Goal: Task Accomplishment & Management: Manage account settings

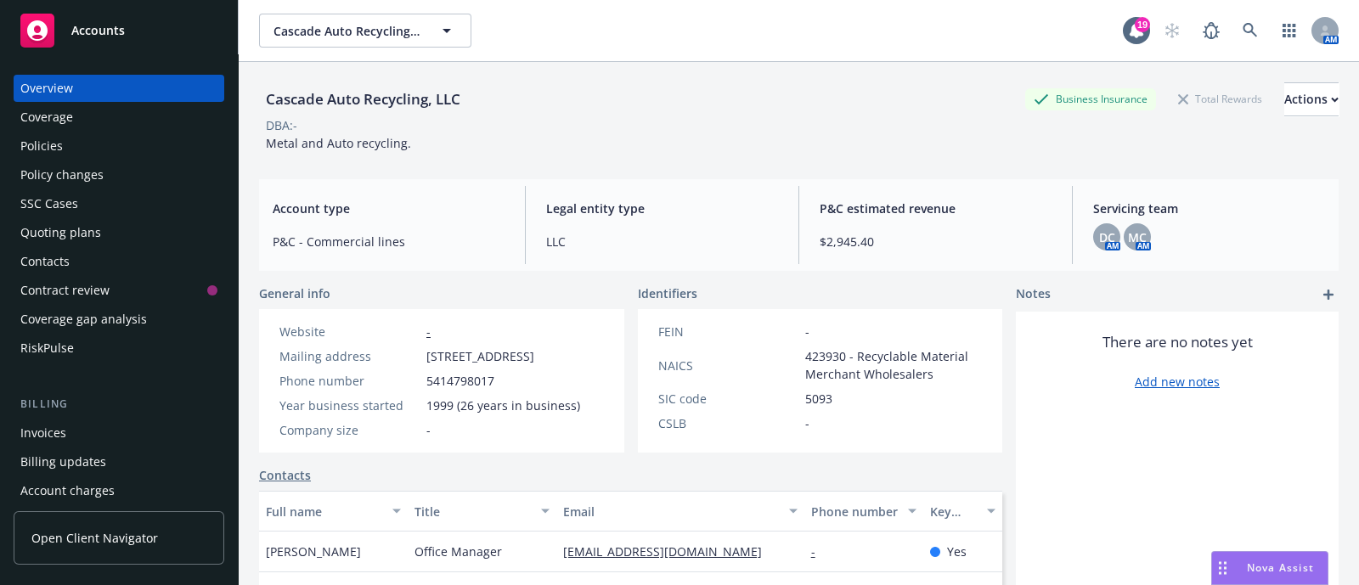
click at [60, 138] on div "Policies" at bounding box center [41, 145] width 42 height 27
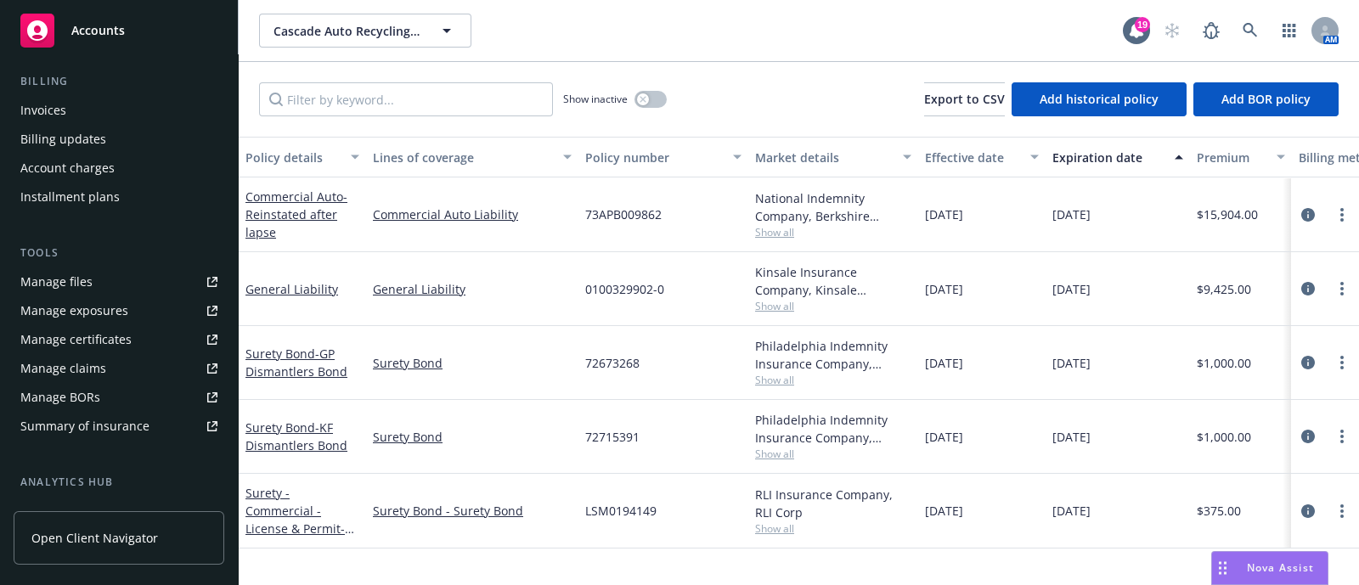
scroll to position [330, 0]
click at [106, 324] on div "Manage certificates" at bounding box center [75, 331] width 111 height 27
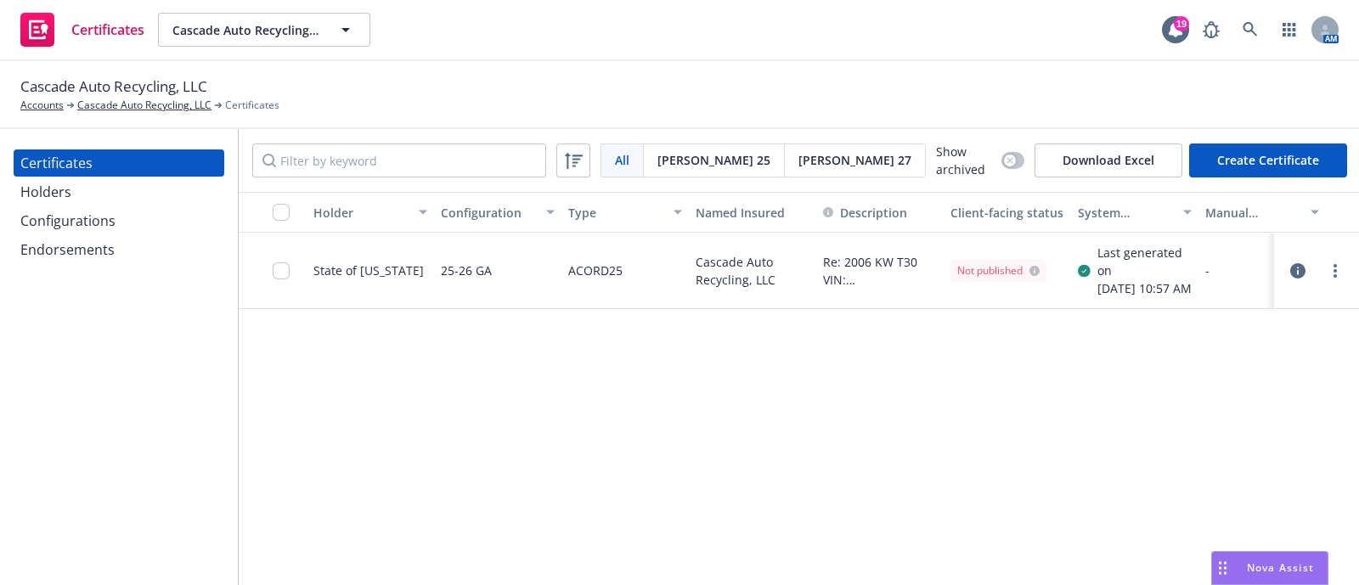
click at [1307, 149] on button "Create Certificate" at bounding box center [1268, 161] width 158 height 34
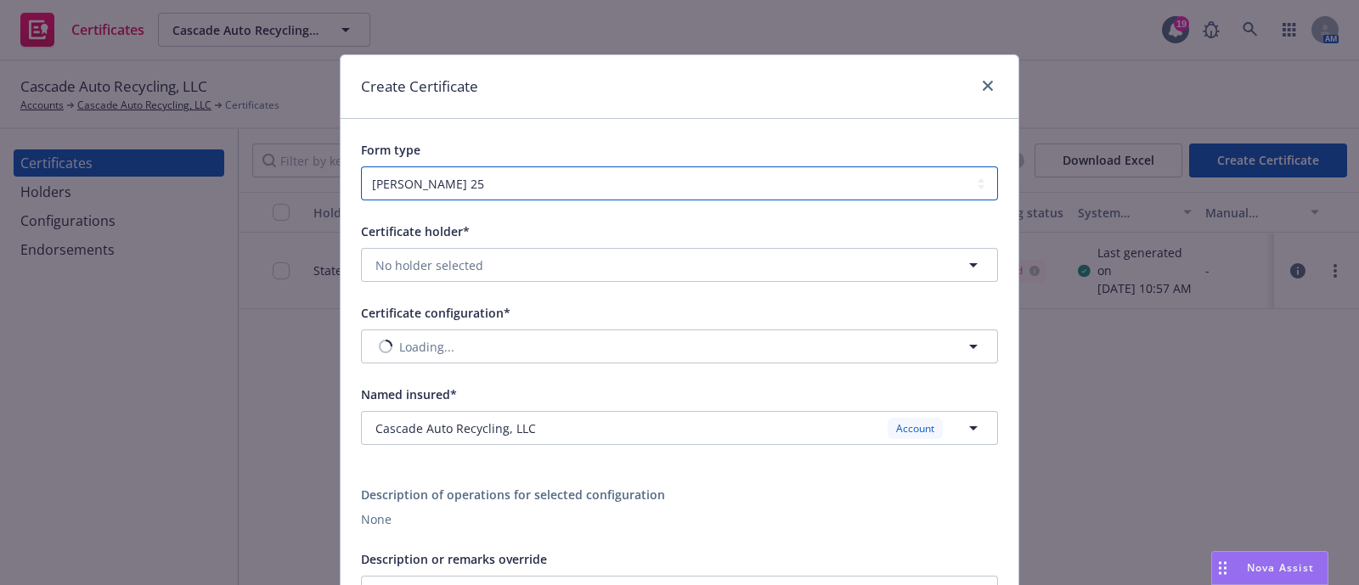
click at [816, 170] on select "[PERSON_NAME] 25 [PERSON_NAME] 27" at bounding box center [679, 183] width 637 height 34
click at [793, 116] on div "Create Certificate" at bounding box center [680, 87] width 678 height 64
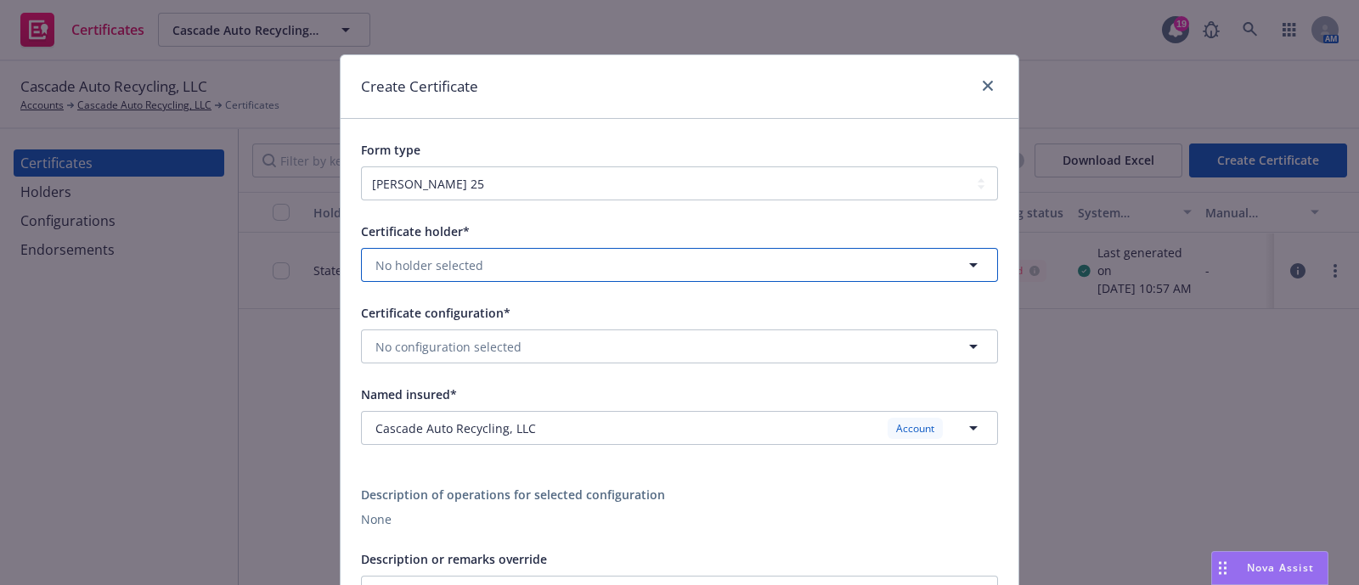
click at [847, 262] on button "No holder selected" at bounding box center [679, 265] width 637 height 34
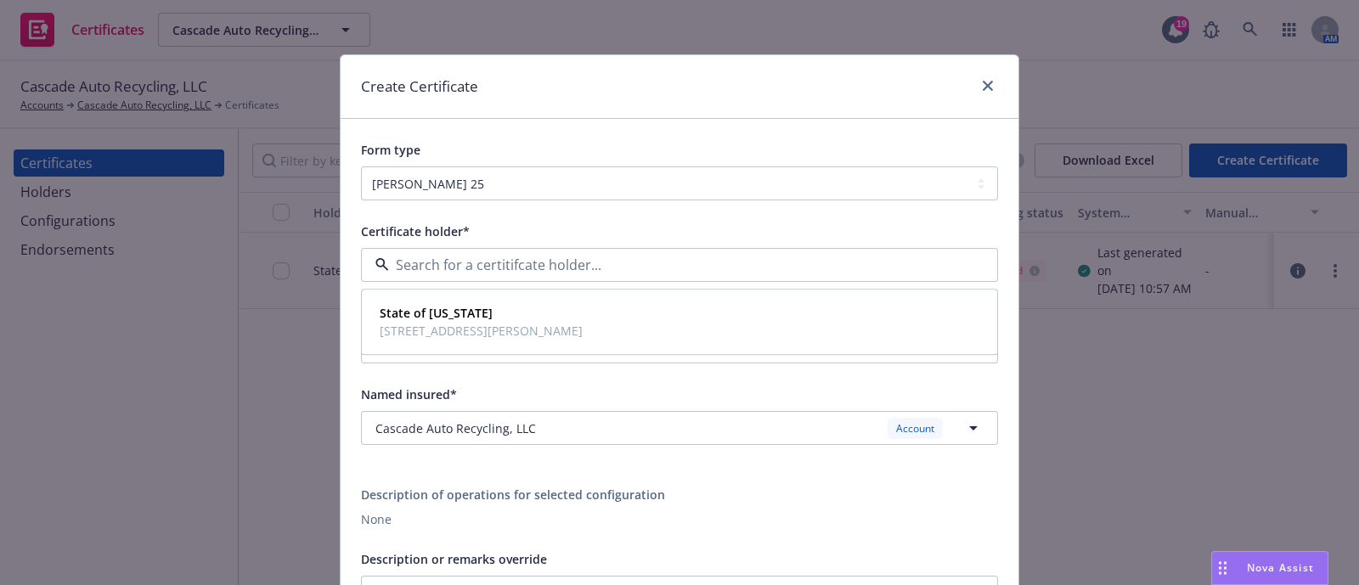
click at [847, 262] on input at bounding box center [676, 265] width 574 height 20
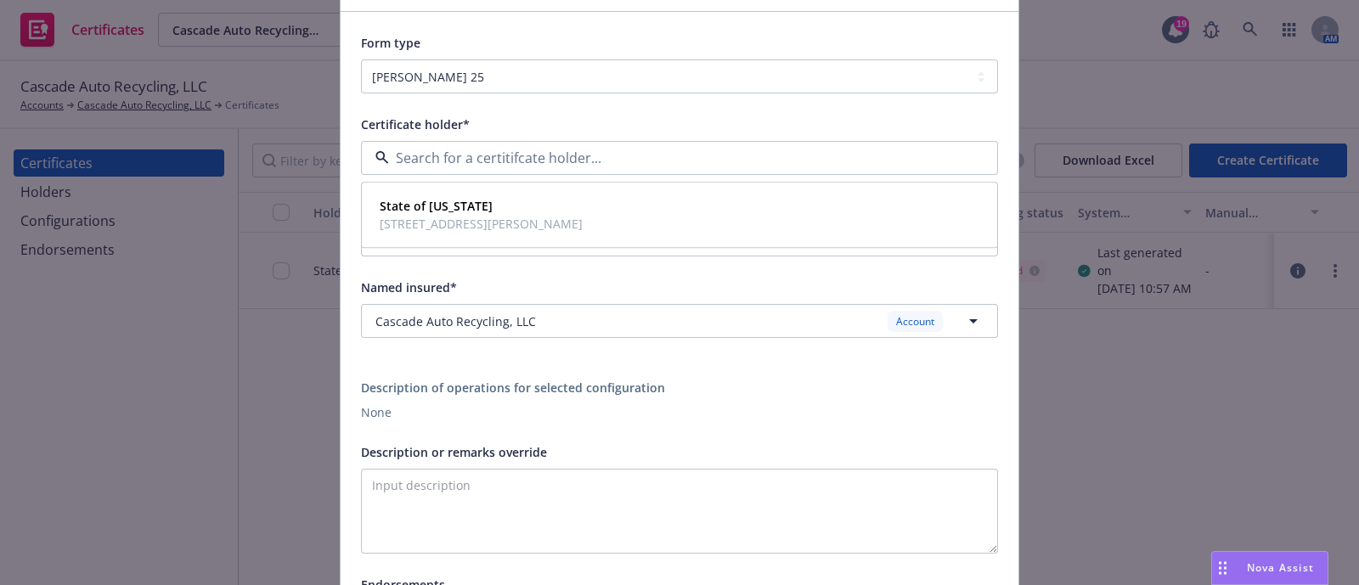
scroll to position [108, 0]
click at [866, 405] on div "None" at bounding box center [679, 412] width 637 height 18
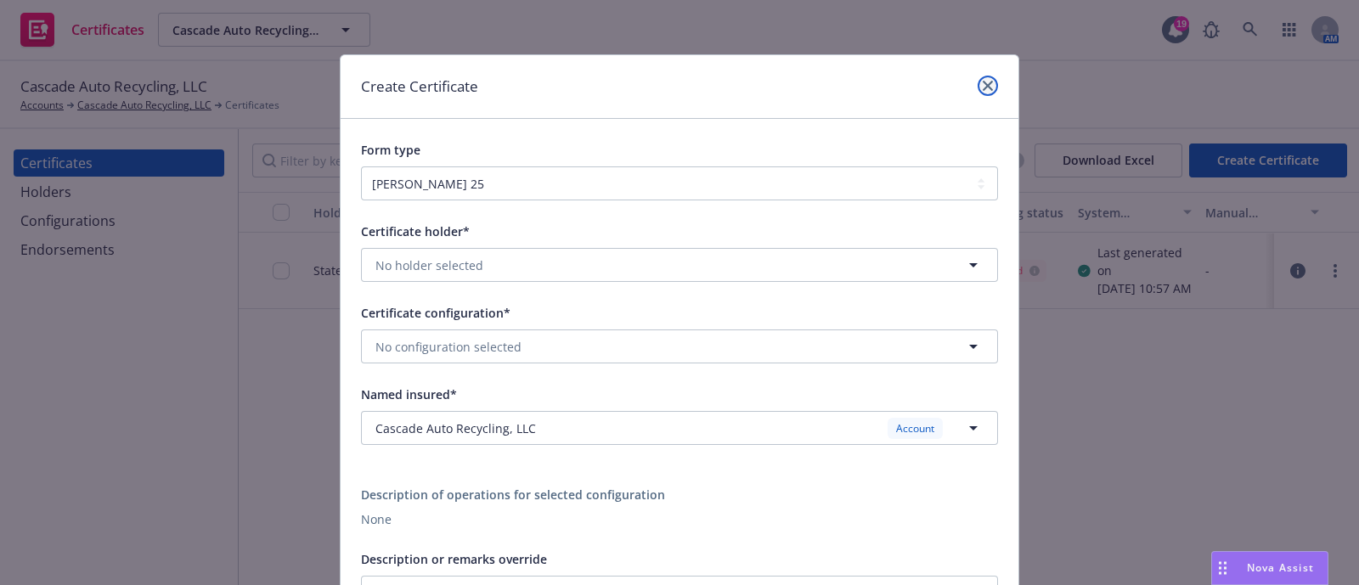
click at [982, 78] on link "close" at bounding box center [988, 86] width 20 height 20
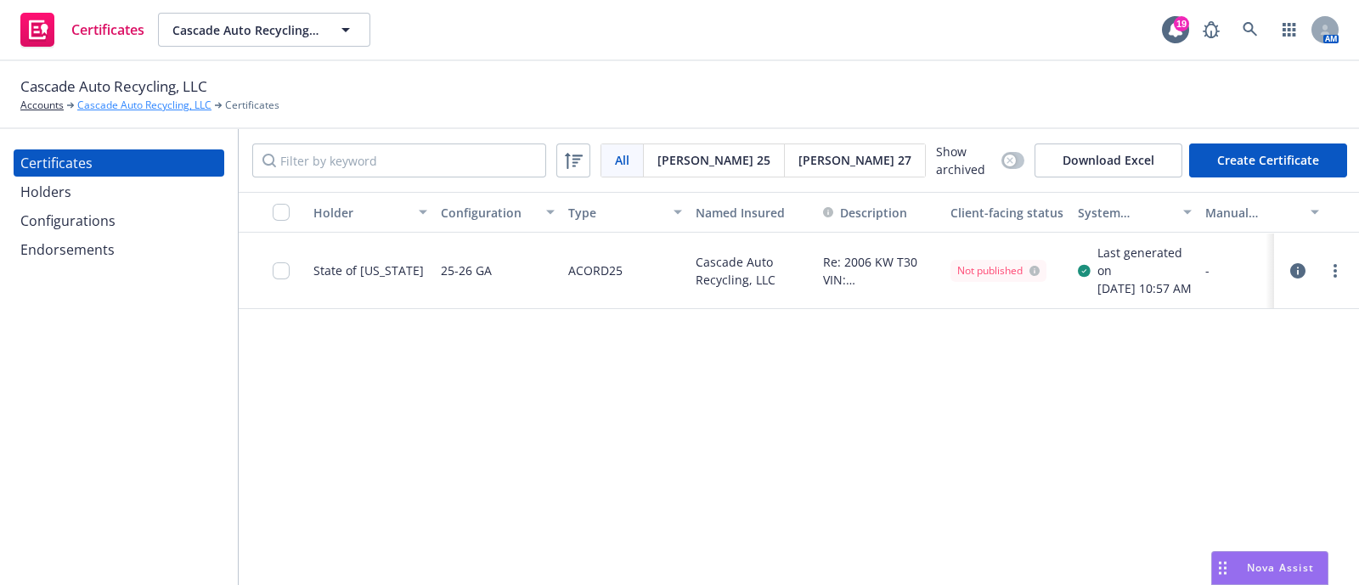
click at [144, 104] on link "Cascade Auto Recycling, LLC" at bounding box center [144, 105] width 134 height 15
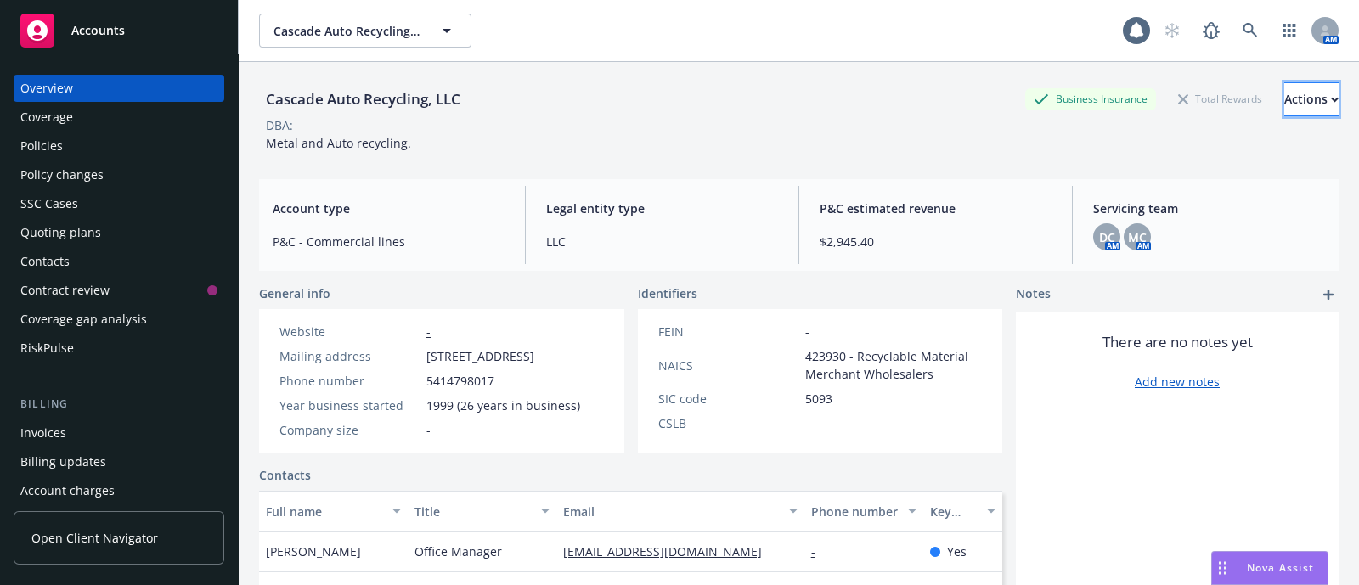
click at [1306, 95] on button "Actions" at bounding box center [1311, 99] width 54 height 34
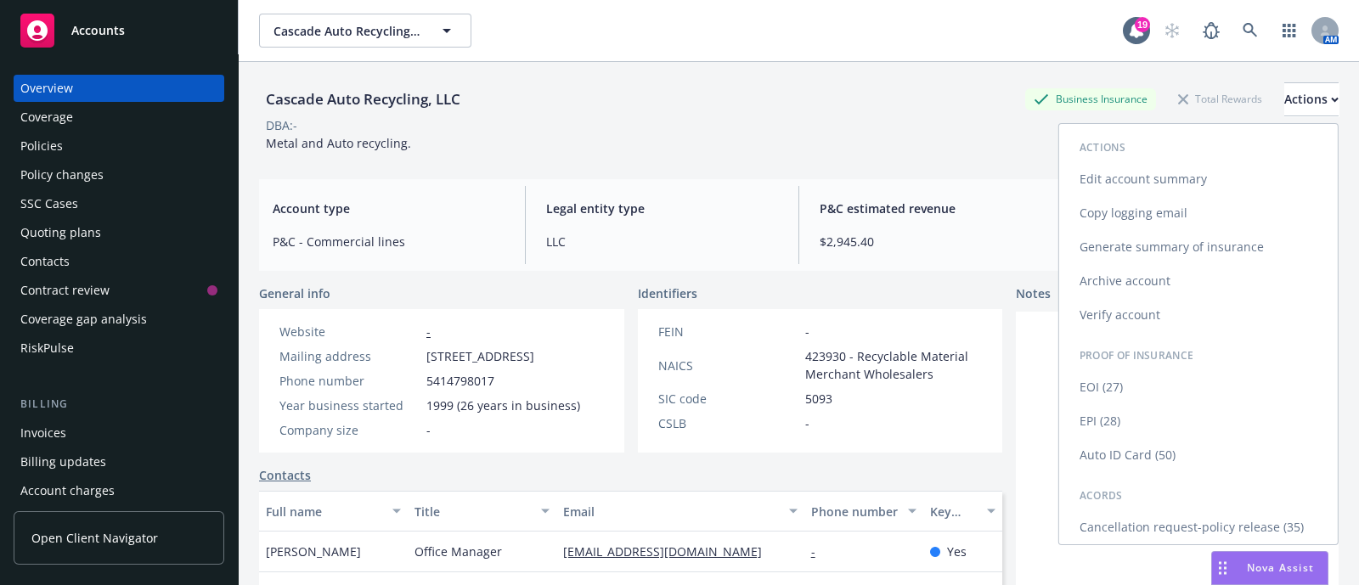
click at [1128, 375] on link "EOI (27)" at bounding box center [1198, 387] width 279 height 34
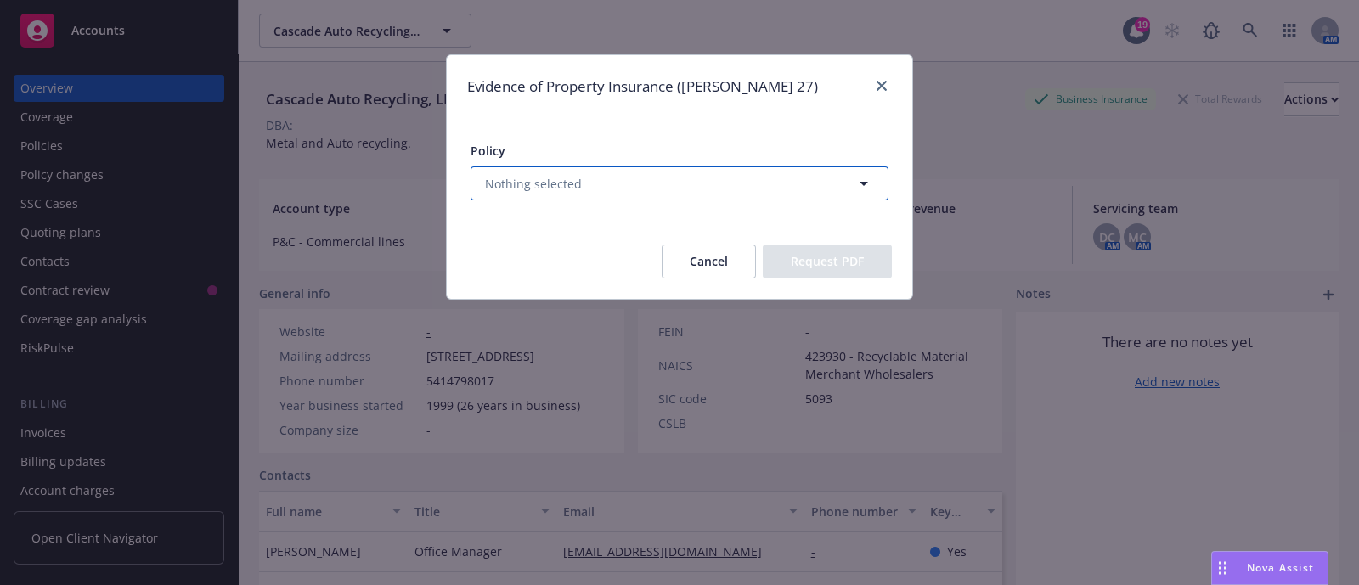
click at [668, 175] on button "Nothing selected" at bounding box center [680, 183] width 418 height 34
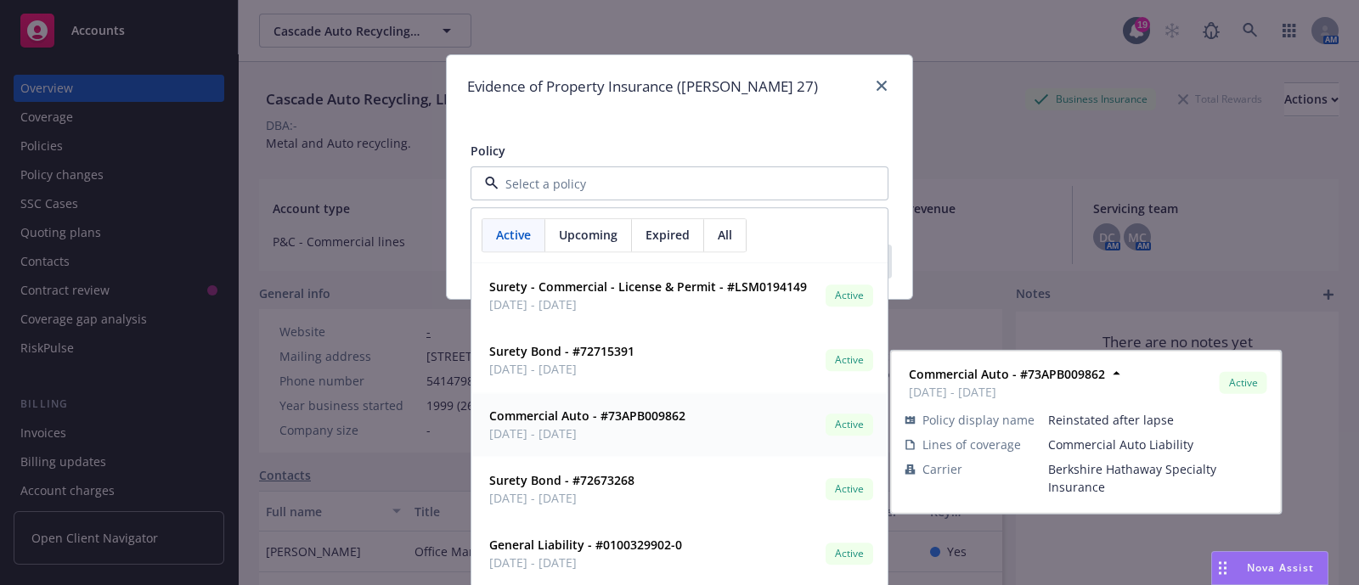
scroll to position [1, 0]
click at [628, 412] on strong "Commercial Auto - #73APB009862" at bounding box center [587, 416] width 196 height 16
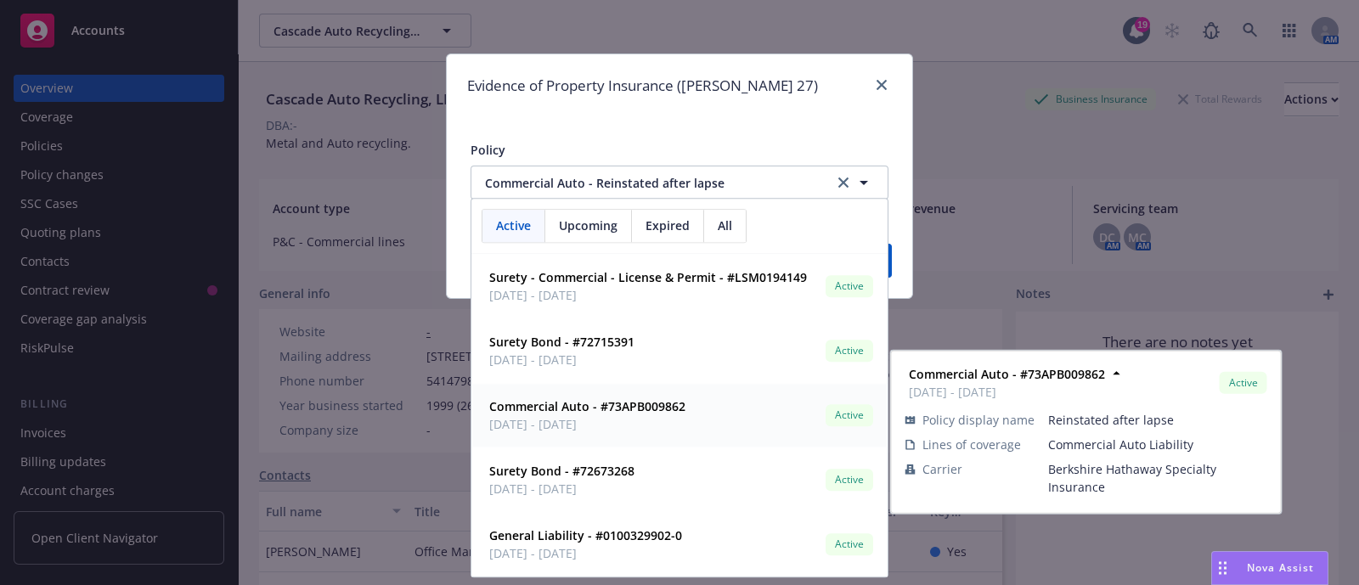
scroll to position [0, 0]
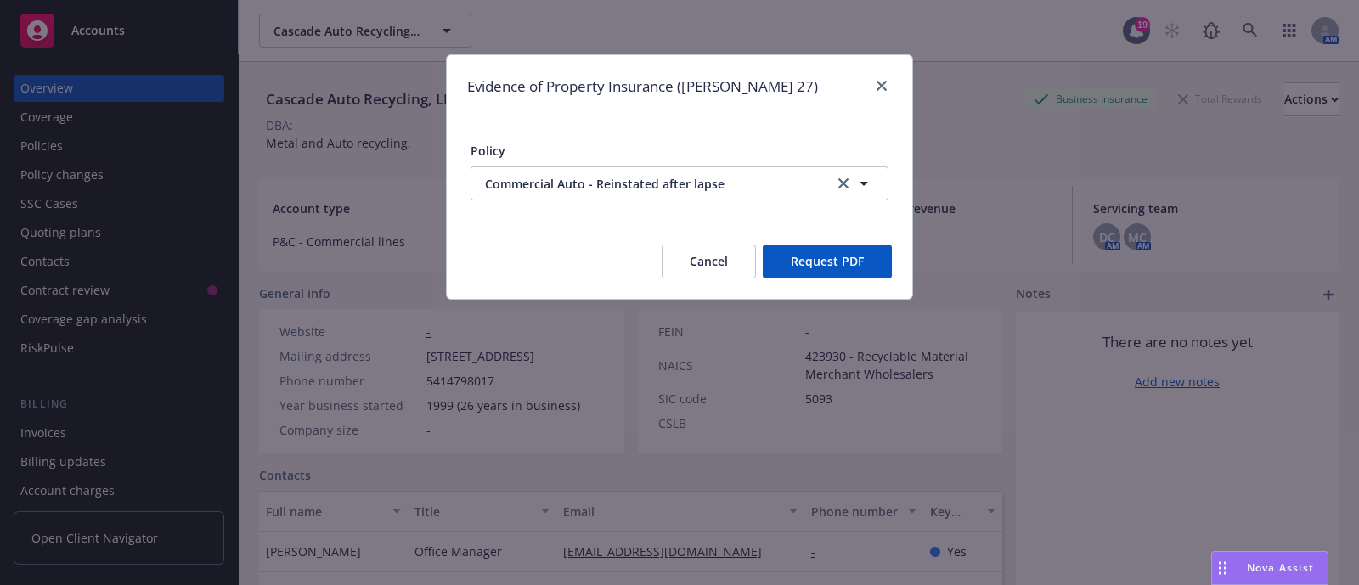
click at [887, 258] on button "Request PDF" at bounding box center [827, 262] width 129 height 34
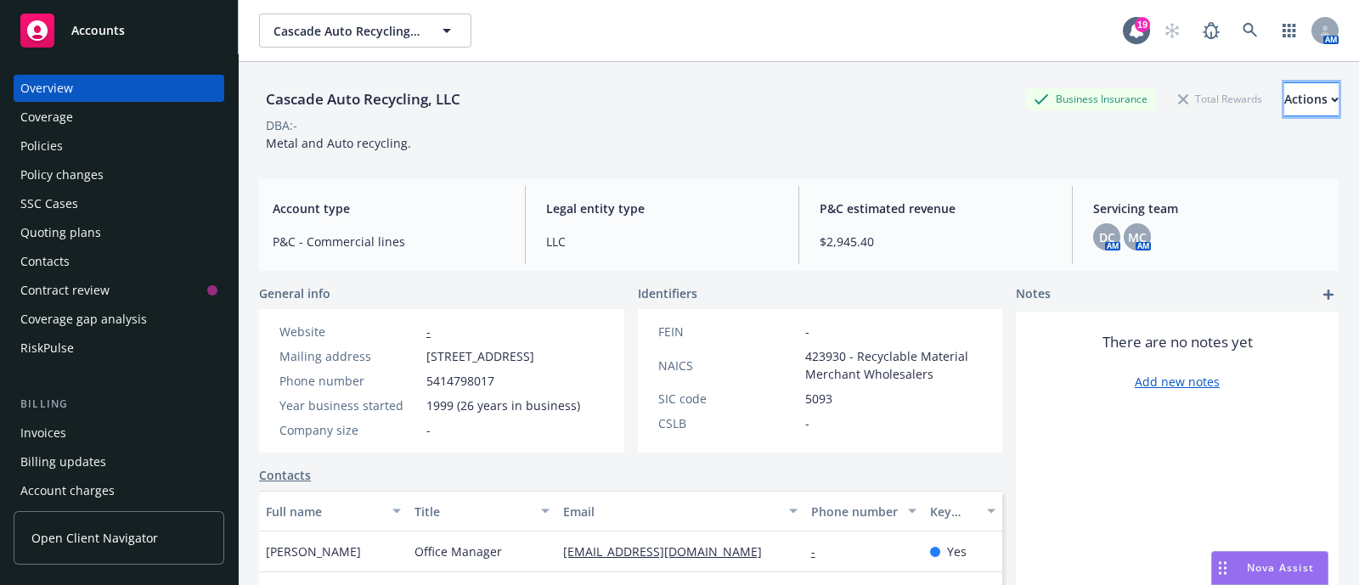
click at [1293, 105] on div "Actions" at bounding box center [1311, 99] width 54 height 32
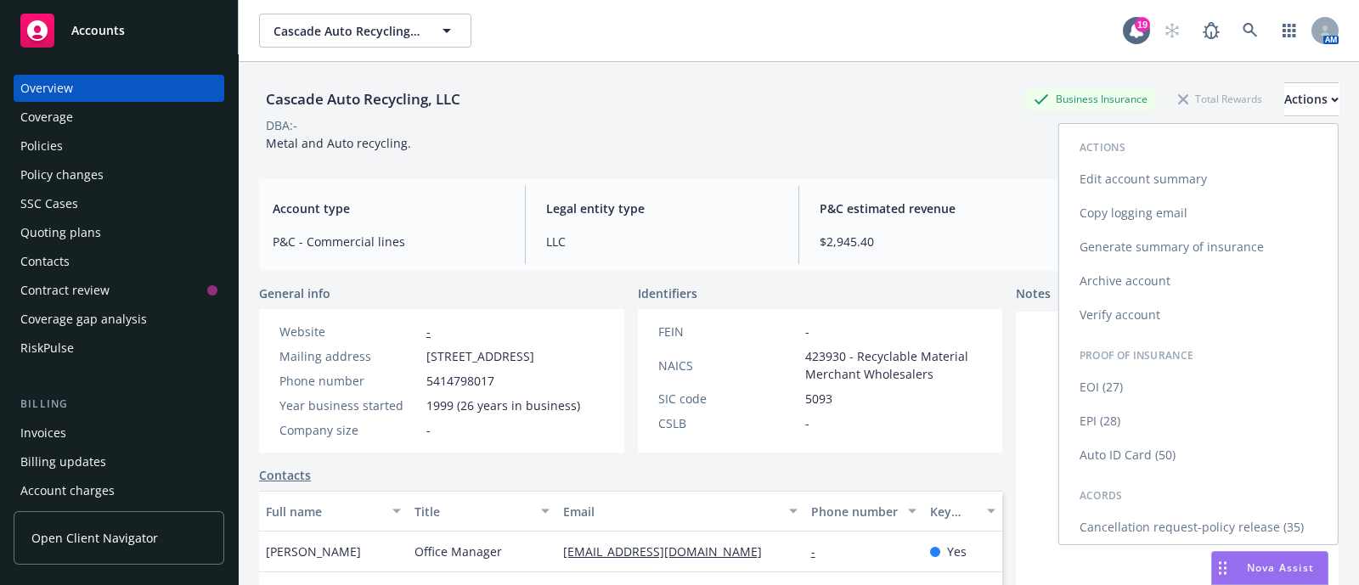
click at [1092, 427] on link "EPI (28)" at bounding box center [1198, 421] width 279 height 34
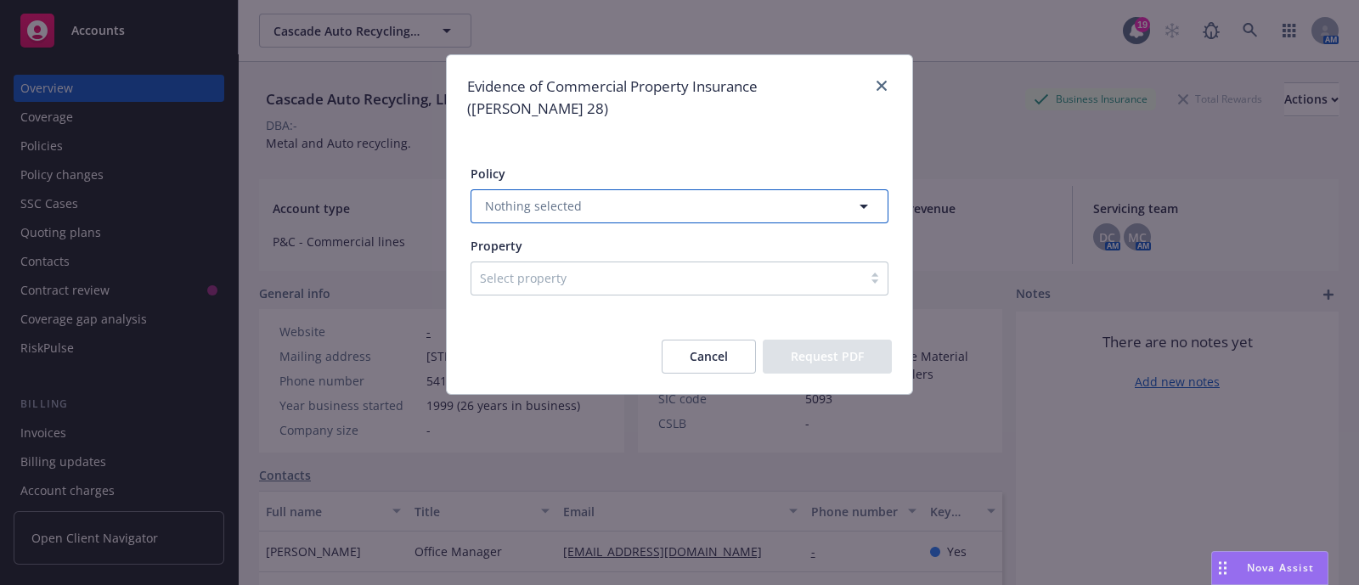
click at [763, 189] on button "Nothing selected" at bounding box center [680, 206] width 418 height 34
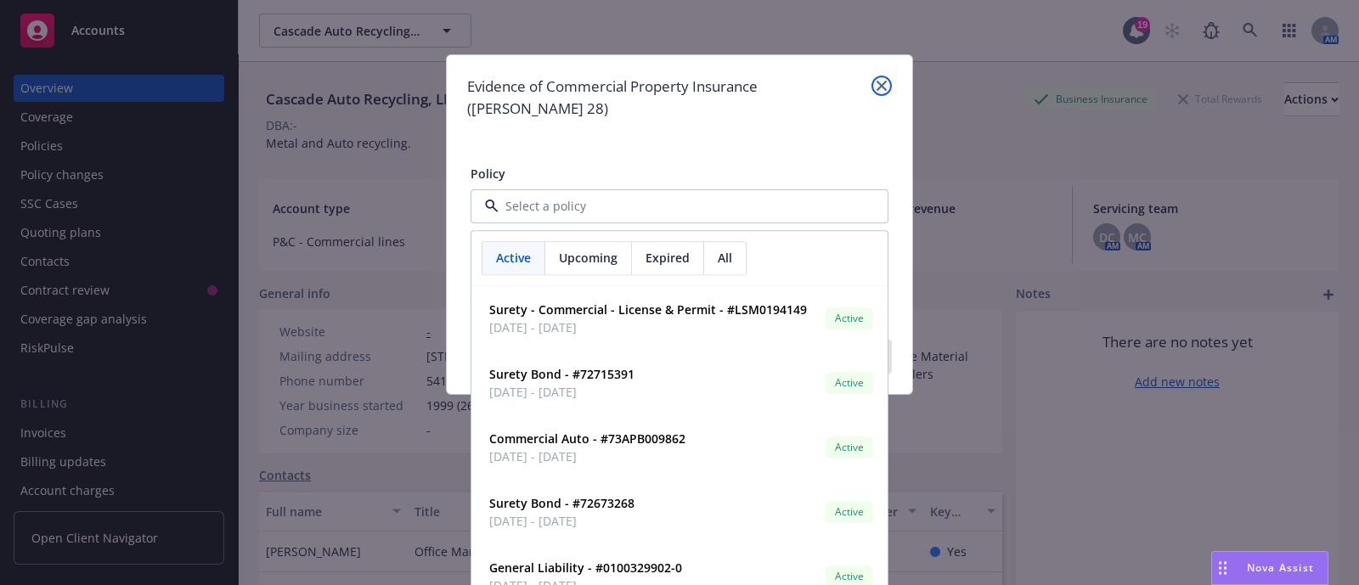
click at [876, 90] on icon "close" at bounding box center [881, 86] width 10 height 10
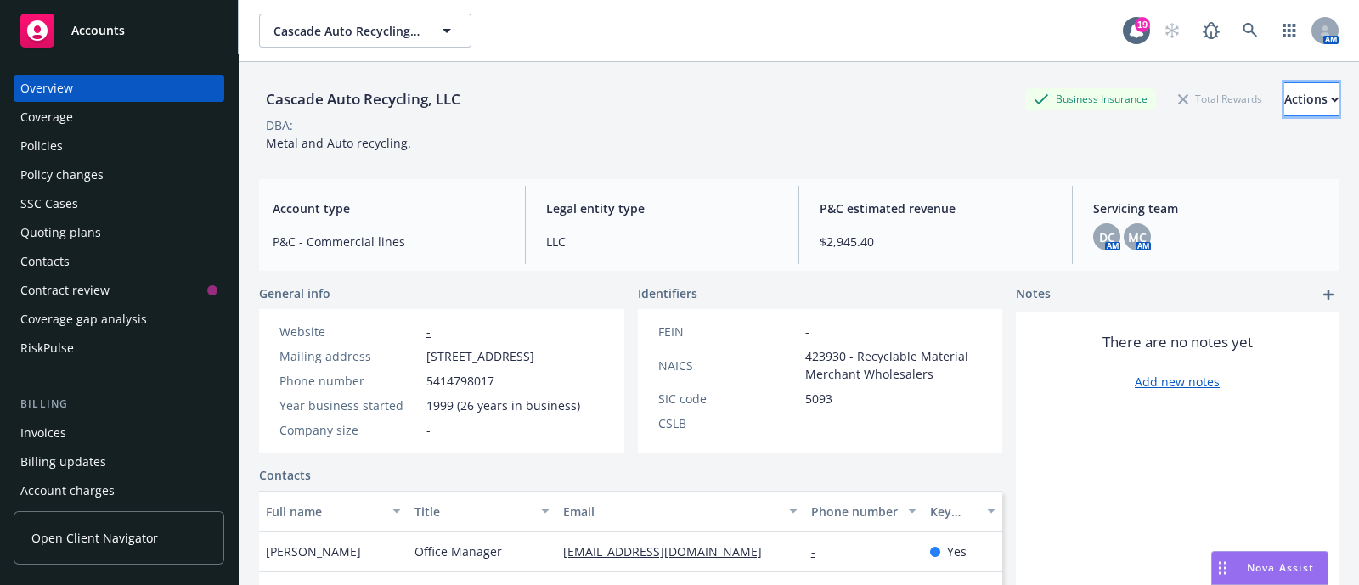
click at [1285, 103] on div "Actions" at bounding box center [1311, 99] width 54 height 32
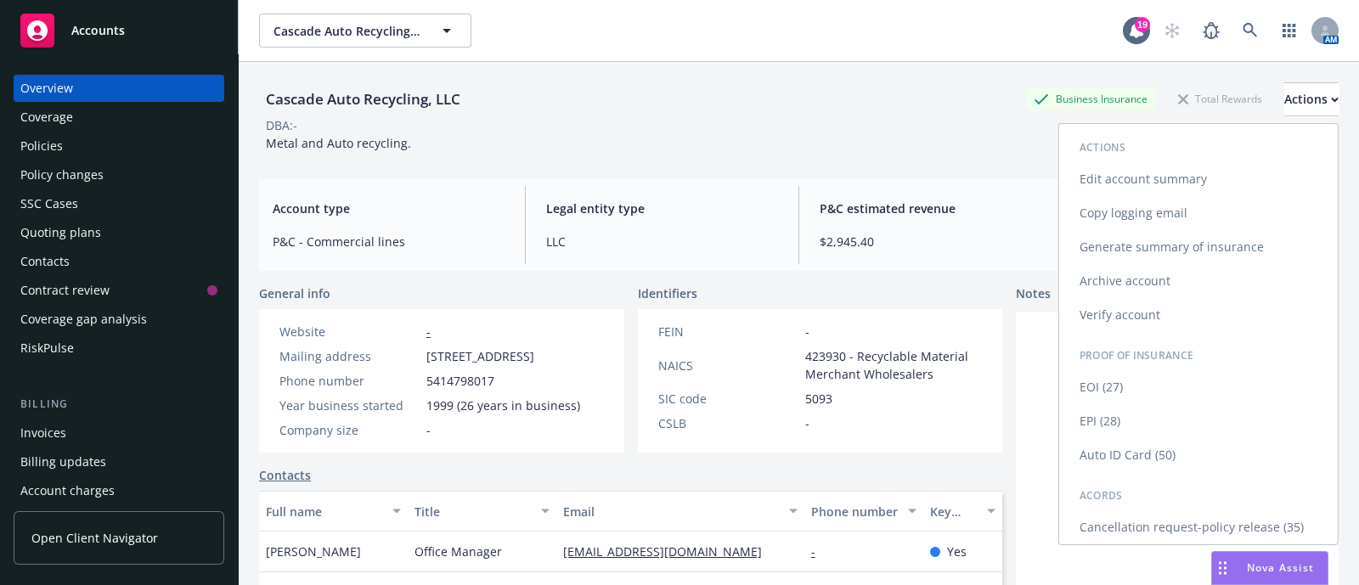
click at [1101, 383] on link "EOI (27)" at bounding box center [1198, 387] width 279 height 34
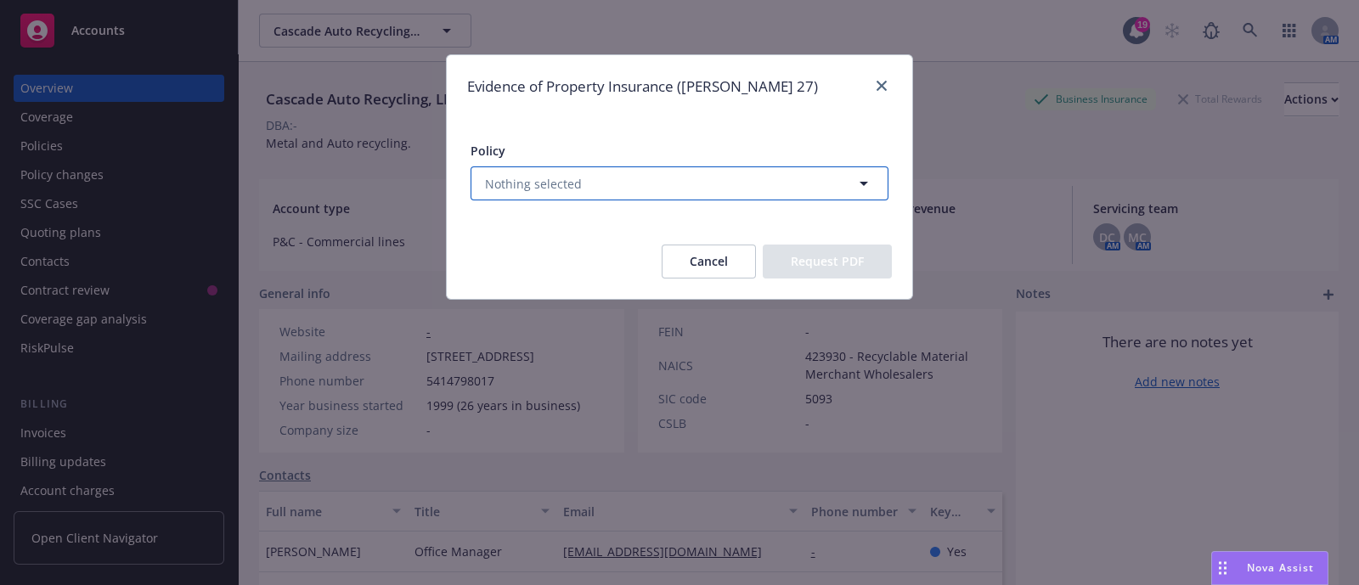
click at [620, 177] on button "Nothing selected" at bounding box center [680, 183] width 418 height 34
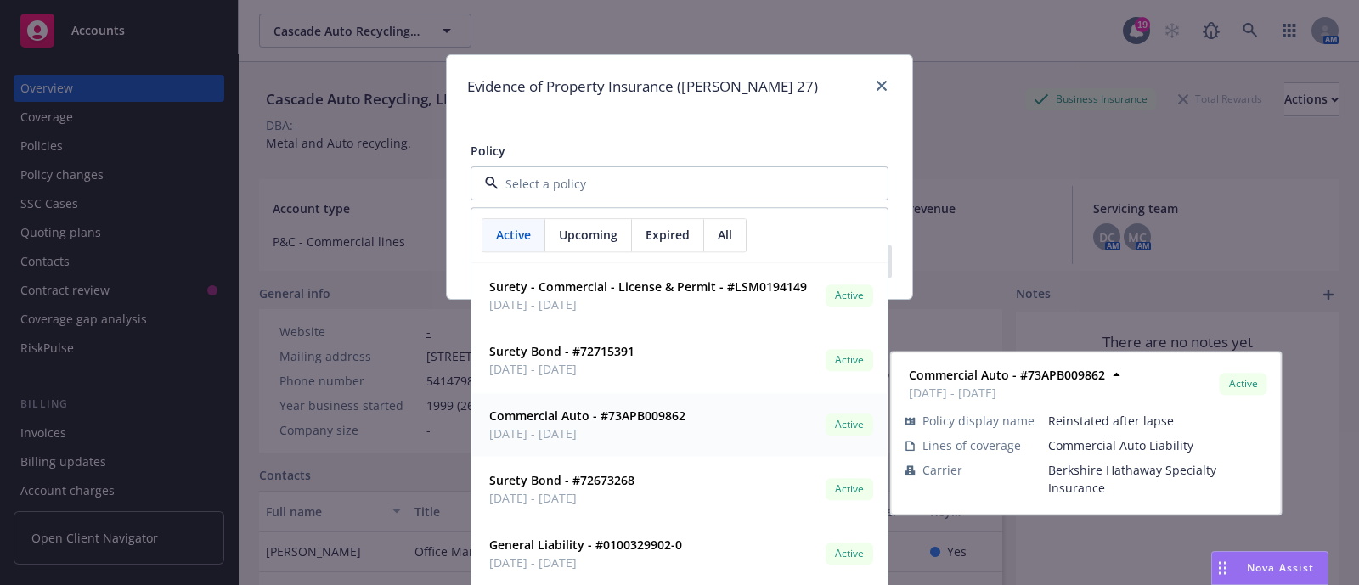
click at [585, 420] on strong "Commercial Auto - #73APB009862" at bounding box center [587, 417] width 196 height 16
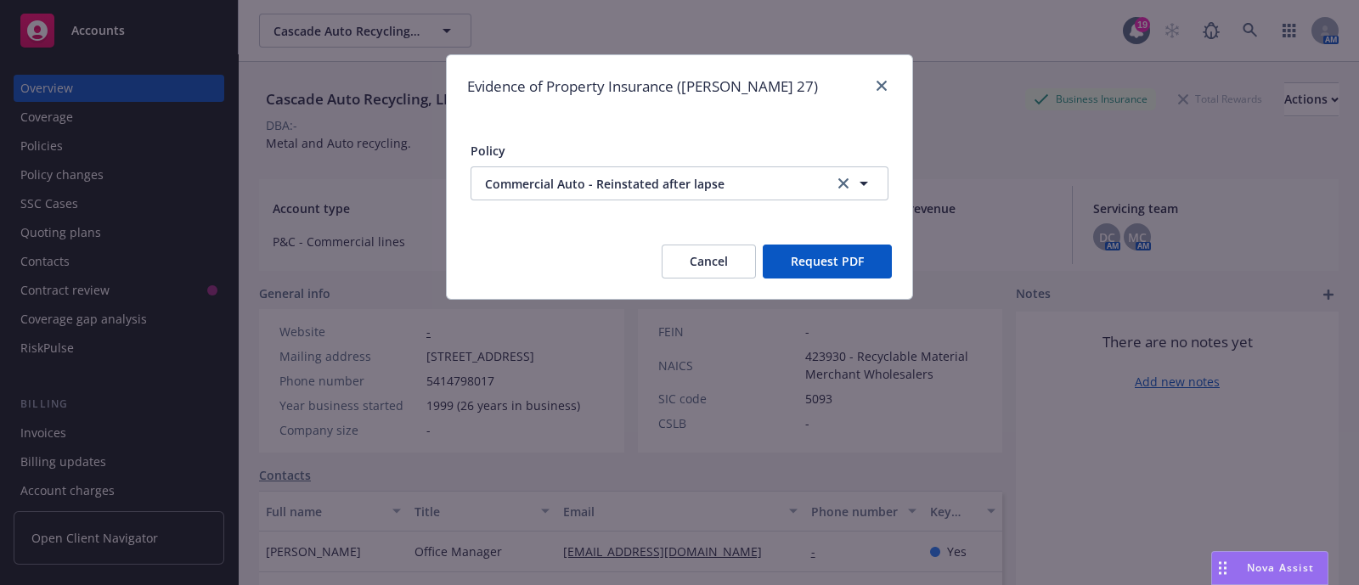
click at [857, 265] on button "Request PDF" at bounding box center [827, 262] width 129 height 34
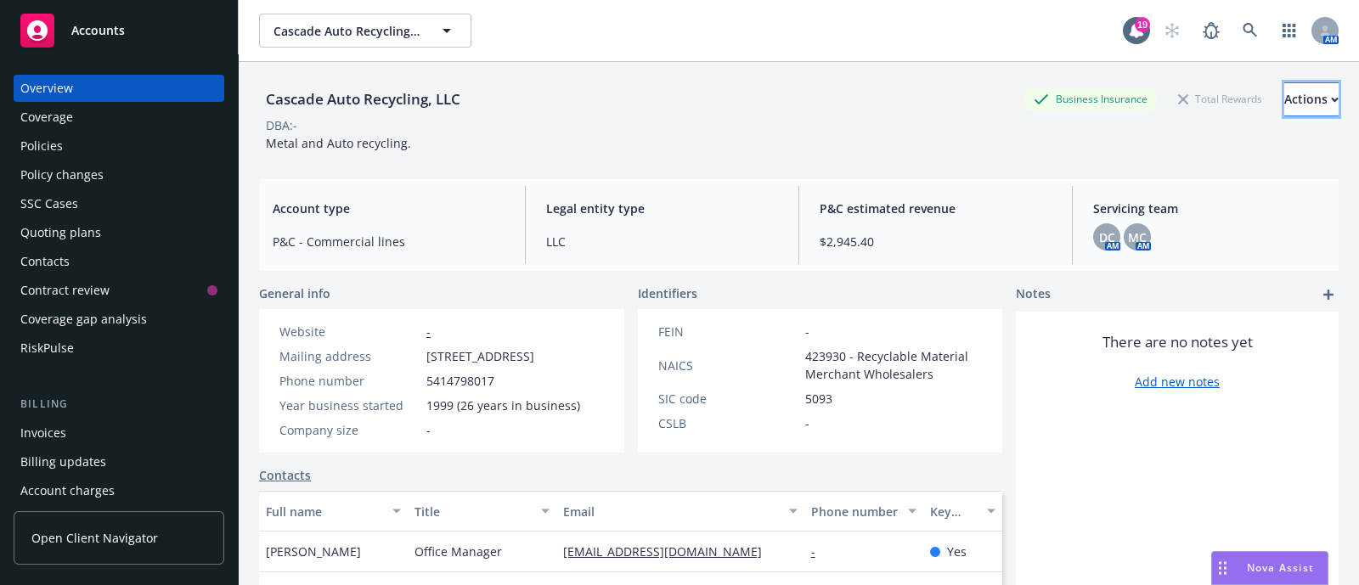
click at [1284, 106] on div "Actions" at bounding box center [1311, 99] width 54 height 32
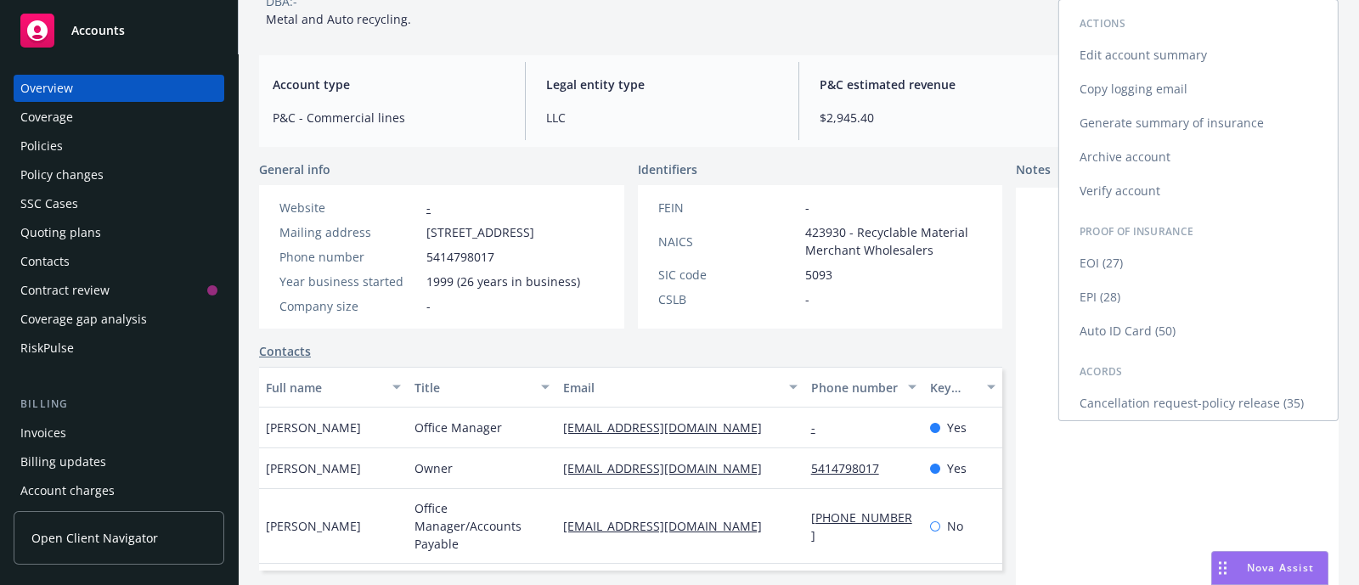
scroll to position [123, 0]
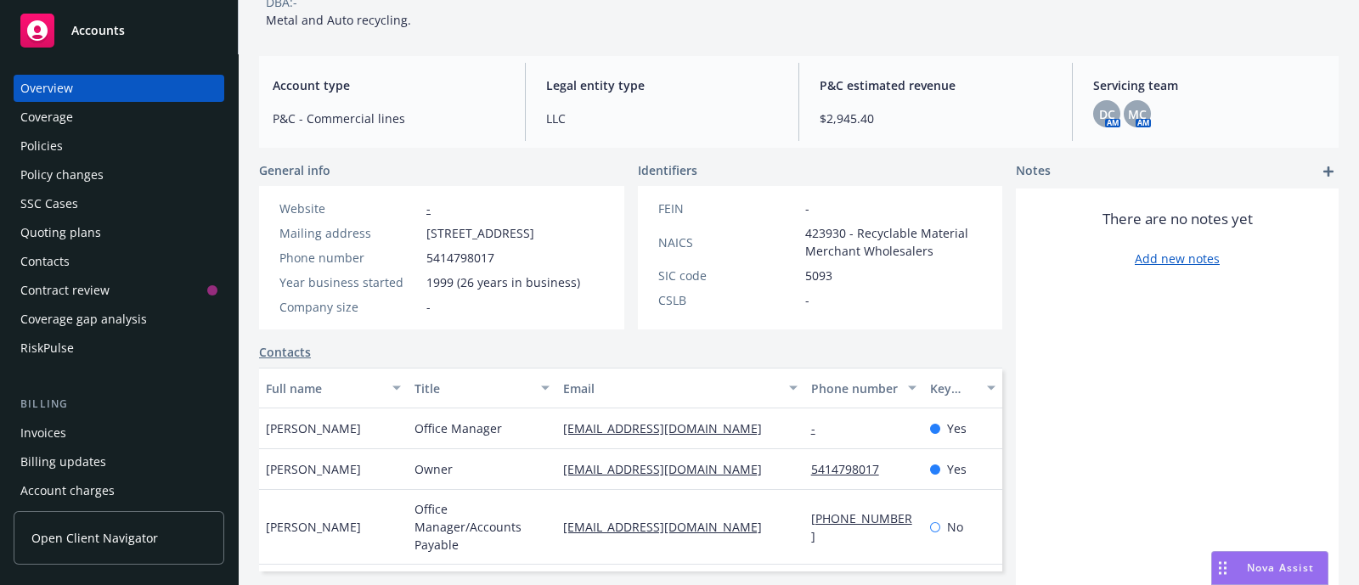
click at [106, 540] on span "Open Client Navigator" at bounding box center [94, 538] width 127 height 18
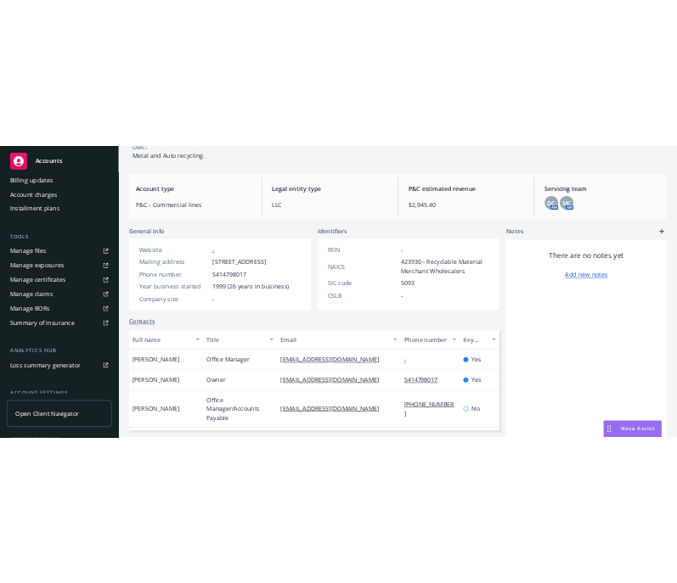
scroll to position [396, 0]
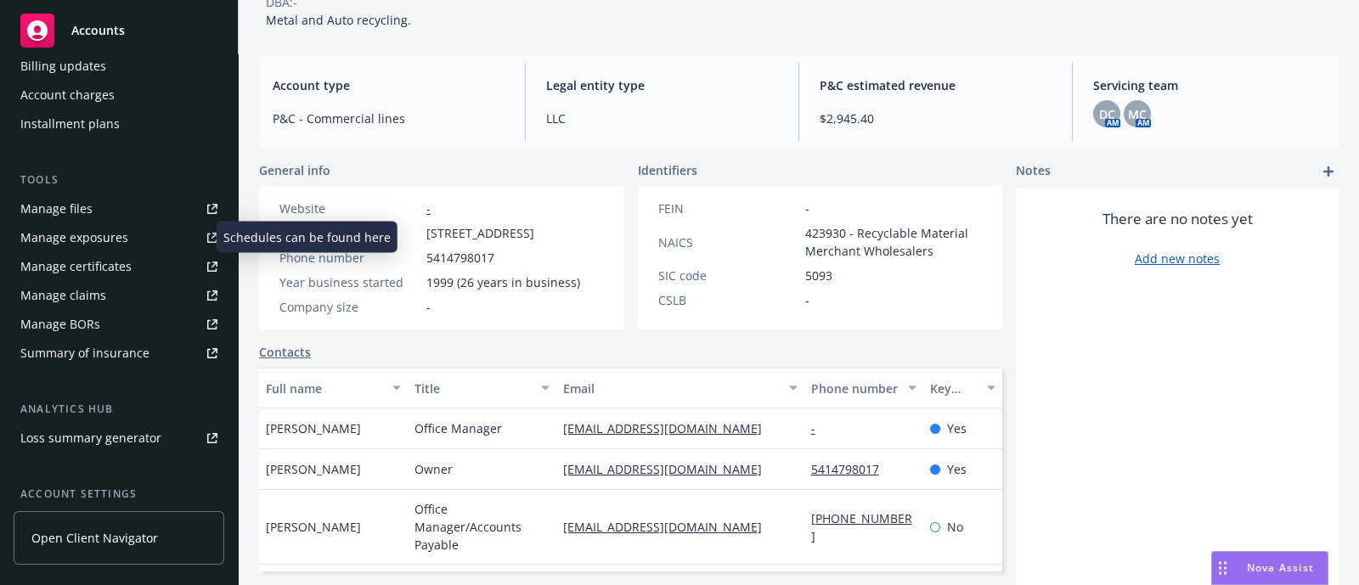
click at [108, 240] on div "Manage exposures" at bounding box center [74, 237] width 108 height 27
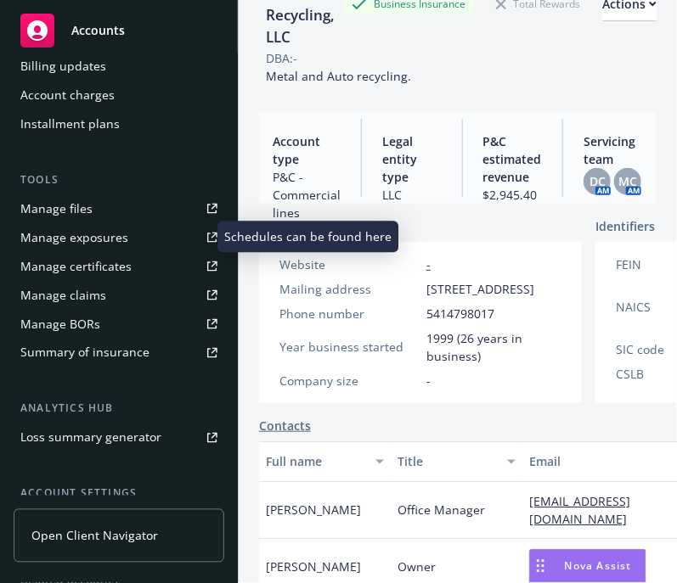
scroll to position [178, 0]
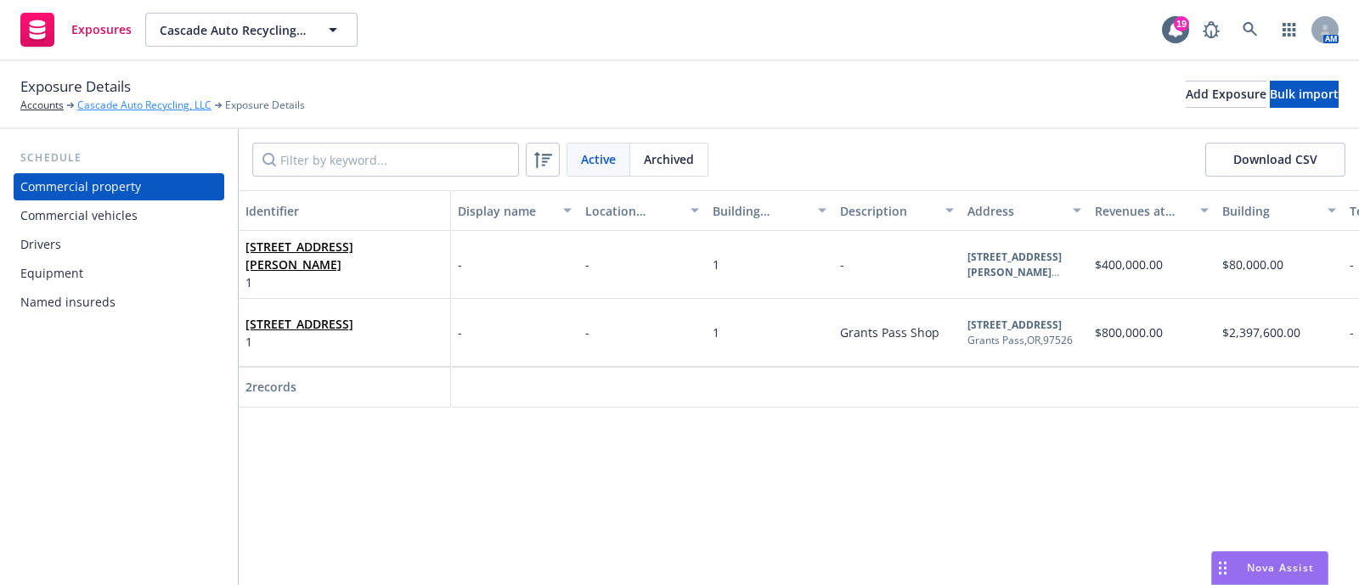
click at [175, 99] on link "Cascade Auto Recycling, LLC" at bounding box center [144, 105] width 134 height 15
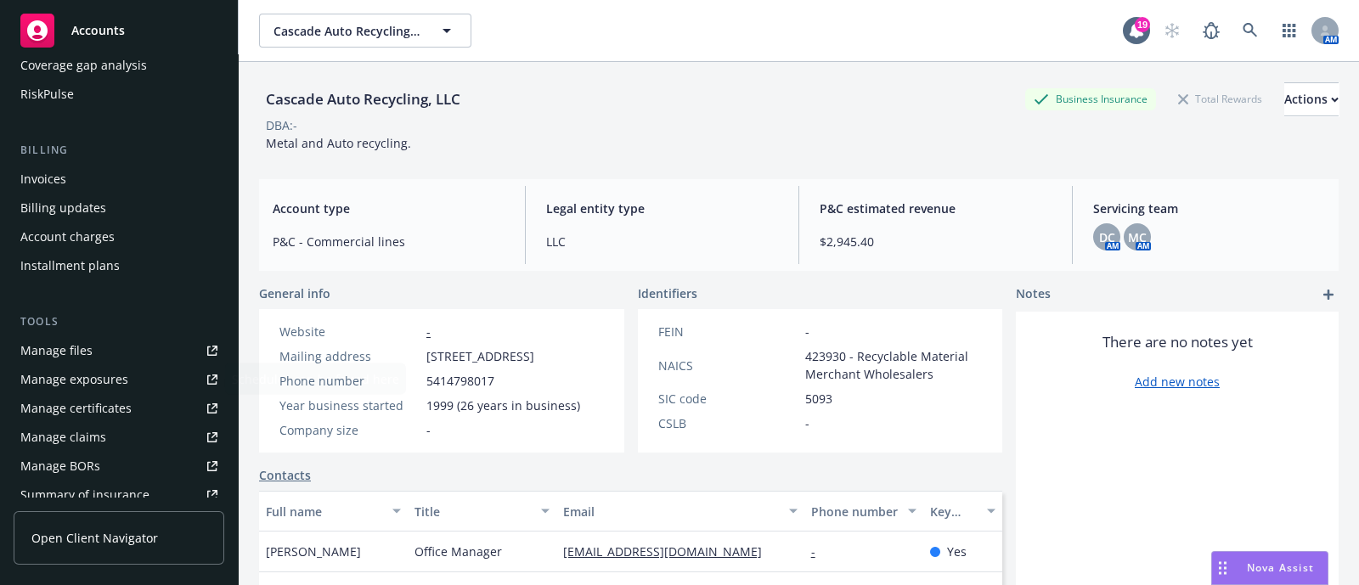
scroll to position [255, 0]
click at [98, 401] on div "Manage certificates" at bounding box center [75, 407] width 111 height 27
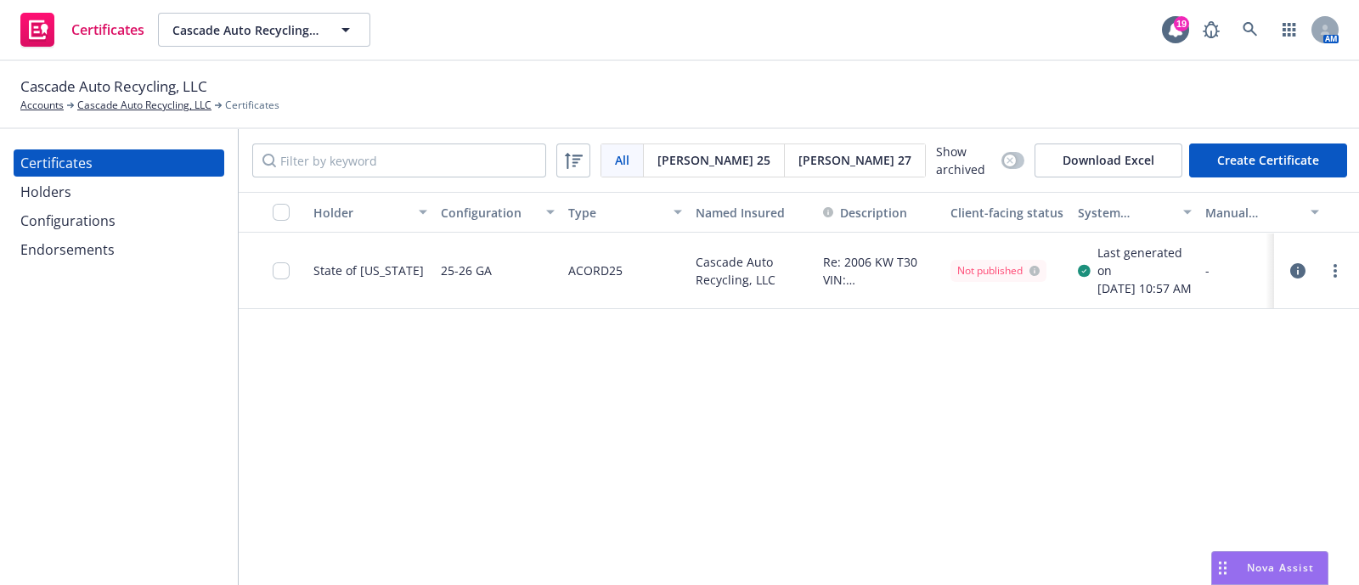
click at [698, 167] on span "Acord 25" at bounding box center [713, 160] width 113 height 18
click at [1269, 154] on button "Create Certificate" at bounding box center [1268, 161] width 158 height 34
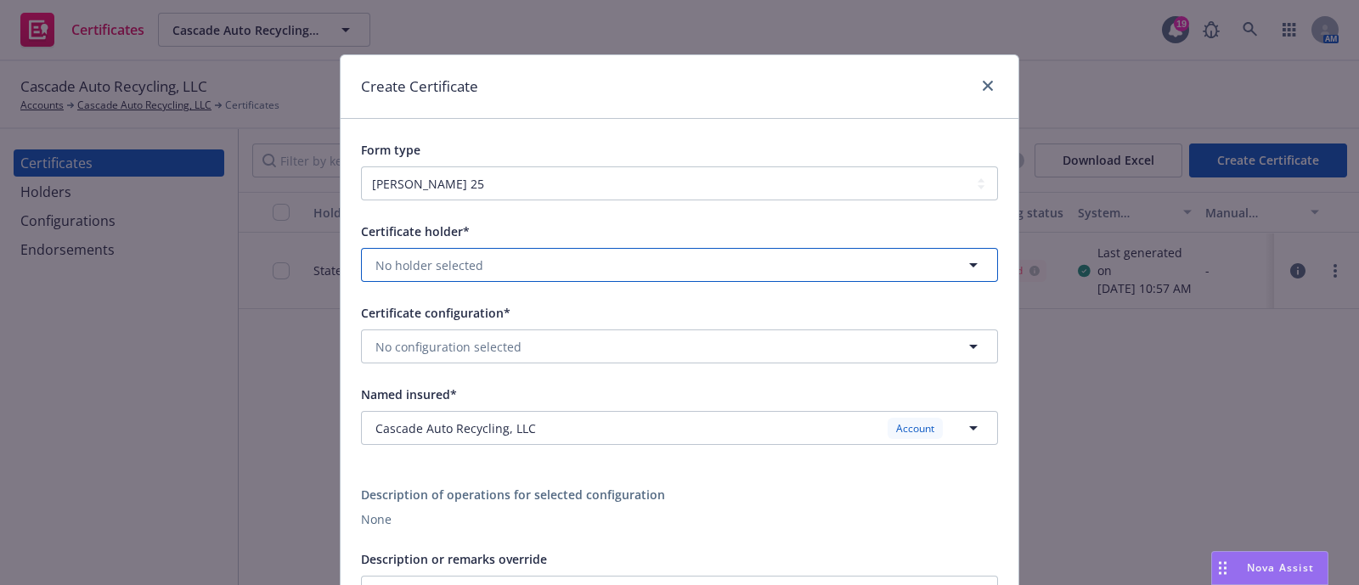
click at [508, 265] on button "No holder selected" at bounding box center [679, 265] width 637 height 34
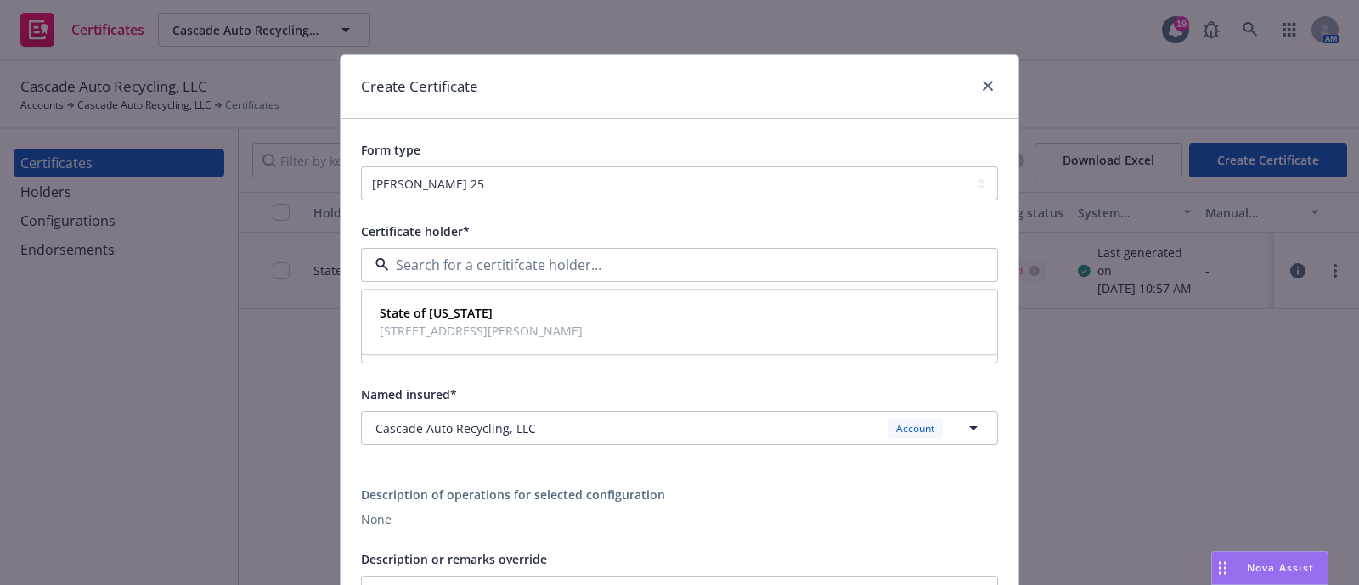
click at [604, 493] on div "Description of operations for selected configuration" at bounding box center [679, 495] width 637 height 18
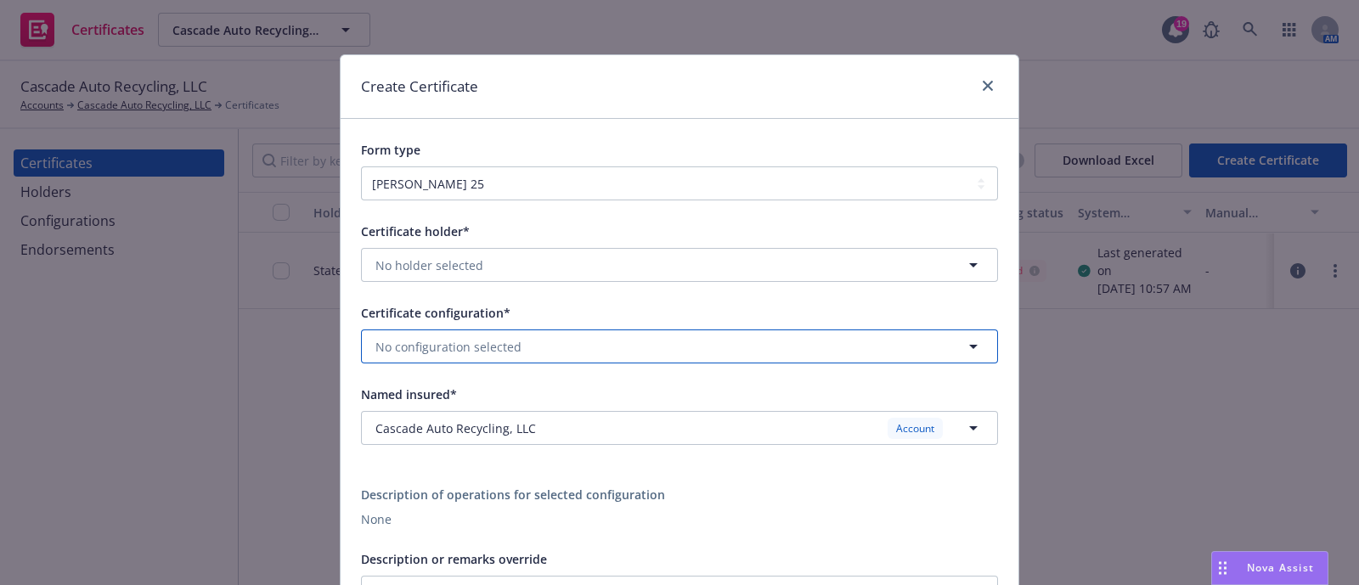
click at [552, 358] on button "No configuration selected" at bounding box center [679, 347] width 637 height 34
click at [727, 516] on div "None" at bounding box center [679, 519] width 637 height 18
click at [979, 98] on div "Create Certificate" at bounding box center [680, 87] width 678 height 64
click at [983, 87] on icon "close" at bounding box center [988, 86] width 10 height 10
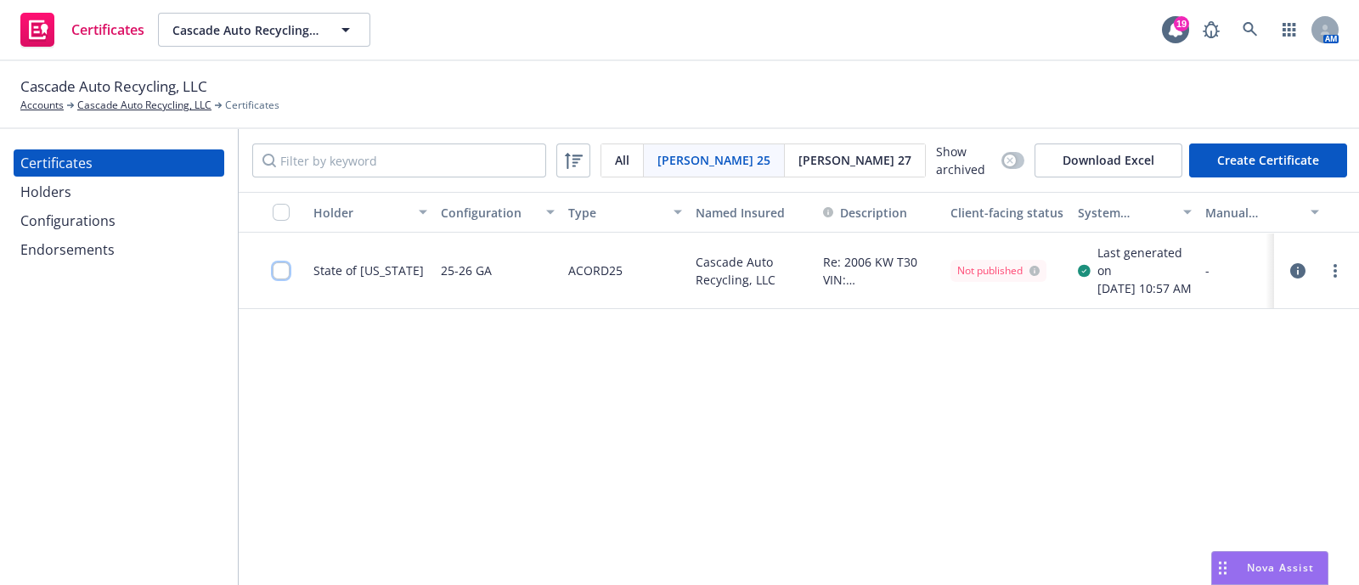
click at [285, 274] on input "checkbox" at bounding box center [281, 270] width 17 height 17
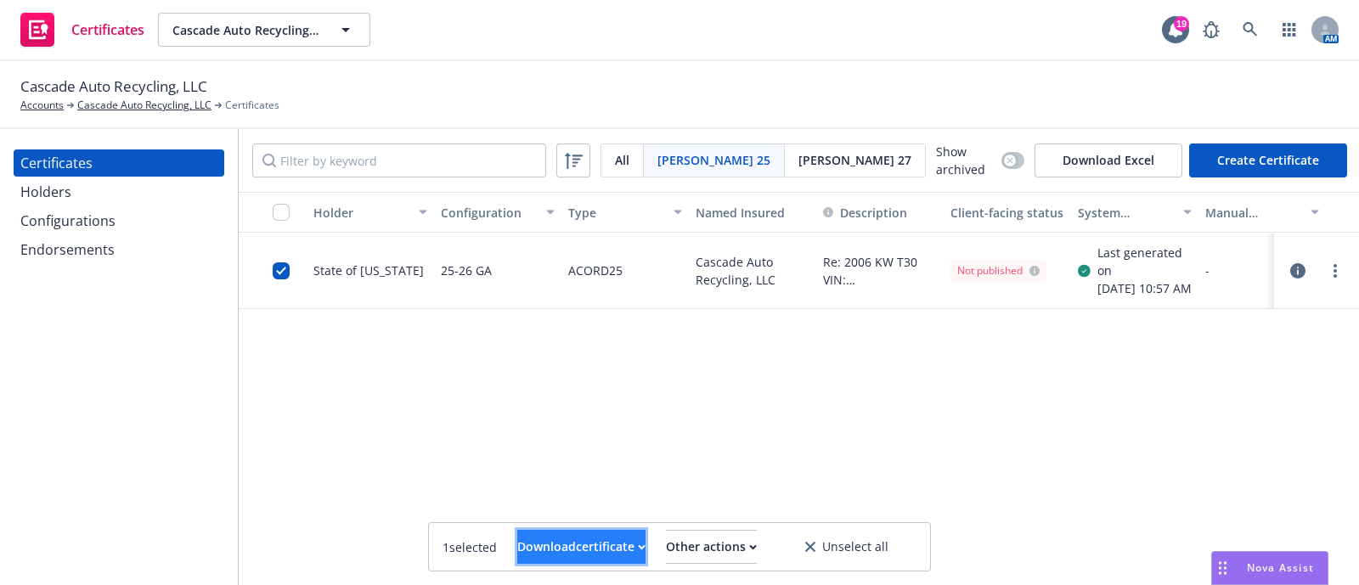
click at [607, 545] on div "Download certificate" at bounding box center [581, 547] width 128 height 32
click at [565, 494] on link "Download uneditable file" at bounding box center [495, 505] width 197 height 34
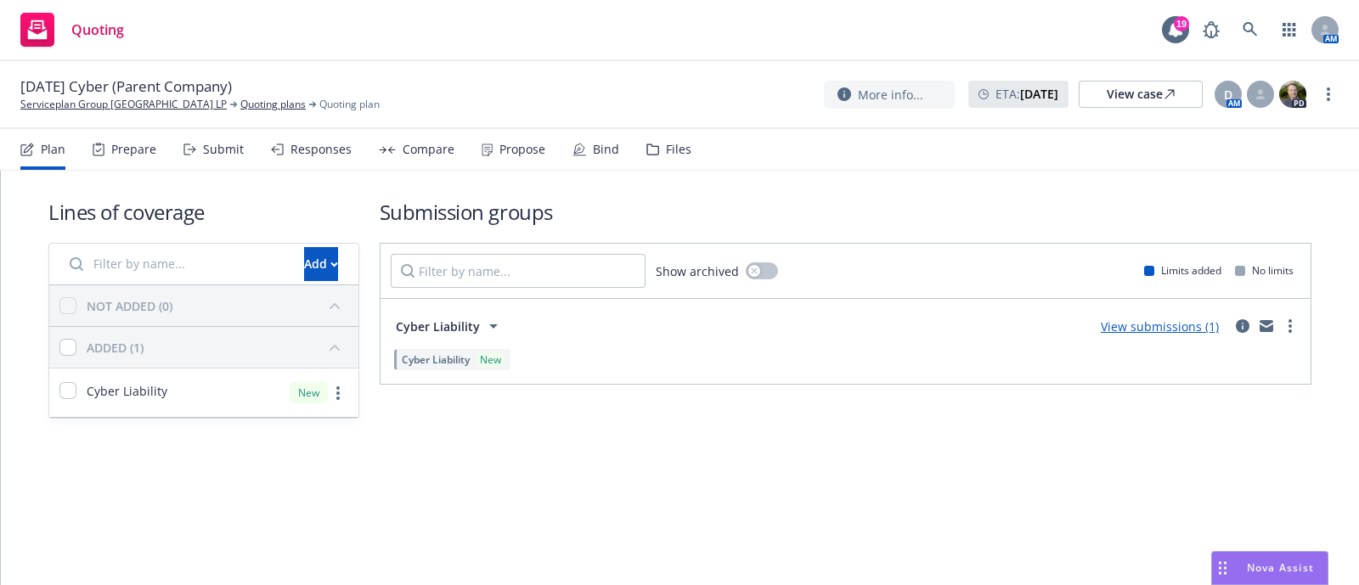
click at [98, 149] on icon at bounding box center [99, 150] width 12 height 14
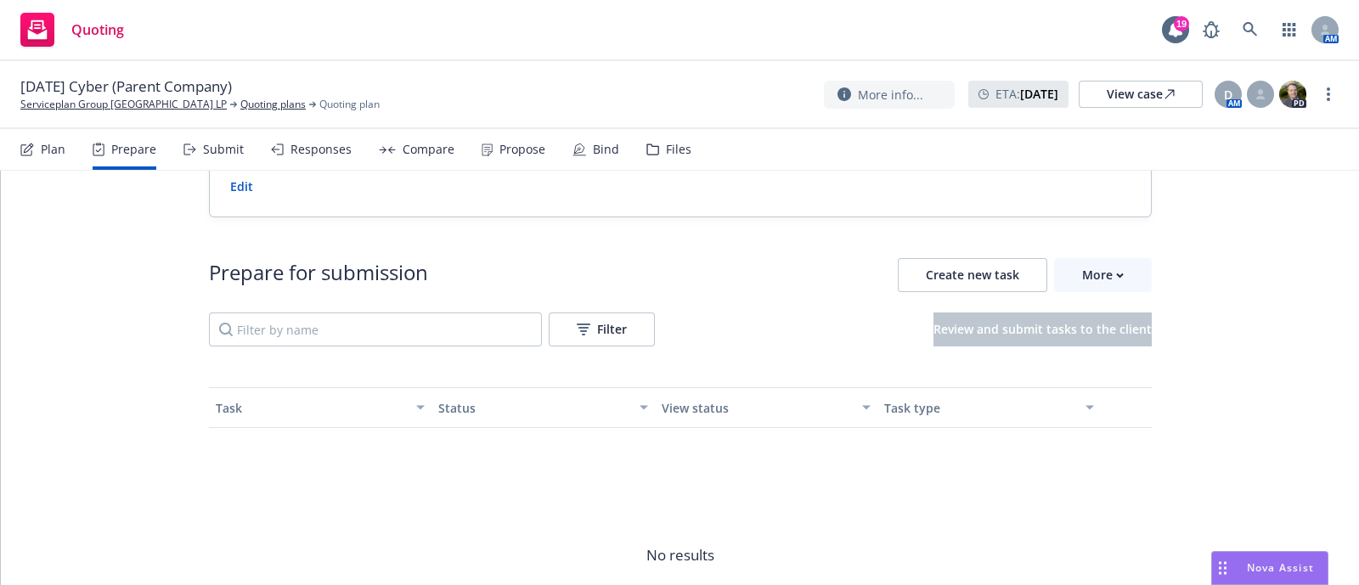
scroll to position [93, 0]
click at [1106, 275] on div "More" at bounding box center [1103, 275] width 42 height 32
click at [811, 510] on span "No results" at bounding box center [680, 555] width 943 height 255
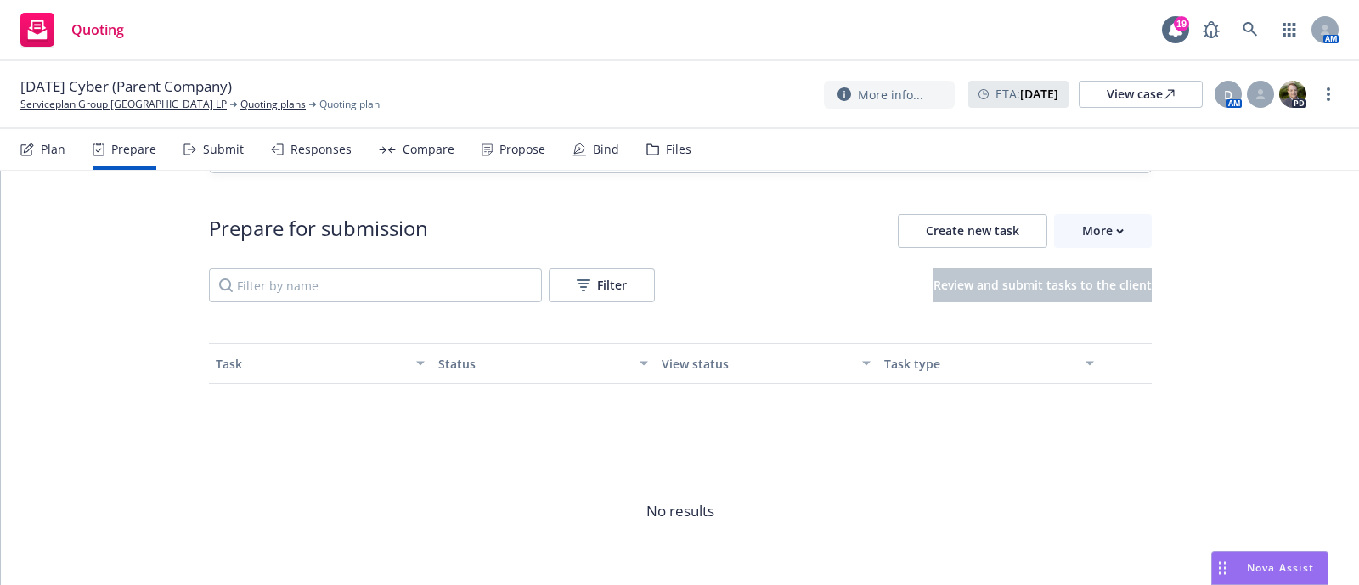
click at [212, 161] on div "Submit" at bounding box center [213, 149] width 60 height 41
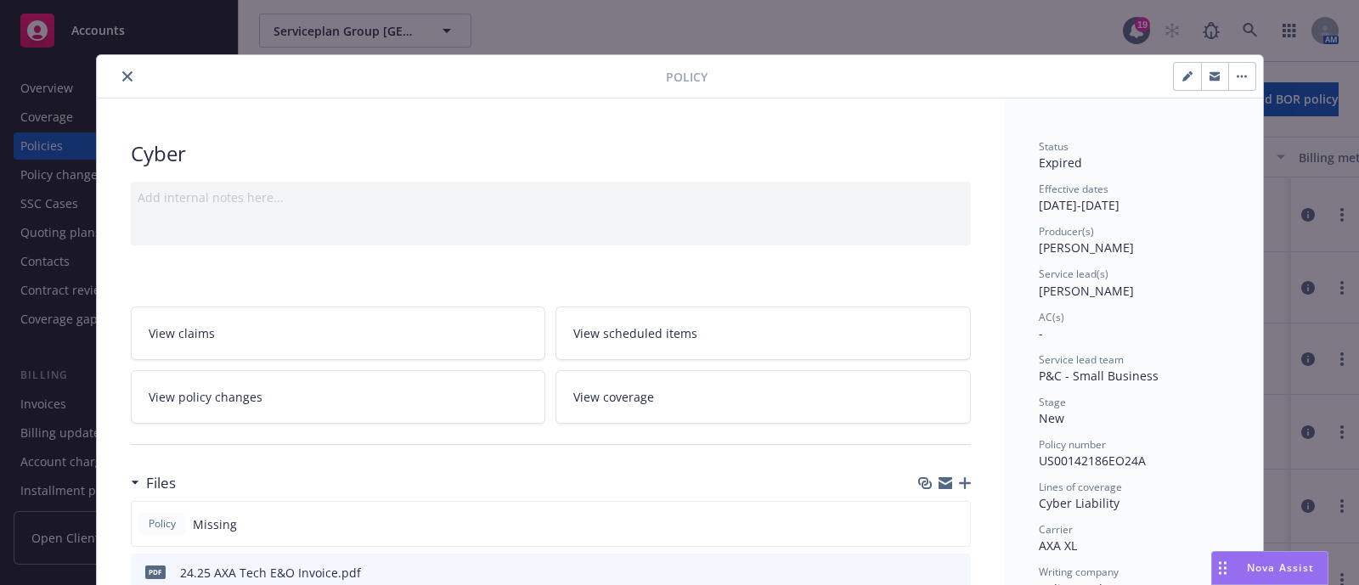
click at [122, 75] on icon "close" at bounding box center [127, 76] width 10 height 10
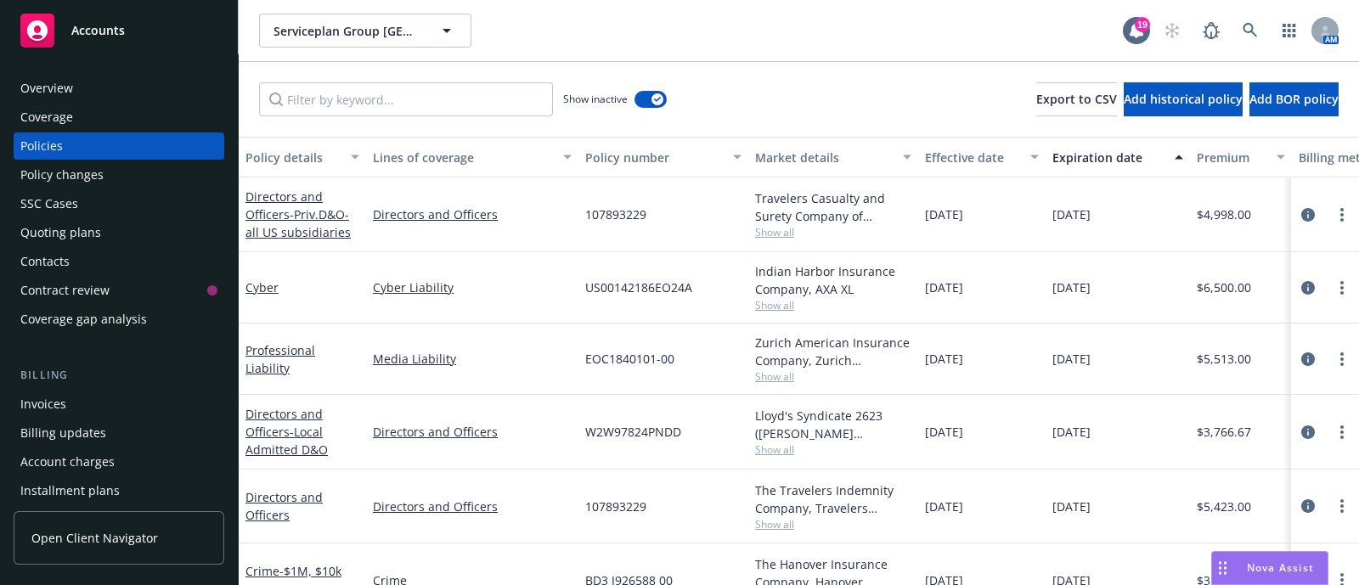
click at [697, 373] on div "EOC1840101-00" at bounding box center [663, 359] width 170 height 71
click at [70, 405] on div "Invoices" at bounding box center [118, 404] width 197 height 27
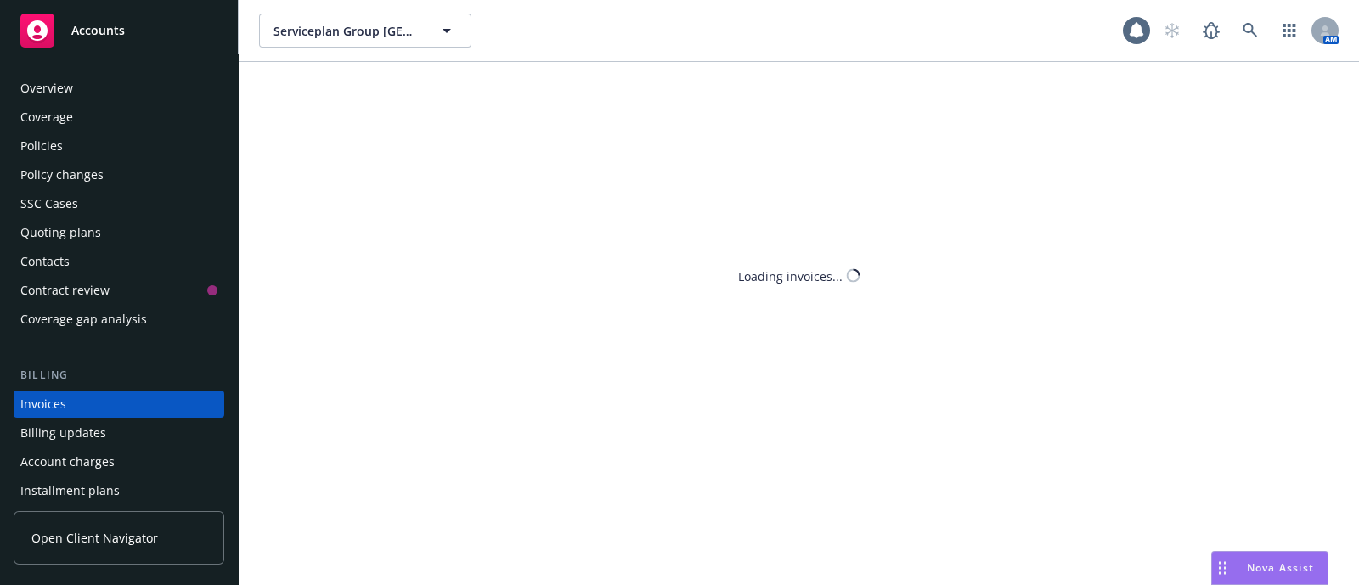
scroll to position [84, 0]
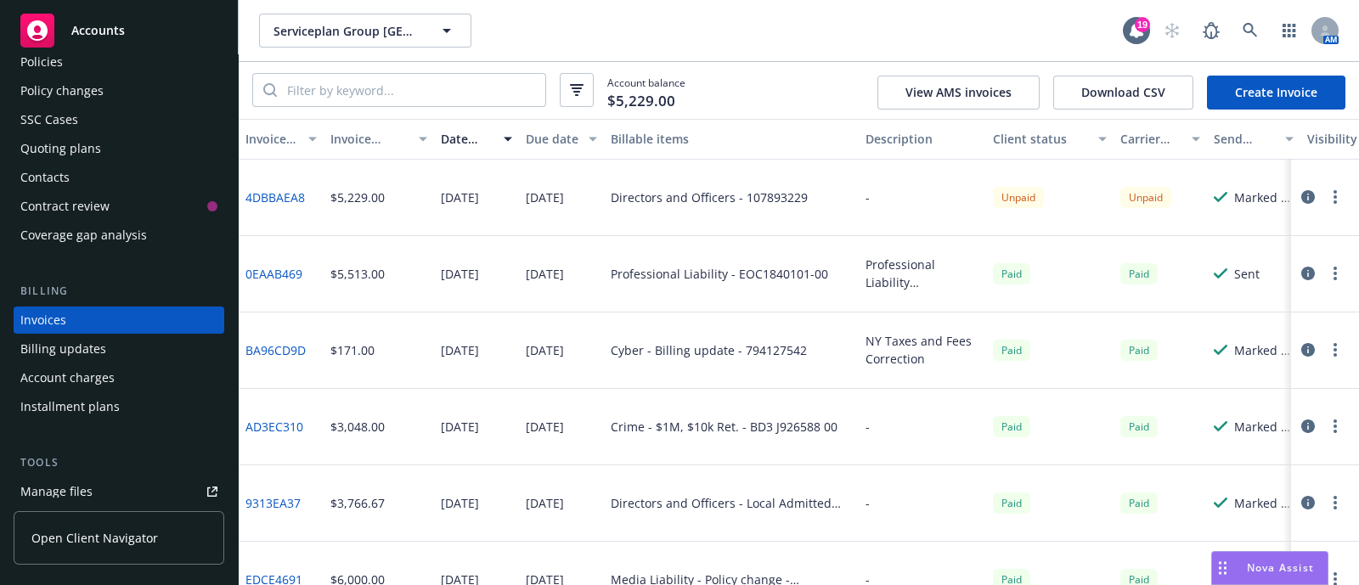
click at [35, 54] on div "Policies" at bounding box center [41, 61] width 42 height 27
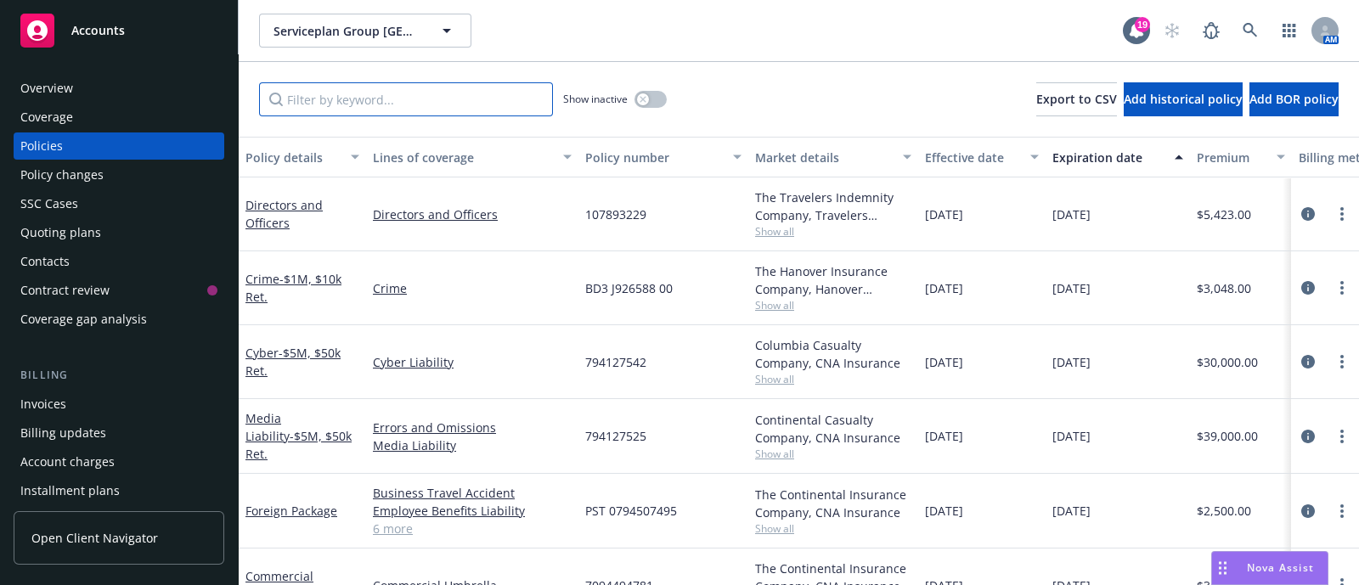
click at [459, 99] on input "Filter by keyword..." at bounding box center [406, 99] width 294 height 34
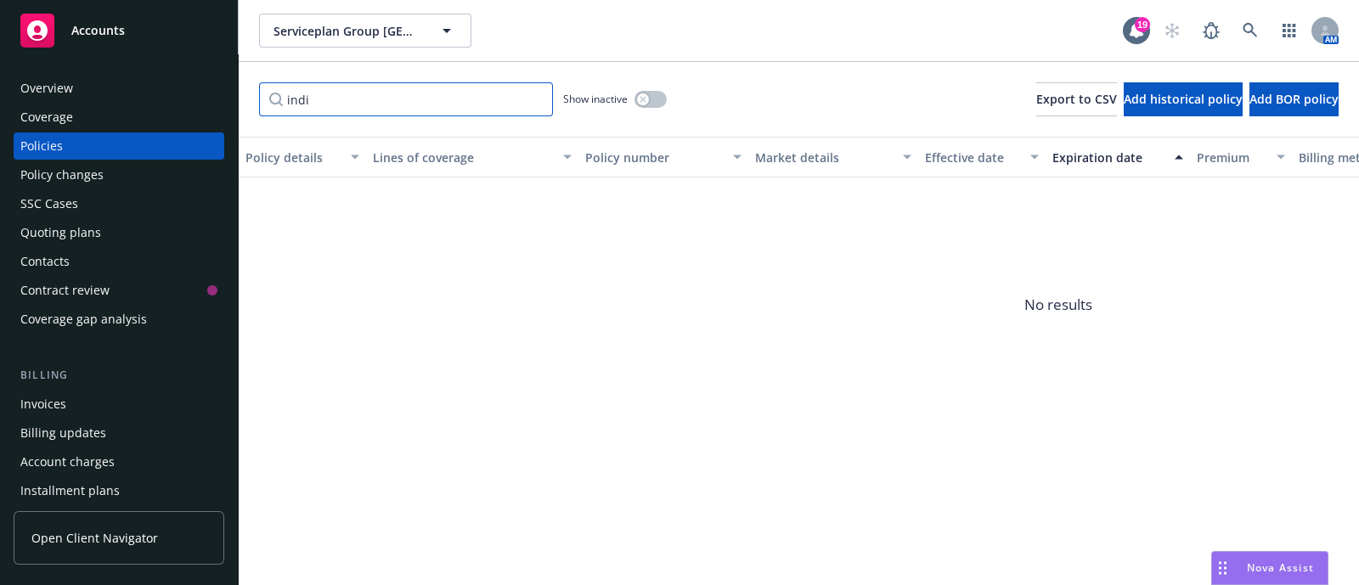
type input "indi"
click at [650, 99] on button "button" at bounding box center [650, 99] width 32 height 17
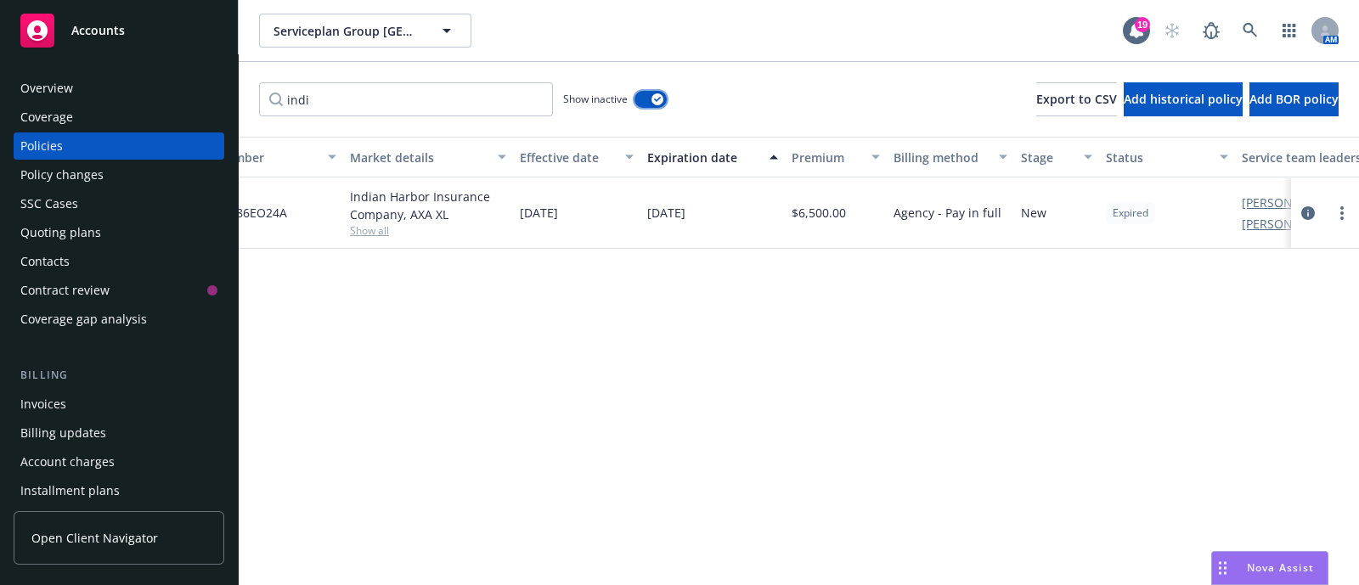
scroll to position [0, 518]
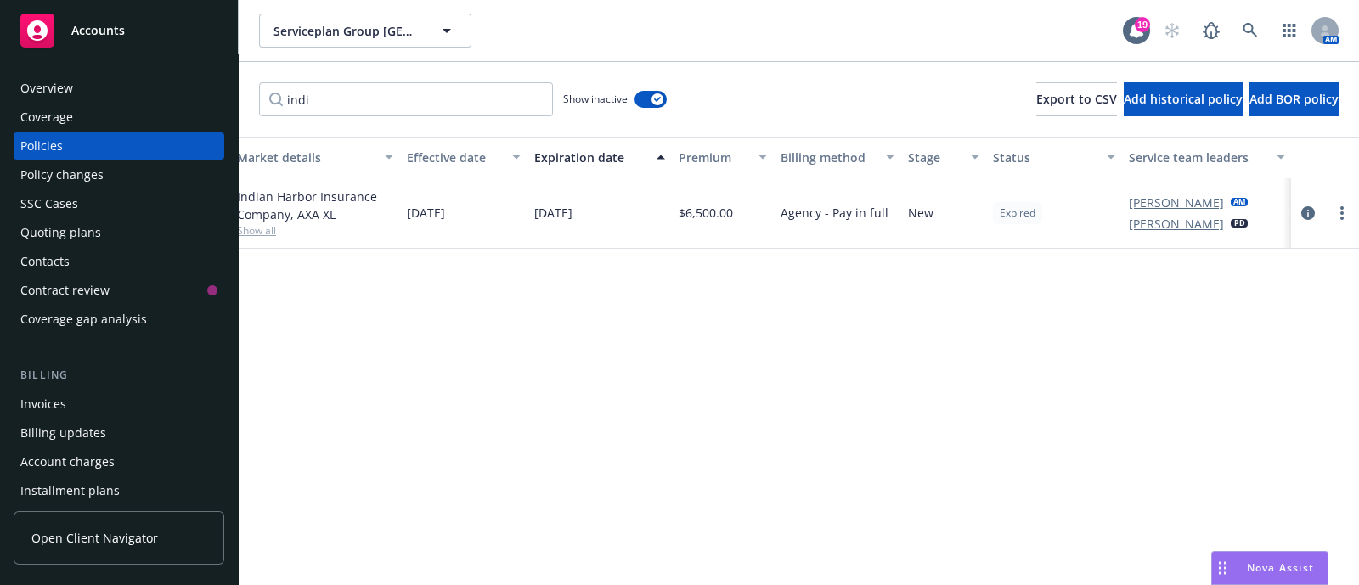
click at [1329, 221] on div at bounding box center [1325, 213] width 54 height 20
click at [1343, 216] on icon "more" at bounding box center [1341, 213] width 3 height 14
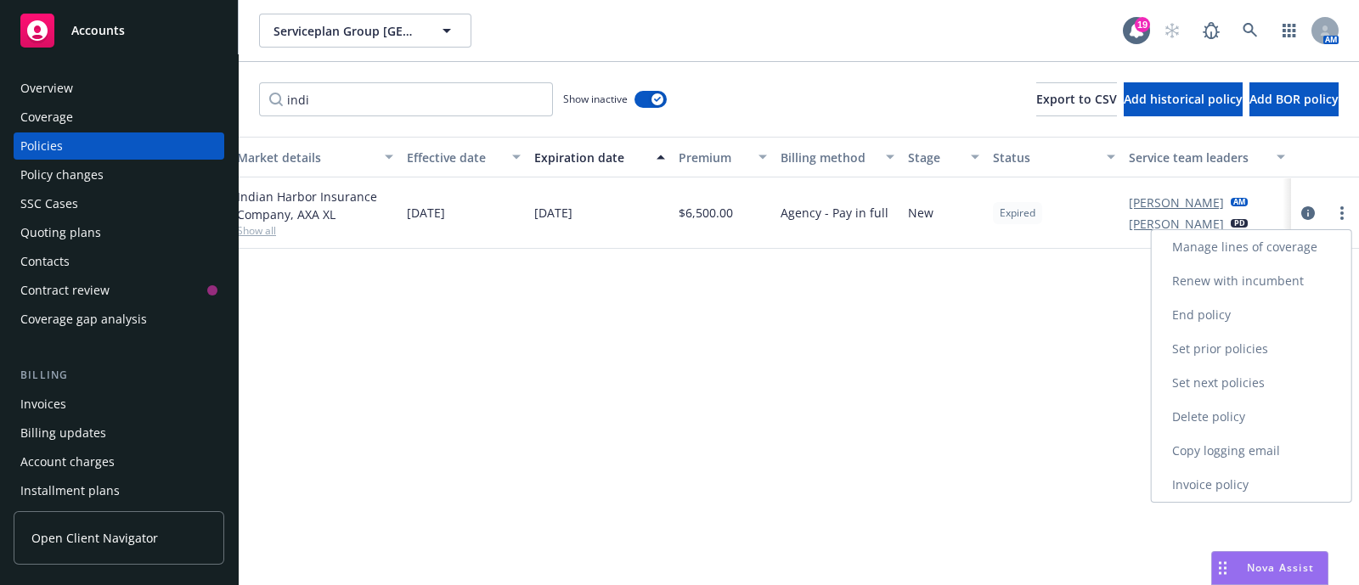
click at [1235, 487] on link "Invoice policy" at bounding box center [1252, 485] width 200 height 34
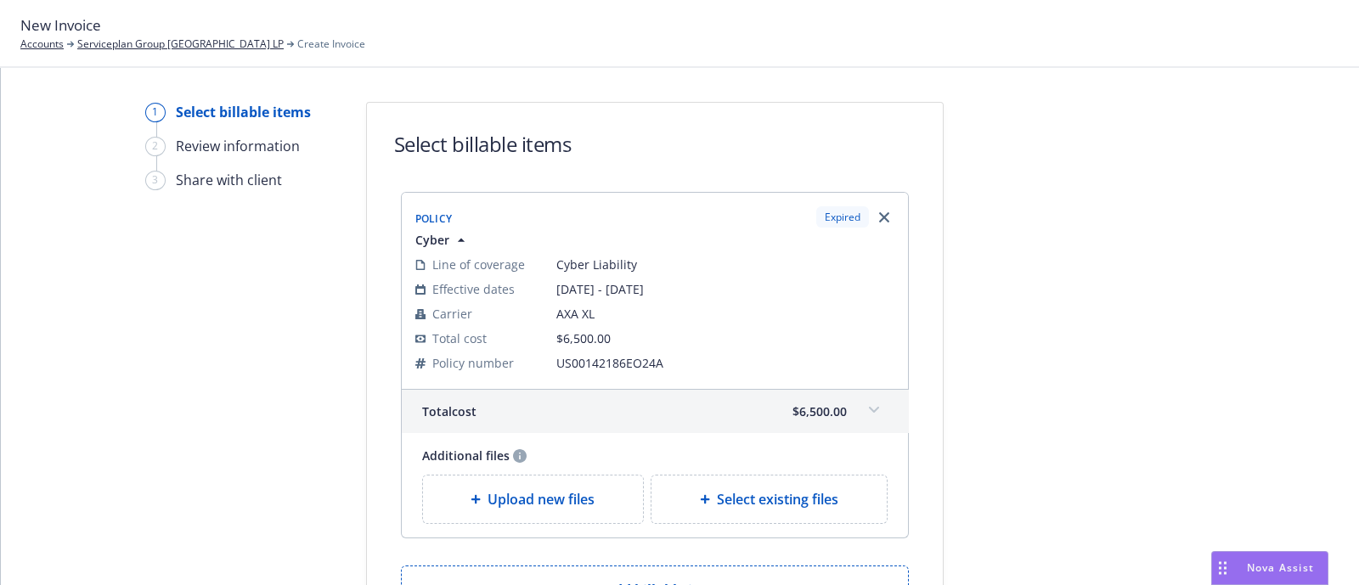
click at [700, 500] on icon at bounding box center [705, 499] width 10 height 10
select select "Invoice - Third Party"
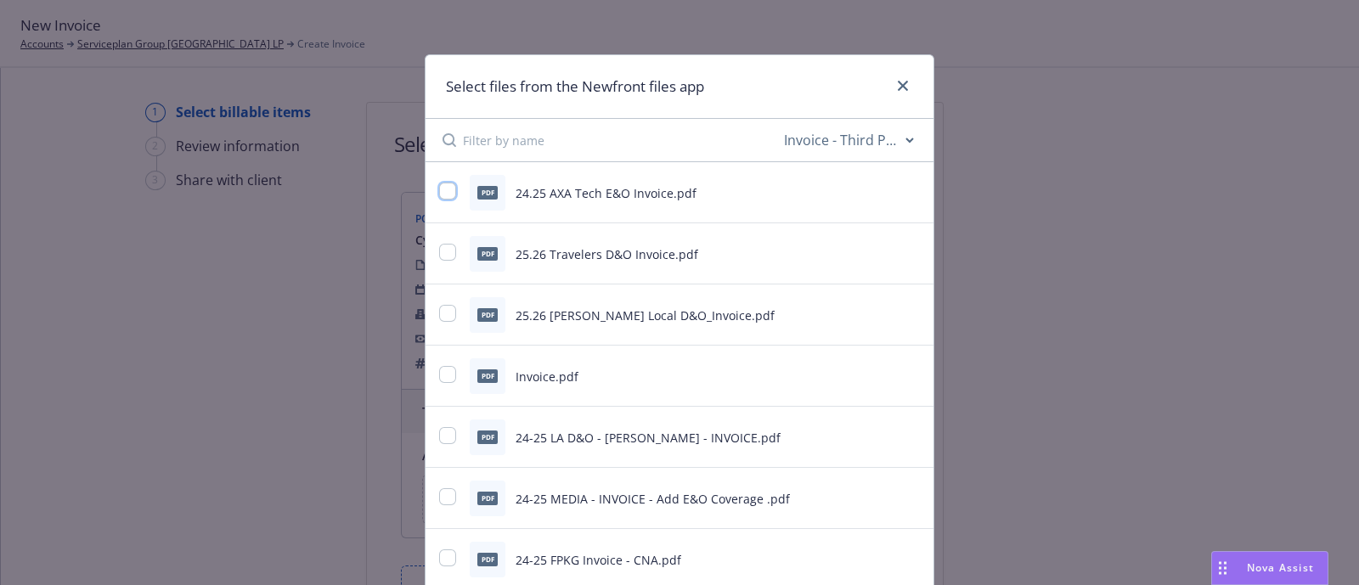
click at [439, 183] on input "checkbox" at bounding box center [447, 191] width 17 height 17
checkbox input "true"
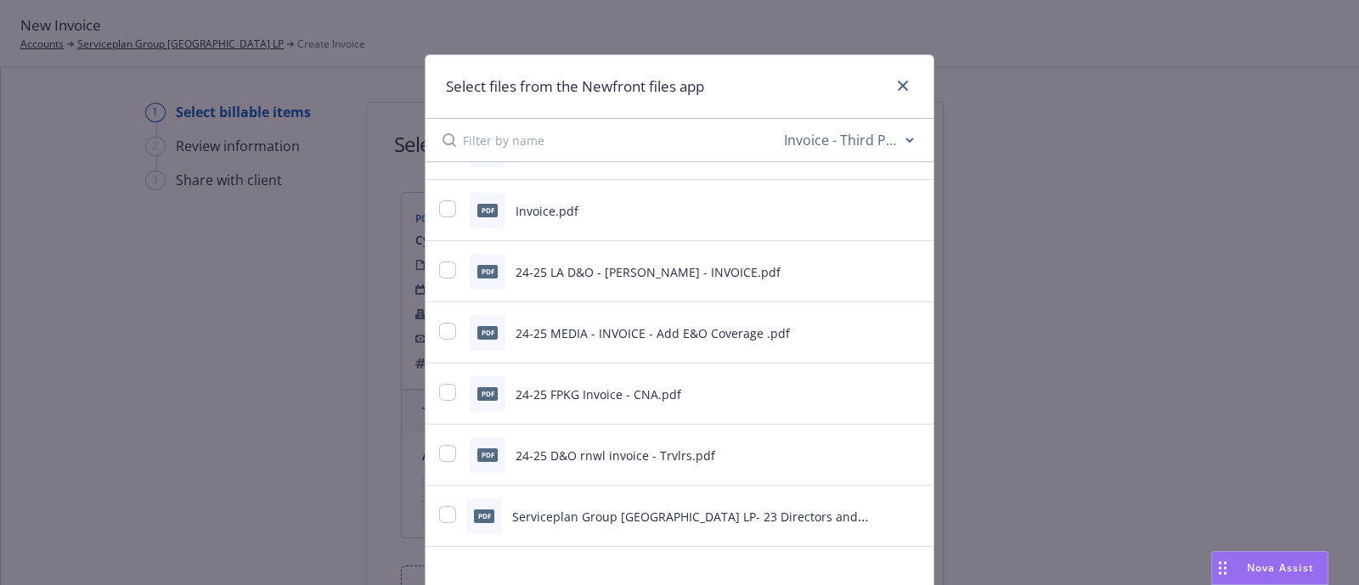
scroll to position [132, 0]
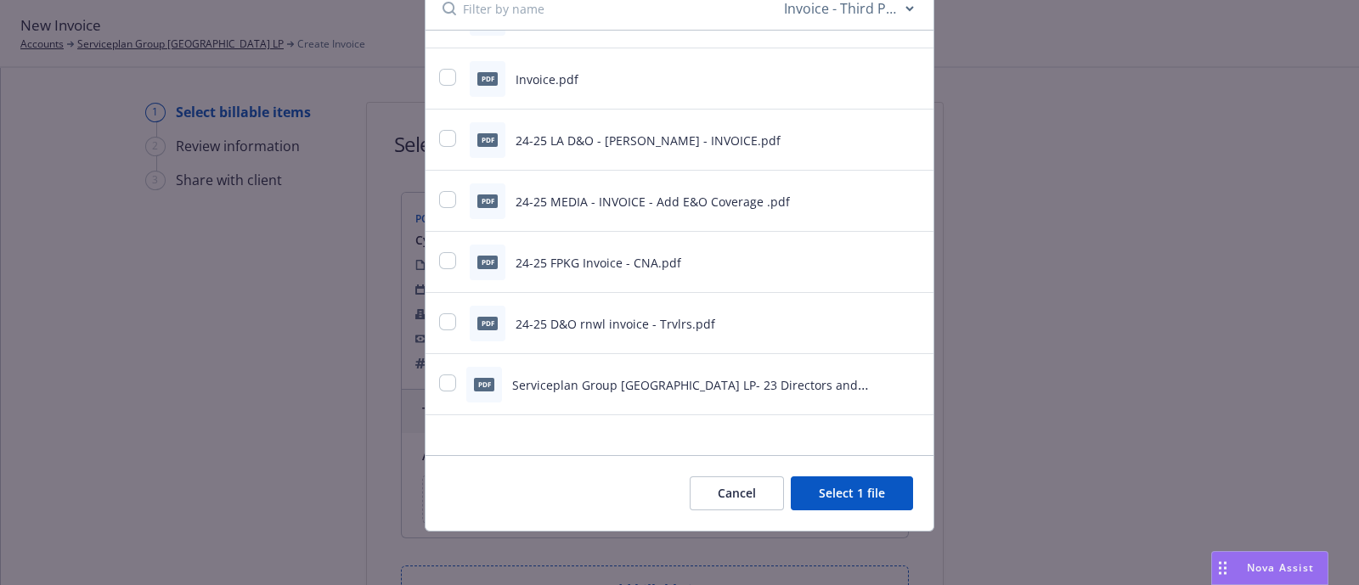
click at [860, 507] on button "Select 1 file" at bounding box center [852, 493] width 122 height 34
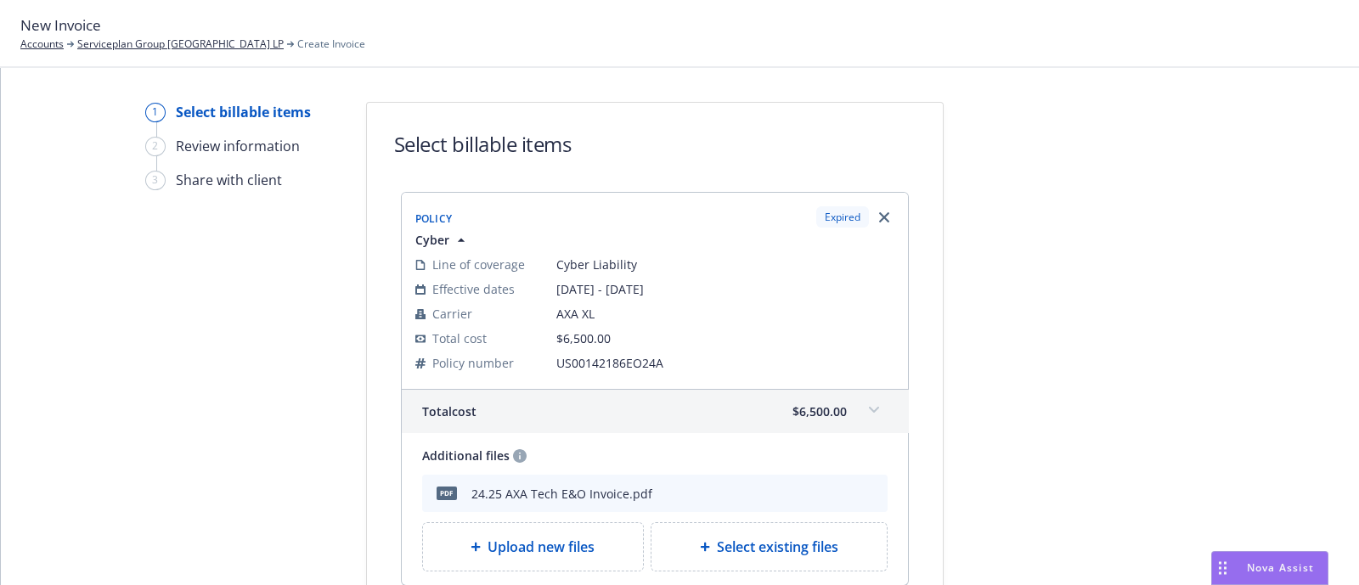
scroll to position [212, 0]
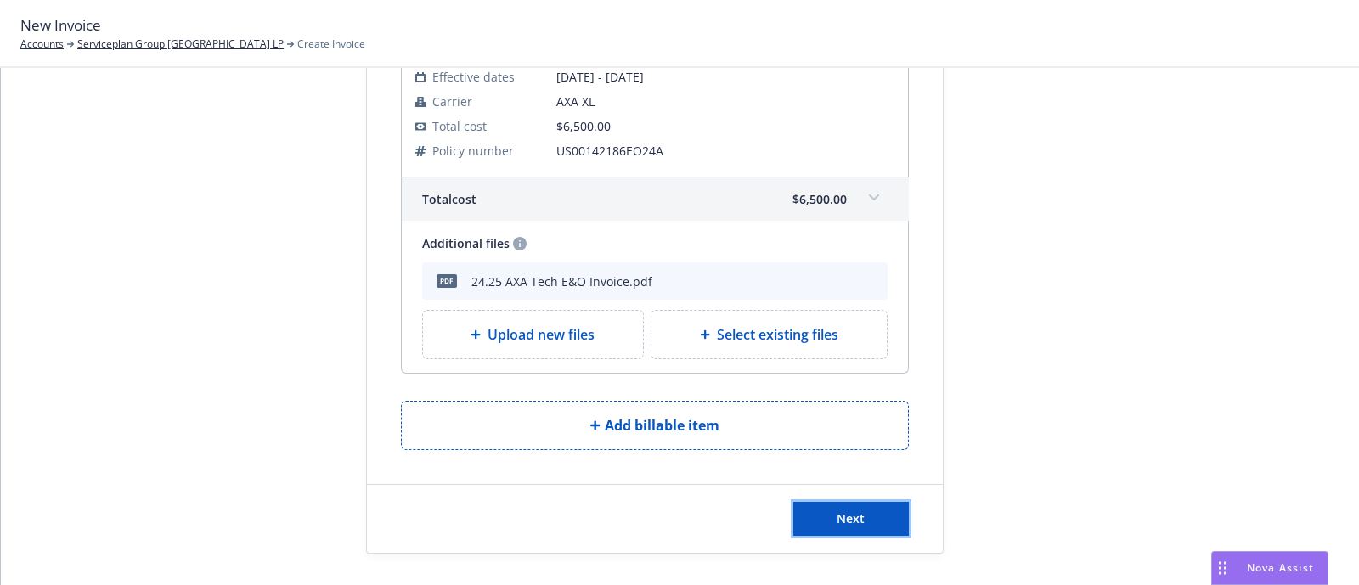
click at [860, 507] on button "Next" at bounding box center [851, 519] width 116 height 34
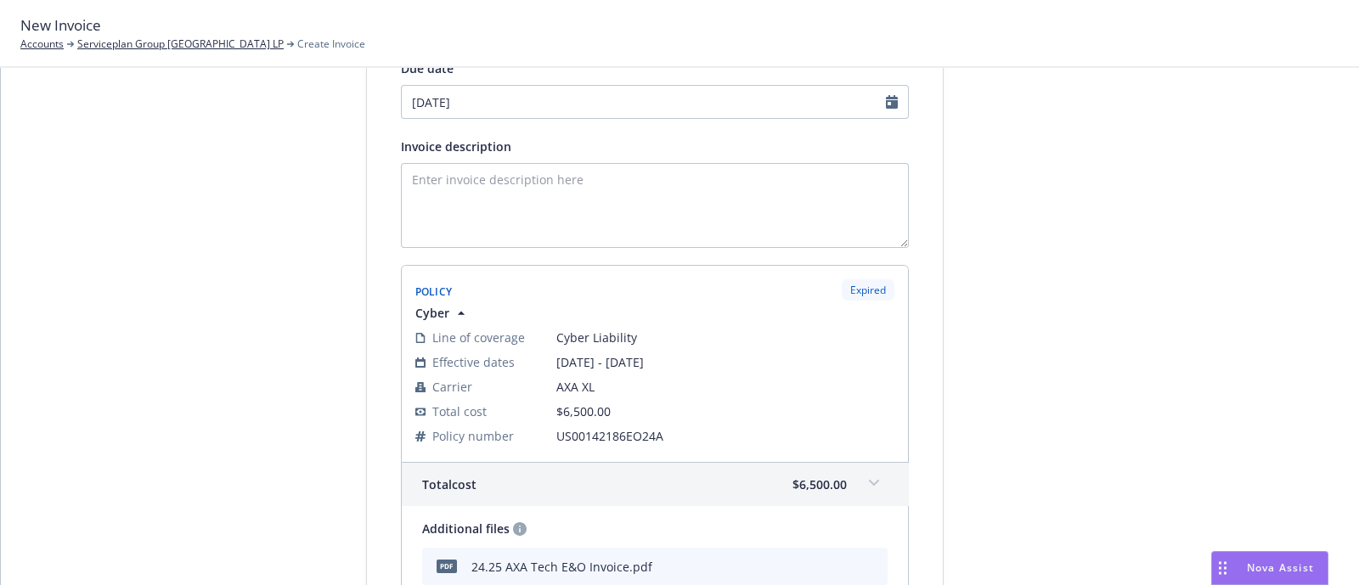
scroll to position [421, 0]
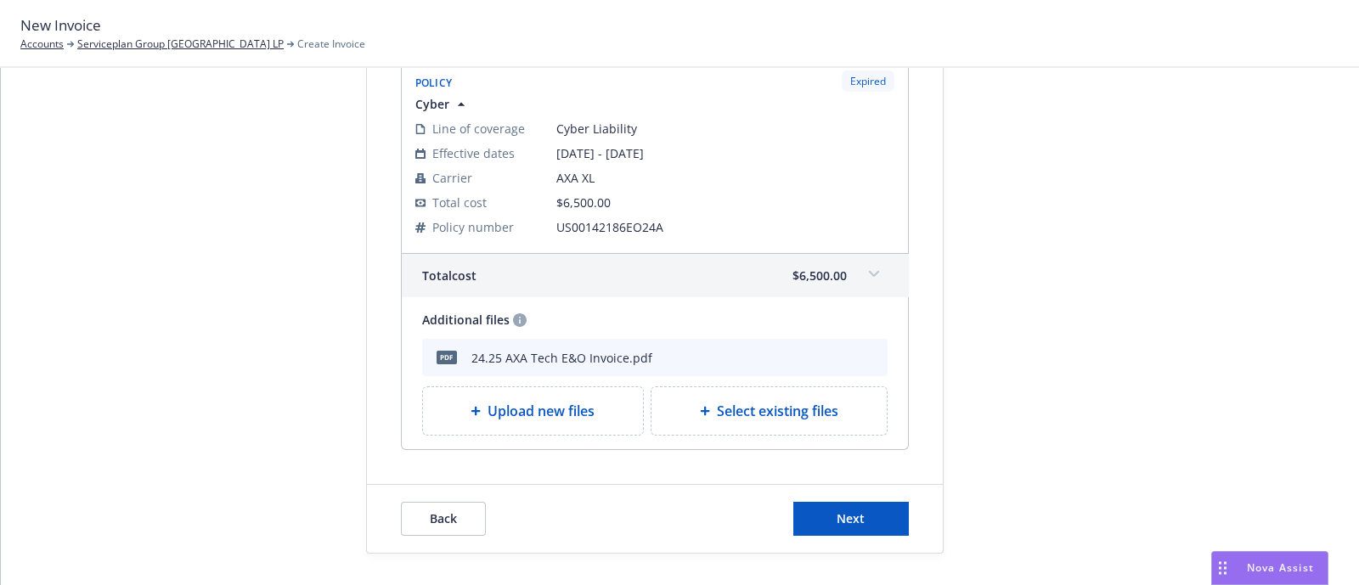
click at [869, 275] on icon at bounding box center [874, 274] width 10 height 7
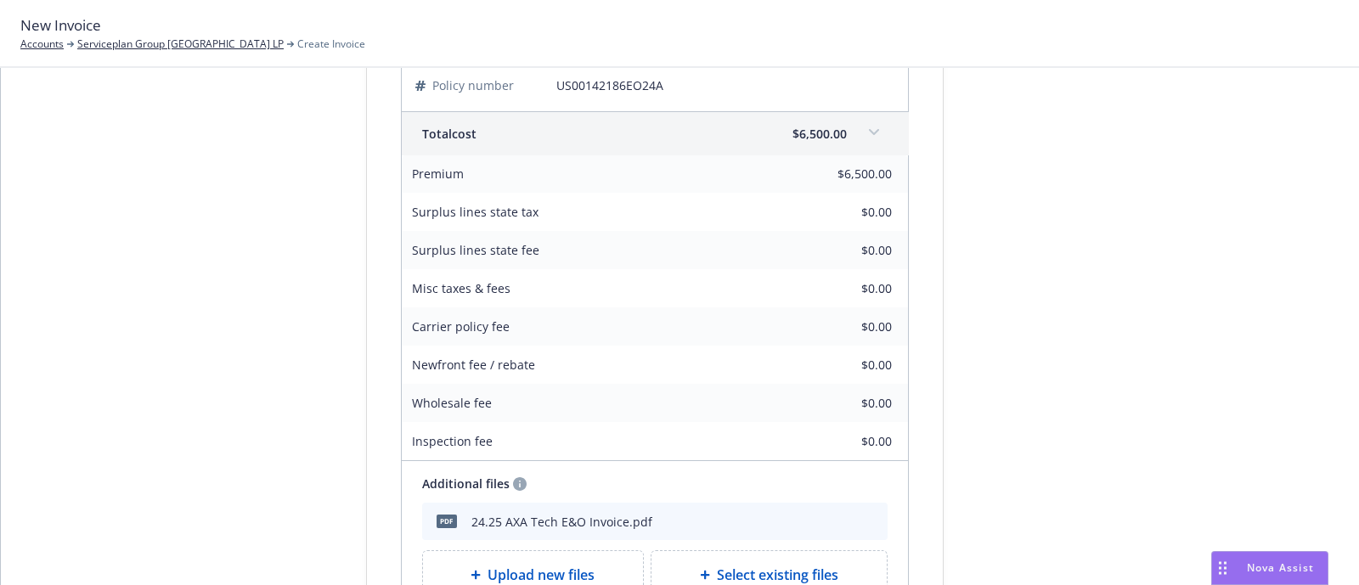
scroll to position [727, 0]
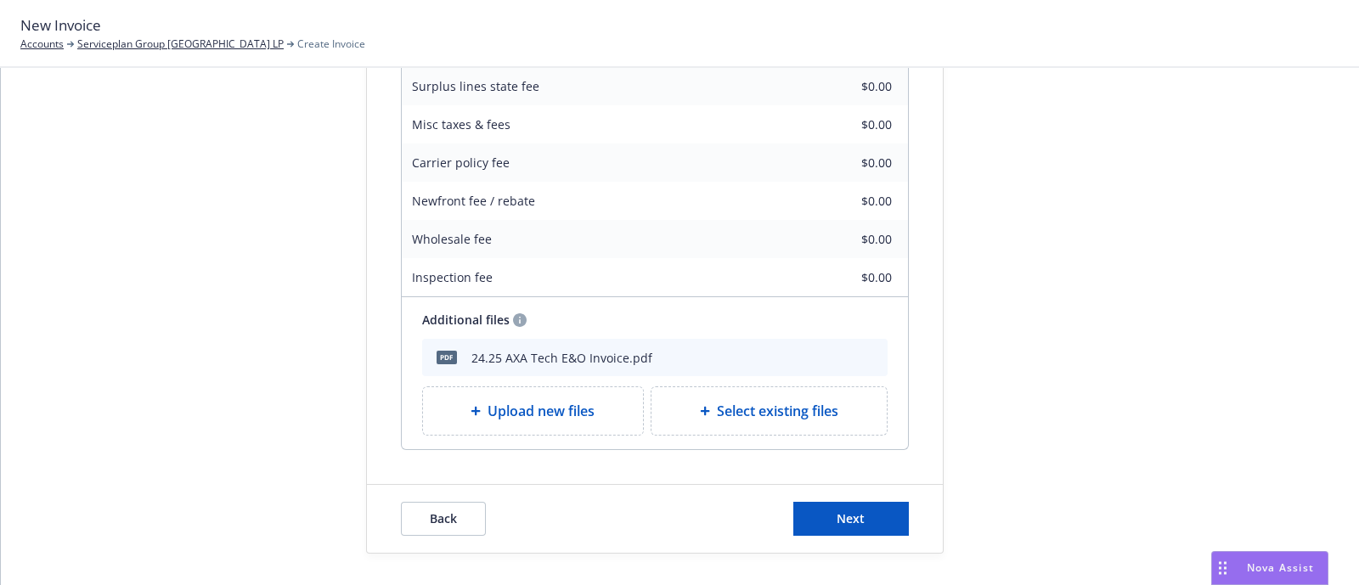
click at [837, 351] on icon "preview file" at bounding box center [844, 357] width 15 height 12
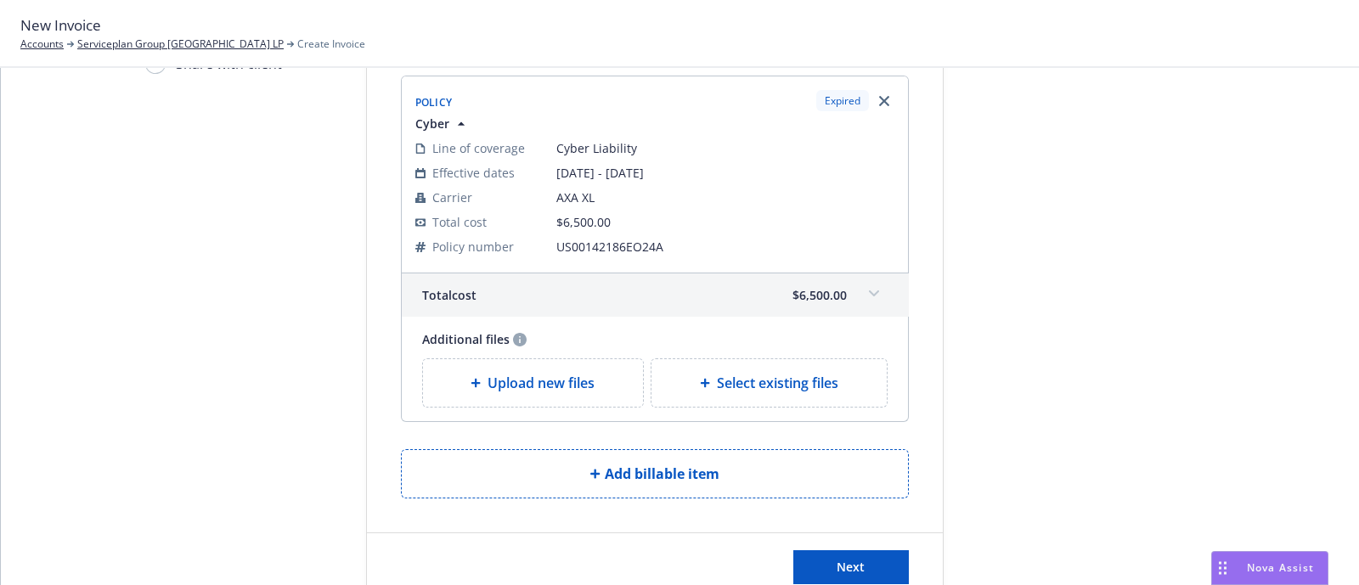
scroll to position [119, 0]
click at [805, 384] on span "Select existing files" at bounding box center [777, 380] width 121 height 20
select select "Invoice - Third Party"
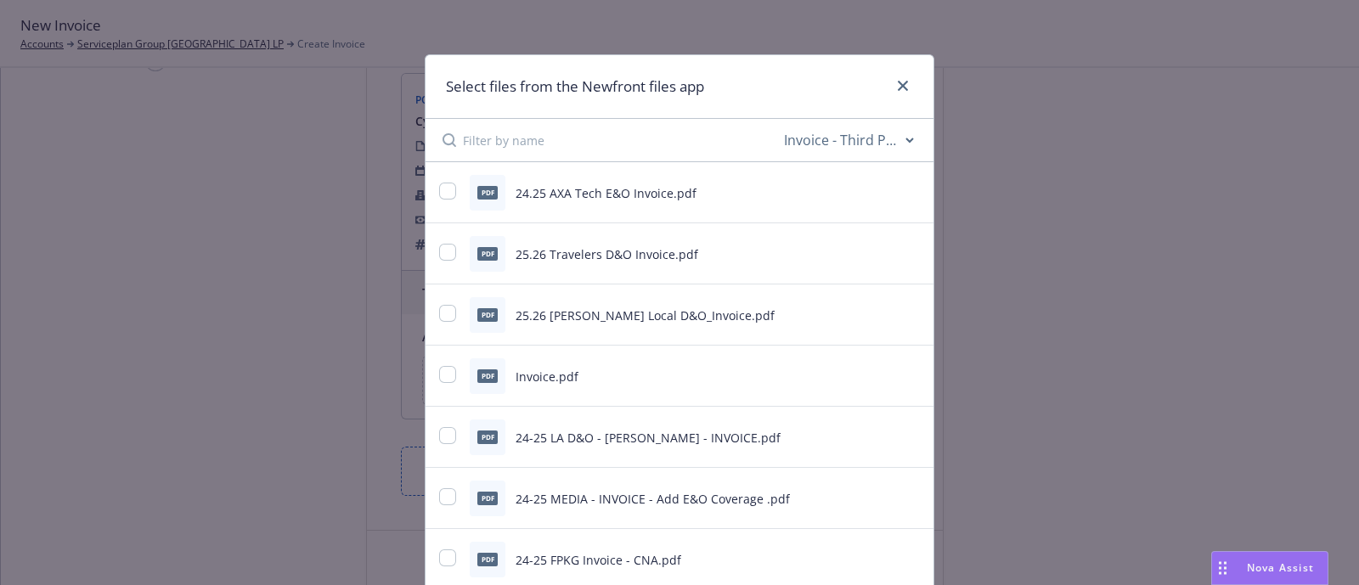
click at [903, 186] on icon "preview file" at bounding box center [910, 192] width 15 height 12
click at [439, 195] on input "checkbox" at bounding box center [447, 191] width 17 height 17
checkbox input "true"
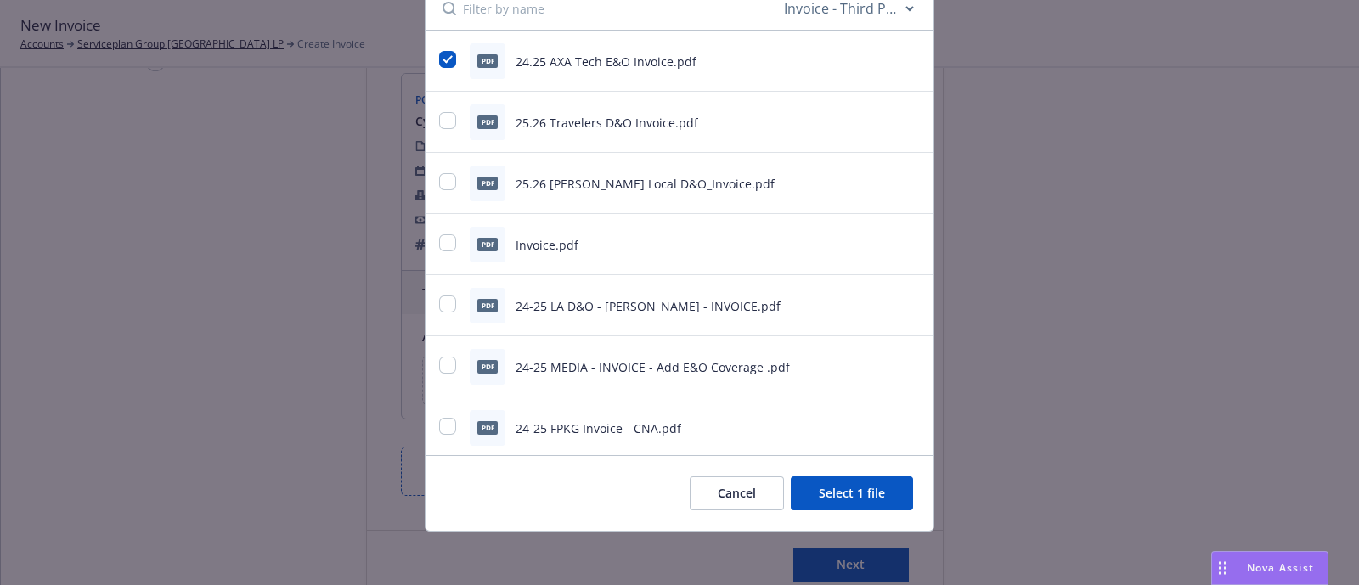
click at [852, 494] on button "Select 1 file" at bounding box center [852, 493] width 122 height 34
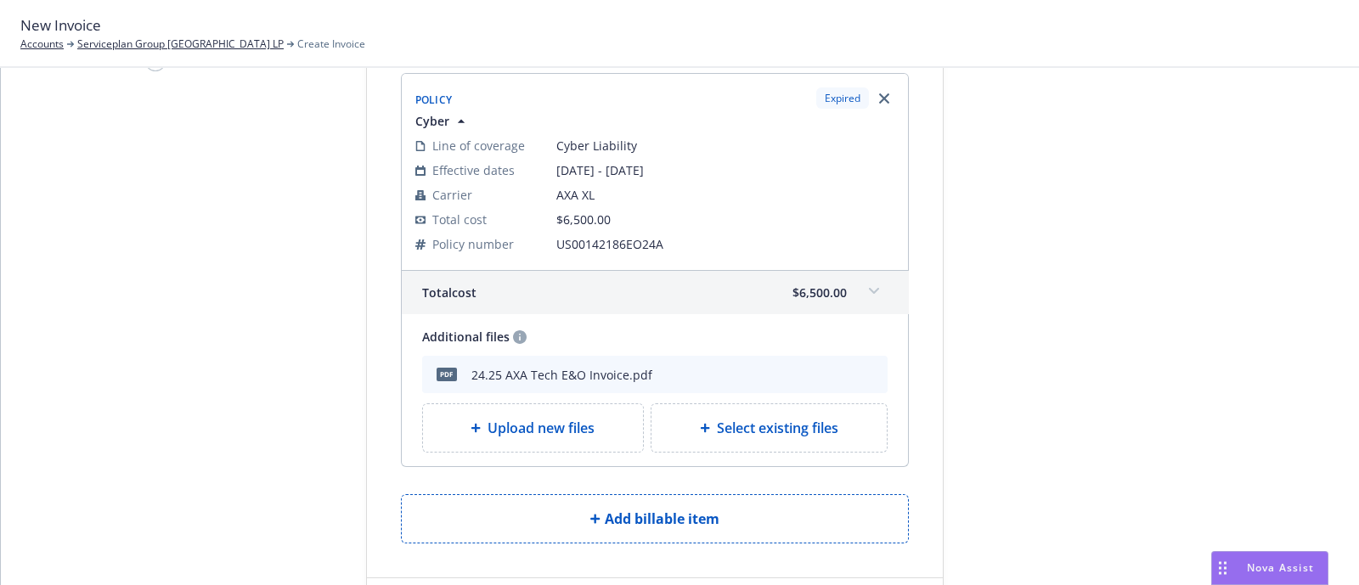
scroll to position [212, 0]
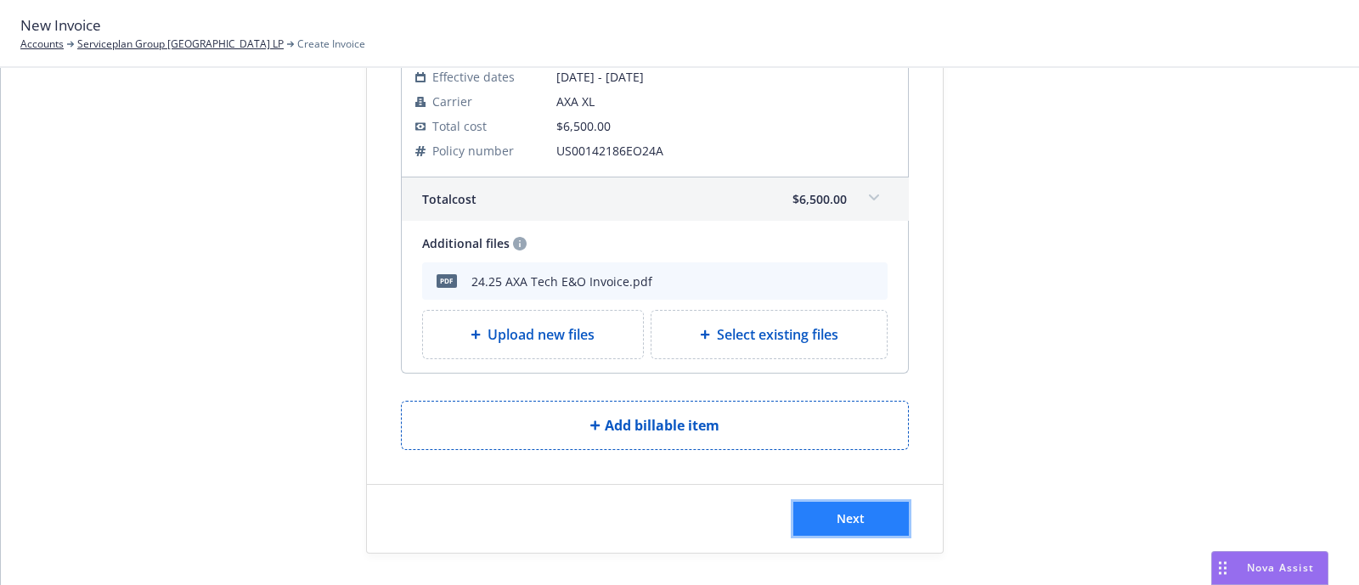
click at [855, 502] on button "Next" at bounding box center [851, 519] width 116 height 34
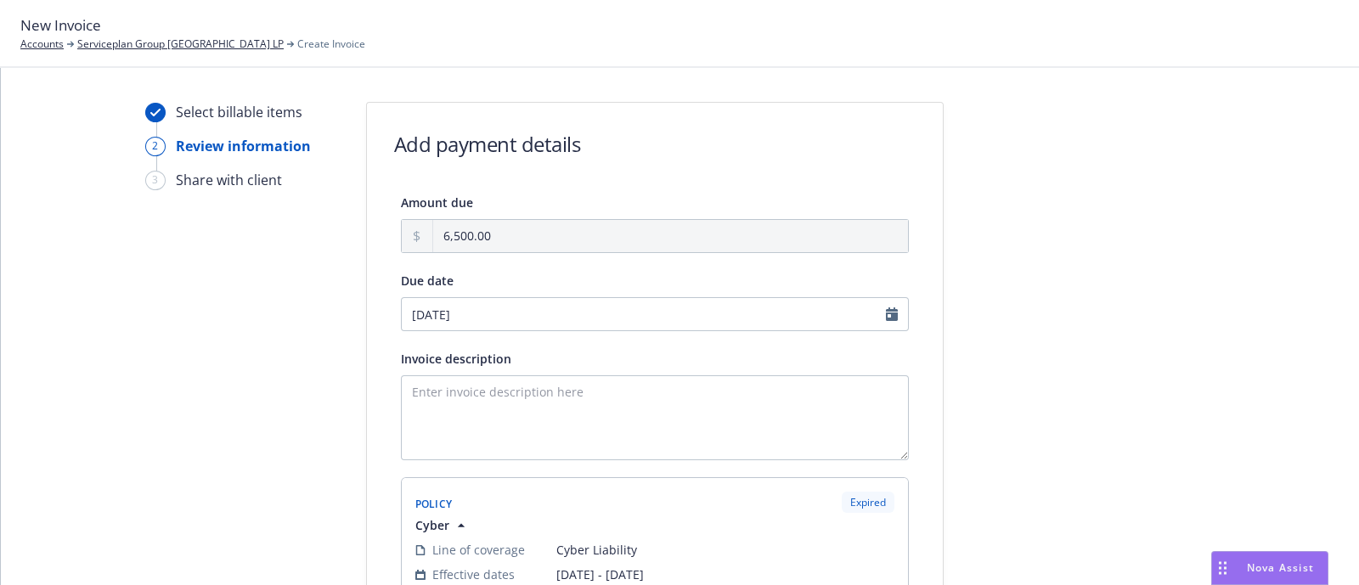
scroll to position [421, 0]
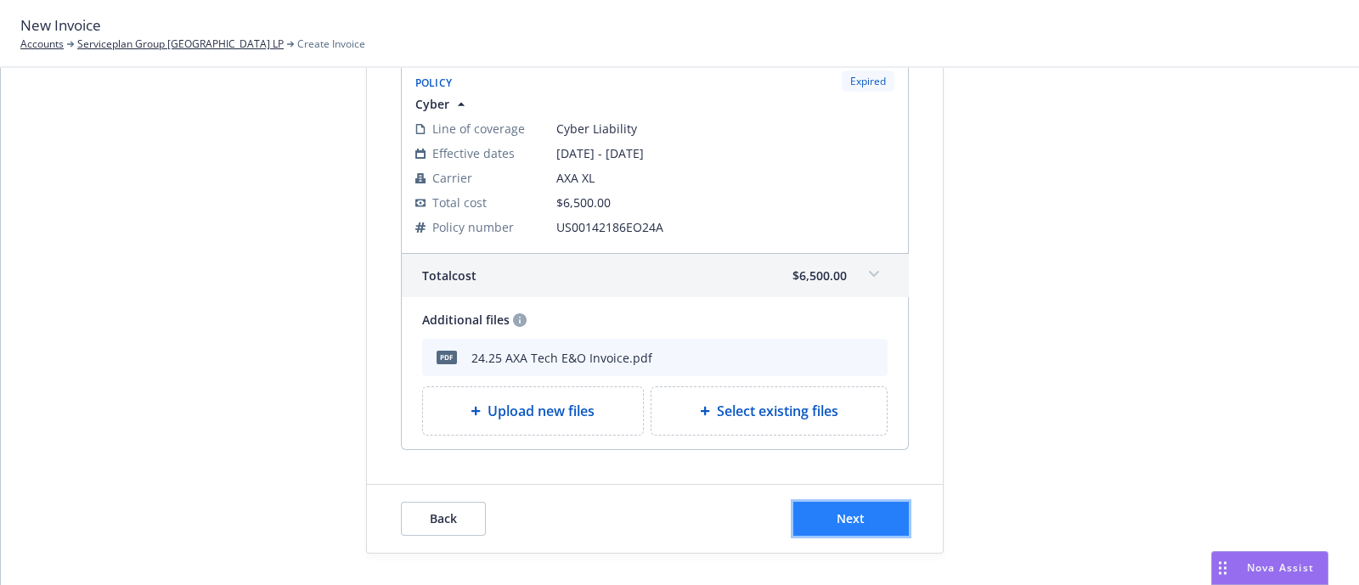
click at [864, 516] on button "Next" at bounding box center [851, 519] width 116 height 34
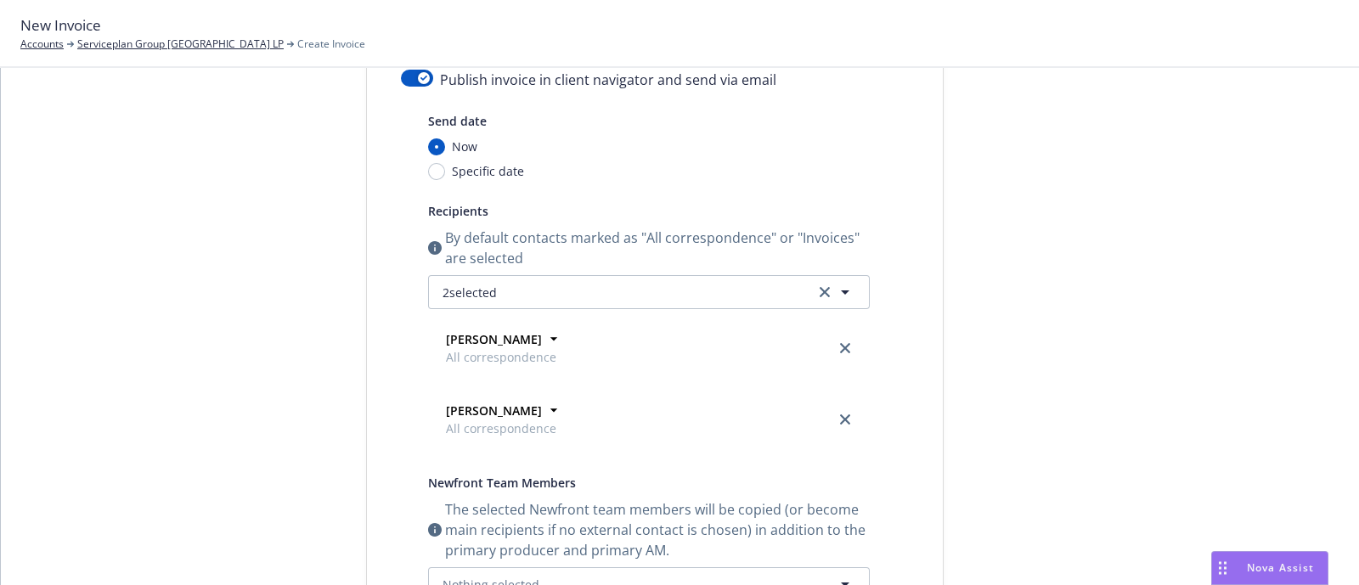
scroll to position [25, 0]
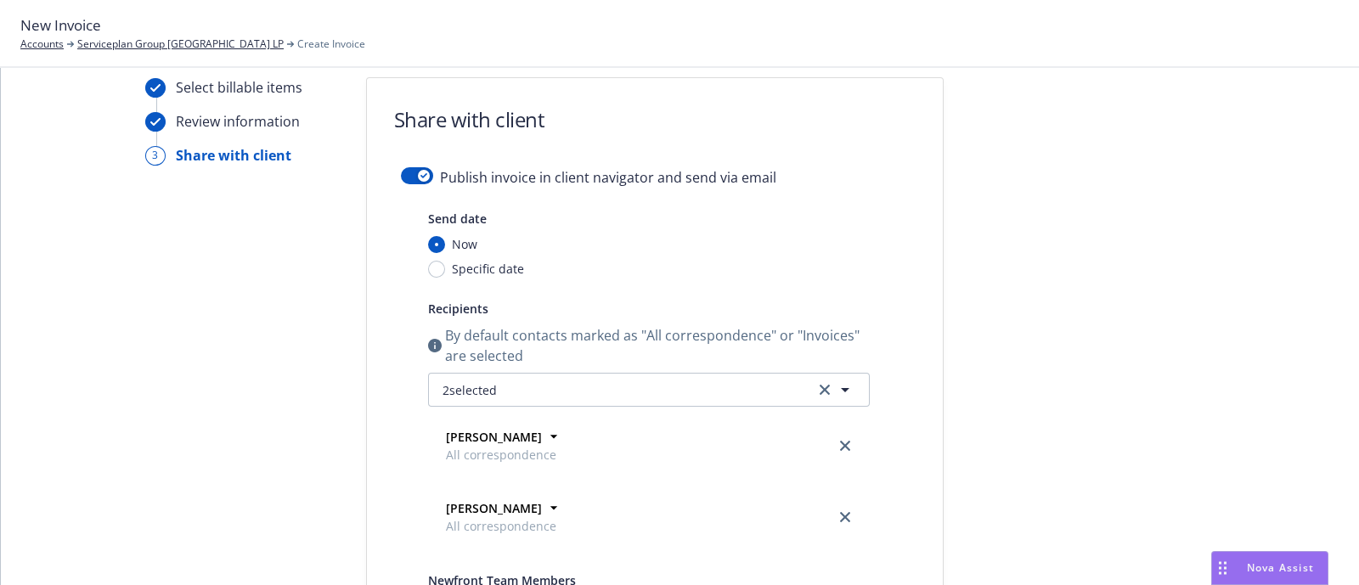
click at [407, 164] on form "Share with client Publish invoice in client navigator and send via email Send d…" at bounding box center [655, 590] width 576 height 1025
click at [407, 173] on button "button" at bounding box center [417, 175] width 32 height 17
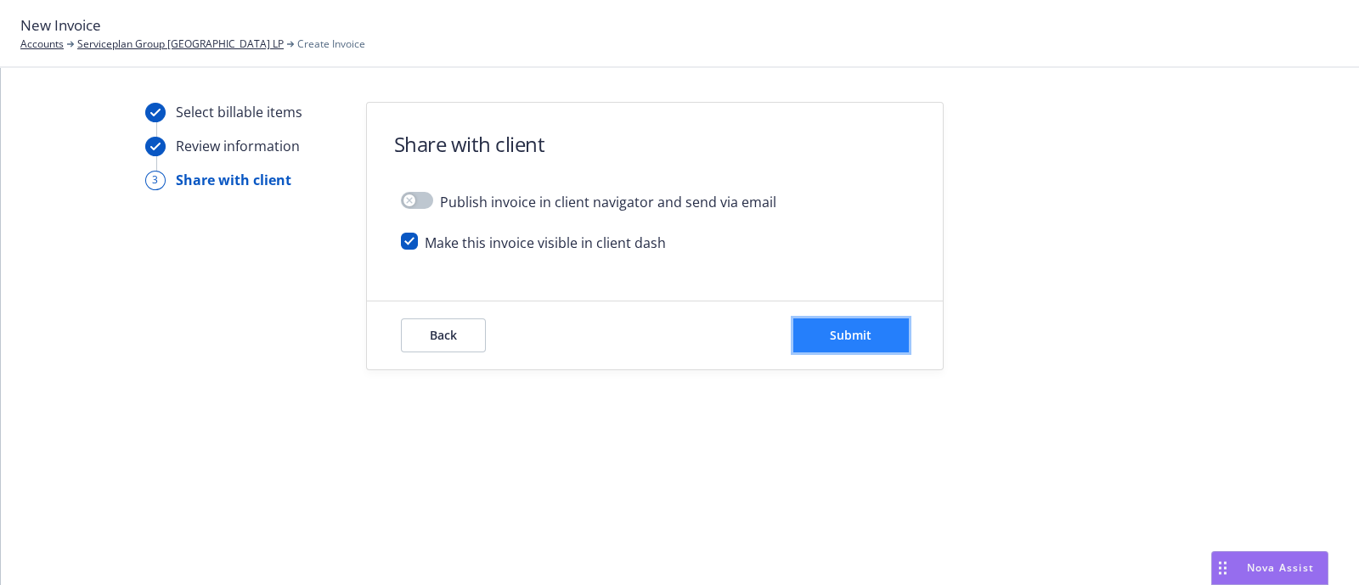
click at [824, 325] on button "Submit" at bounding box center [851, 335] width 116 height 34
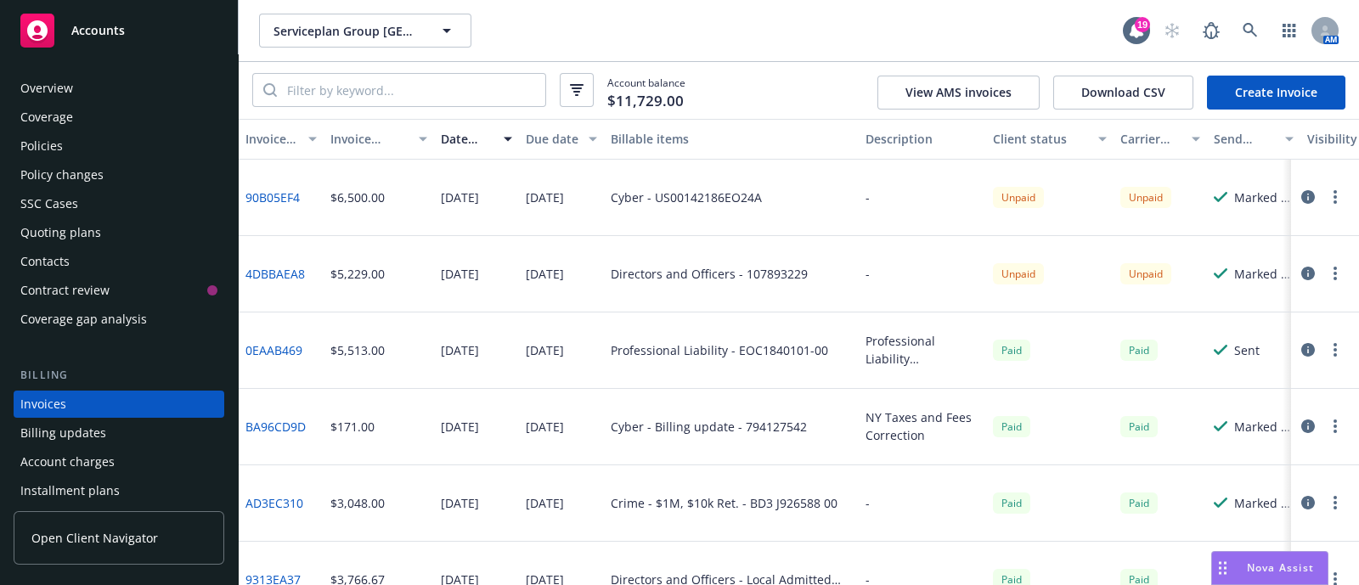
scroll to position [84, 0]
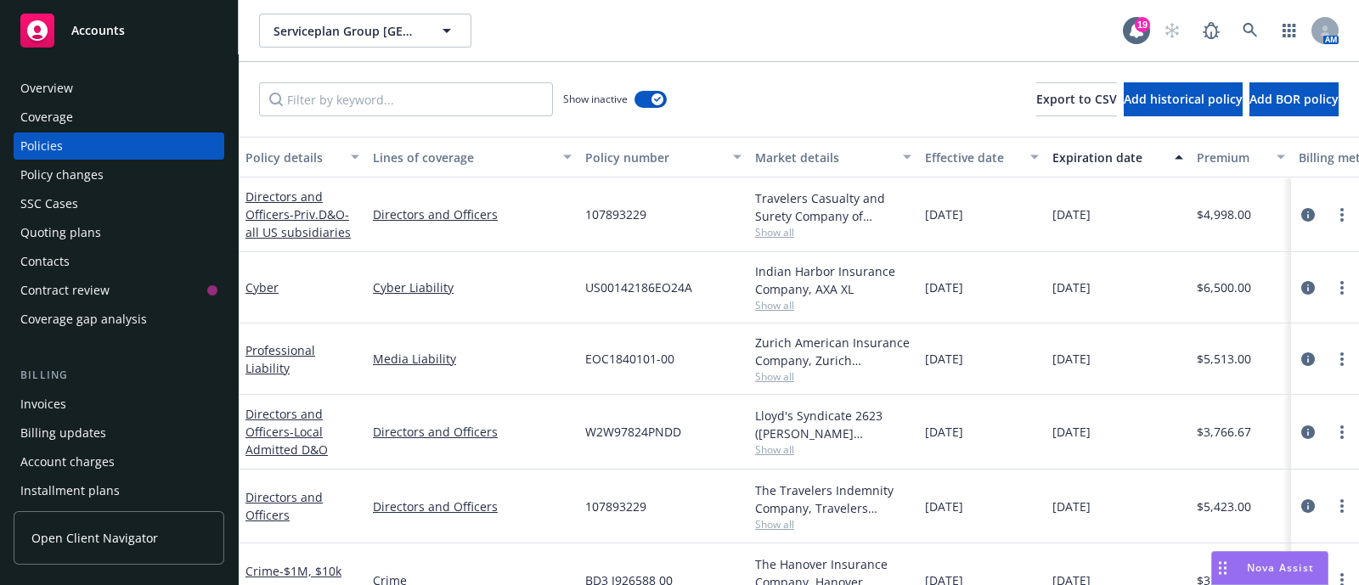
click at [43, 397] on div "Invoices" at bounding box center [43, 404] width 46 height 27
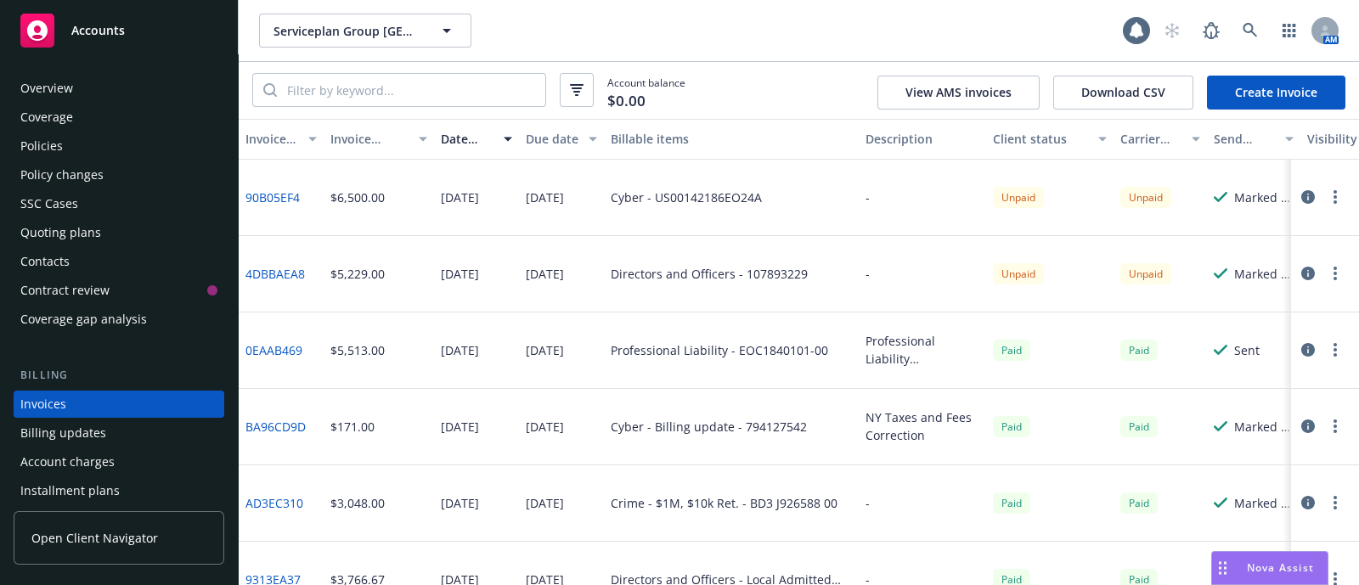
scroll to position [84, 0]
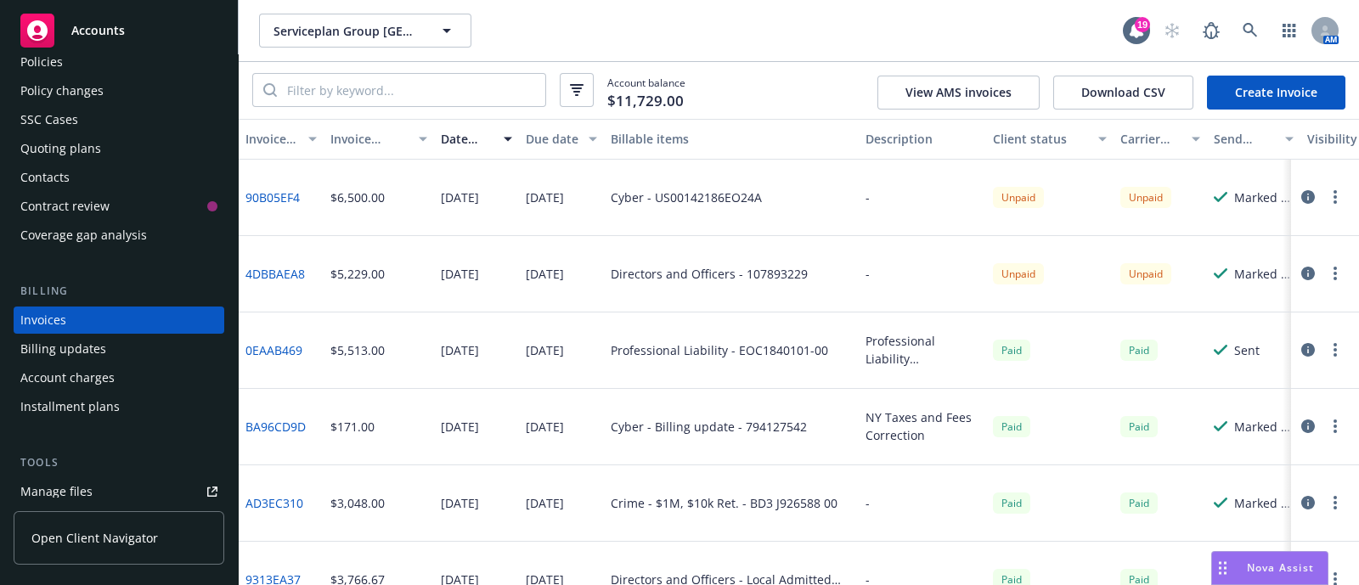
click at [1325, 197] on button "button" at bounding box center [1335, 197] width 20 height 20
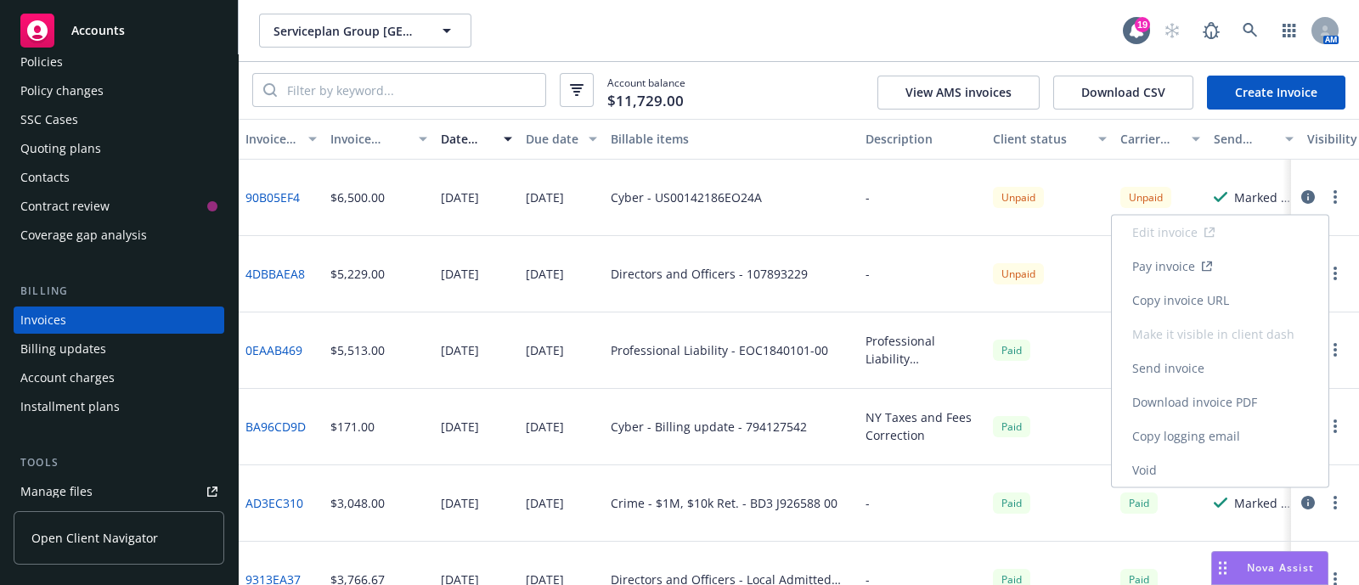
click at [1215, 294] on link "Copy invoice URL" at bounding box center [1220, 301] width 217 height 34
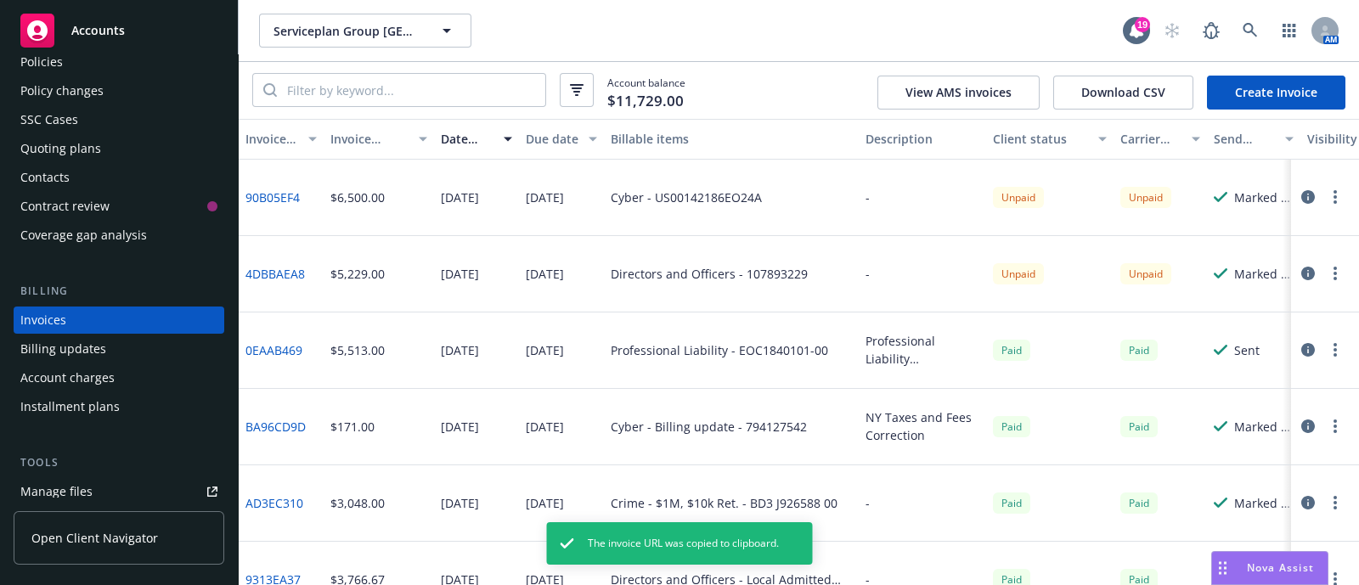
click at [1325, 200] on button "button" at bounding box center [1335, 197] width 20 height 20
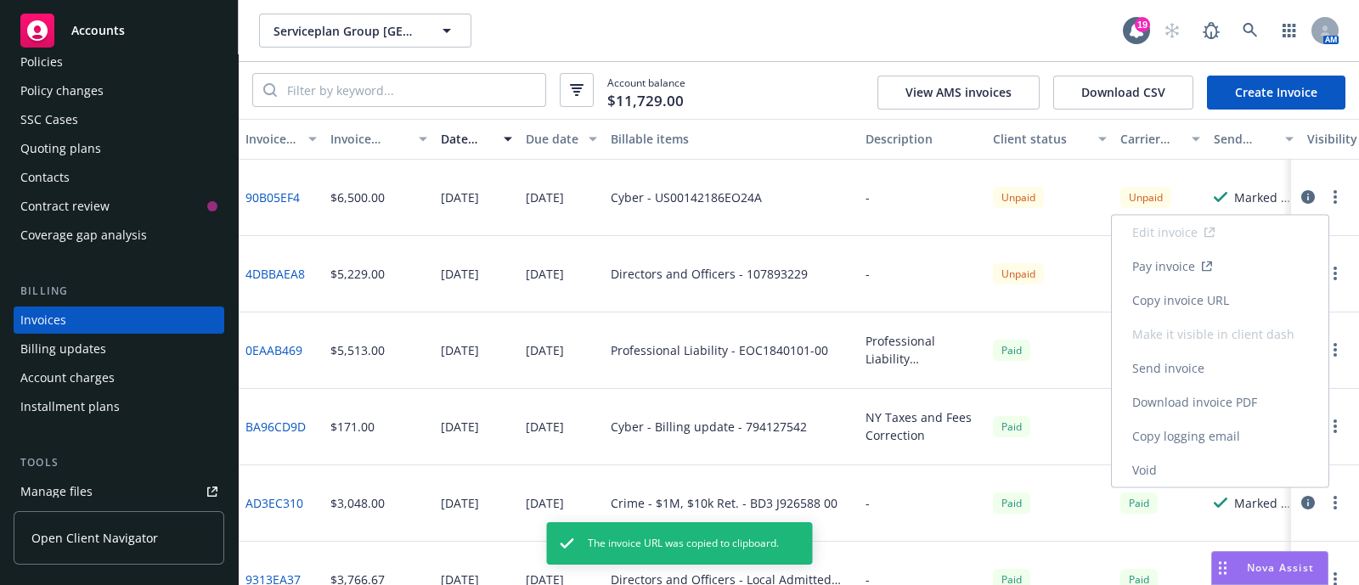
click at [1189, 399] on link "Download invoice PDF" at bounding box center [1220, 403] width 217 height 34
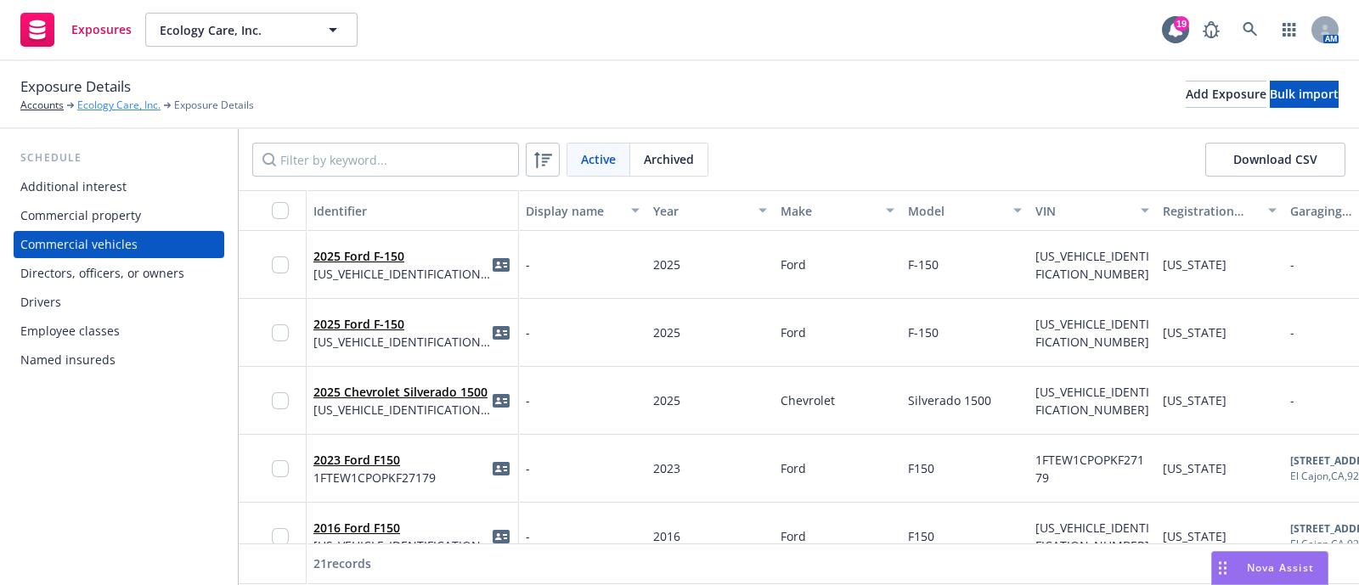
click at [102, 106] on link "Ecology Care, Inc." at bounding box center [118, 105] width 83 height 15
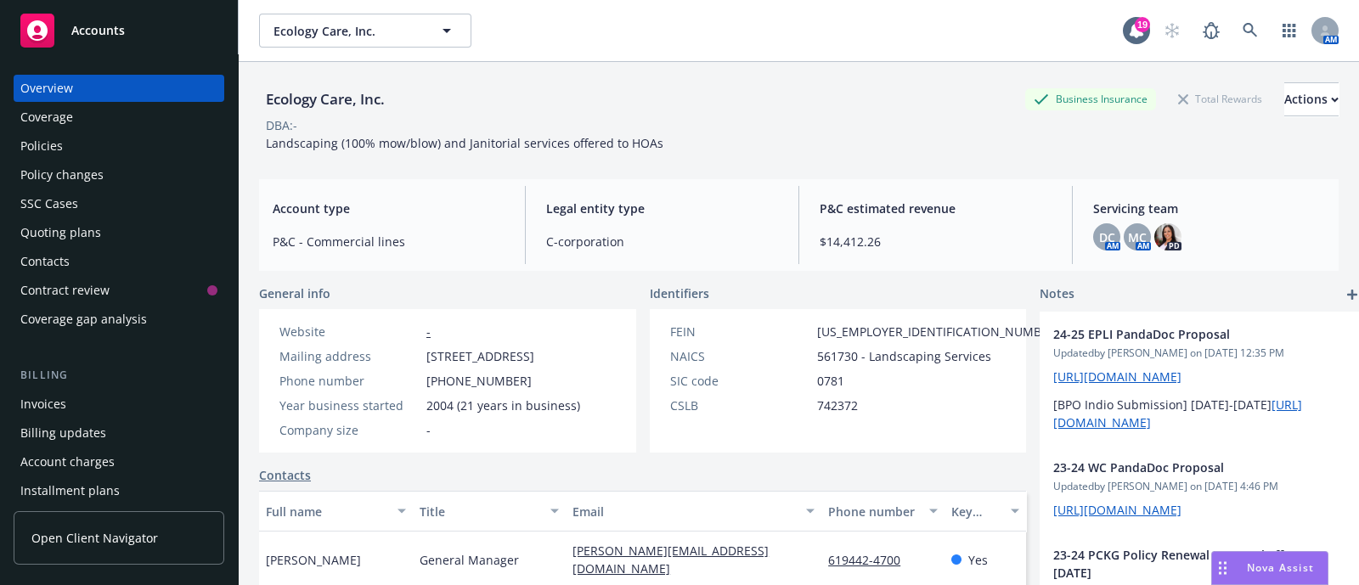
click at [47, 151] on div "Policies" at bounding box center [41, 145] width 42 height 27
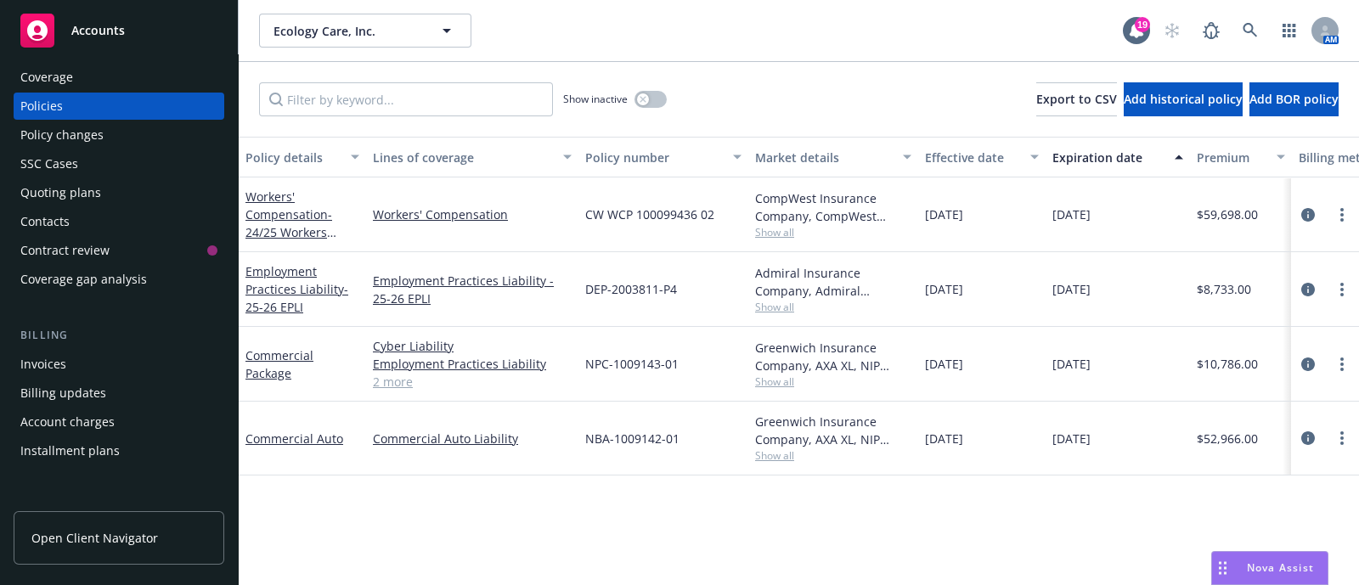
scroll to position [39, 0]
click at [98, 187] on div "Quoting plans" at bounding box center [118, 193] width 197 height 27
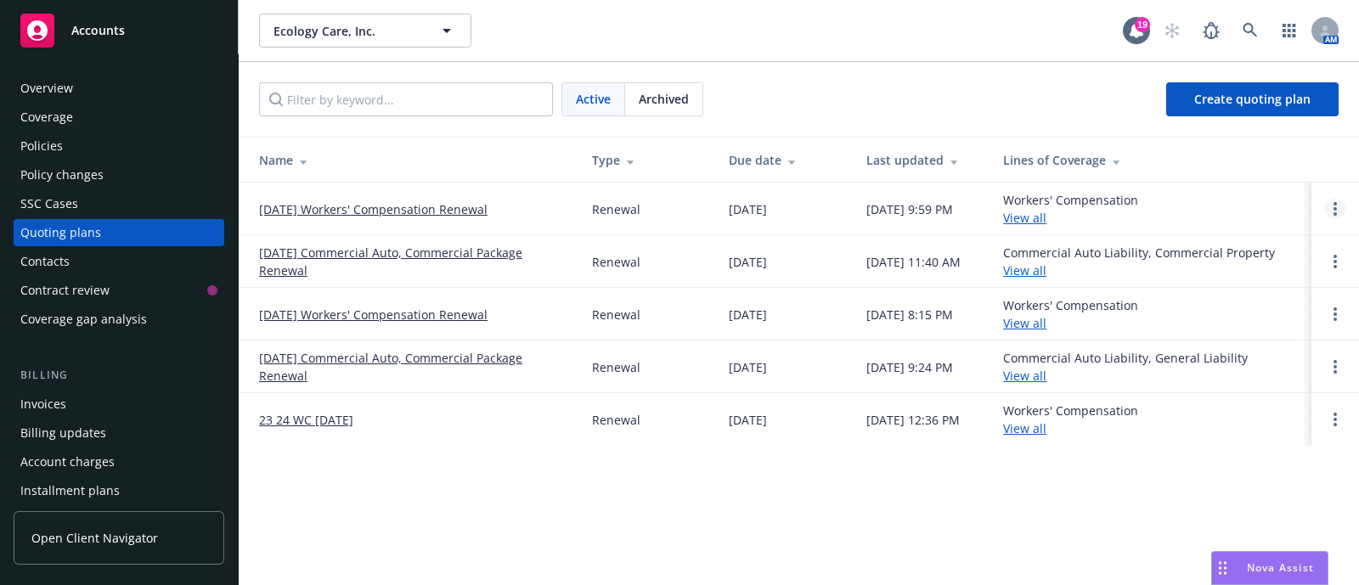
click at [1335, 200] on link "Open options" at bounding box center [1335, 209] width 20 height 20
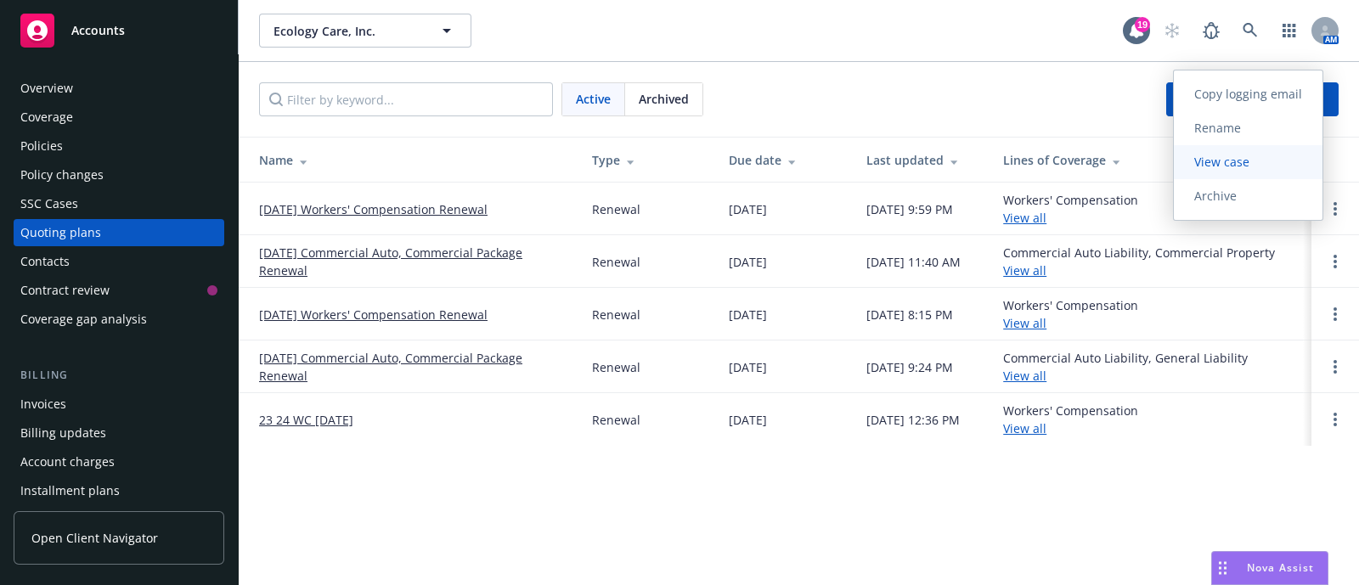
click at [1244, 168] on span "View case" at bounding box center [1222, 162] width 96 height 16
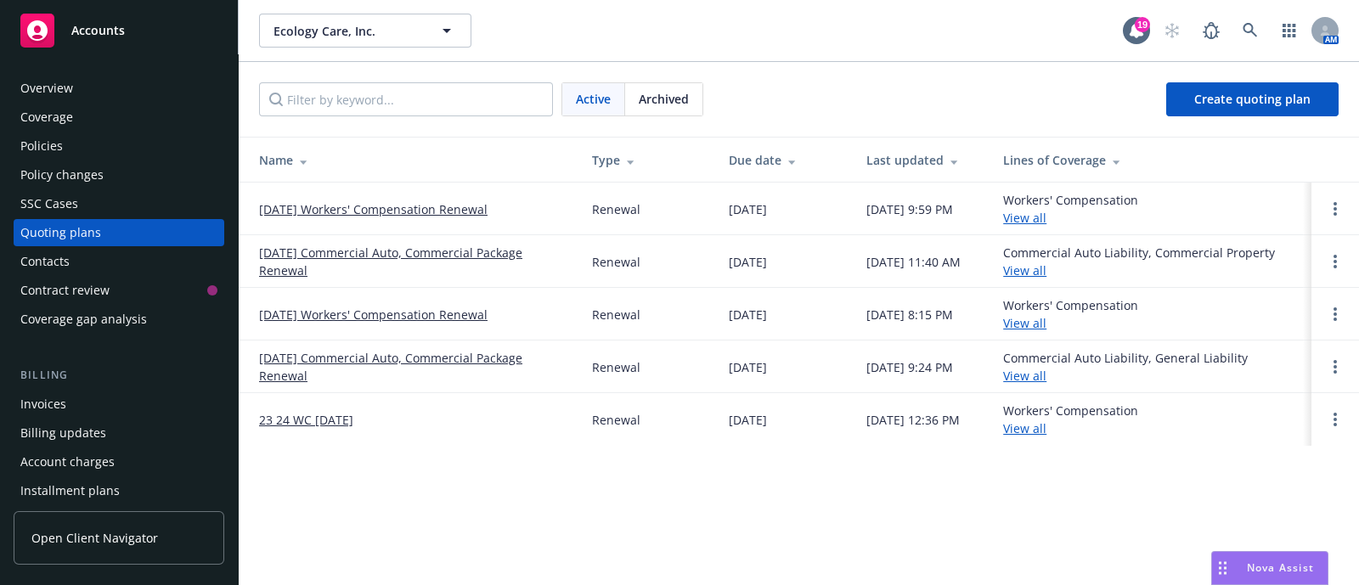
click at [48, 92] on div "Overview" at bounding box center [46, 88] width 53 height 27
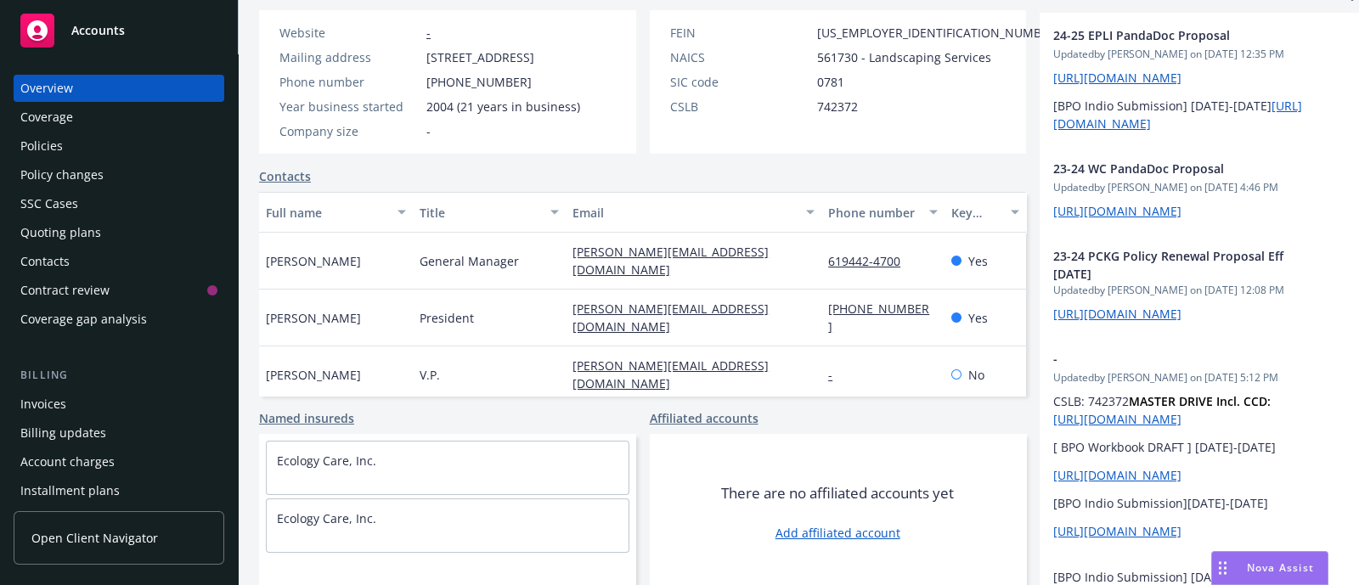
scroll to position [301, 0]
click at [110, 155] on div "Policies" at bounding box center [118, 145] width 197 height 27
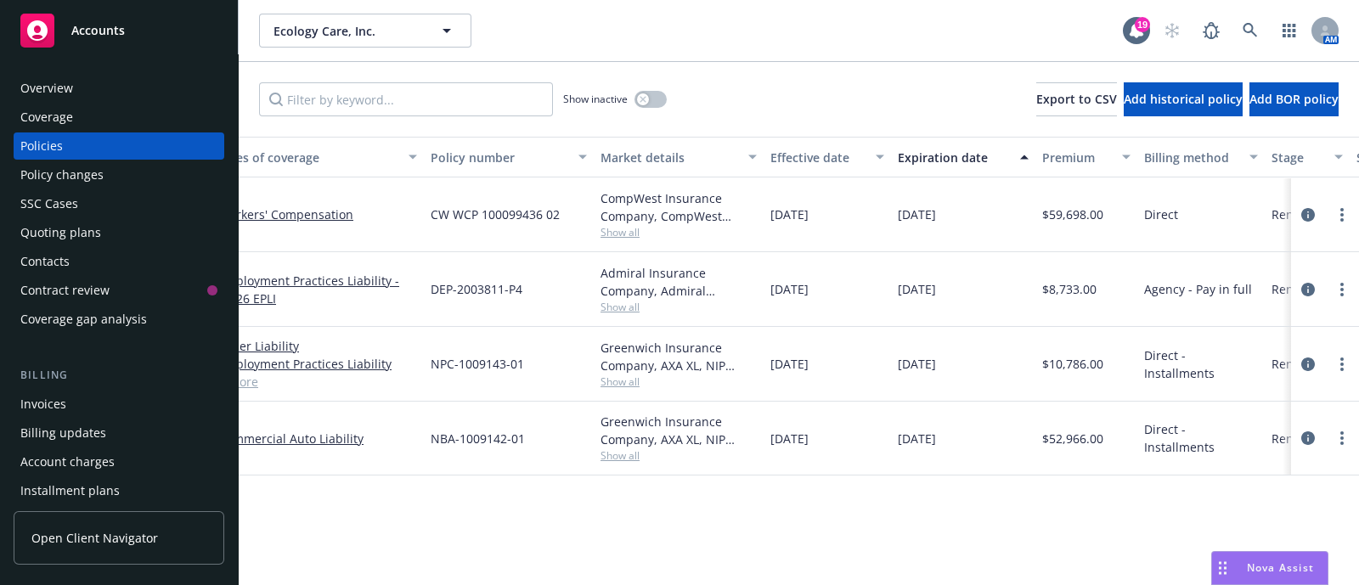
scroll to position [0, 153]
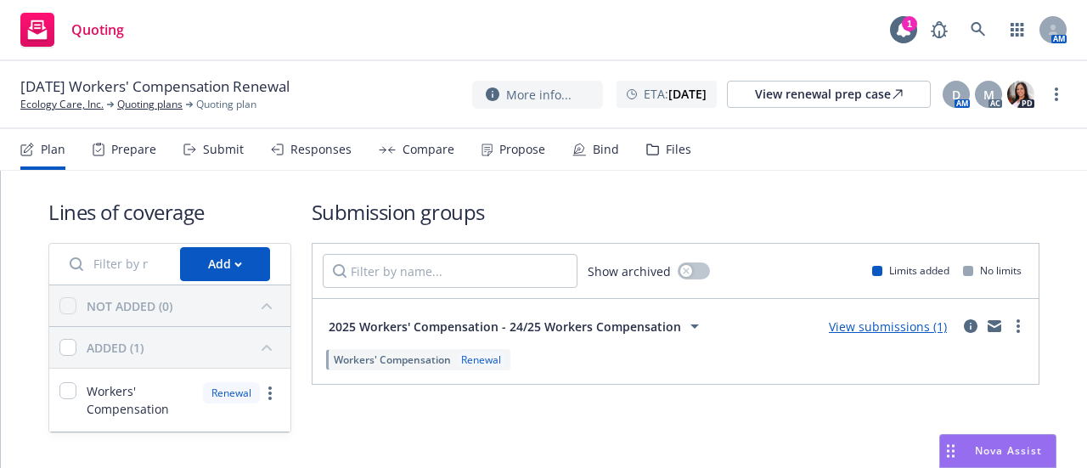
click at [778, 200] on h1 "Submission groups" at bounding box center [676, 212] width 728 height 28
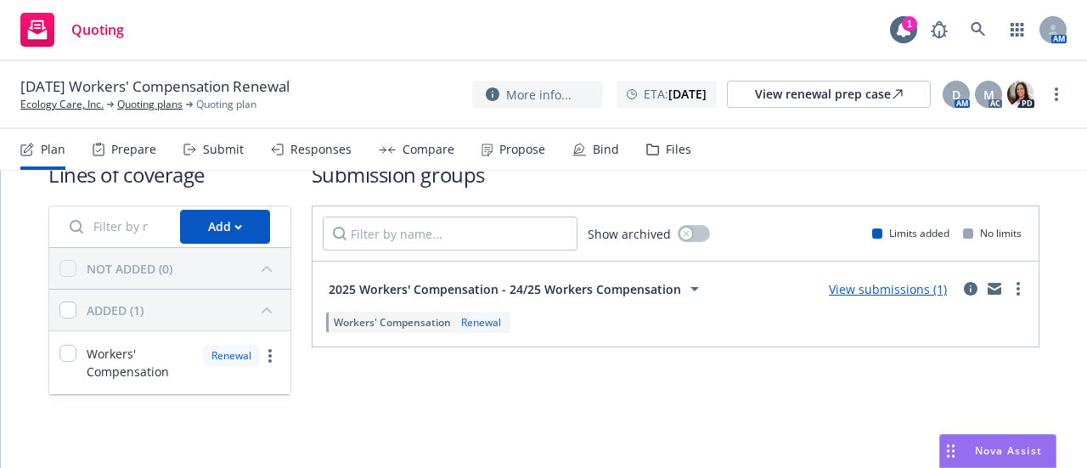
click at [569, 290] on span "2025 Workers' Compensation - 24/25 Workers Compensation" at bounding box center [505, 289] width 352 height 18
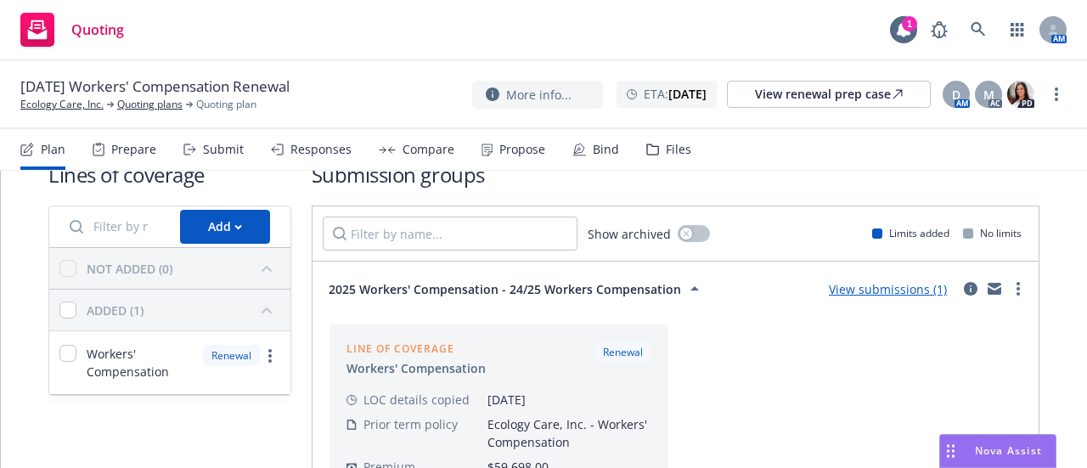
click at [569, 290] on span "2025 Workers' Compensation - 24/25 Workers Compensation" at bounding box center [505, 289] width 352 height 18
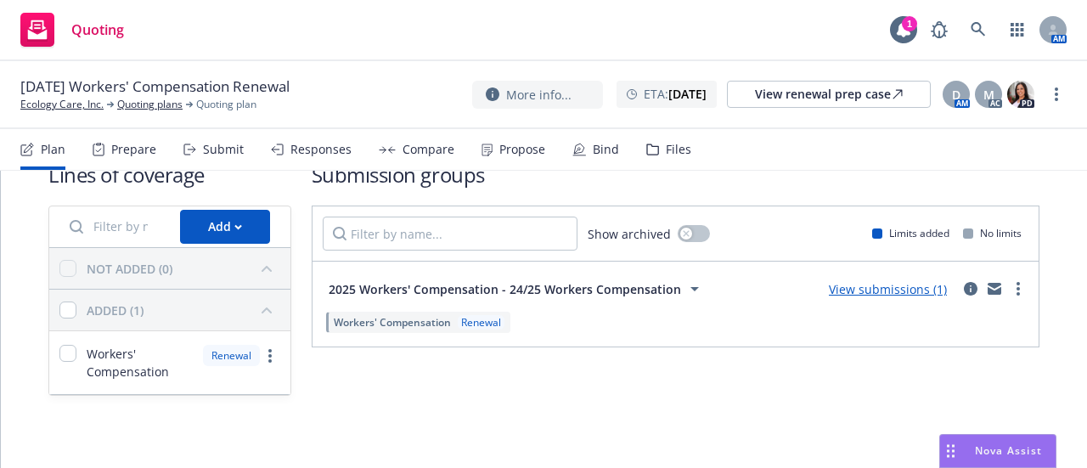
click at [851, 291] on link "View submissions (1)" at bounding box center [888, 289] width 118 height 16
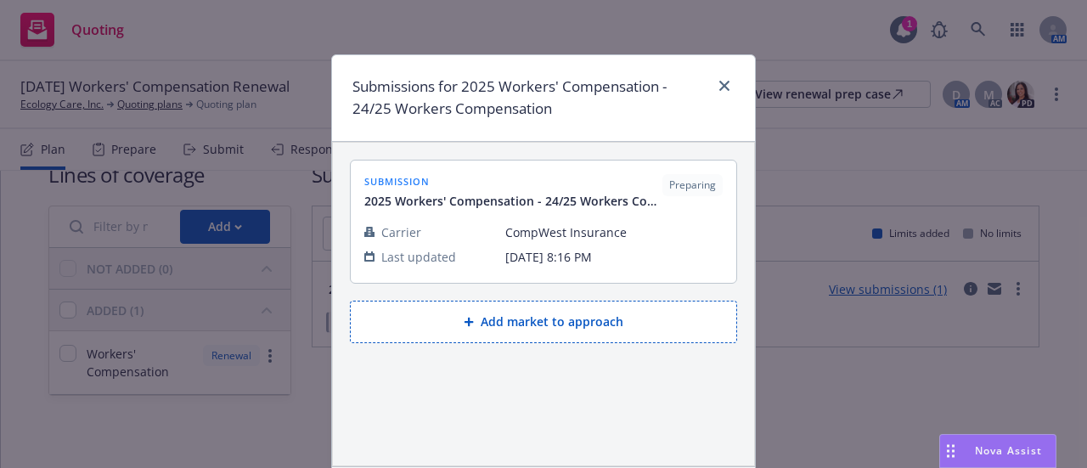
click at [719, 98] on div at bounding box center [720, 98] width 27 height 45
click at [719, 91] on link "close" at bounding box center [724, 86] width 20 height 20
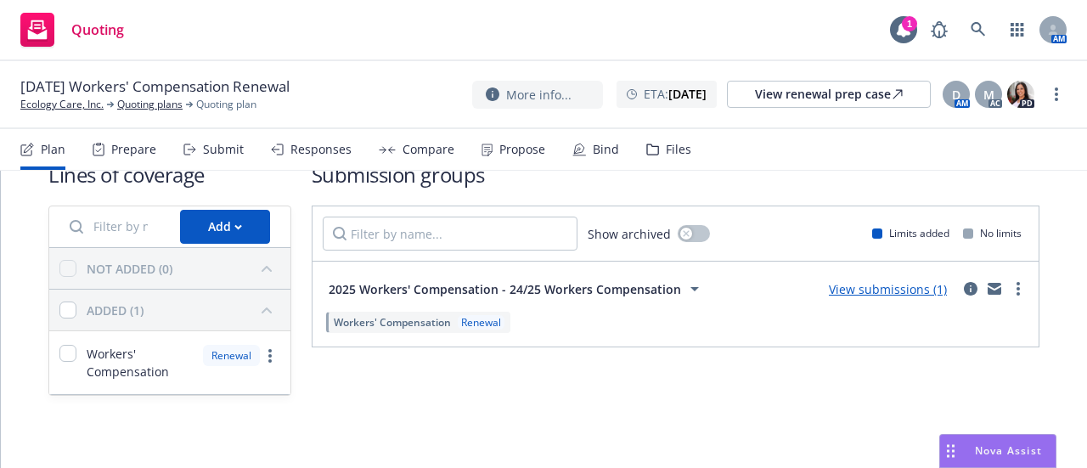
scroll to position [0, 0]
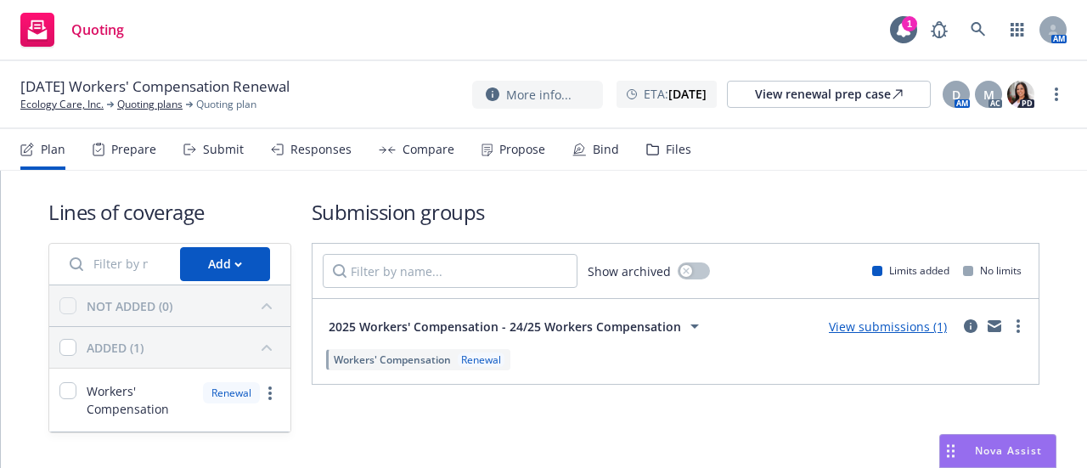
click at [135, 152] on div "Prepare" at bounding box center [133, 150] width 45 height 14
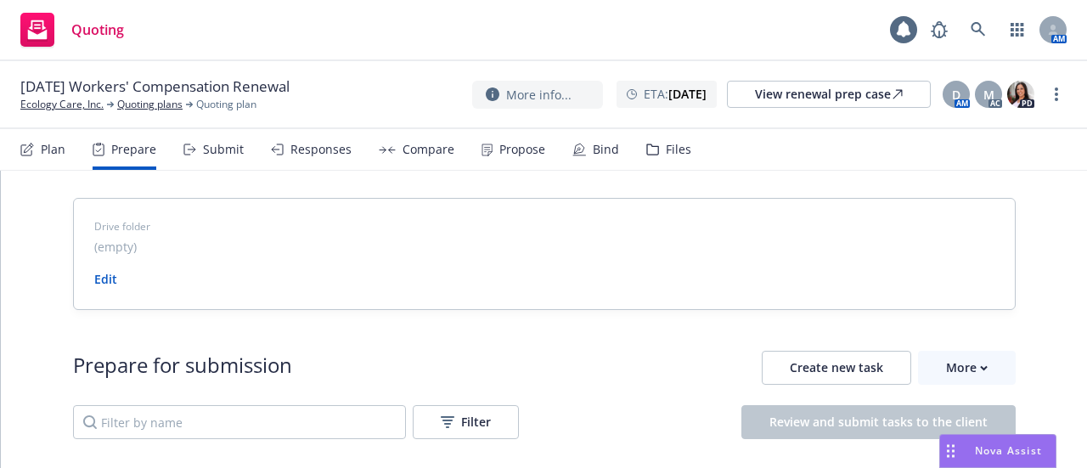
click at [212, 153] on div "Submit" at bounding box center [223, 150] width 41 height 14
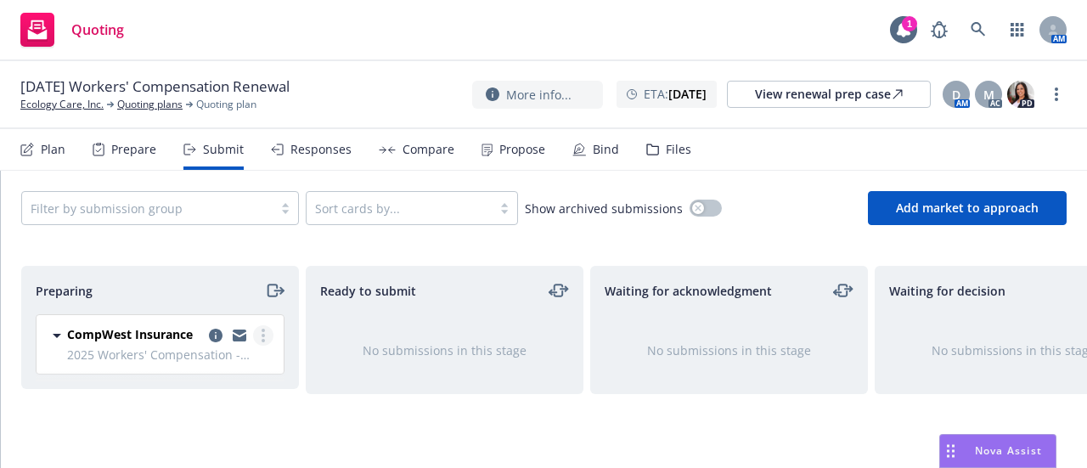
click at [262, 334] on circle "more" at bounding box center [263, 335] width 3 height 3
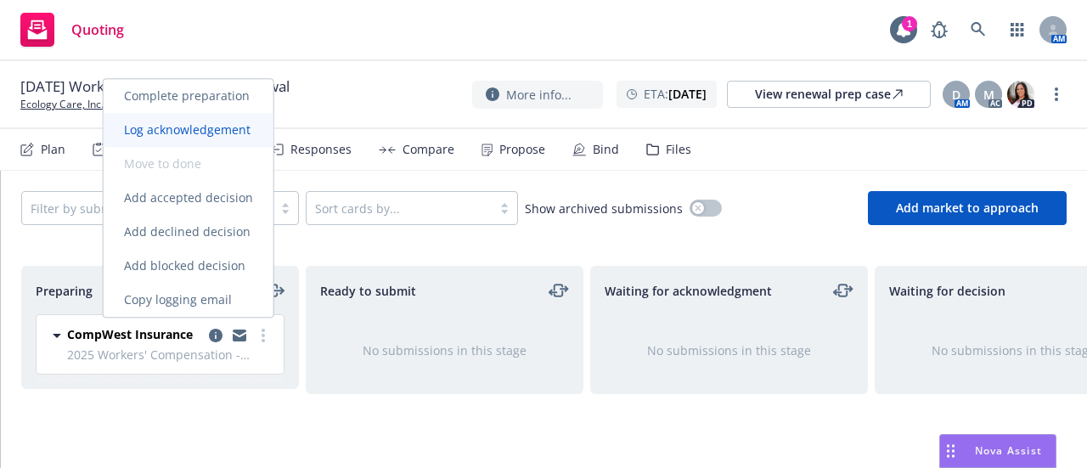
click at [197, 132] on span "Log acknowledgement" at bounding box center [187, 129] width 167 height 16
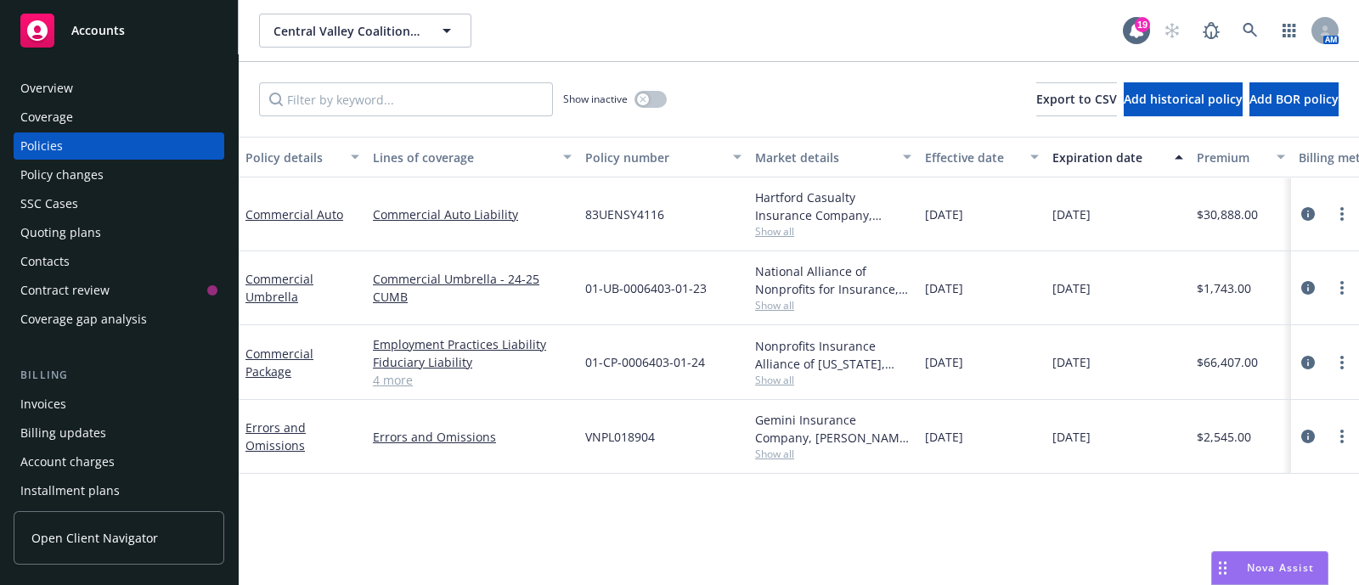
click at [37, 393] on div "Invoices" at bounding box center [43, 404] width 46 height 27
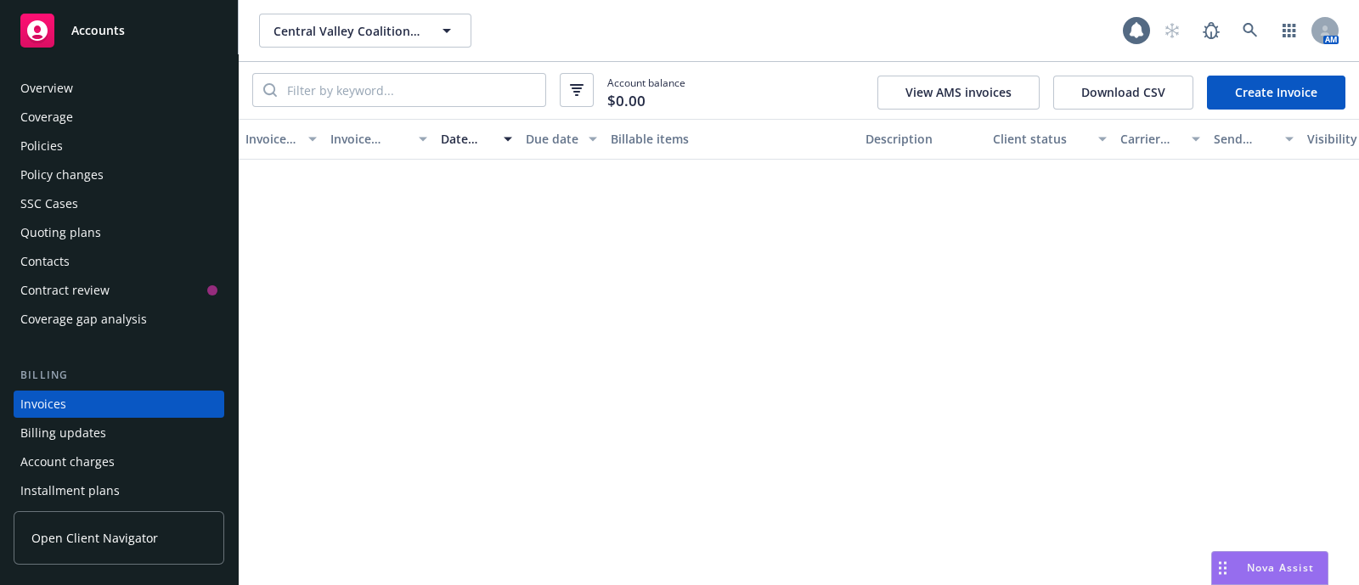
scroll to position [84, 0]
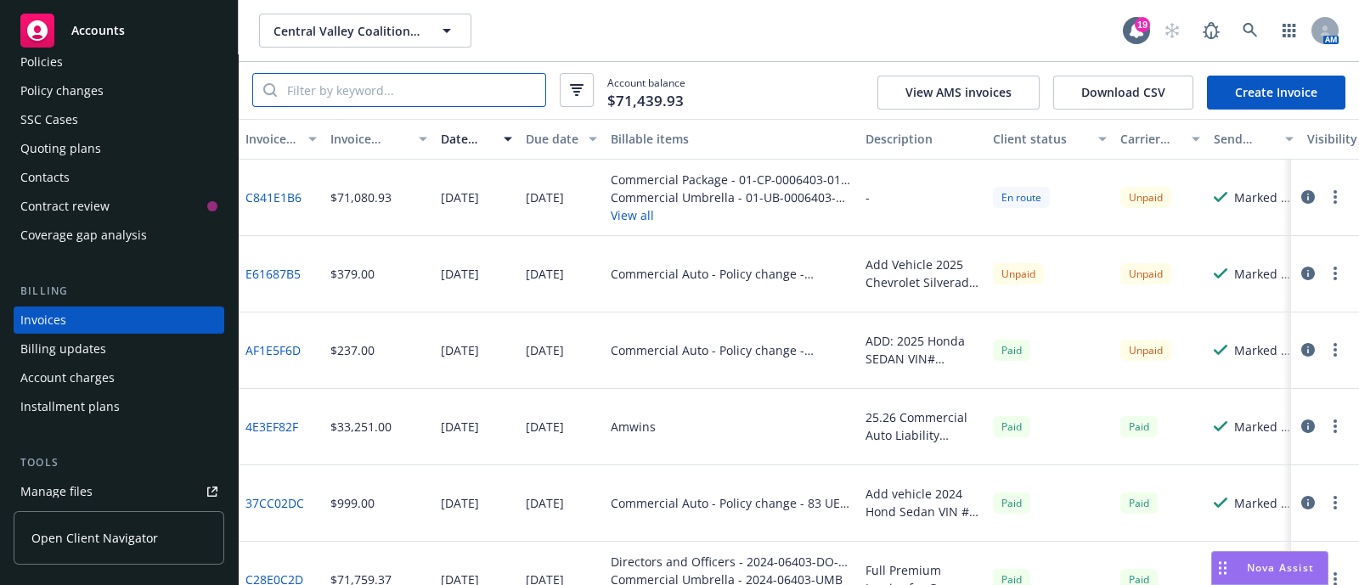
click at [462, 105] on input "search" at bounding box center [411, 90] width 268 height 32
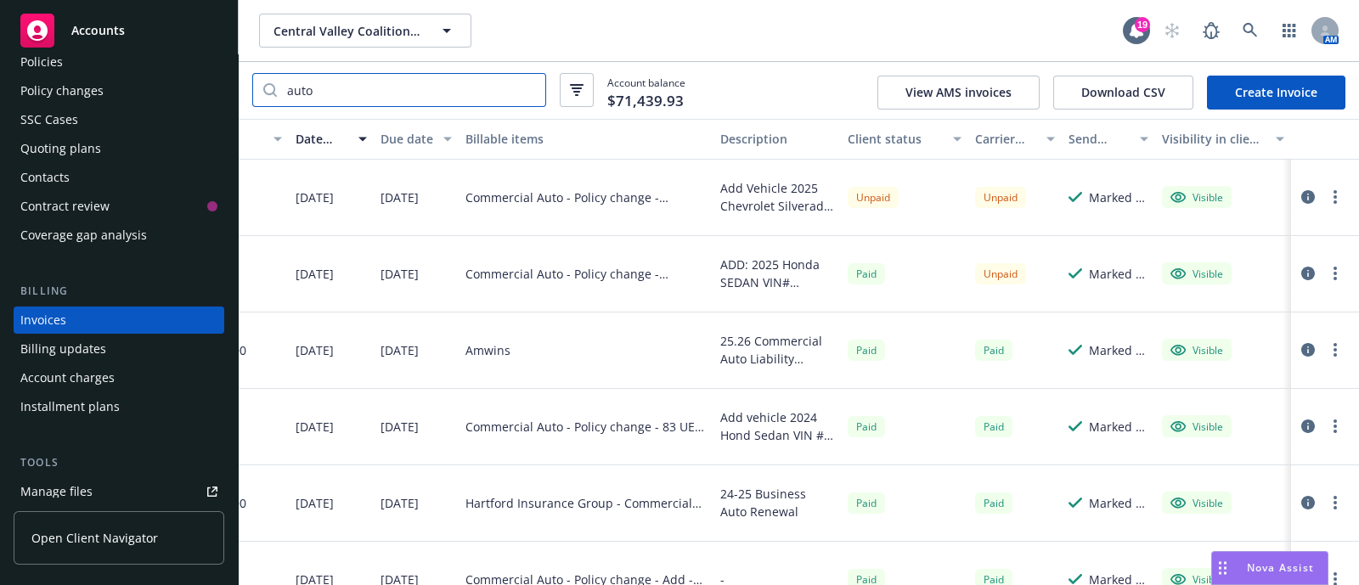
scroll to position [0, 0]
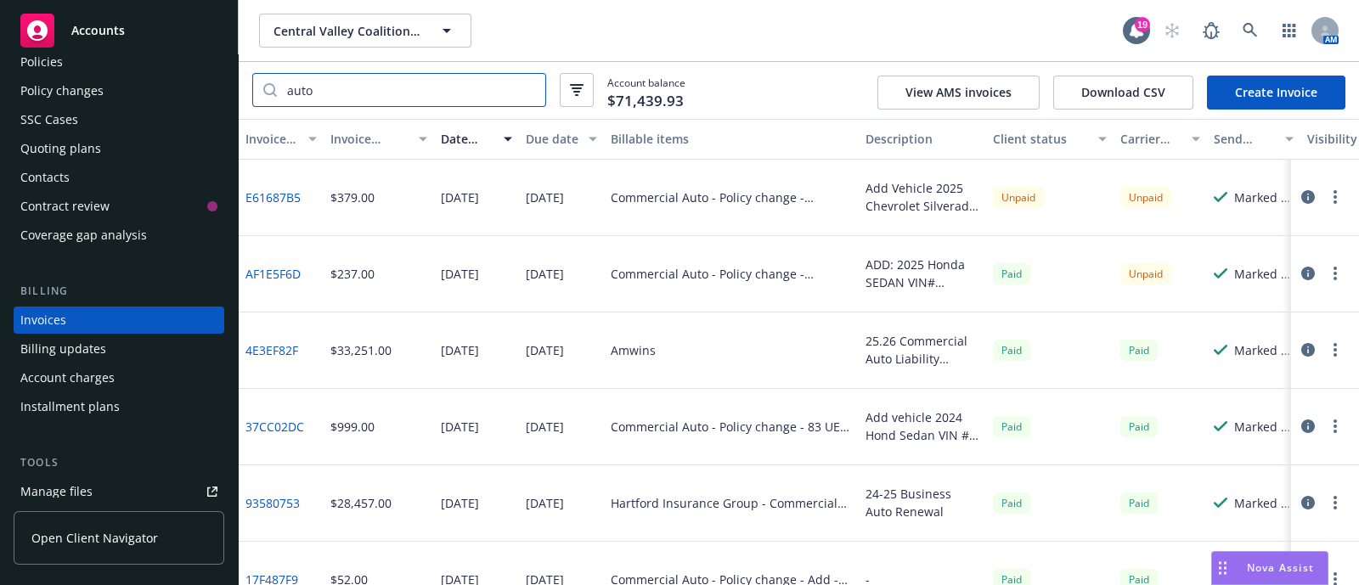
type input "auto"
click at [278, 356] on link "4E3EF82F" at bounding box center [271, 350] width 53 height 18
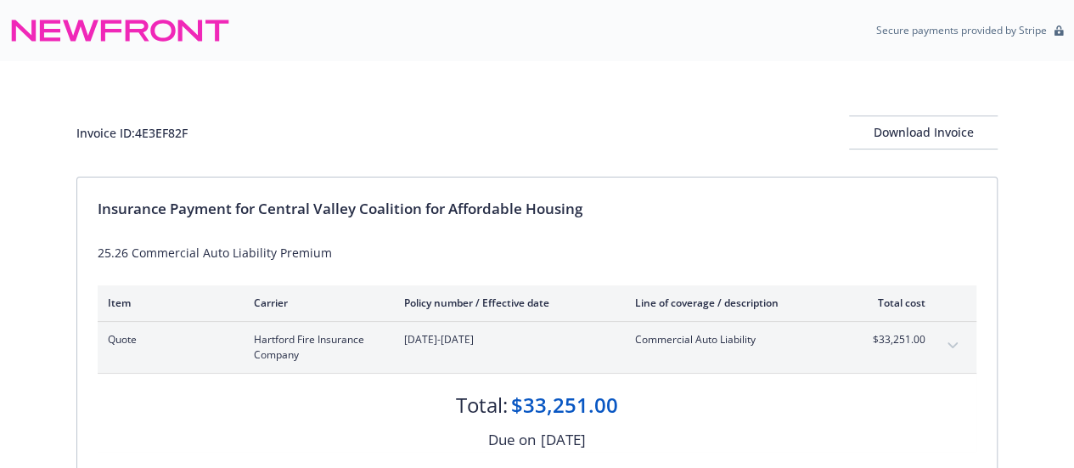
scroll to position [173, 0]
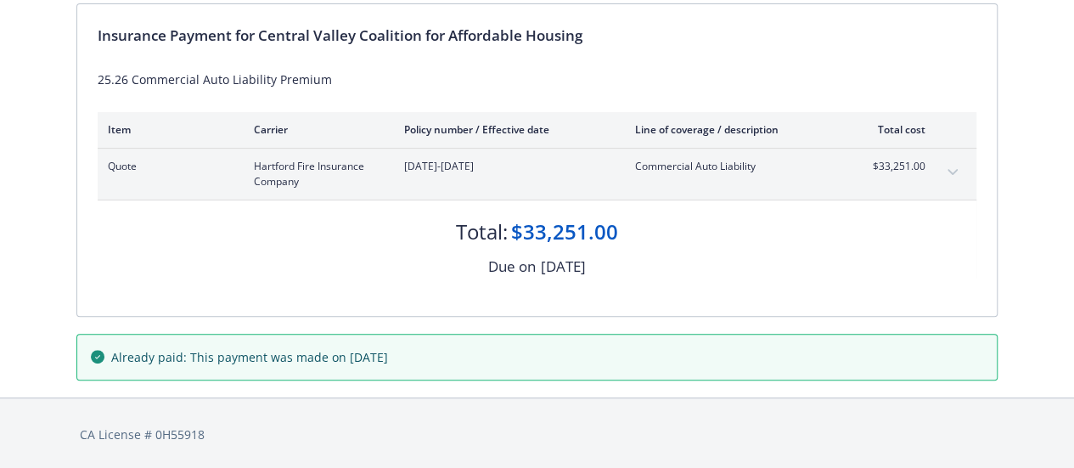
click at [947, 172] on button "expand content" at bounding box center [952, 172] width 27 height 27
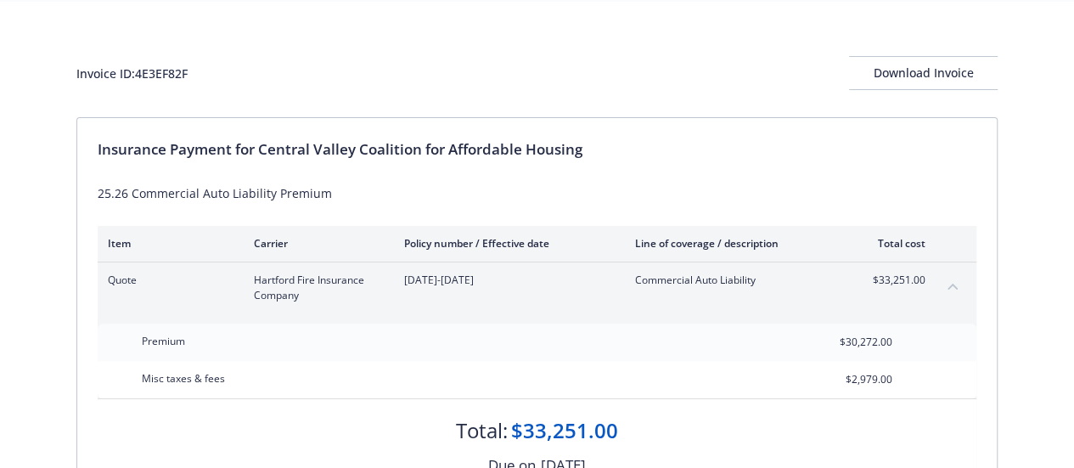
scroll to position [0, 0]
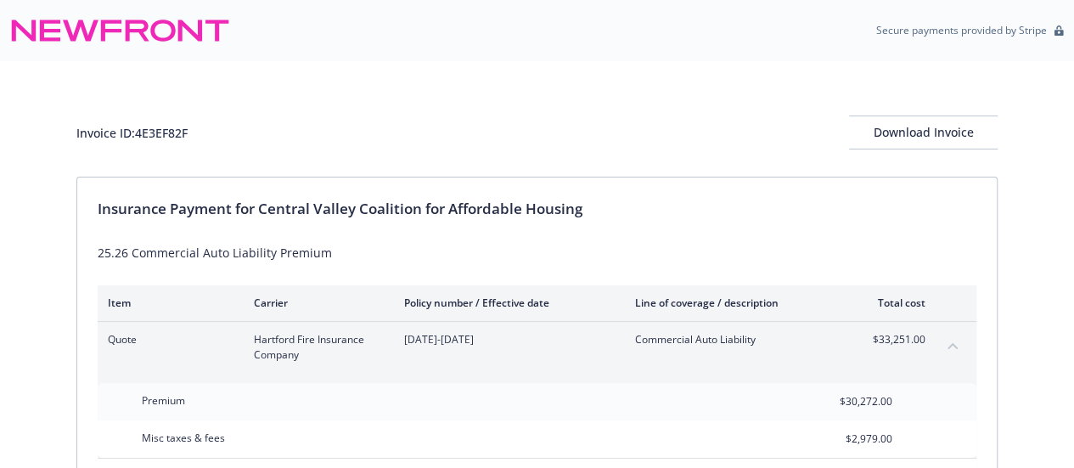
click at [581, 341] on span "[DATE]-[DATE]" at bounding box center [506, 339] width 204 height 15
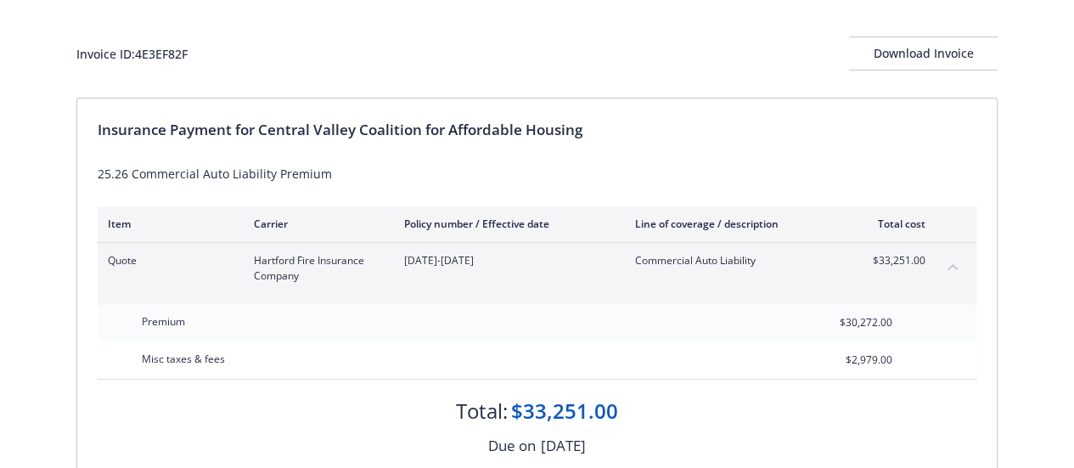
scroll to position [67, 0]
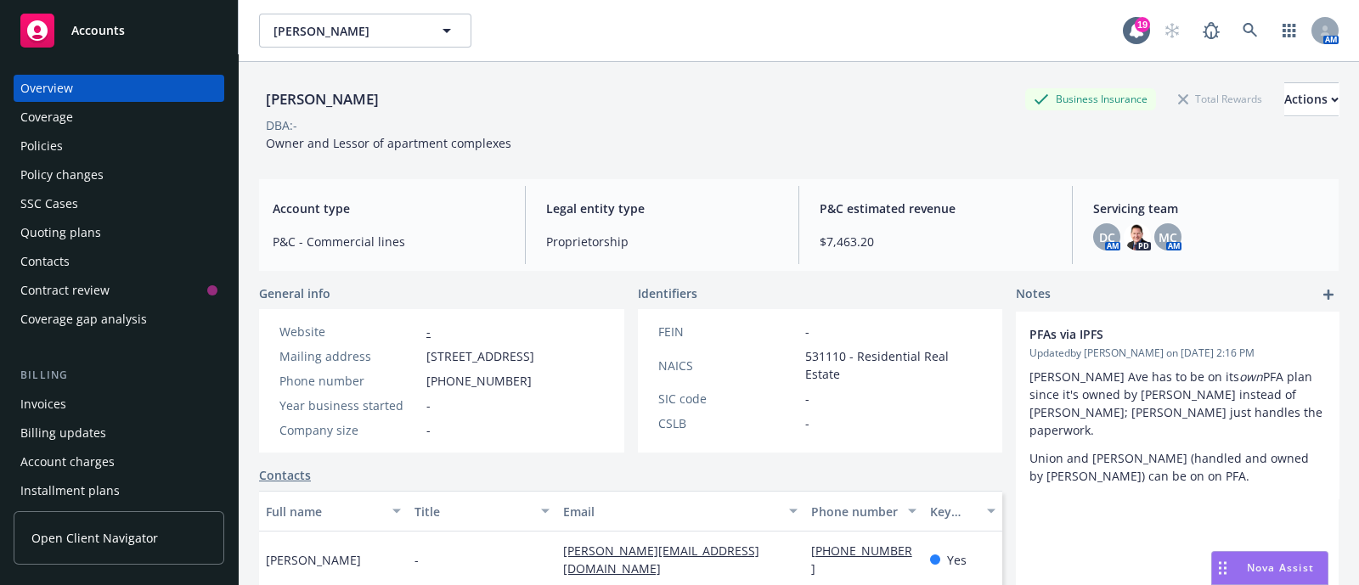
click at [59, 151] on div "Policies" at bounding box center [41, 145] width 42 height 27
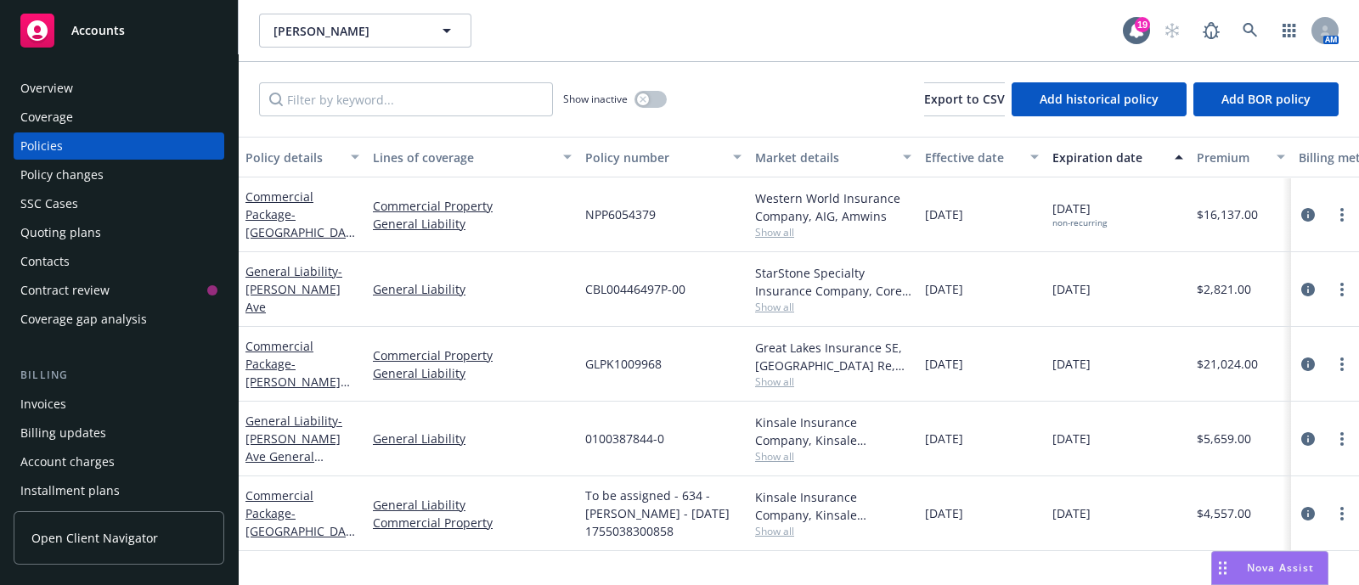
click at [822, 77] on div "Show inactive Export to CSV Add historical policy Add BOR policy" at bounding box center [799, 99] width 1120 height 75
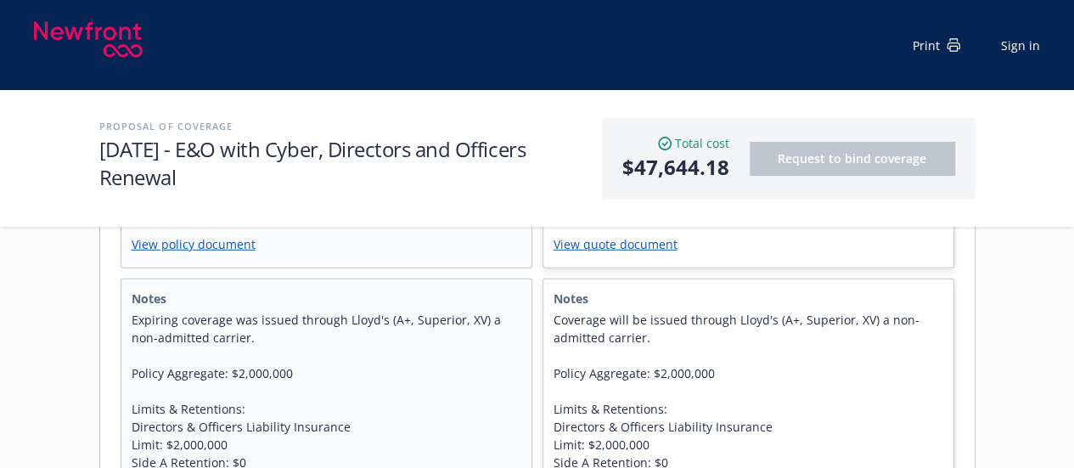
scroll to position [2369, 0]
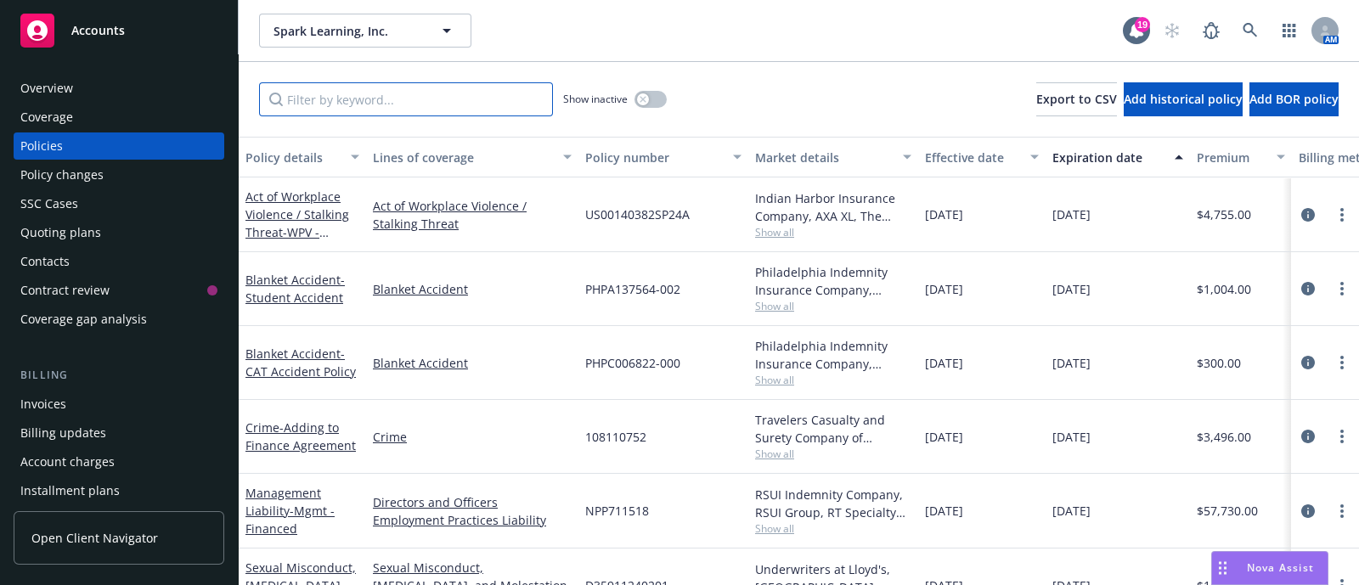
click at [416, 91] on input "Filter by keyword..." at bounding box center [406, 99] width 294 height 34
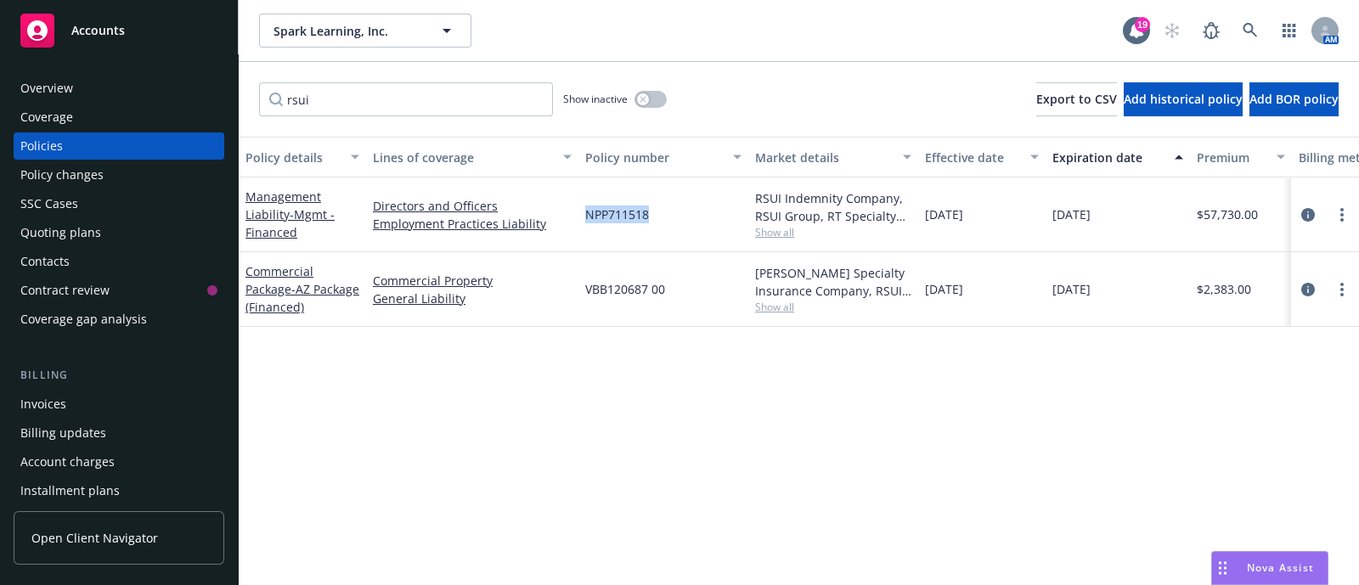
drag, startPoint x: 657, startPoint y: 217, endPoint x: 572, endPoint y: 218, distance: 84.9
click at [572, 218] on div "Management Liability - Mgmt - Financed Directors and Officers Employment Practi…" at bounding box center [1058, 215] width 1639 height 75
copy div "NPP711518"
click at [352, 97] on input "rsui" at bounding box center [406, 99] width 294 height 34
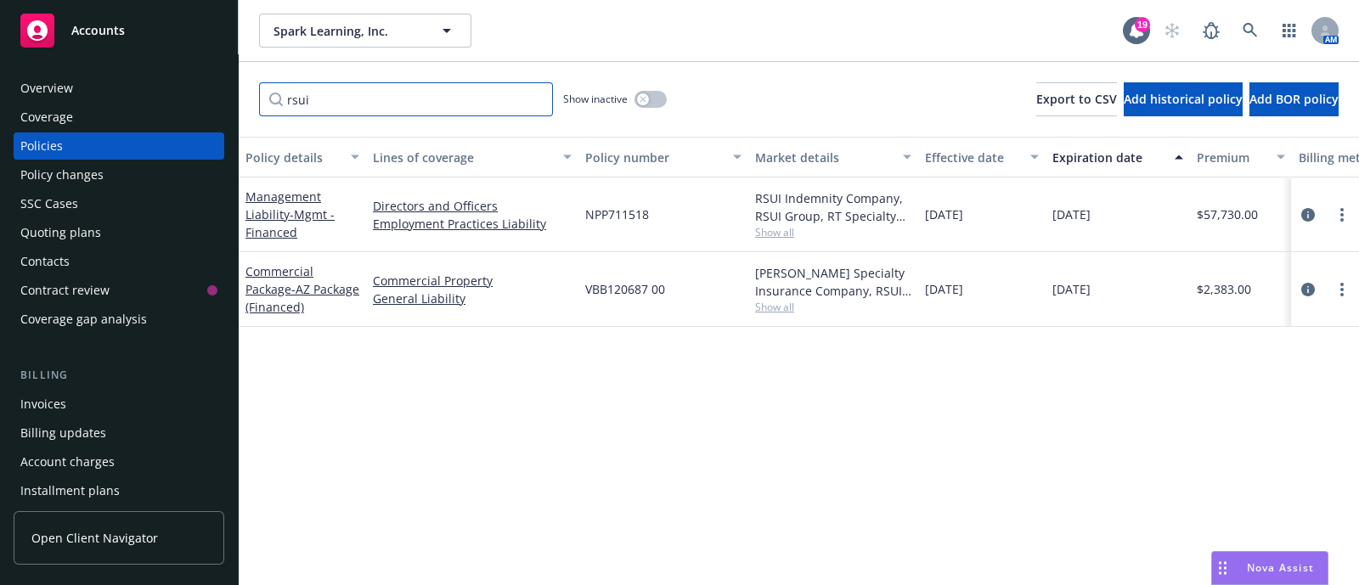
click at [352, 97] on input "rsui" at bounding box center [406, 99] width 294 height 34
type input "pack"
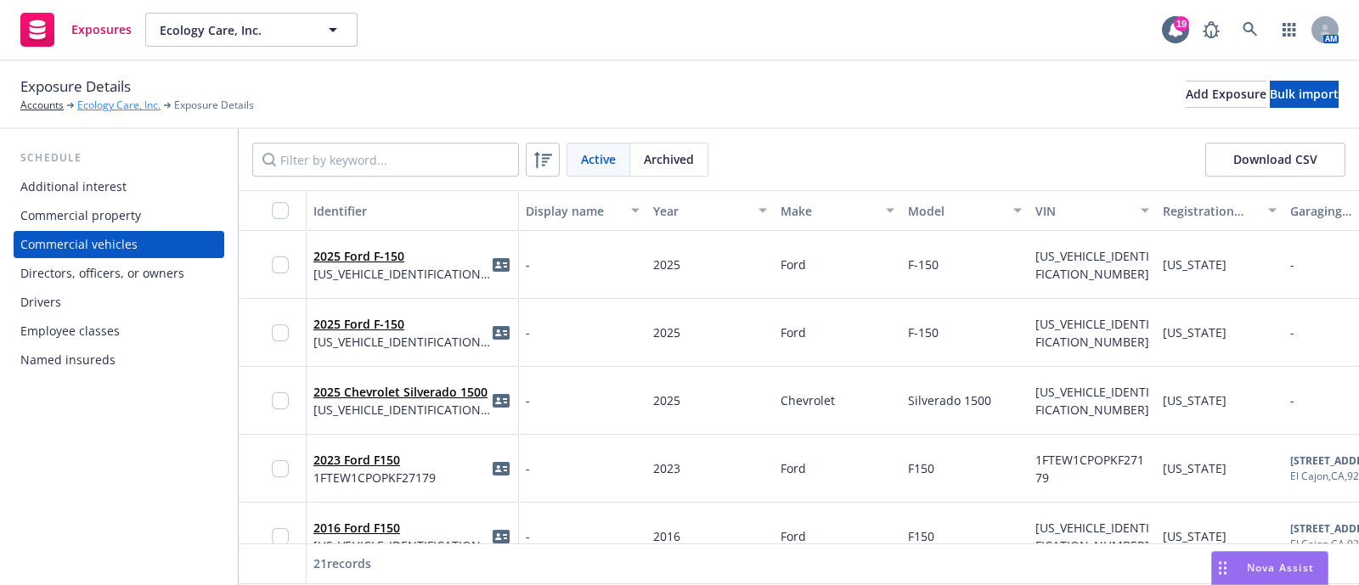
click at [116, 107] on link "Ecology Care, Inc." at bounding box center [118, 105] width 83 height 15
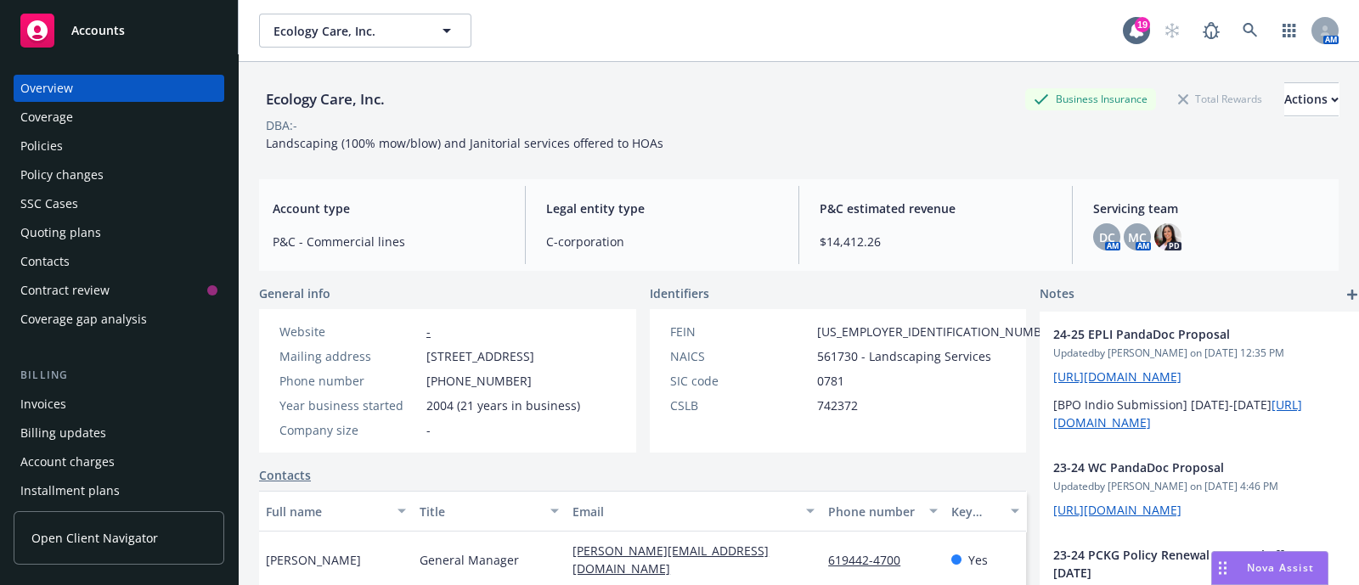
click at [67, 150] on div "Policies" at bounding box center [118, 145] width 197 height 27
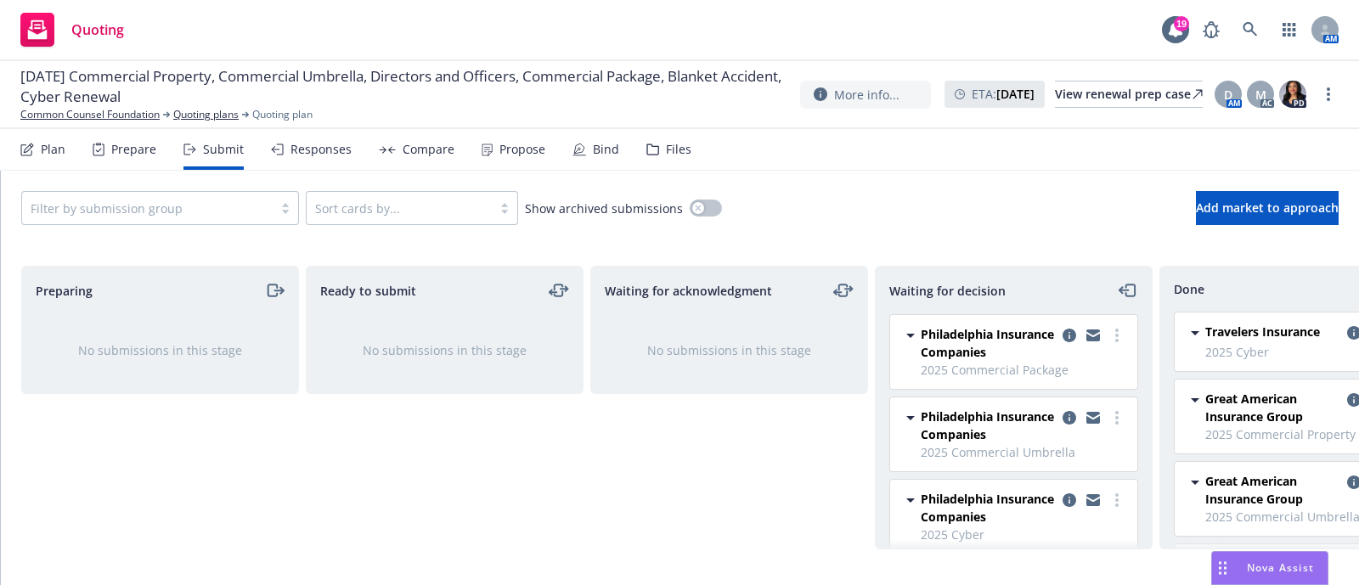
click at [507, 161] on div "Propose" at bounding box center [514, 149] width 64 height 41
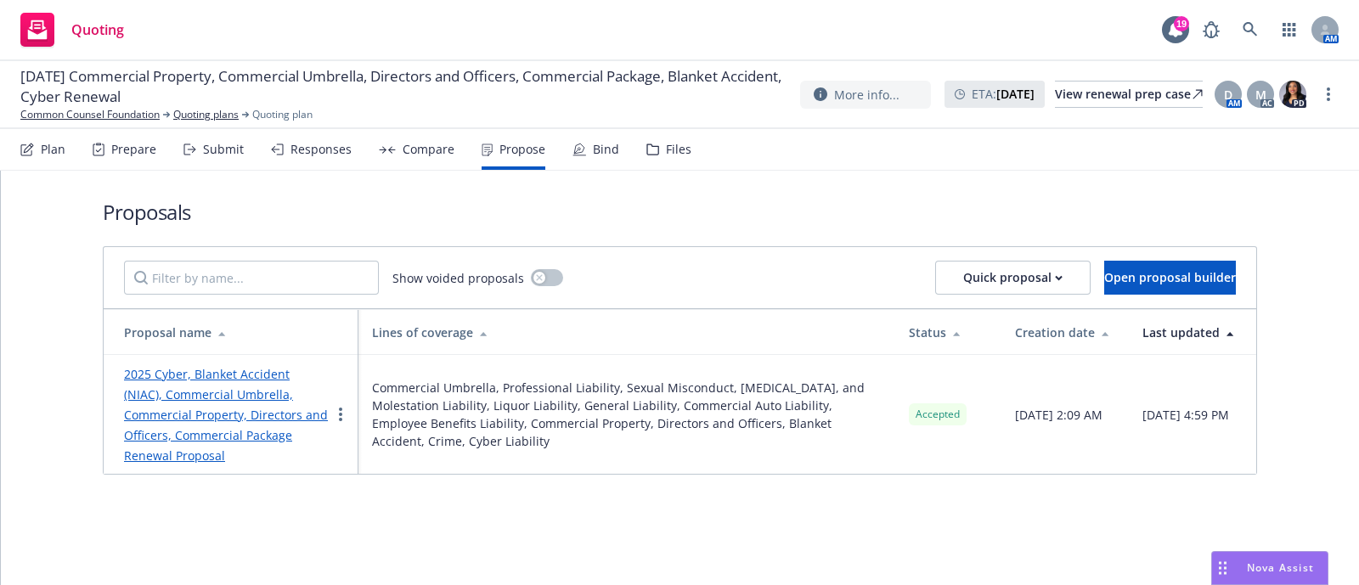
click at [459, 513] on div "Proposals Show voided proposals Quick proposal Open proposal builder Proposal n…" at bounding box center [680, 378] width 1358 height 414
click at [810, 544] on div "Proposals Show voided proposals Quick proposal Open proposal builder Proposal n…" at bounding box center [680, 378] width 1358 height 414
click at [731, 264] on div "Show voided proposals Quick proposal Open proposal builder" at bounding box center [680, 278] width 1112 height 34
click at [225, 401] on link "2025 Cyber, Blanket Accident (NIAC), Commercial Umbrella, Commercial Property, …" at bounding box center [226, 415] width 204 height 98
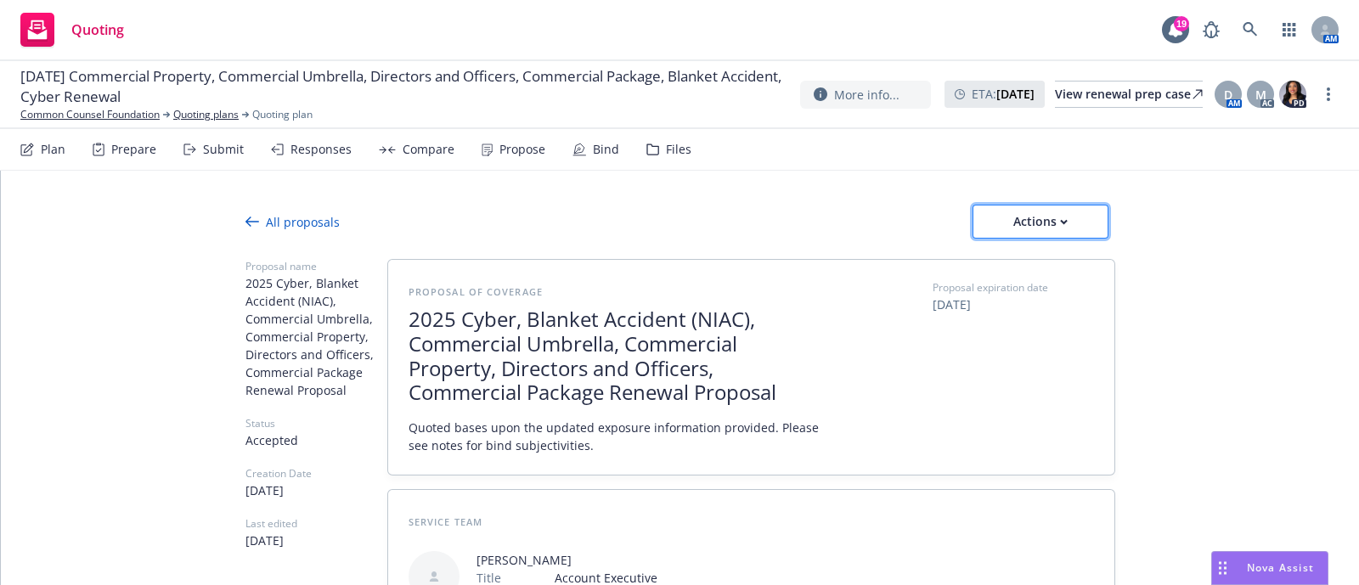
click at [1036, 222] on div "Actions" at bounding box center [1040, 222] width 80 height 32
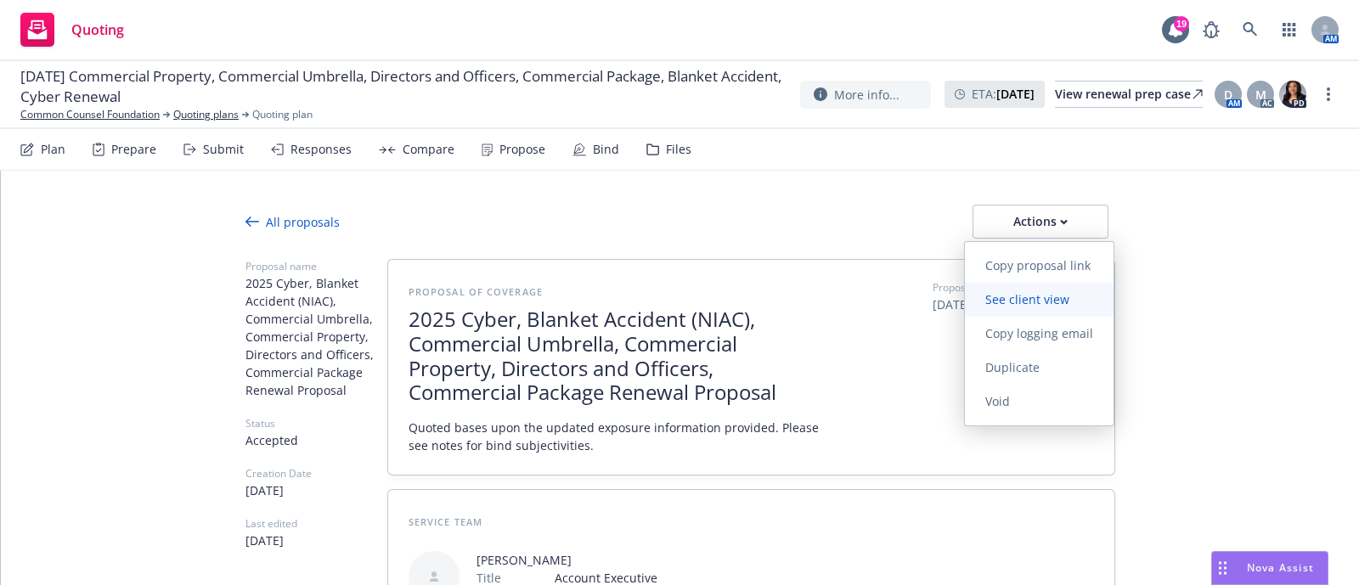
click at [1045, 296] on span "See client view" at bounding box center [1027, 299] width 125 height 16
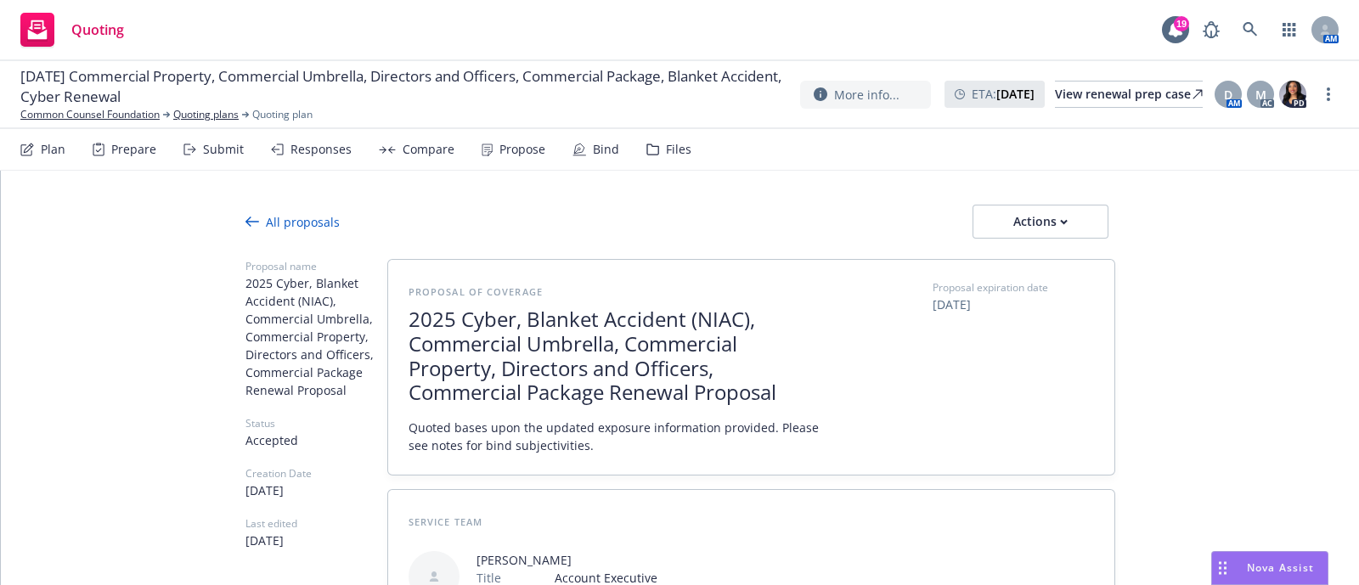
type textarea "x"
click at [138, 116] on link "Common Counsel Foundation" at bounding box center [89, 114] width 139 height 15
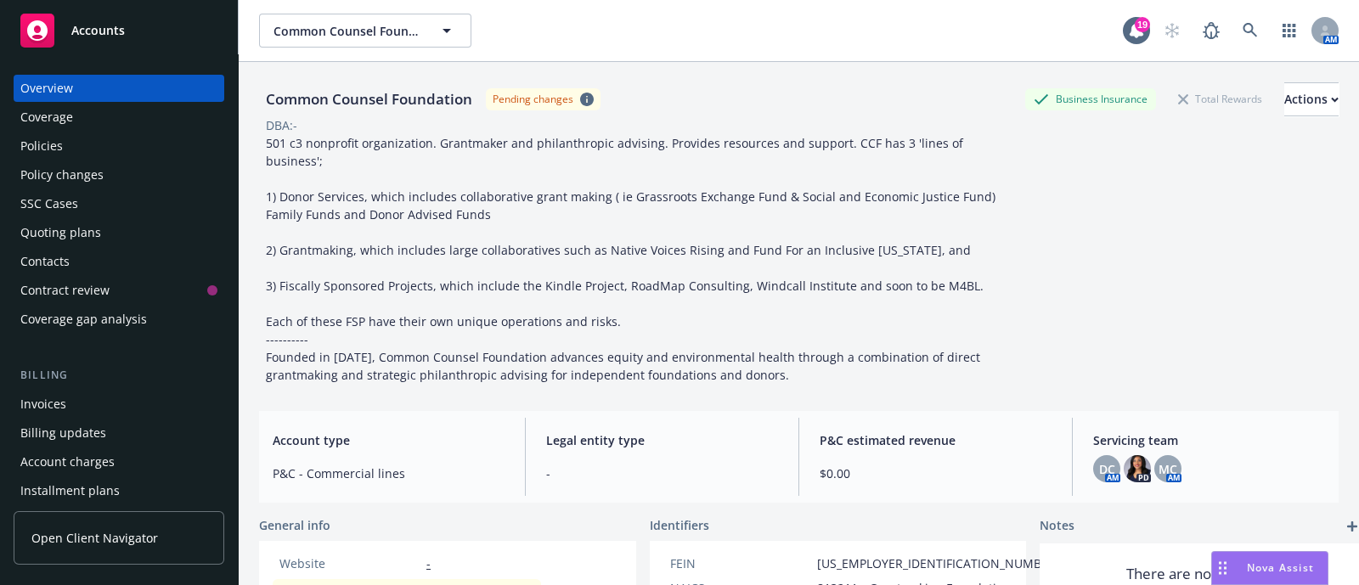
click at [78, 149] on div "Policies" at bounding box center [118, 145] width 197 height 27
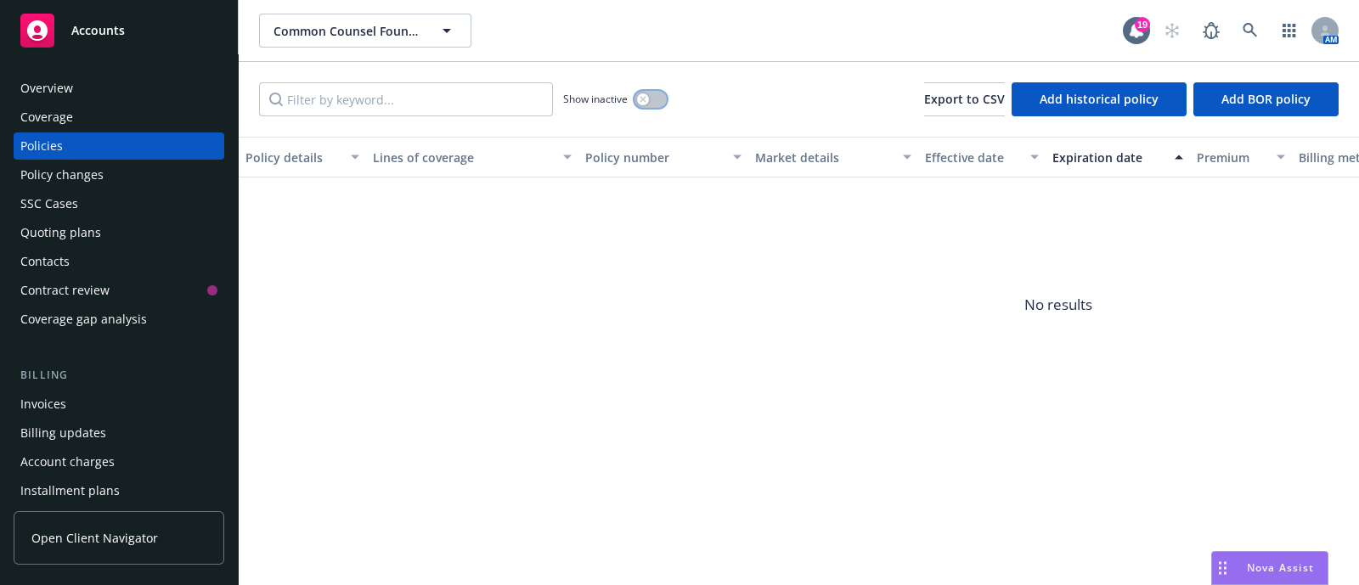
click at [662, 95] on button "button" at bounding box center [650, 99] width 32 height 17
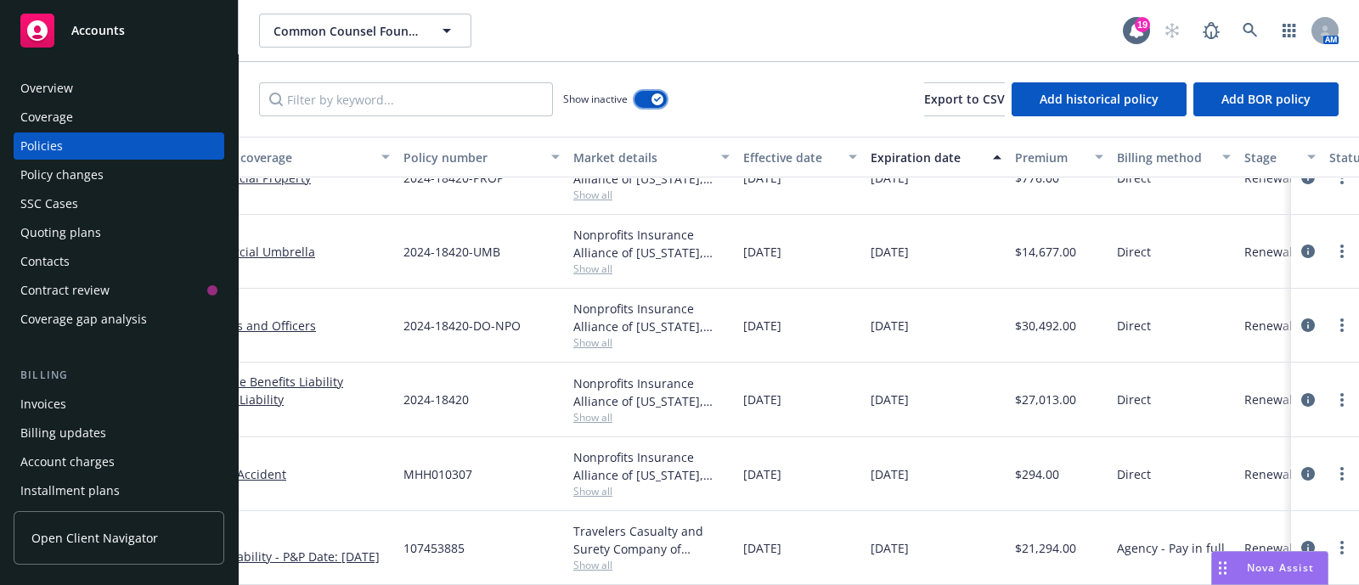
scroll to position [1621, 0]
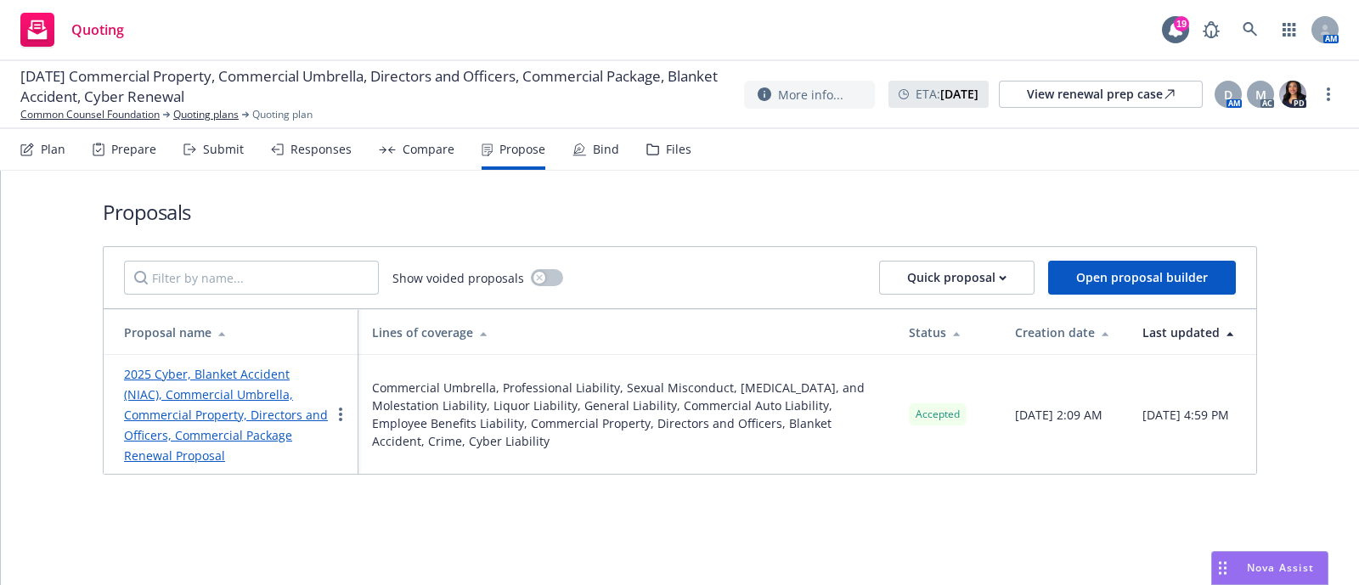
click at [234, 394] on link "2025 Cyber, Blanket Accident (NIAC), Commercial Umbrella, Commercial Property, …" at bounding box center [226, 415] width 204 height 98
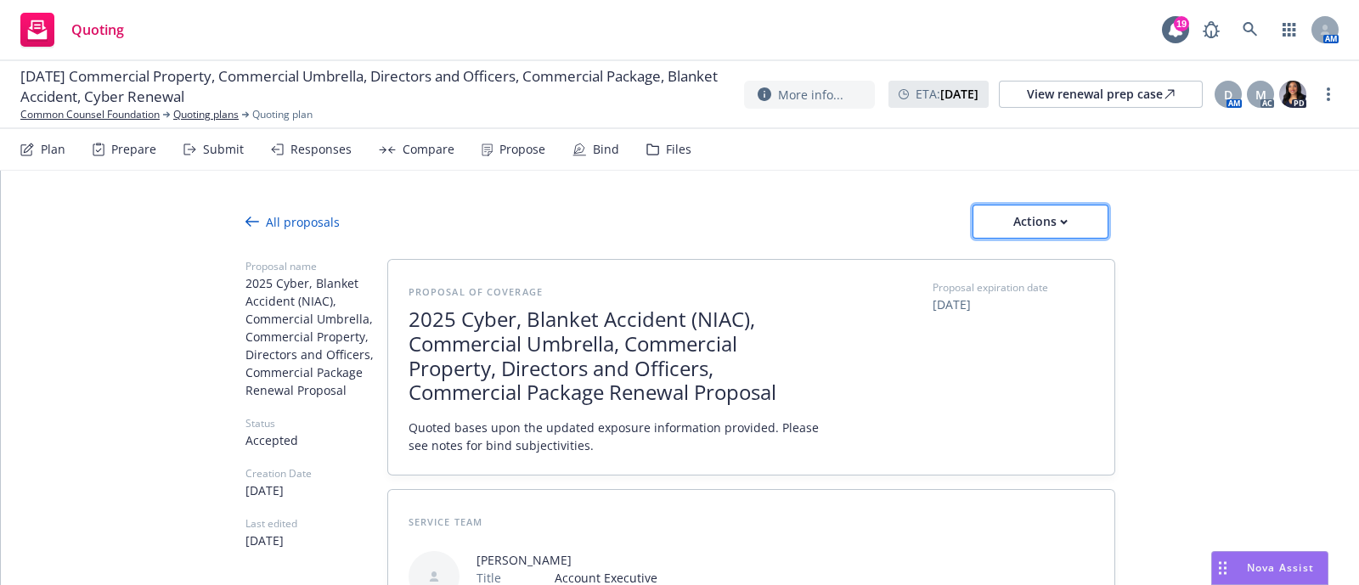
click at [1062, 234] on div "Actions" at bounding box center [1040, 222] width 80 height 32
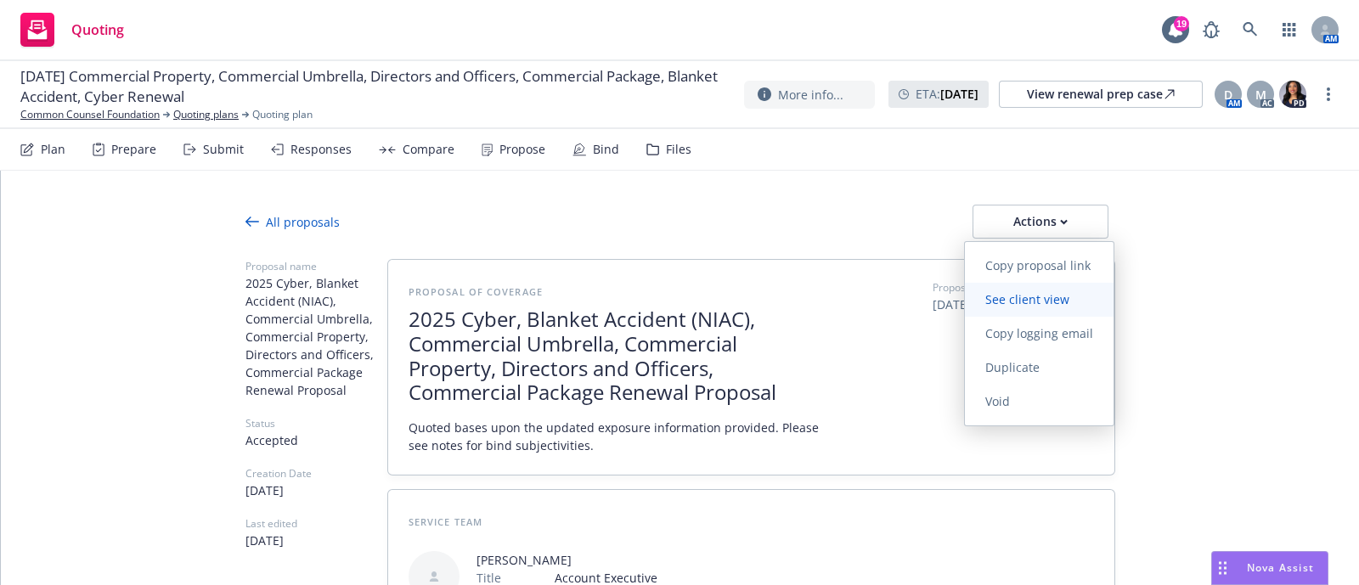
click at [1032, 288] on link "See client view" at bounding box center [1039, 300] width 149 height 34
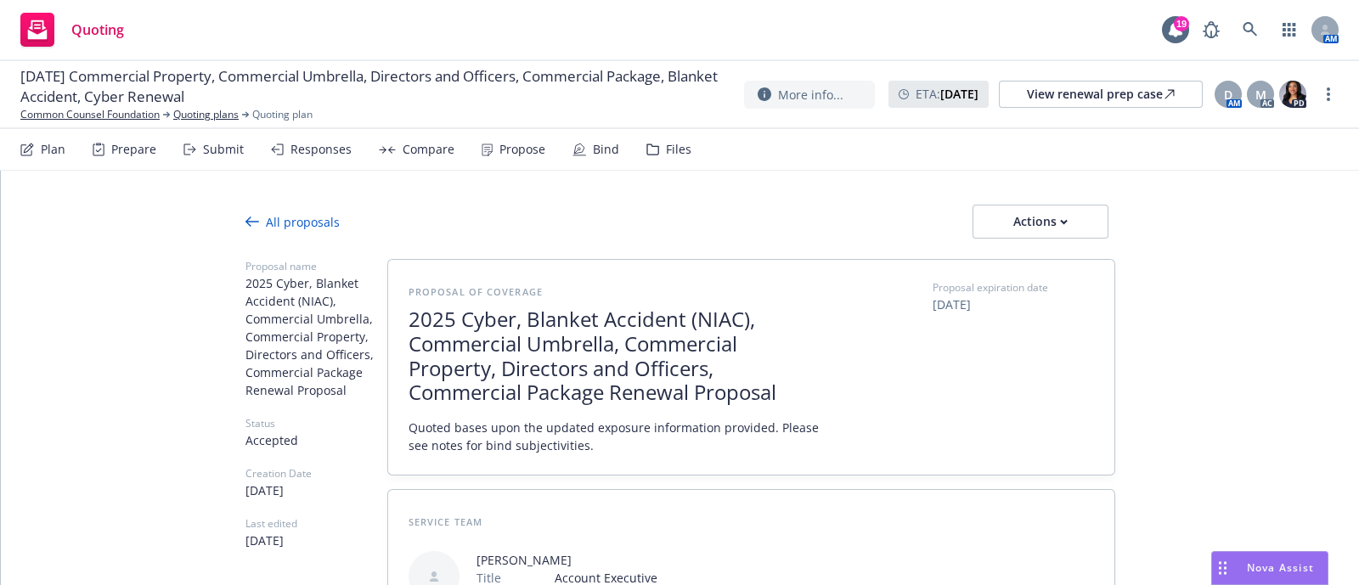
type textarea "x"
click at [64, 114] on link "Common Counsel Foundation" at bounding box center [89, 114] width 139 height 15
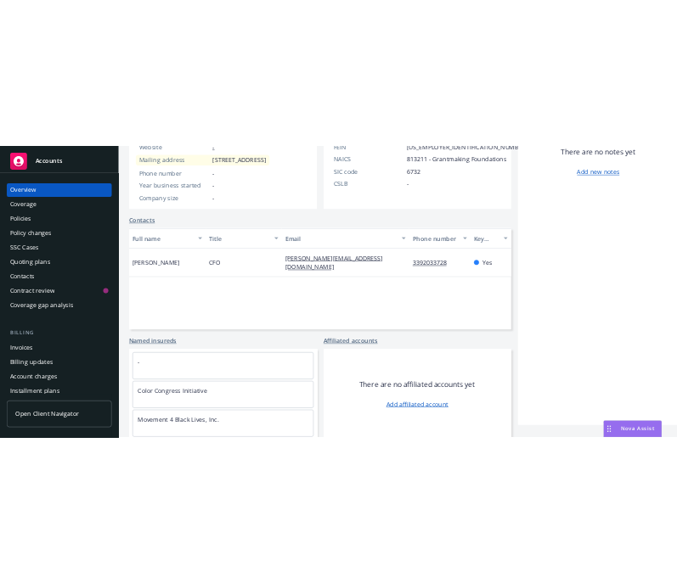
scroll to position [562, 0]
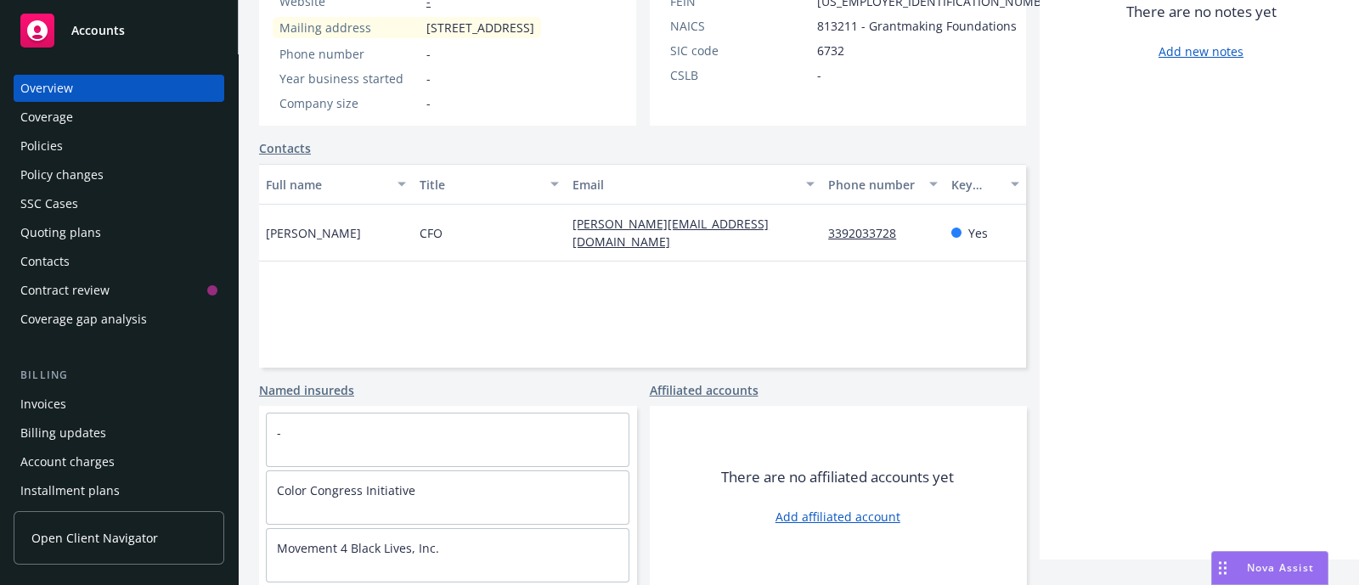
click at [64, 146] on div "Policies" at bounding box center [118, 145] width 197 height 27
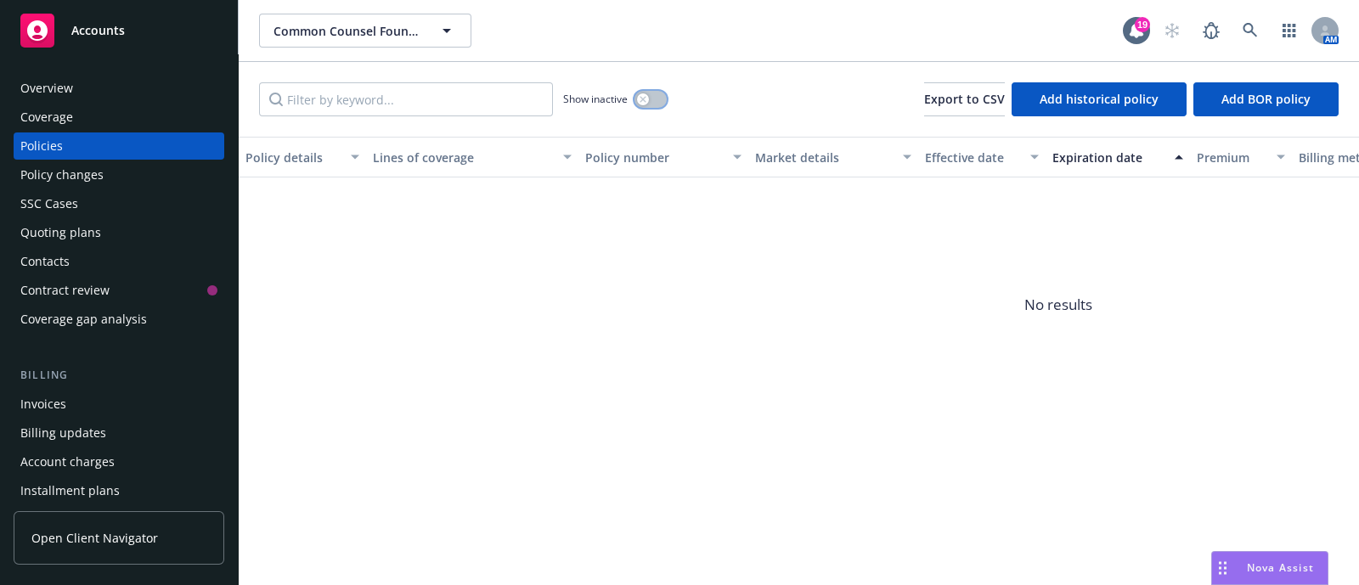
click at [638, 105] on button "button" at bounding box center [650, 99] width 32 height 17
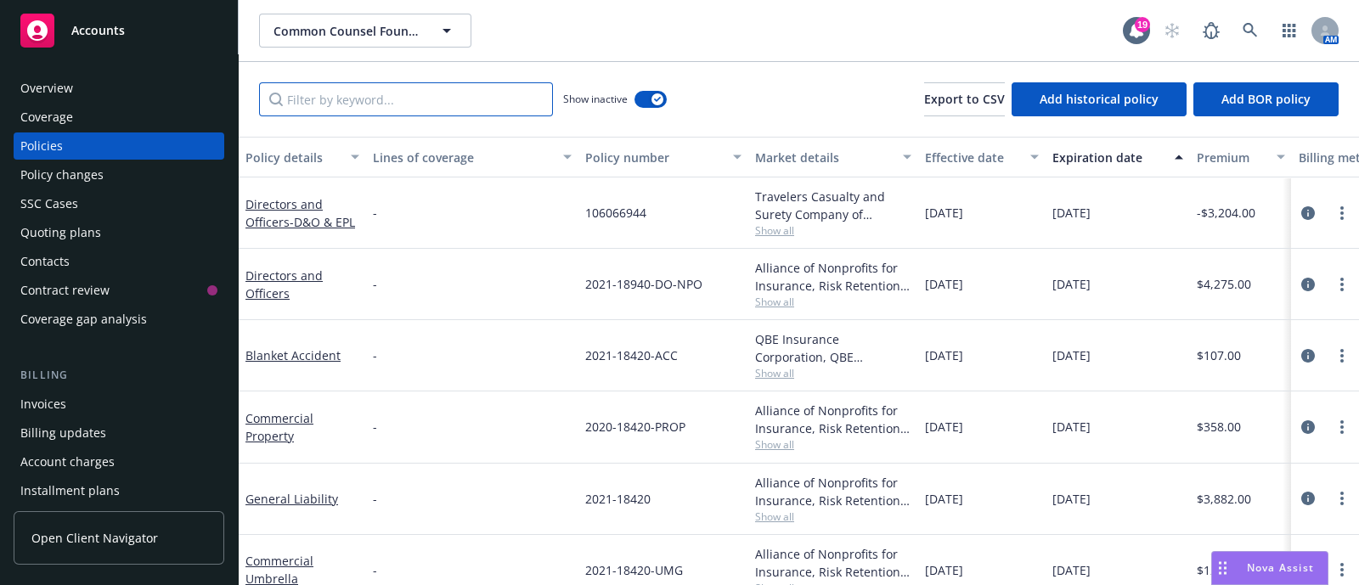
click at [505, 104] on input "Filter by keyword..." at bounding box center [406, 99] width 294 height 34
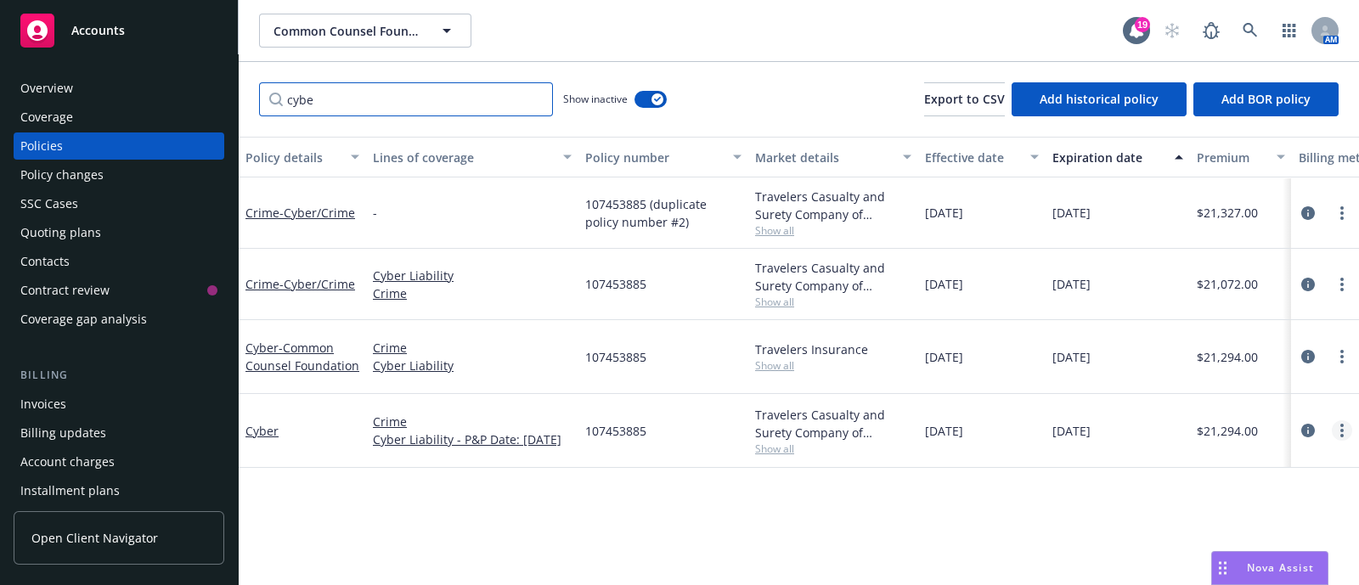
type input "cybe"
click at [1349, 427] on link "more" at bounding box center [1342, 430] width 20 height 20
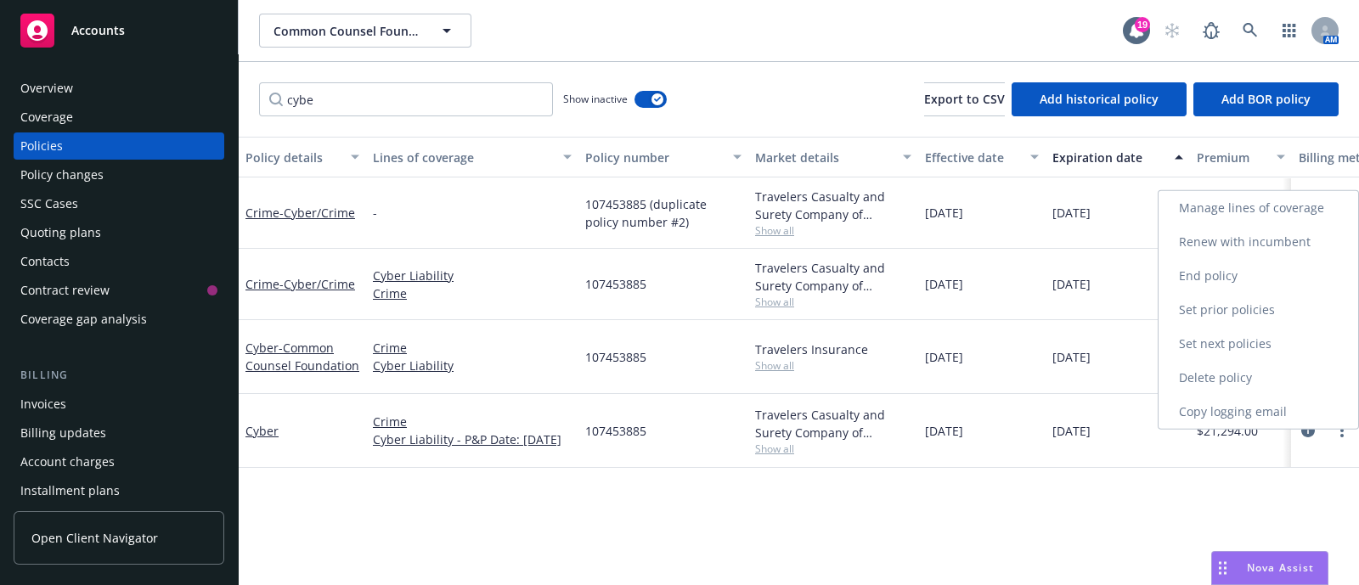
click at [1255, 243] on link "Renew with incumbent" at bounding box center [1258, 242] width 200 height 34
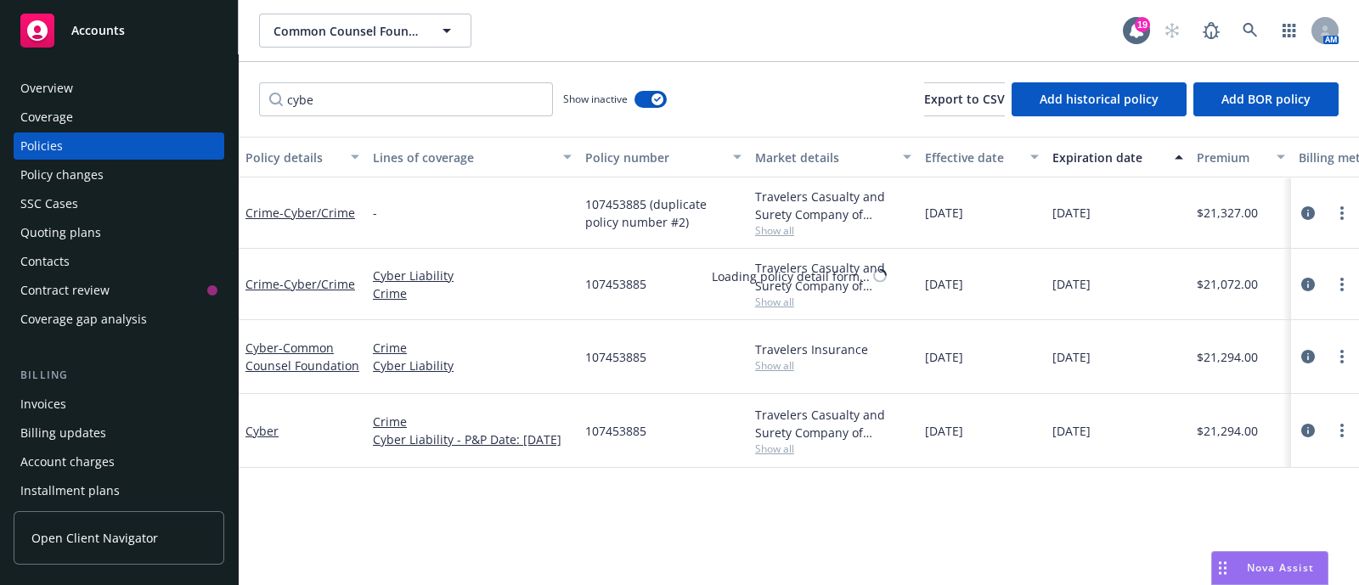
select select "12"
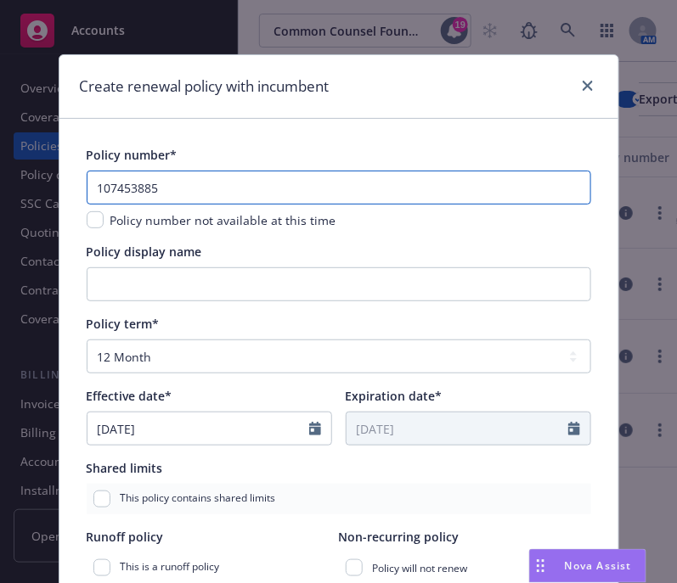
click at [378, 200] on input "107453885" at bounding box center [339, 188] width 504 height 34
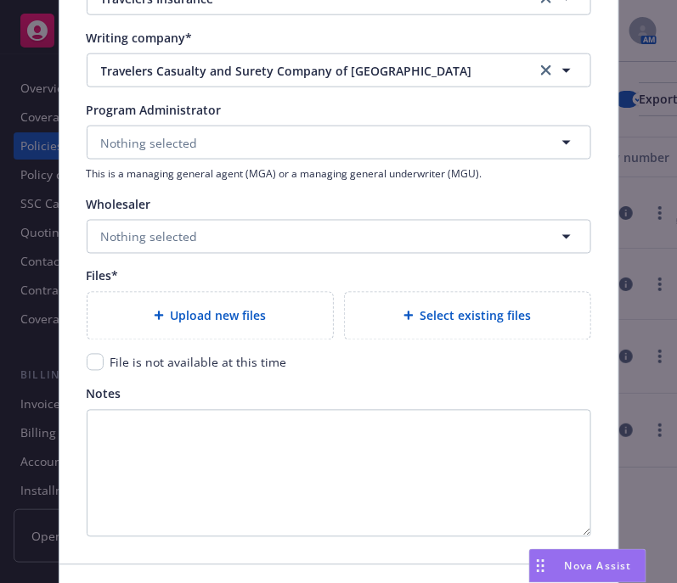
scroll to position [1655, 0]
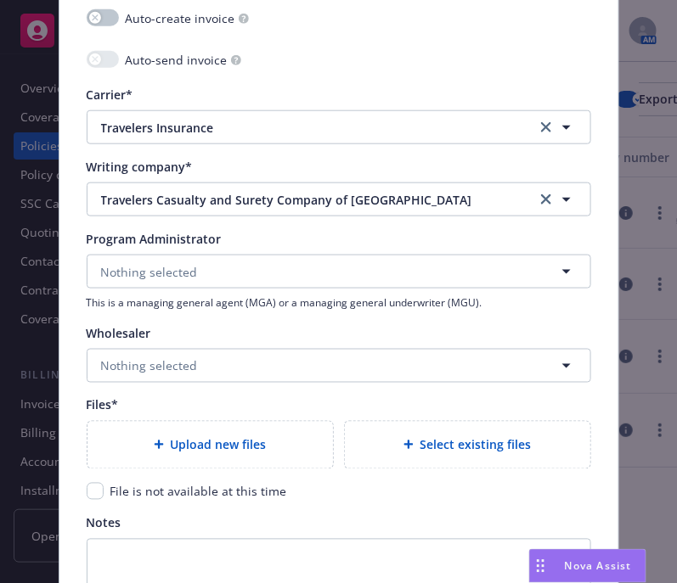
click at [439, 442] on span "Select existing files" at bounding box center [475, 446] width 111 height 18
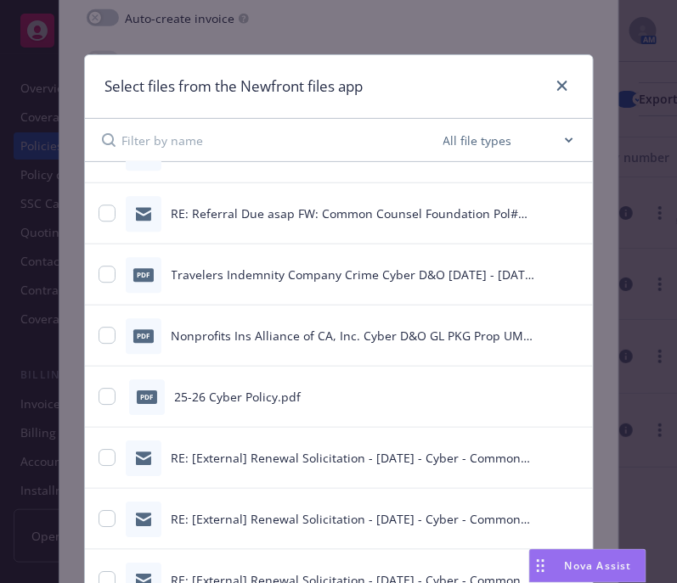
scroll to position [959, 0]
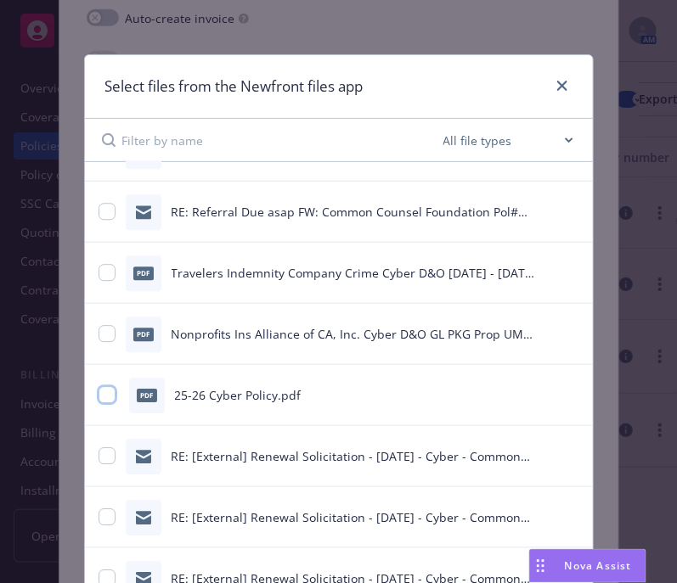
click at [100, 393] on input "checkbox" at bounding box center [107, 394] width 17 height 17
checkbox input "true"
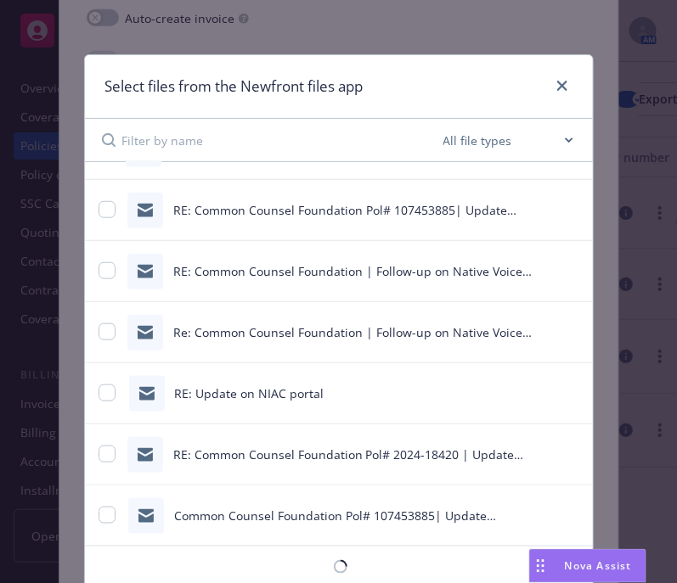
scroll to position [133, 0]
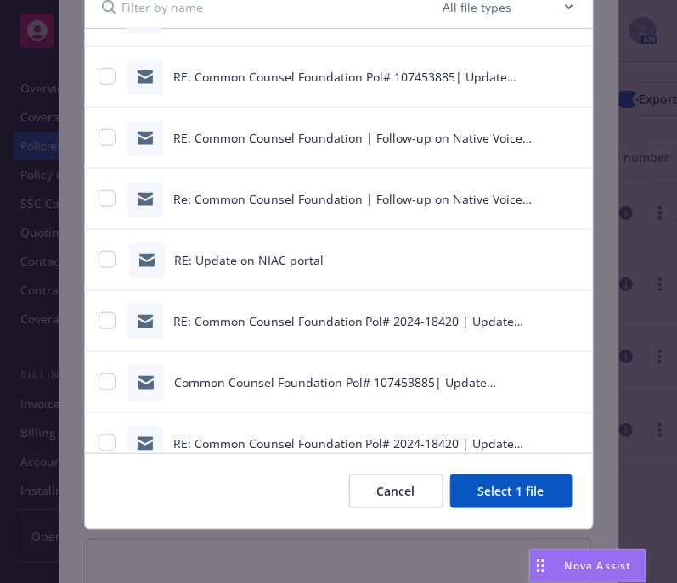
click at [468, 493] on button "Select 1 file" at bounding box center [511, 492] width 122 height 34
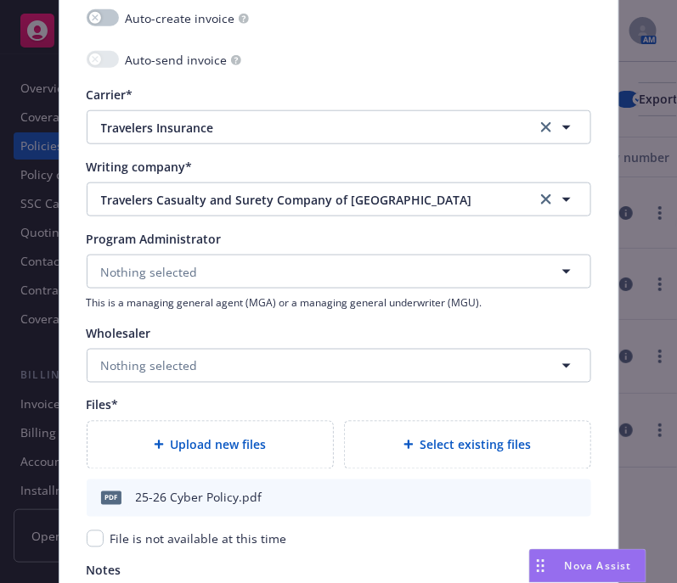
scroll to position [1923, 0]
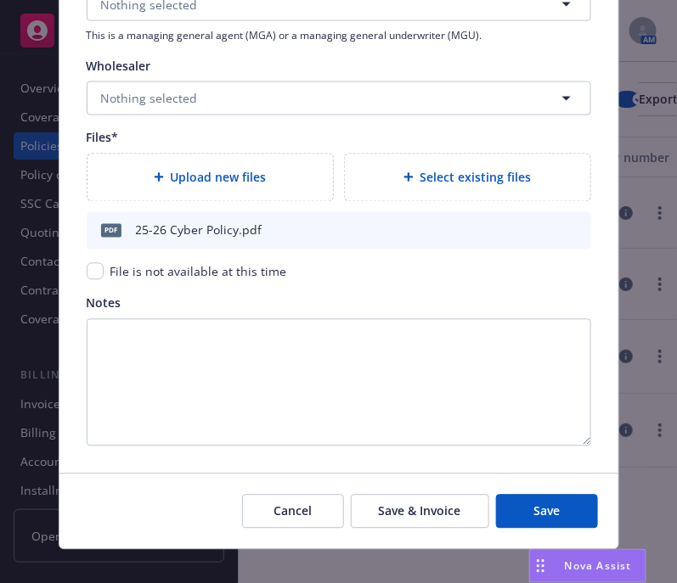
click at [459, 178] on span "Select existing files" at bounding box center [475, 178] width 111 height 18
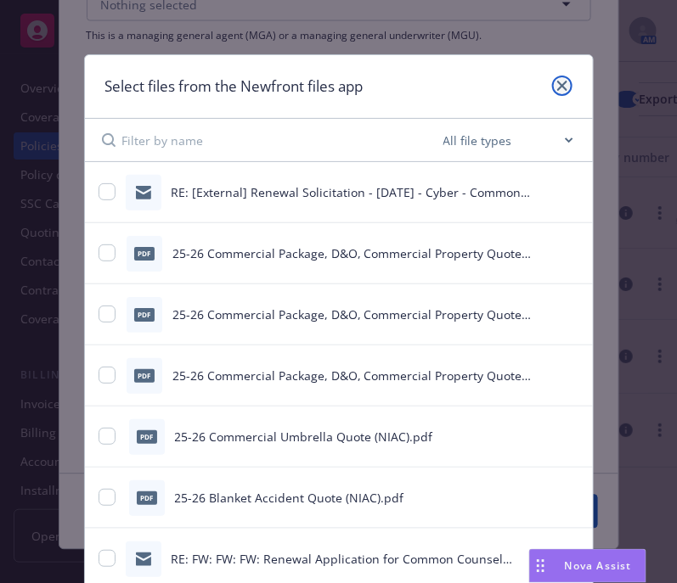
click at [561, 82] on link "close" at bounding box center [562, 86] width 20 height 20
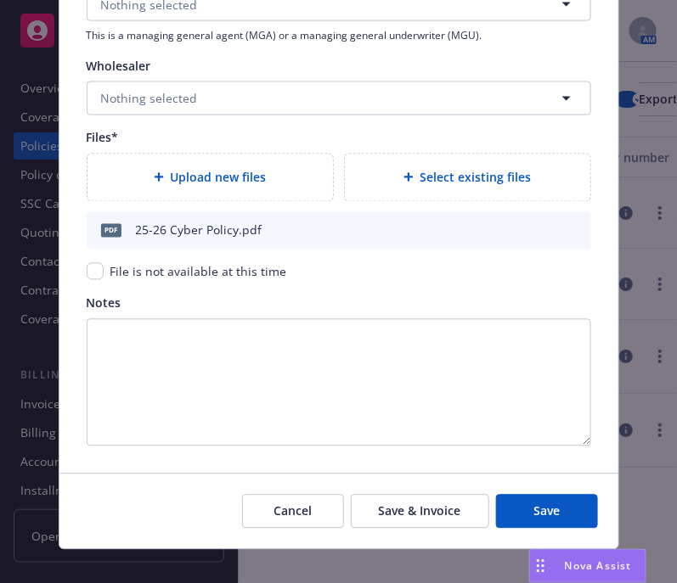
click at [136, 172] on div "Upload new files" at bounding box center [210, 178] width 218 height 20
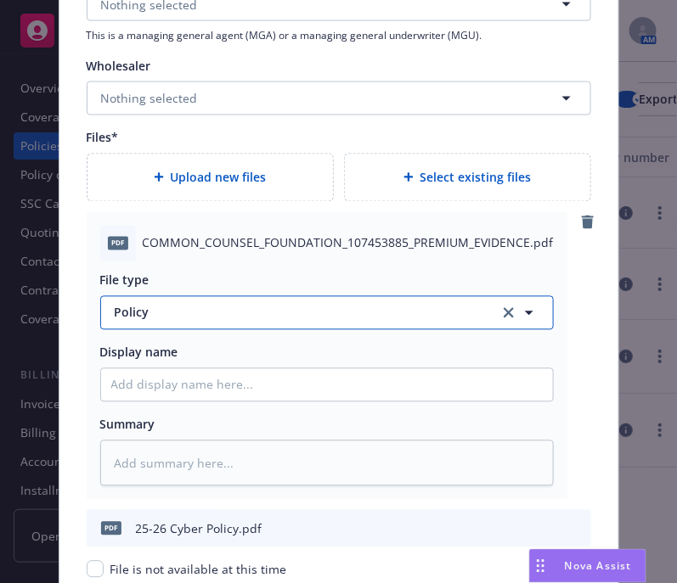
click at [378, 327] on button "Policy" at bounding box center [327, 313] width 454 height 34
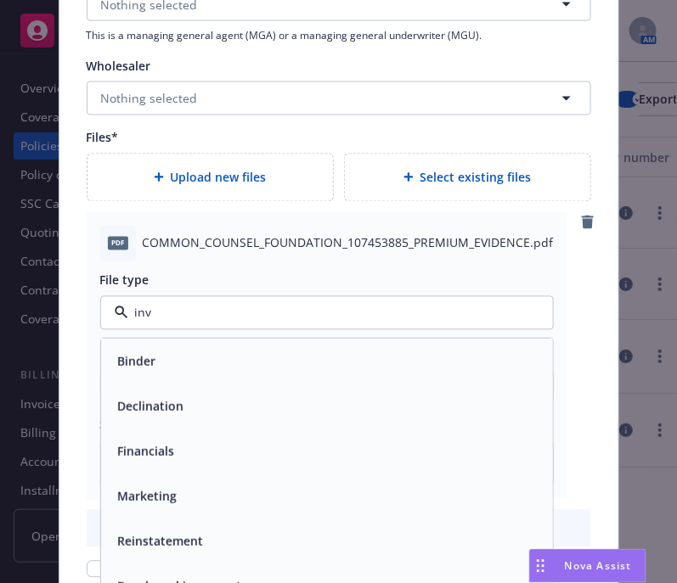
type input "invo"
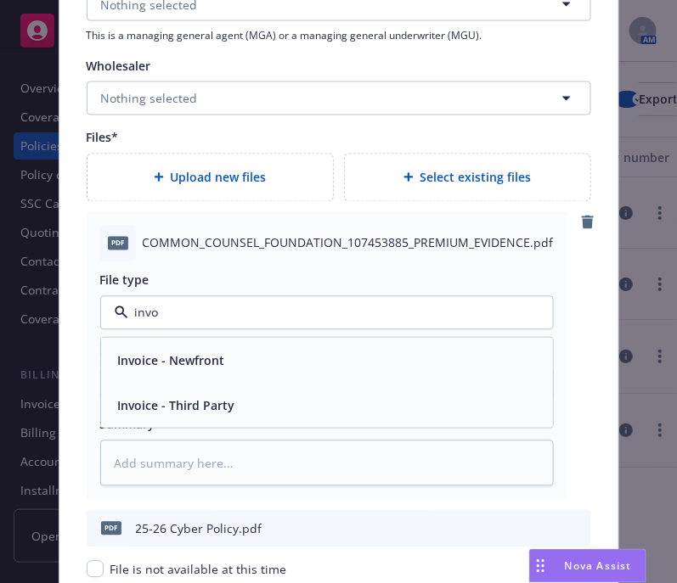
click at [335, 358] on div "Invoice - Newfront" at bounding box center [326, 360] width 431 height 25
type textarea "x"
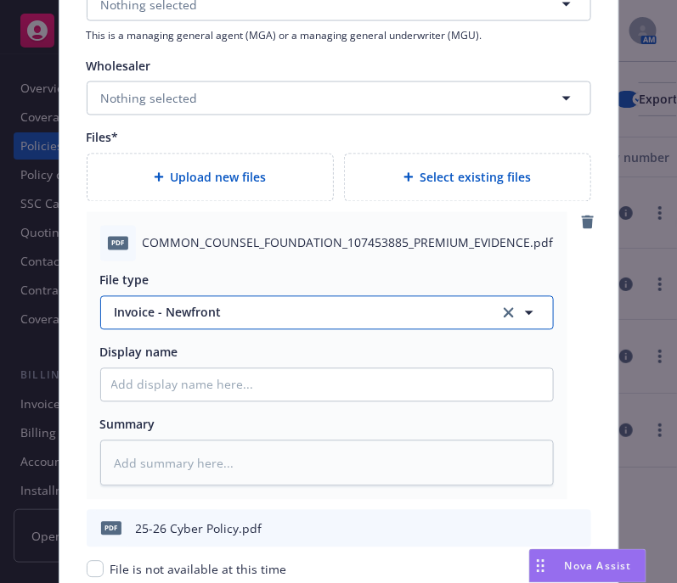
click at [356, 301] on button "Invoice - Newfront" at bounding box center [327, 313] width 454 height 34
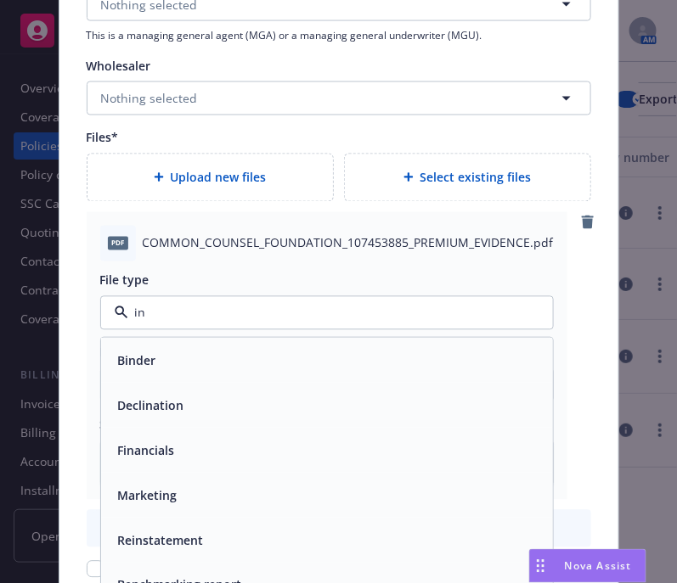
type input "inv"
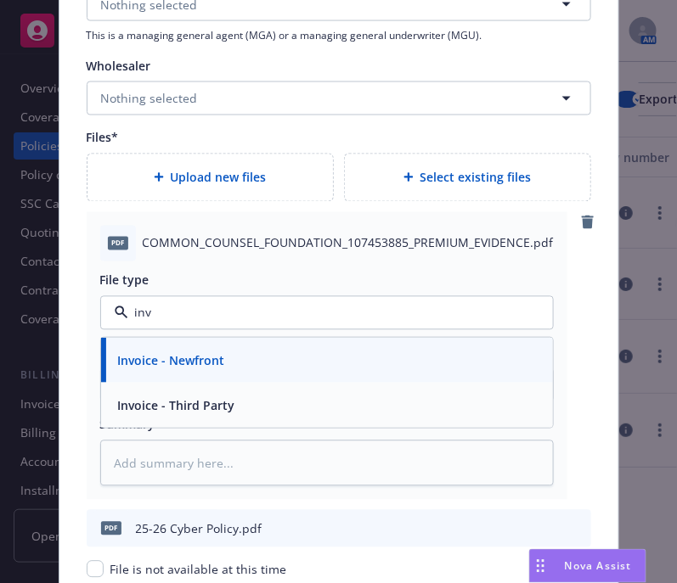
click at [311, 401] on div "Invoice - Third Party" at bounding box center [326, 405] width 431 height 25
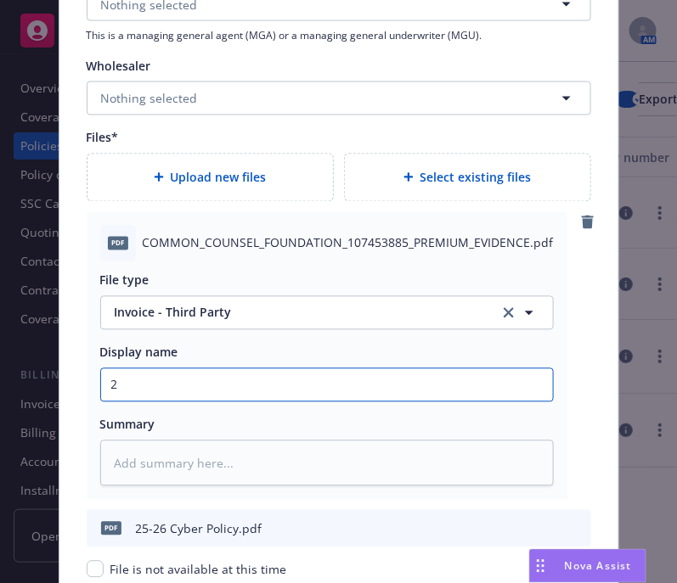
type textarea "x"
type input "2"
click at [312, 377] on input "2" at bounding box center [327, 385] width 452 height 32
type textarea "x"
type input "25"
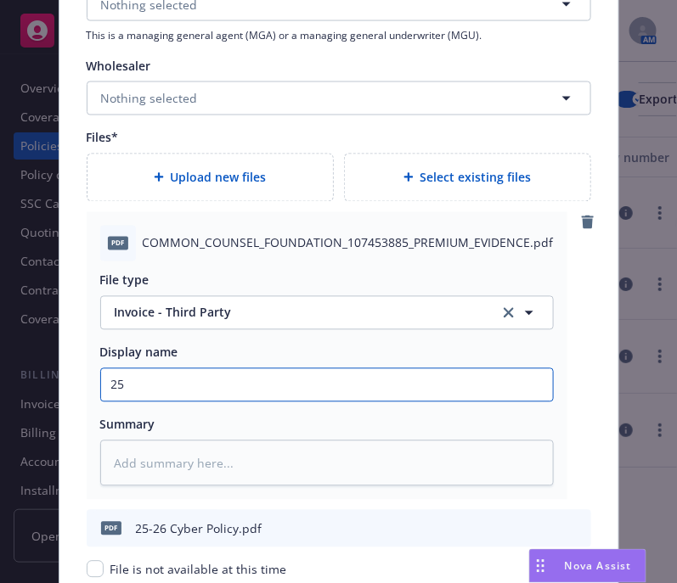
type textarea "x"
type input "25."
type textarea "x"
type input "25.2"
type textarea "x"
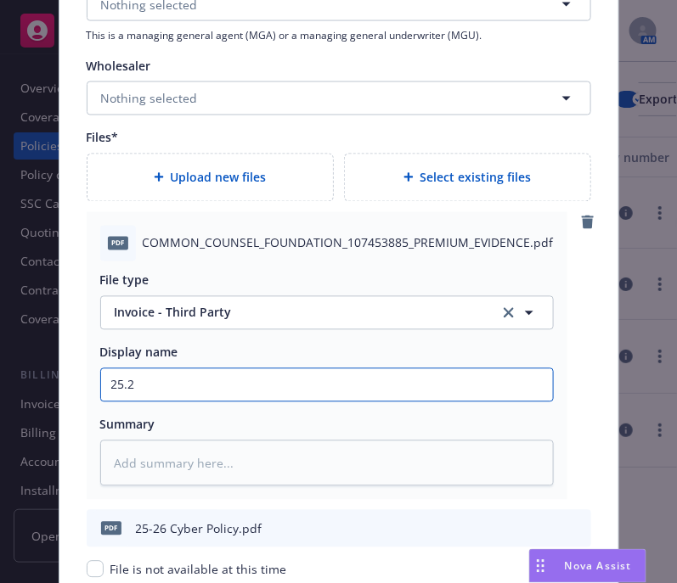
type input "25.26"
type textarea "x"
type input "25.26"
type textarea "x"
type input "25.26 Cy"
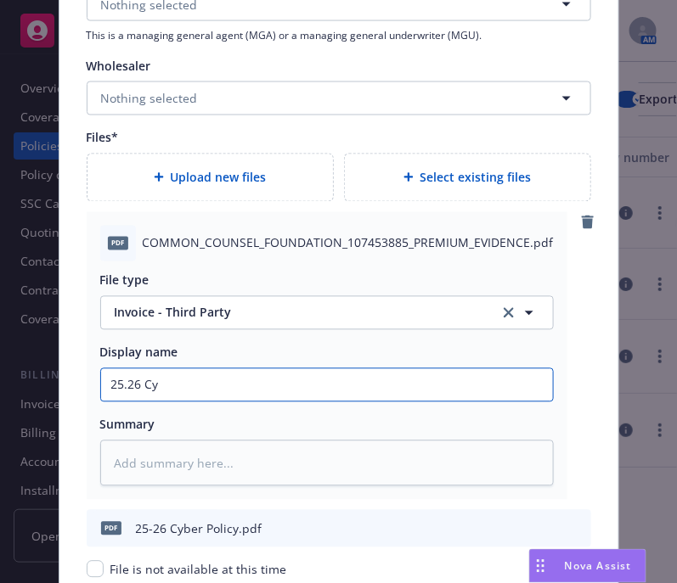
type textarea "x"
type input "25.26 Cybe"
type textarea "x"
type input "25.26 Cyber"
type textarea "x"
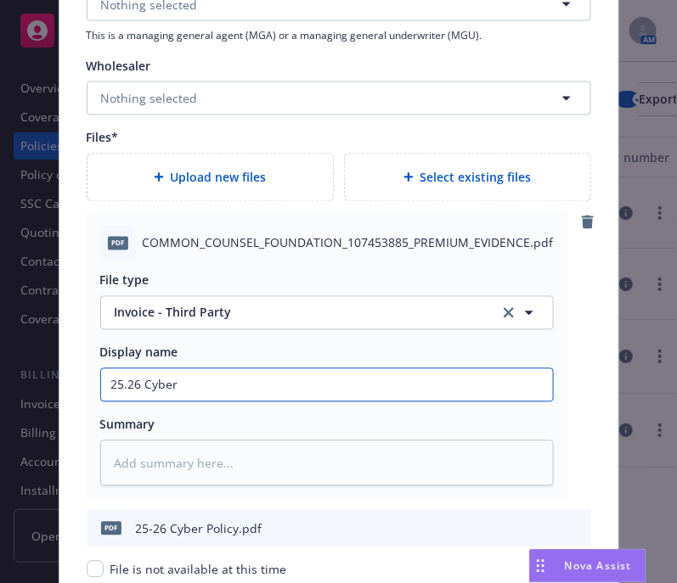
type input "25.26 Cyber"
type textarea "x"
type input "25.26 Cyber C"
type textarea "x"
type input "25.26 Cyber Ca"
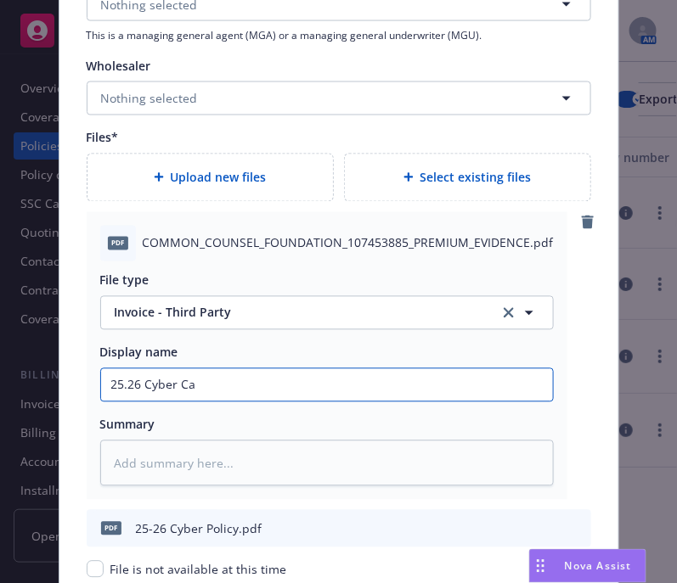
type textarea "x"
type input "25.26 Cyber Car"
type textarea "x"
type input "25.26 Cyber Carri"
type textarea "x"
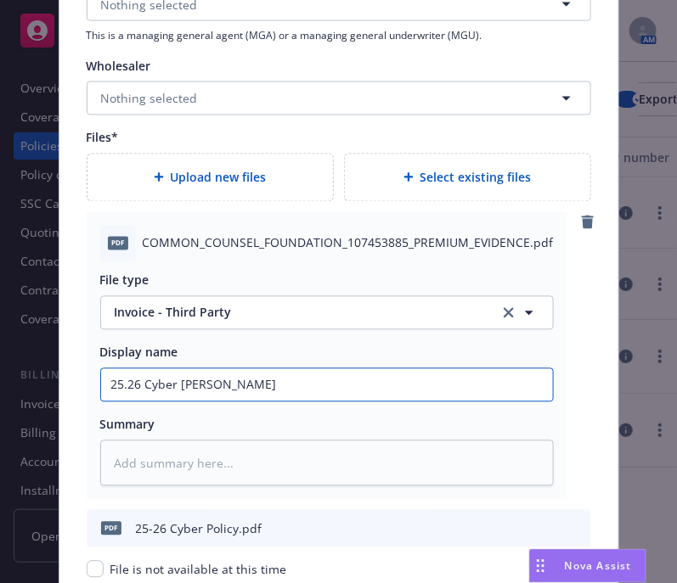
type input "25.26 Cyber Carrie"
type textarea "x"
type input "25.26 Cyber Carrier"
type textarea "x"
type input "25.26 Cyber Carrier"
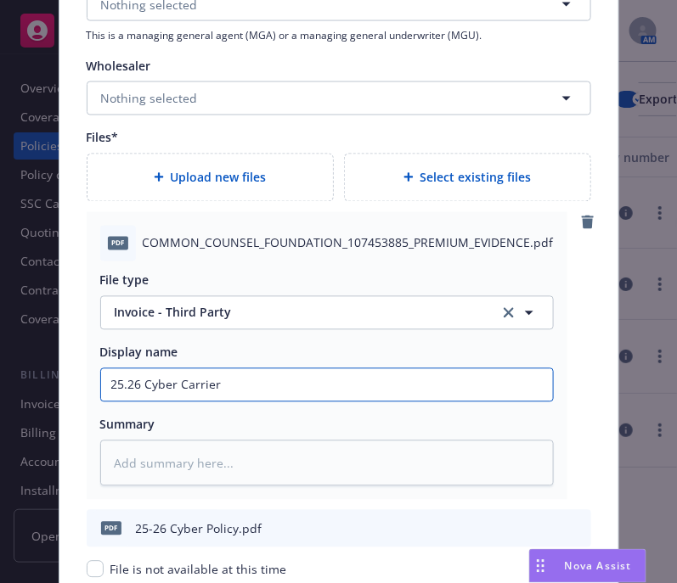
type textarea "x"
type input "25.26 Cyber Carrier I"
type textarea "x"
type input "25.26 Cyber Carrier In"
type textarea "x"
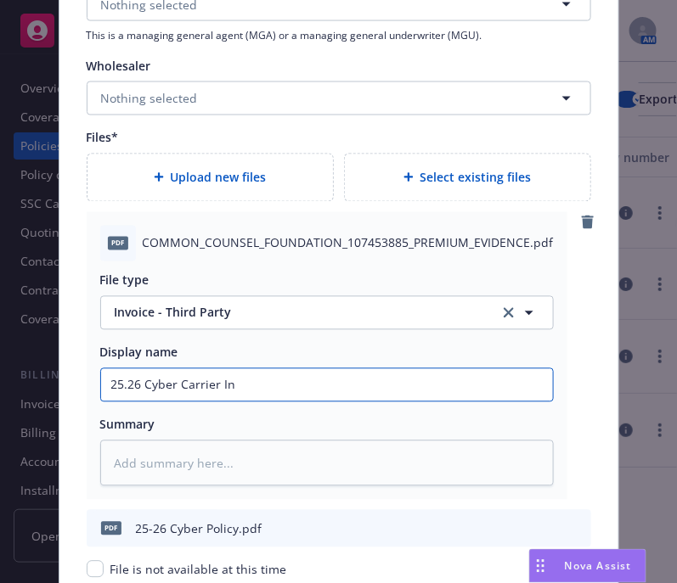
type input "25.26 Cyber Carrier Inv"
type textarea "x"
type input "25.26 Cyber Carrier Invo"
type textarea "x"
type input "25.26 Cyber Carrier Invoic"
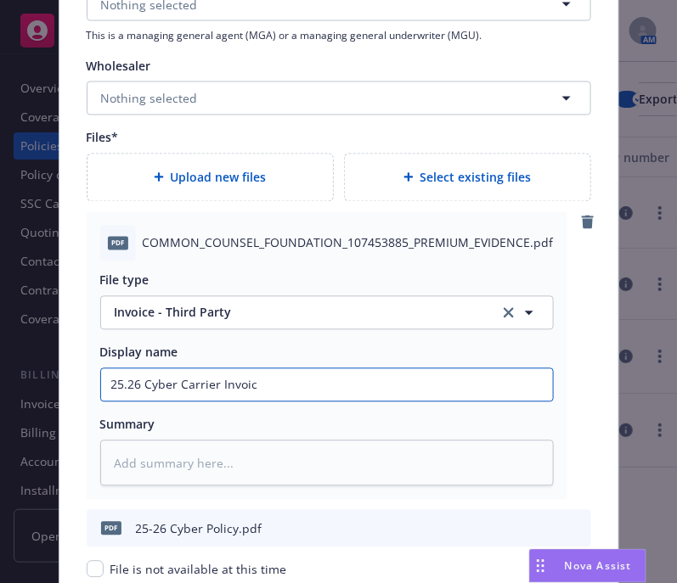
type textarea "x"
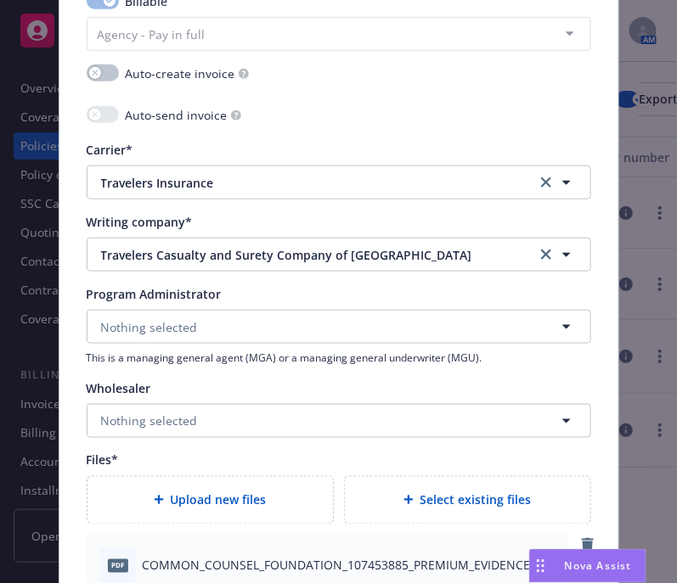
scroll to position [1019, 0]
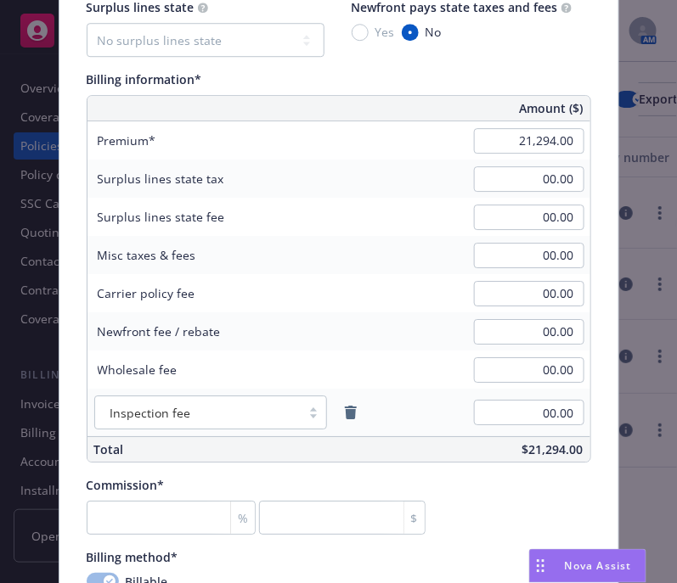
type input "25.26 Cyber Carrier Invoice"
click at [149, 520] on input "number" at bounding box center [171, 518] width 169 height 34
type input "1"
type input "212.94"
type textarea "x"
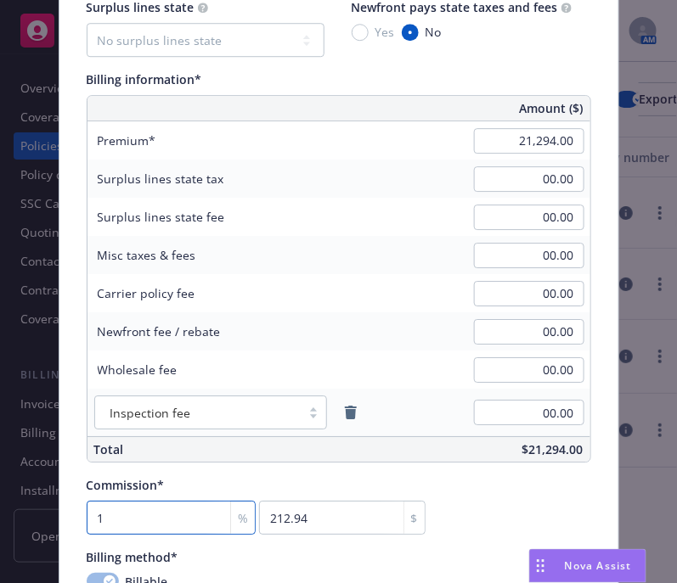
type input "15"
type input "3194.1"
type textarea "x"
type input "15"
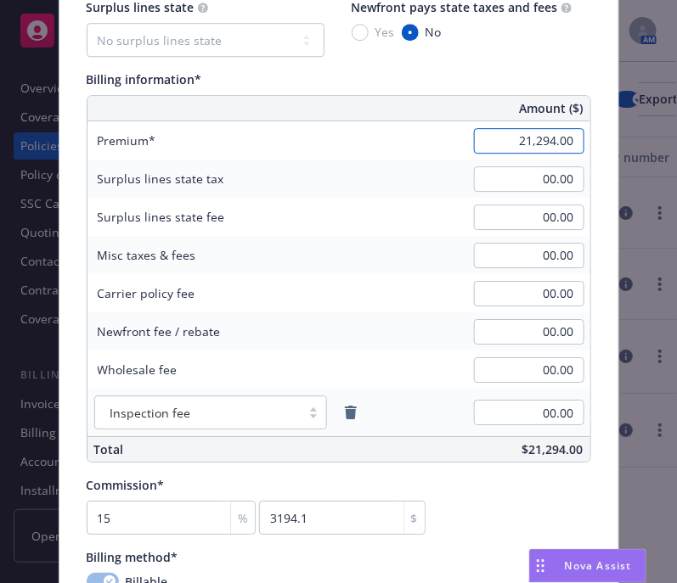
type textarea "x"
click at [529, 152] on input "21,294.00" at bounding box center [529, 140] width 110 height 25
type input "21,251.00"
type input "3187.65"
click at [386, 283] on div "Carrier policy fee 00.00" at bounding box center [338, 293] width 503 height 38
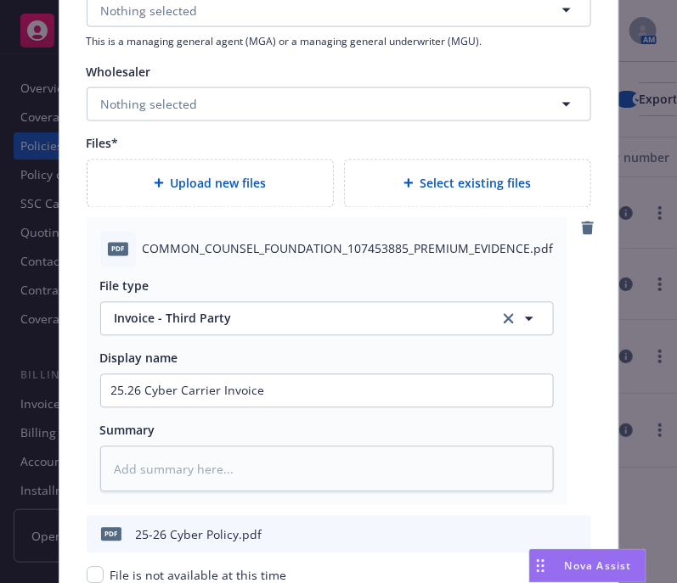
scroll to position [2240, 0]
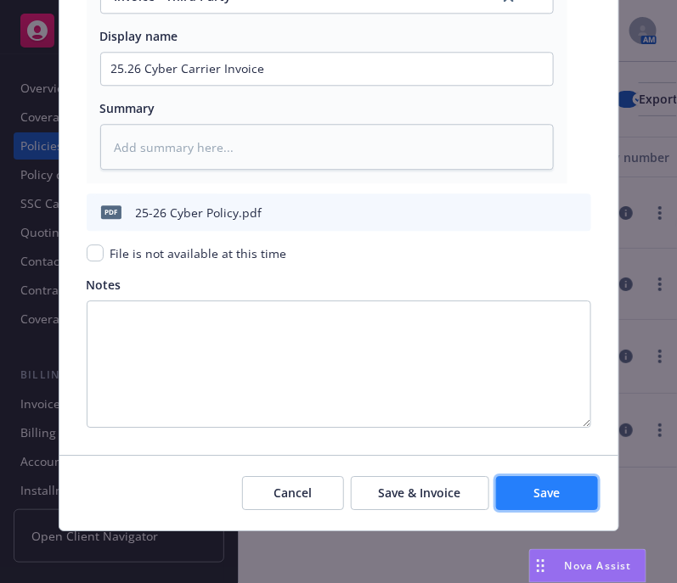
click at [553, 493] on button "Save" at bounding box center [547, 493] width 102 height 34
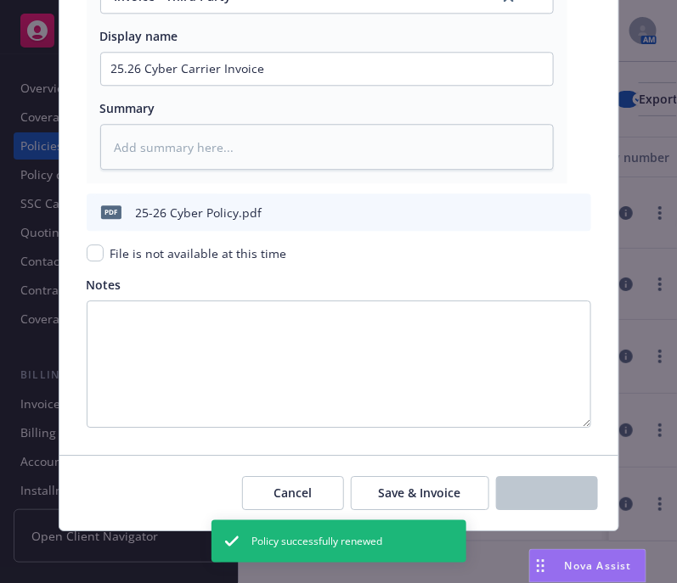
type textarea "x"
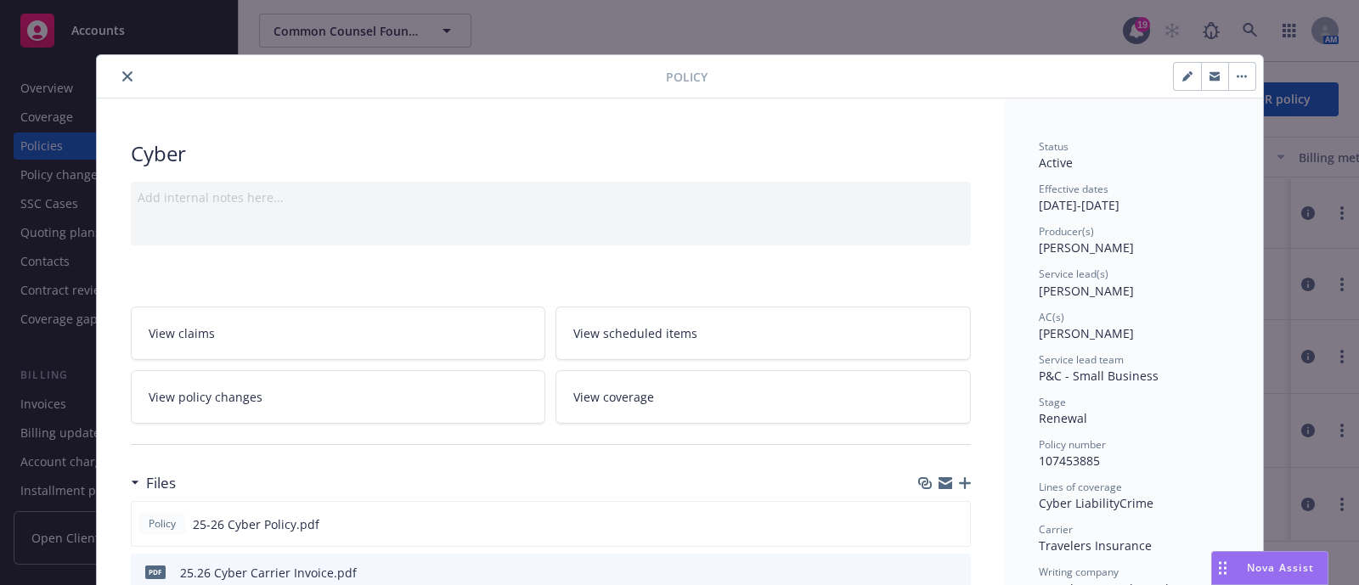
click at [122, 76] on icon "close" at bounding box center [127, 76] width 10 height 10
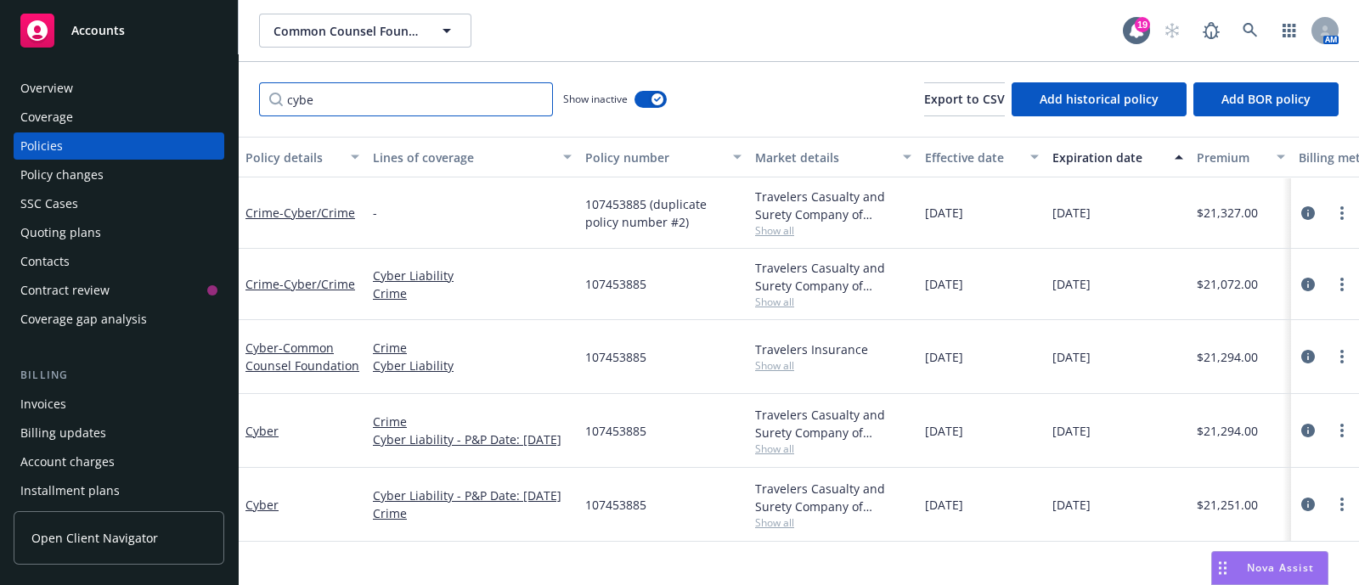
click at [531, 110] on input "cybe" at bounding box center [406, 99] width 294 height 34
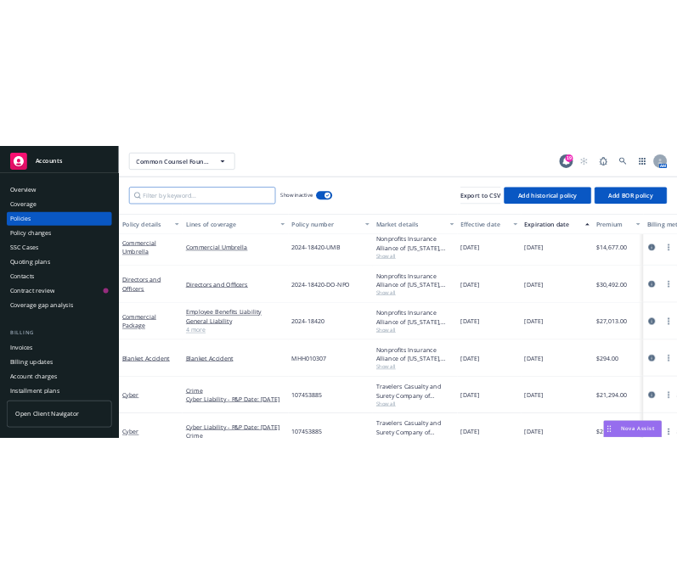
scroll to position [1689, 0]
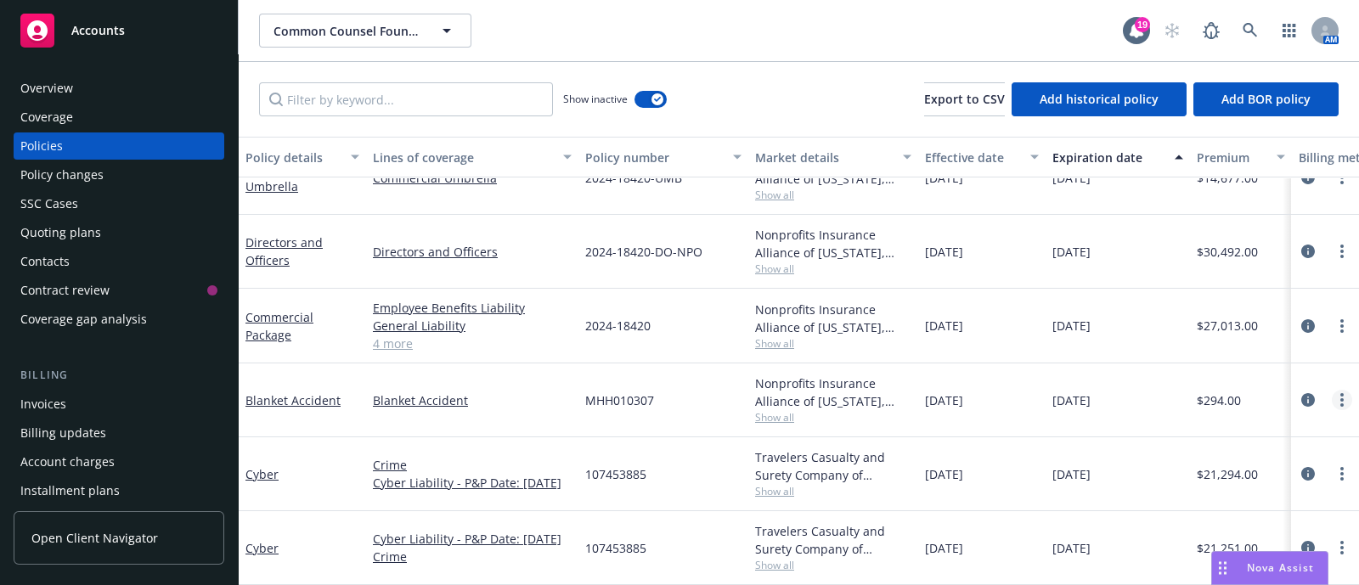
click at [1332, 390] on link "more" at bounding box center [1342, 400] width 20 height 20
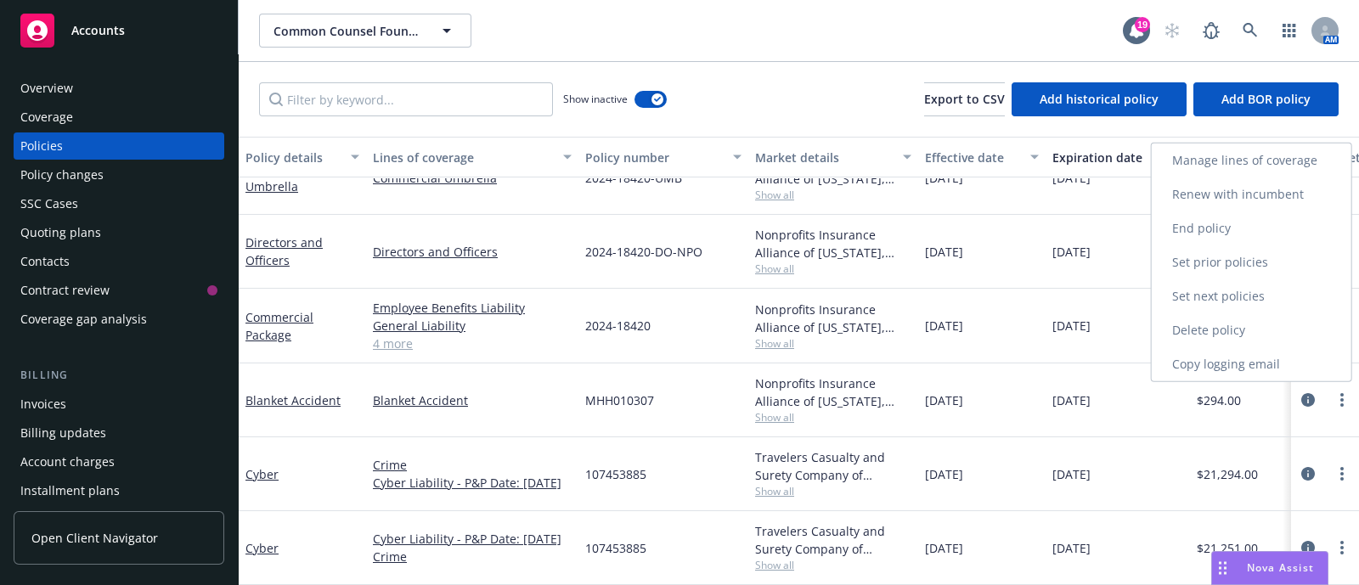
click at [1241, 195] on link "Renew with incumbent" at bounding box center [1252, 195] width 200 height 34
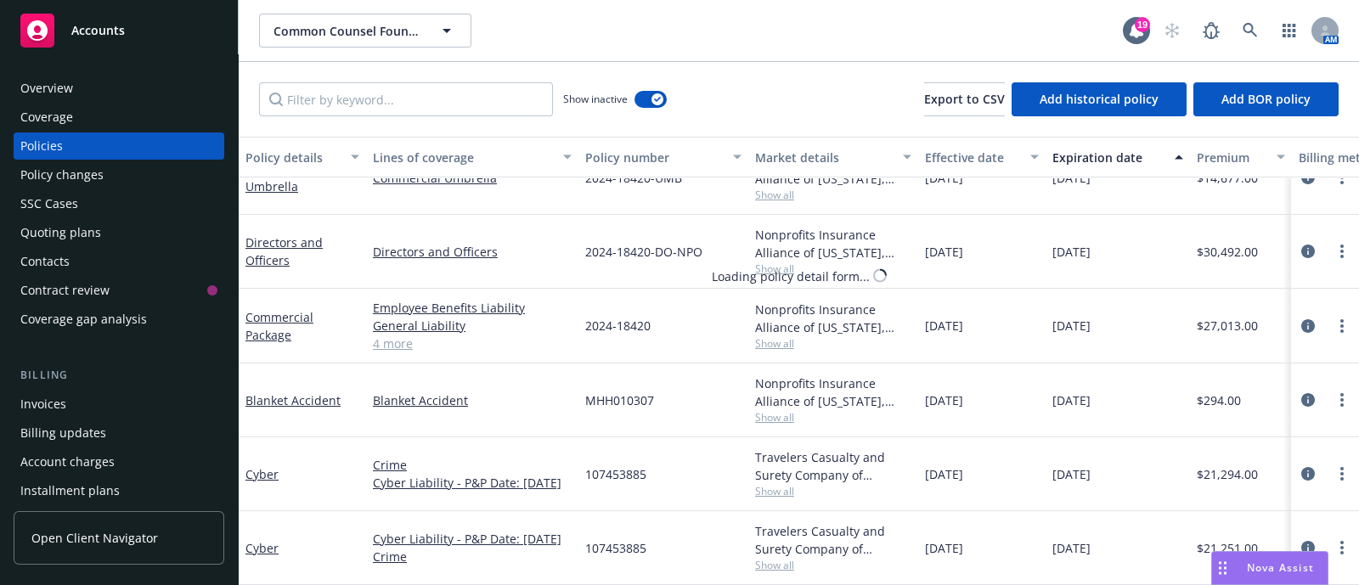
select select "12"
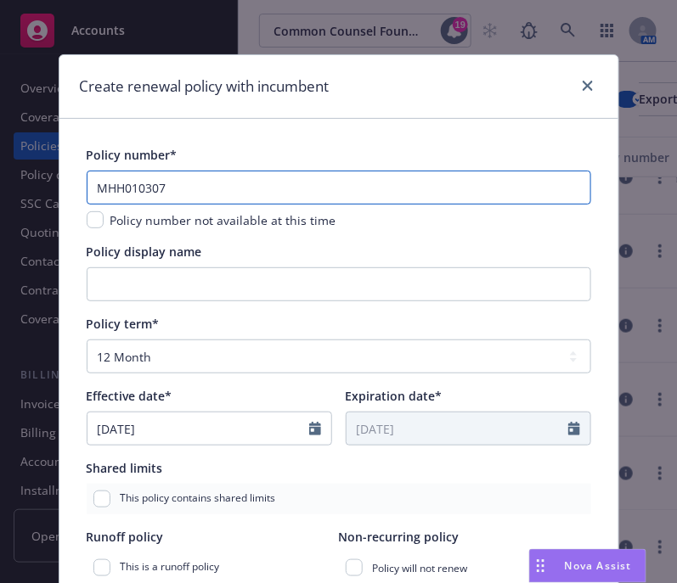
click at [190, 181] on input "MHH010307" at bounding box center [339, 188] width 504 height 34
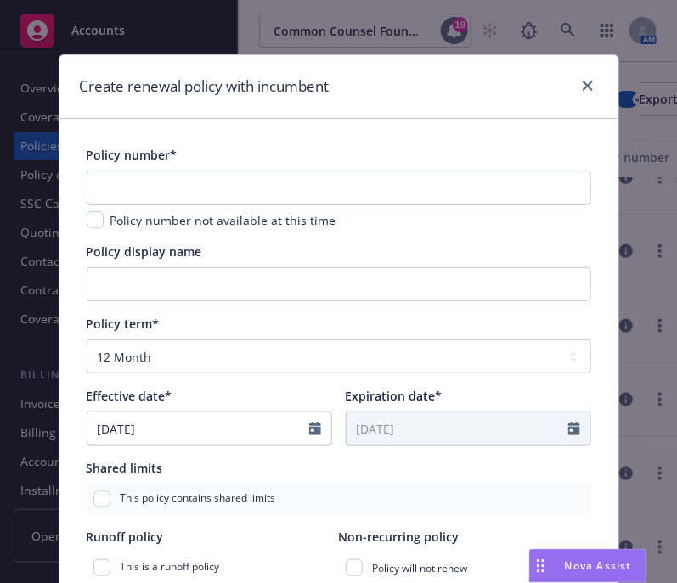
click at [192, 212] on span "Policy number not available at this time" at bounding box center [223, 220] width 226 height 16
click at [93, 218] on input "checkbox" at bounding box center [95, 219] width 17 height 17
checkbox input "true"
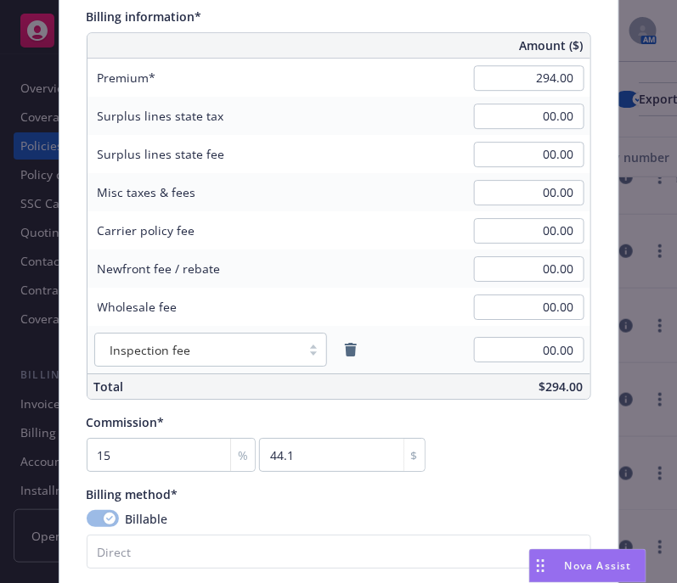
scroll to position [1042, 0]
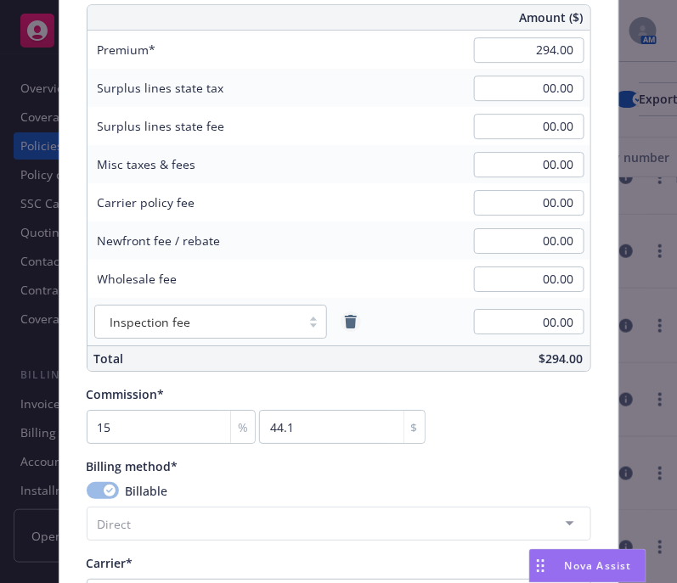
click at [347, 326] on icon "remove" at bounding box center [351, 322] width 12 height 14
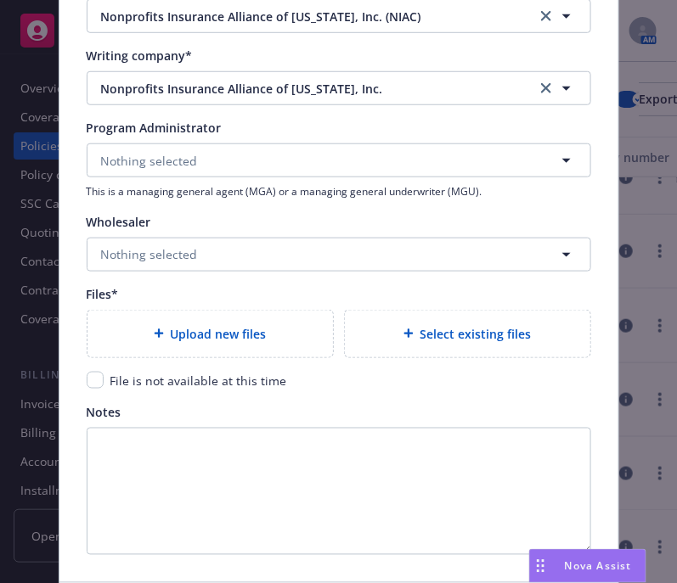
scroll to position [1615, 0]
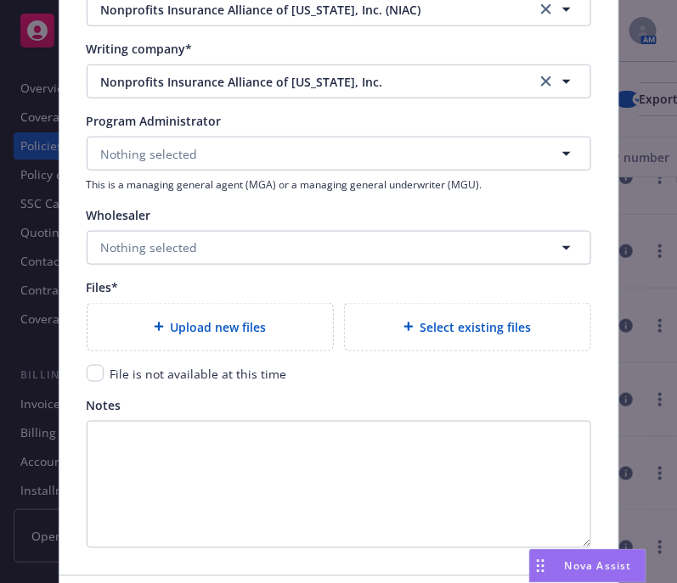
click at [384, 319] on div "Select existing files" at bounding box center [467, 328] width 218 height 20
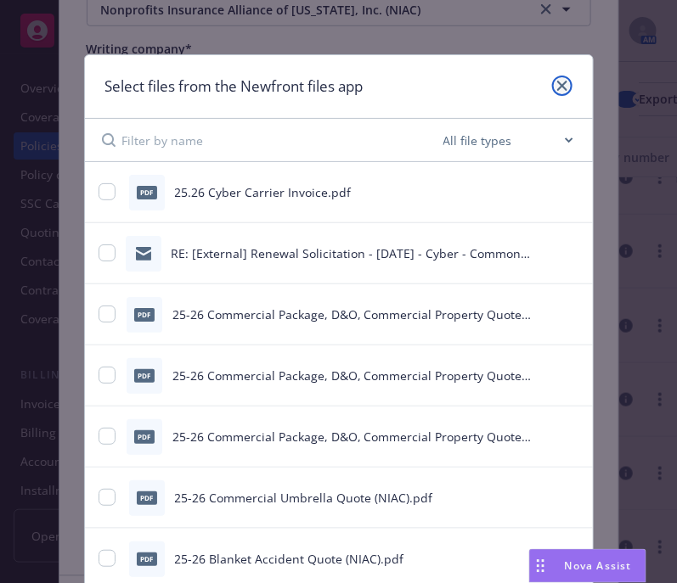
click at [557, 87] on icon "close" at bounding box center [562, 86] width 10 height 10
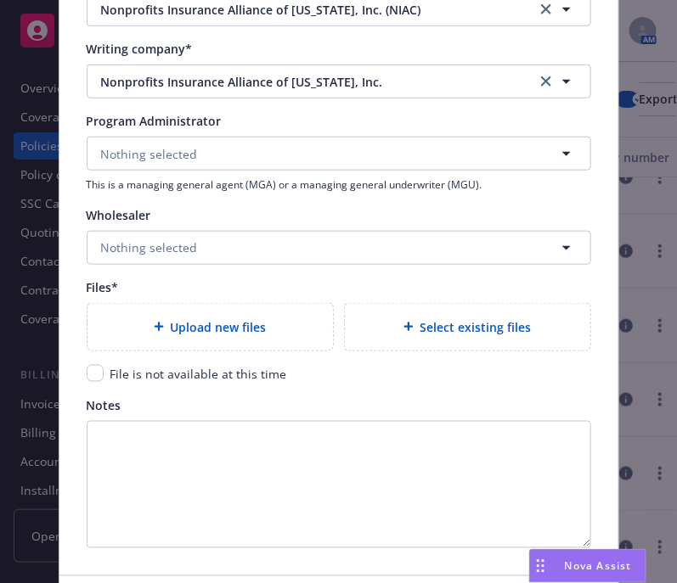
type textarea "x"
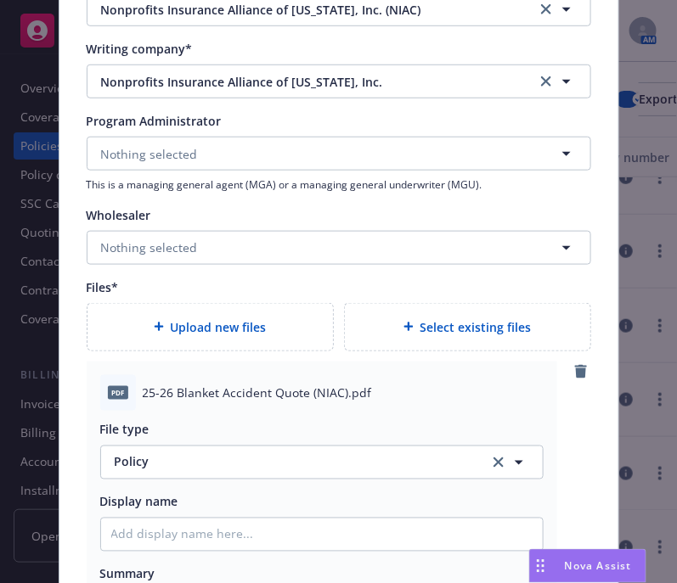
scroll to position [1743, 0]
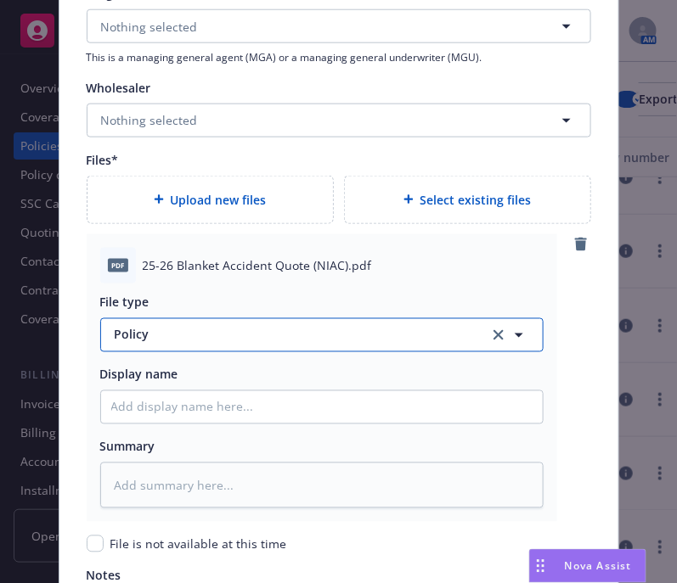
click at [145, 323] on button "Policy" at bounding box center [321, 335] width 443 height 34
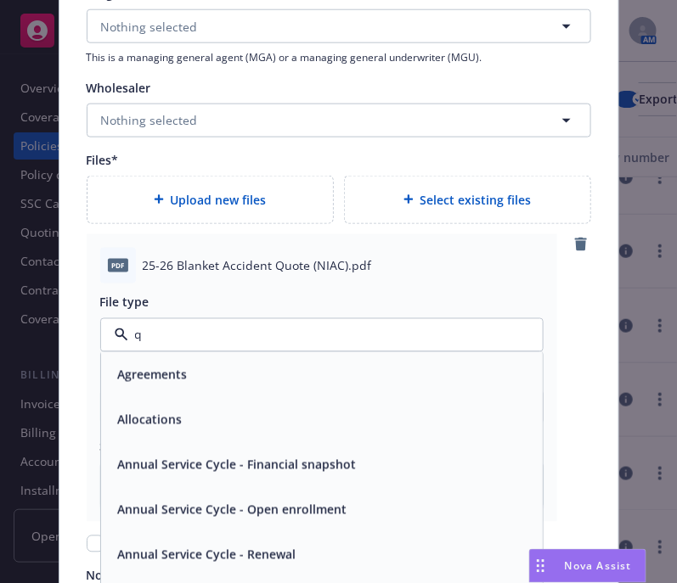
type input "qu"
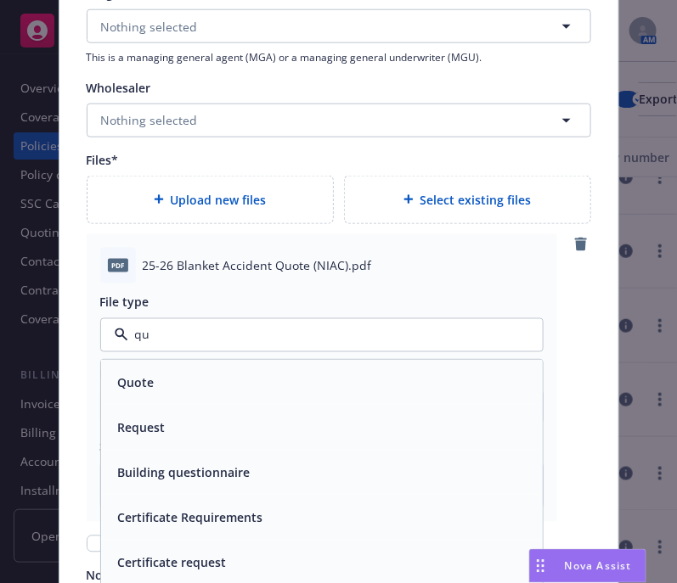
click at [153, 376] on div "Quote" at bounding box center [321, 382] width 421 height 25
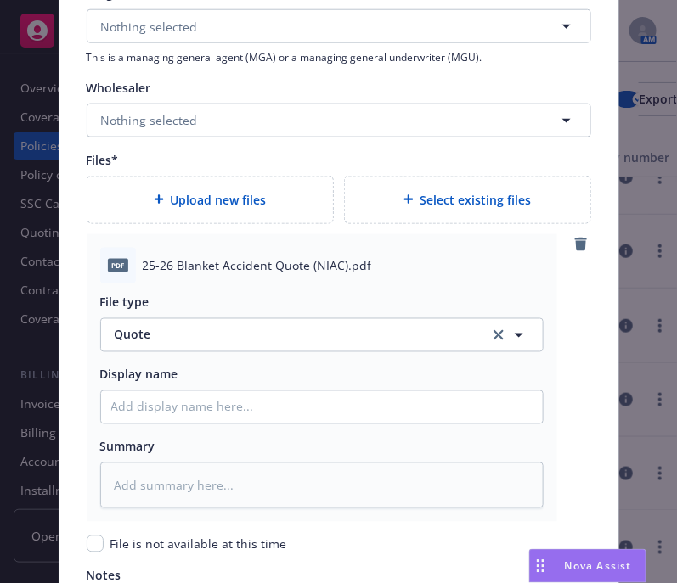
scroll to position [1818, 0]
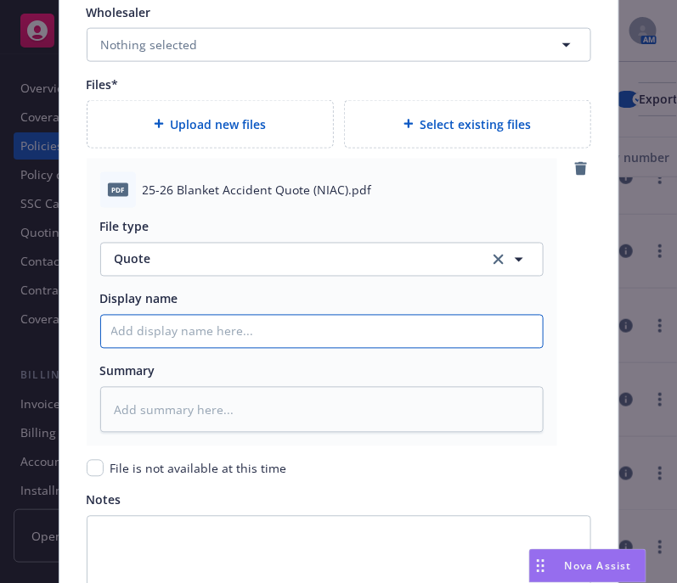
type textarea "x"
type input "2"
click at [205, 331] on input "2" at bounding box center [322, 332] width 442 height 32
type textarea "x"
type input "25"
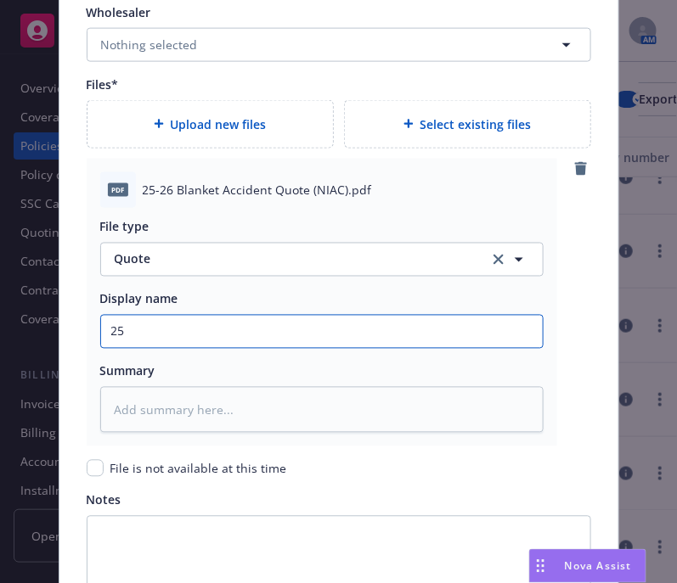
type textarea "x"
type input "25."
type textarea "x"
type input "25.2"
type textarea "x"
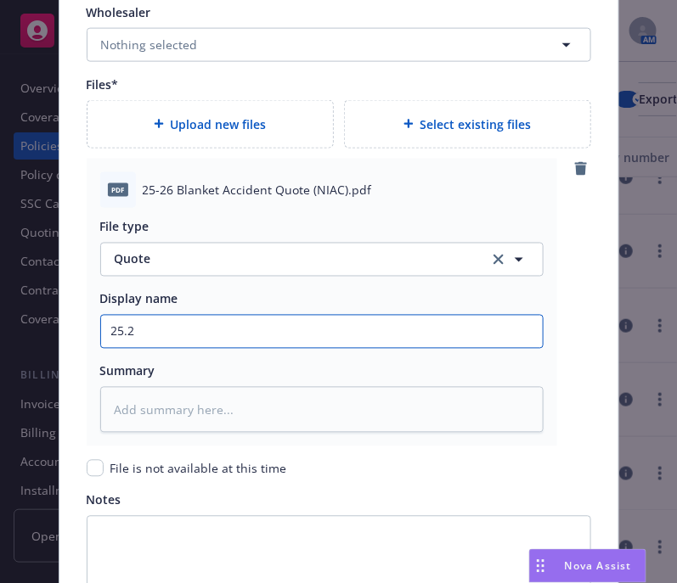
type input "25.26"
type textarea "x"
type input "25.26"
type textarea "x"
type input "25.26 N"
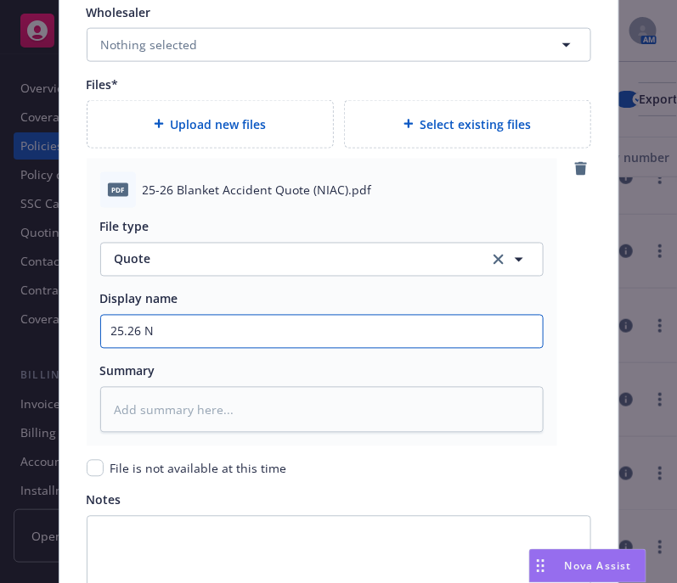
type textarea "x"
type input "25.26 NI"
type textarea "x"
type input "25.26 NIA C"
type textarea "x"
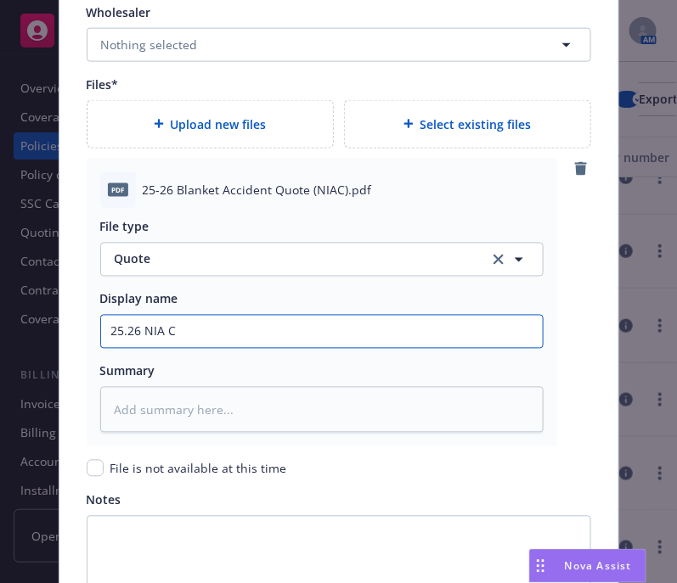
type input "25.26 NIA"
type textarea "x"
type input "25.26 NIA"
type textarea "x"
type input "25.26 NIAC"
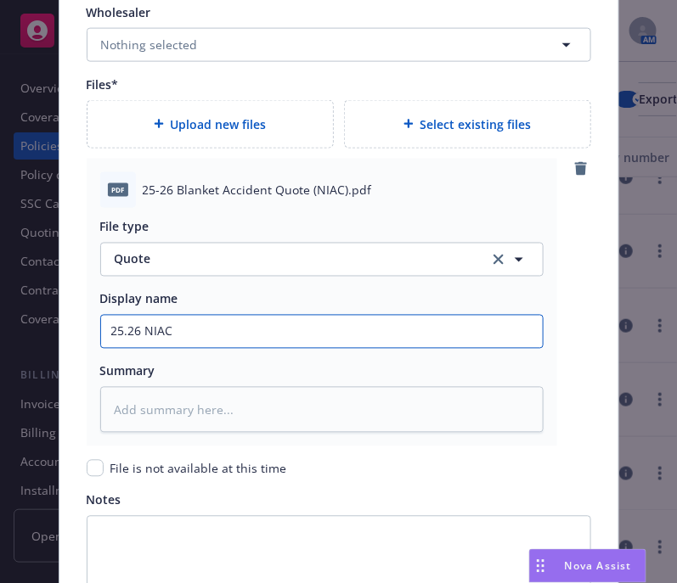
type textarea "x"
type input "25.26 NIAC"
type textarea "x"
type input "25.26 NIAC B"
type textarea "x"
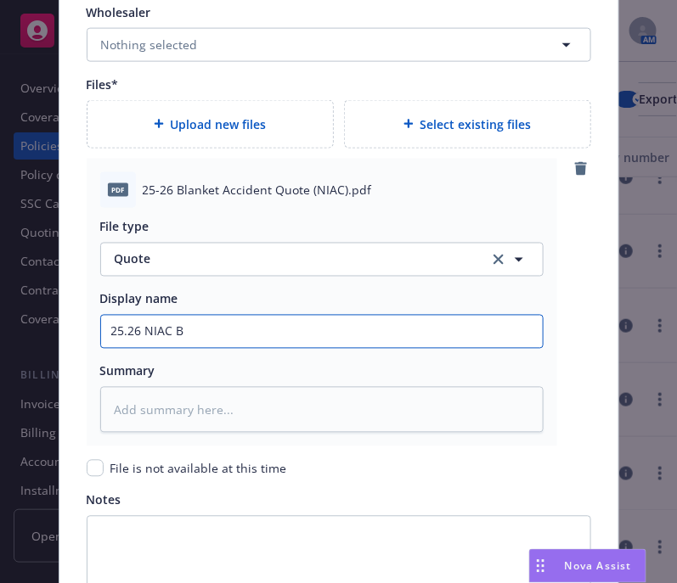
type input "25.26 NIAC Bl"
type textarea "x"
type input "25.26 NIAC Blan"
type textarea "x"
type input "25.26 NIAC Blank"
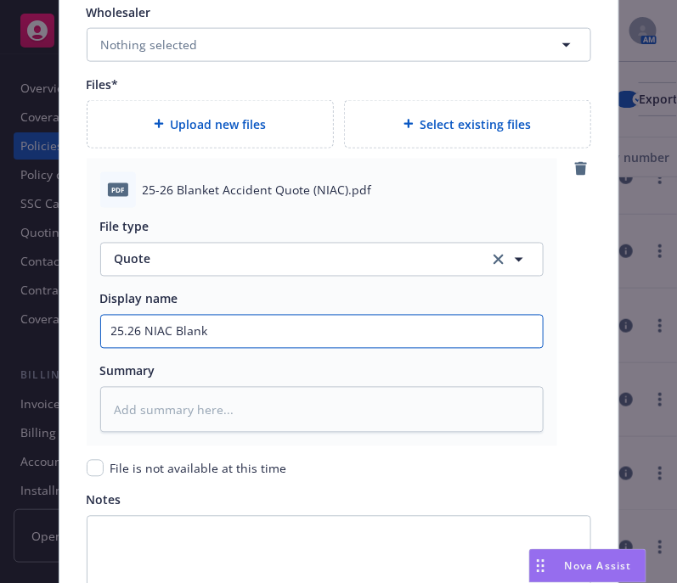
type textarea "x"
type input "25.26 NIAC Blanke"
type textarea "x"
type input "25.26 NIAC Blanket"
type textarea "x"
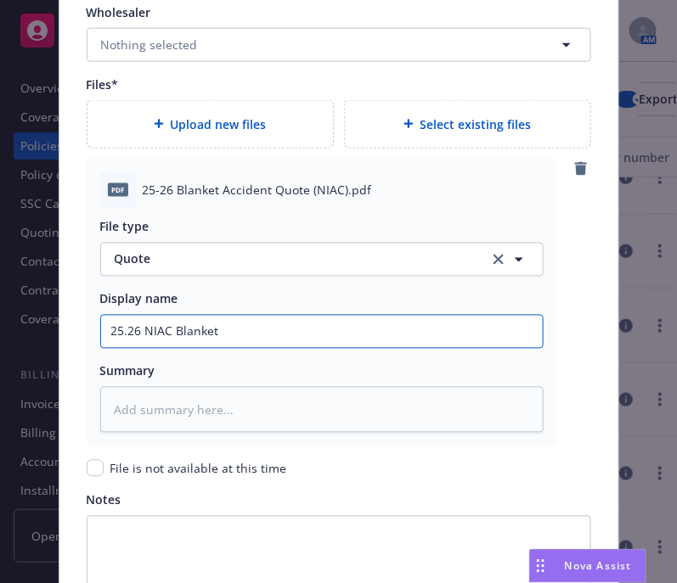
type input "25.26 NIAC Blanket"
type textarea "x"
type input "25.26 NIAC Blanket A"
type textarea "x"
type input "25.26 NIAC Blanket Acc"
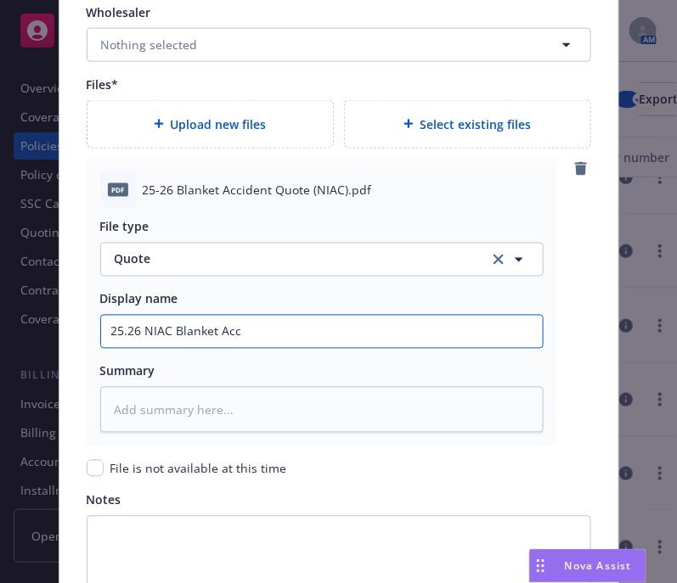
type textarea "x"
type input "25.26 NIAC Blanket Acci"
type textarea "x"
type input "25.26 NIAC Blanket Accid"
type textarea "x"
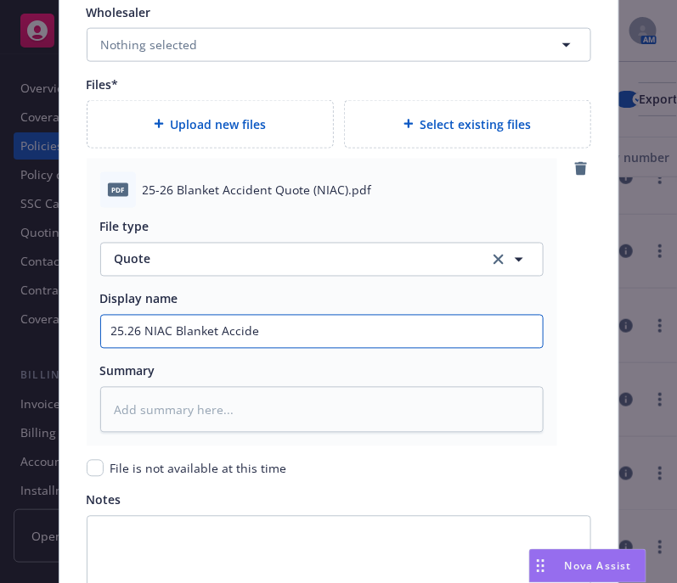
type input "25.26 NIAC Blanket Acciden"
type textarea "x"
type input "25.26 NIAC Blanket Accident"
type textarea "x"
type input "25.26 NIAC Blanket Accident"
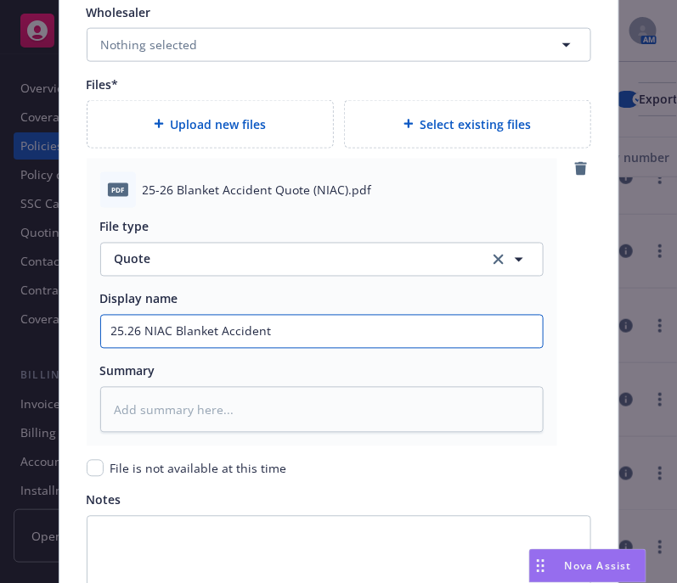
type textarea "x"
type input "25.26 NIAC Blanket Accident Q"
type textarea "x"
type input "25.26 NIAC Blanket Accident Qu"
type textarea "x"
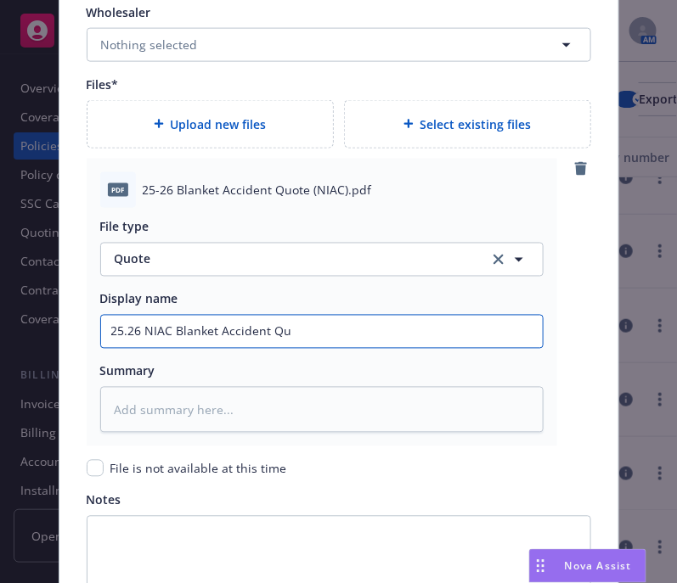
type input "25.26 NIAC Blanket Accident Quo"
type textarea "x"
type input "25.26 NIAC Blanket Accident Quot"
type textarea "x"
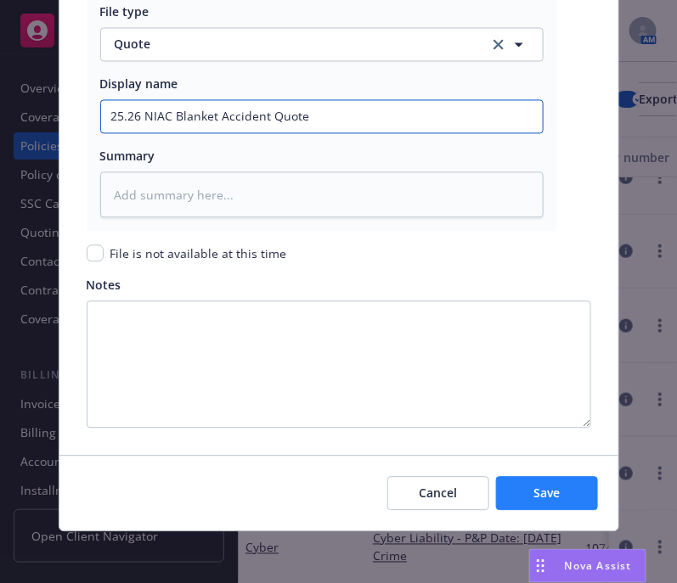
type input "25.26 NIAC Blanket Accident Quote"
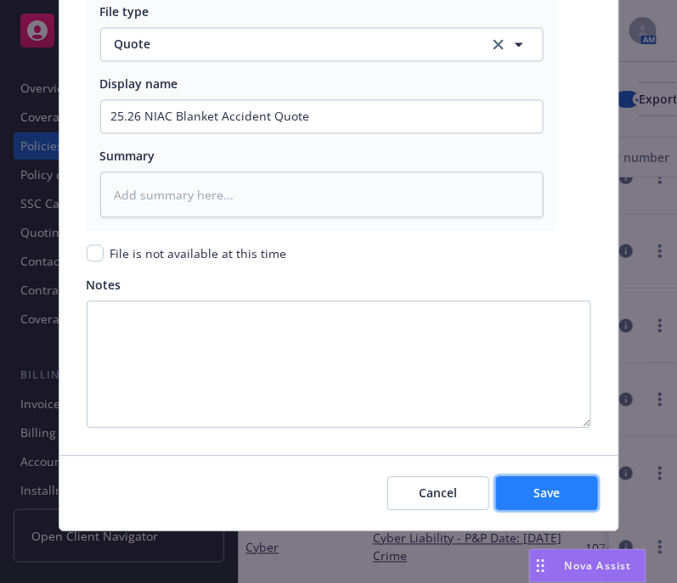
click at [538, 493] on span "Save" at bounding box center [546, 493] width 26 height 16
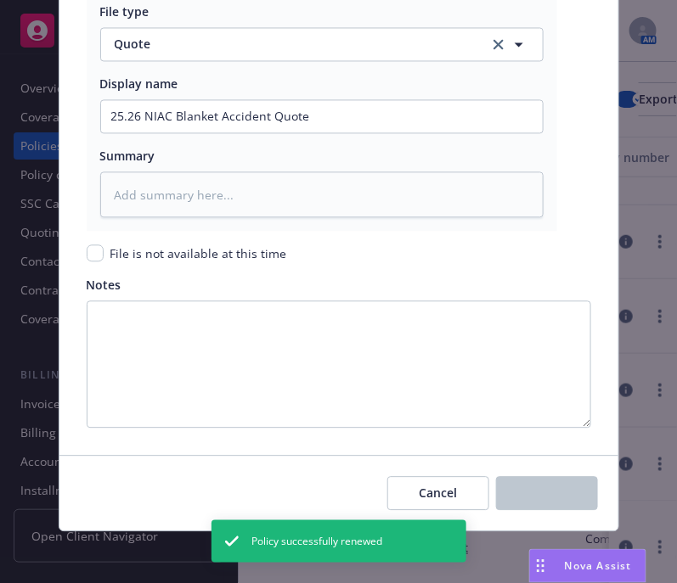
scroll to position [1615, 0]
type textarea "x"
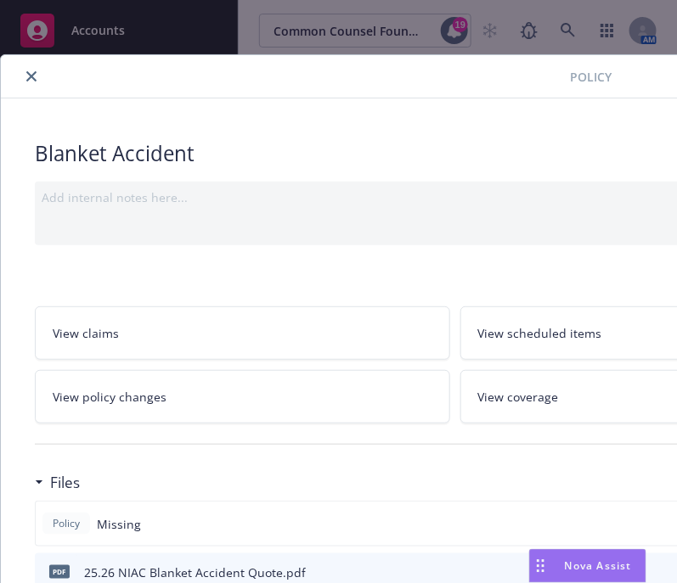
click at [29, 81] on icon "close" at bounding box center [31, 76] width 10 height 10
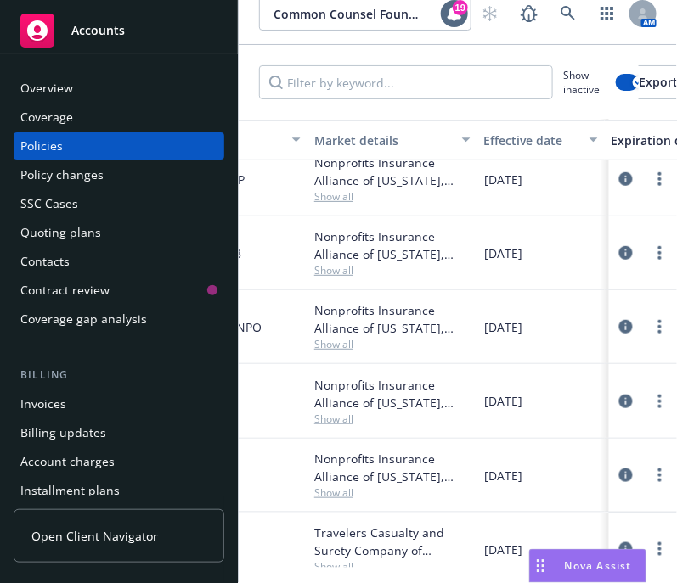
scroll to position [1587, 442]
click at [658, 256] on circle "more" at bounding box center [659, 257] width 3 height 3
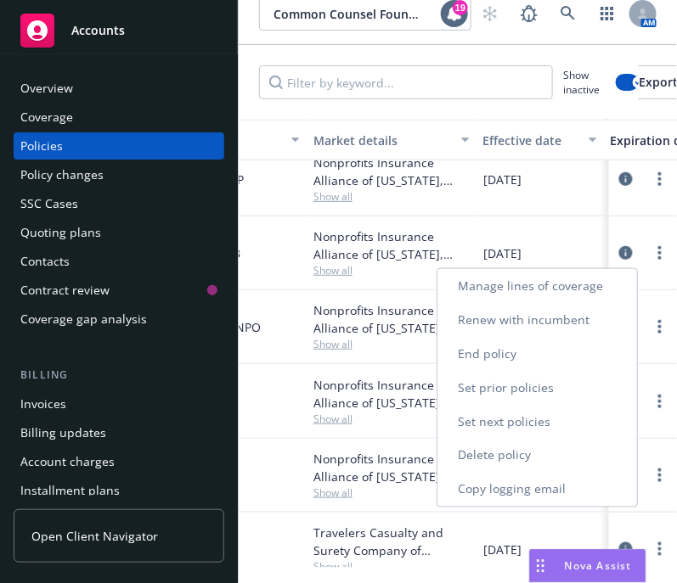
click at [560, 320] on link "Renew with incumbent" at bounding box center [537, 320] width 200 height 34
select select "12"
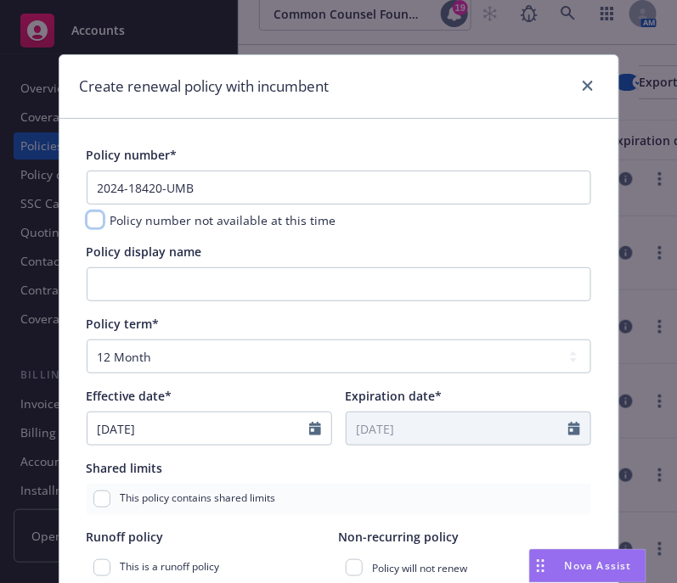
click at [90, 222] on input "checkbox" at bounding box center [95, 219] width 17 height 17
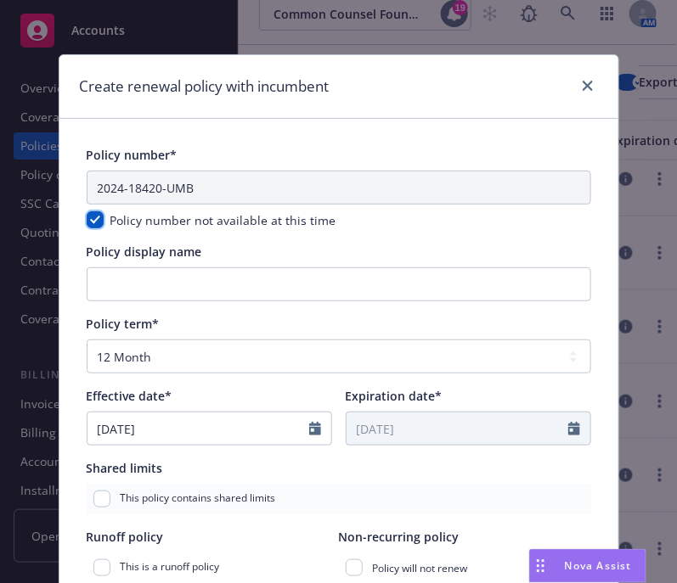
click at [89, 217] on input "checkbox" at bounding box center [95, 219] width 17 height 17
checkbox input "false"
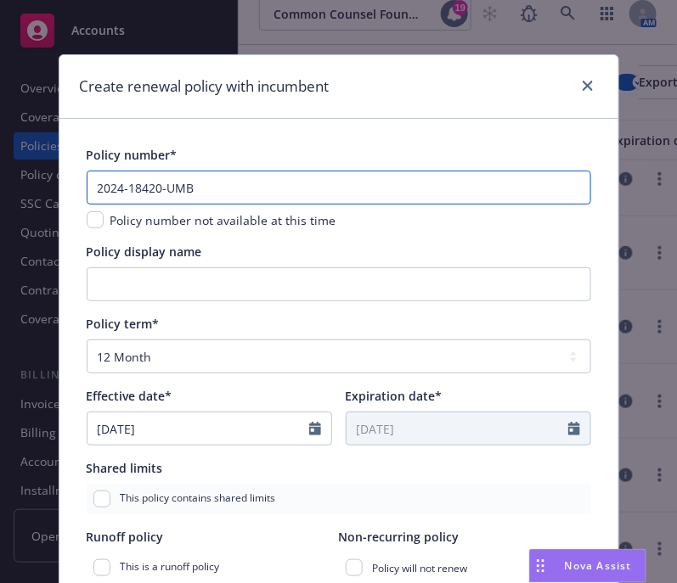
click at [142, 187] on input "2024-18420-UMB" at bounding box center [339, 188] width 504 height 34
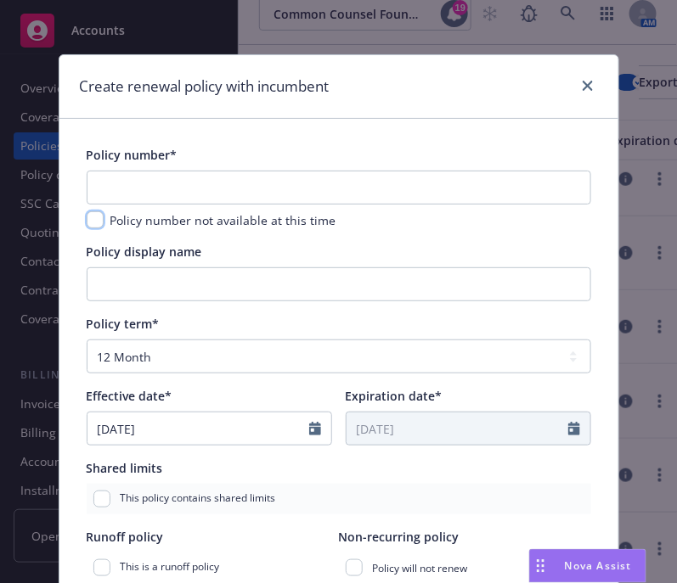
click at [87, 217] on input "checkbox" at bounding box center [95, 219] width 17 height 17
checkbox input "true"
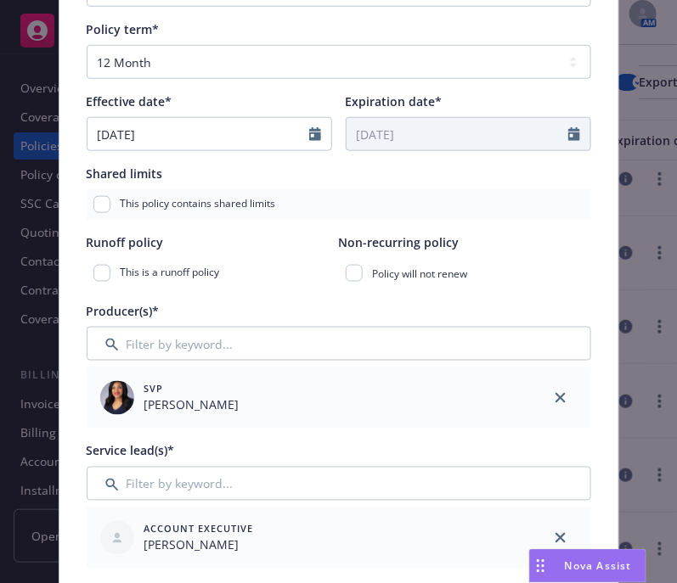
scroll to position [871, 0]
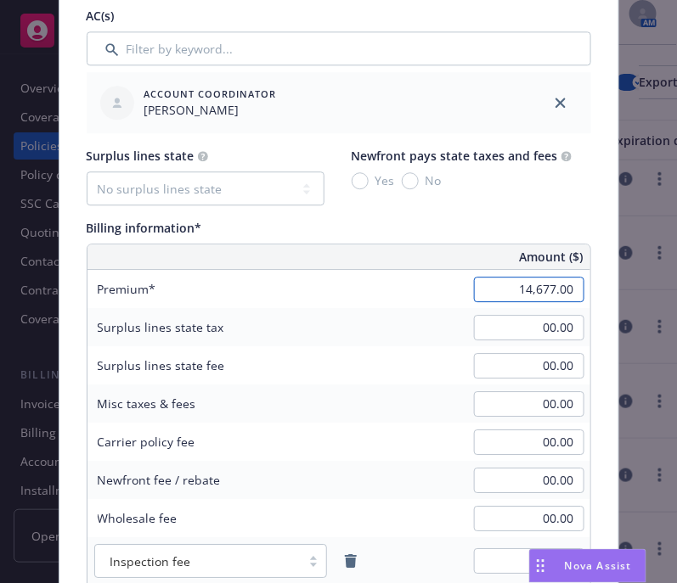
click at [564, 282] on input "14,677.00" at bounding box center [529, 289] width 110 height 25
type input "11,660.00"
type input "1749"
click at [348, 329] on div "Surplus lines state tax 00.00" at bounding box center [338, 327] width 503 height 38
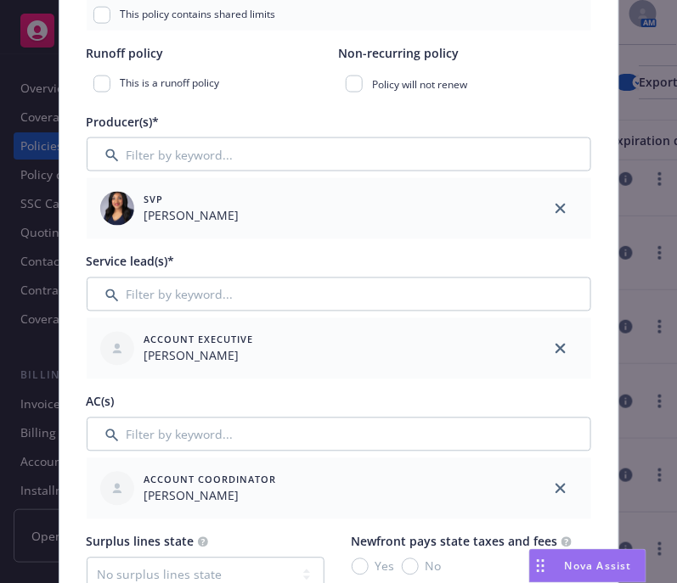
click at [424, 328] on div "Account Executive Daniel Campbell" at bounding box center [308, 349] width 430 height 48
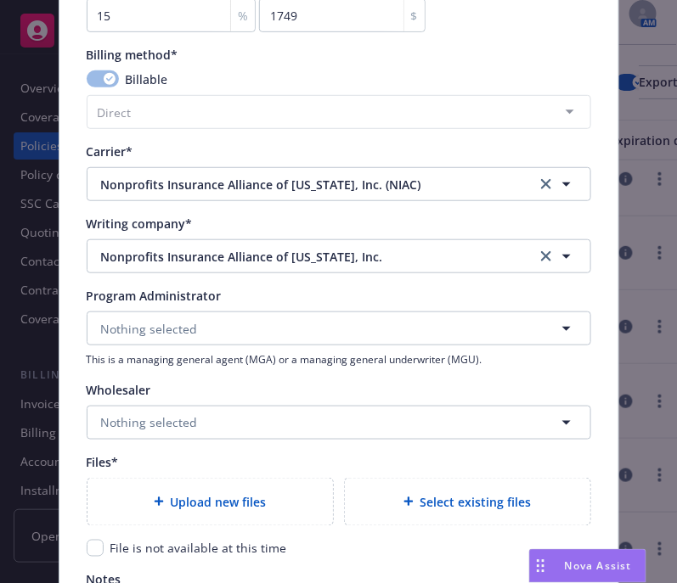
scroll to position [1705, 0]
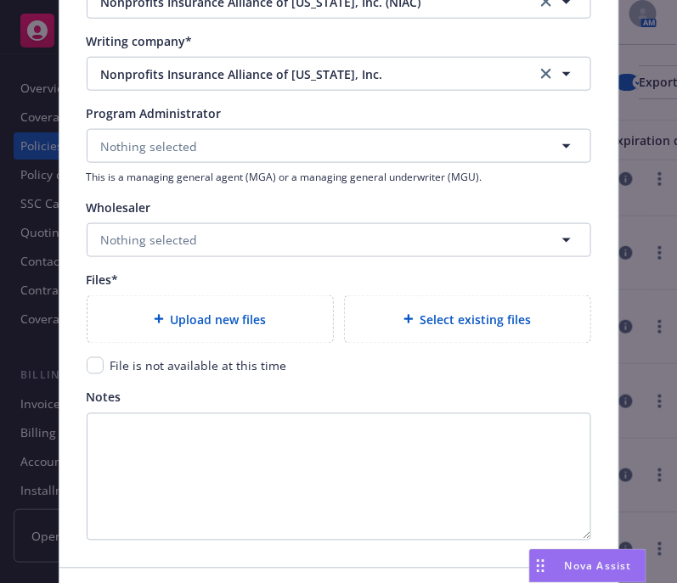
click at [486, 297] on div "Select existing files" at bounding box center [467, 319] width 245 height 47
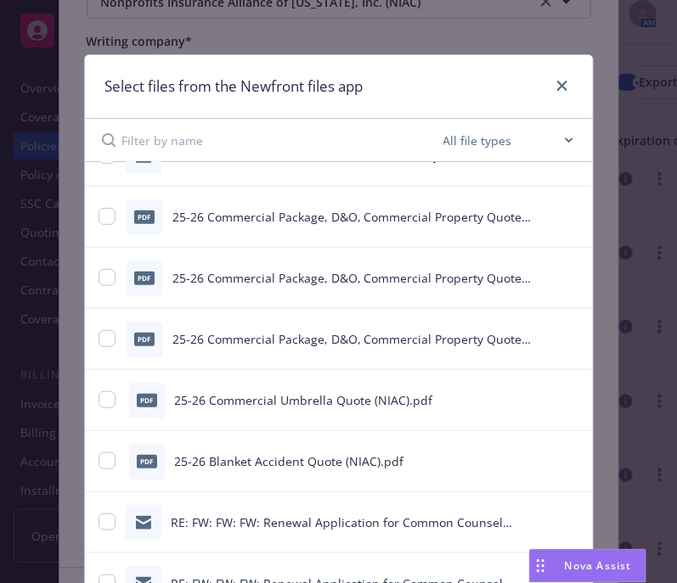
scroll to position [161, 0]
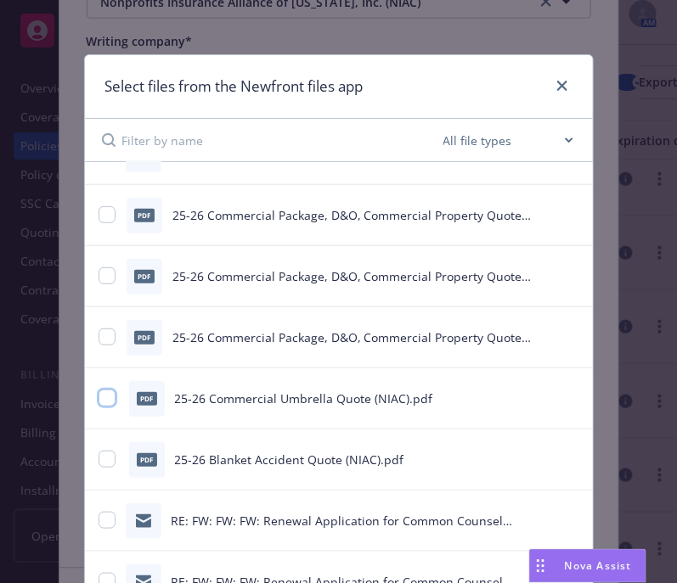
click at [99, 405] on input "checkbox" at bounding box center [107, 398] width 17 height 17
checkbox input "true"
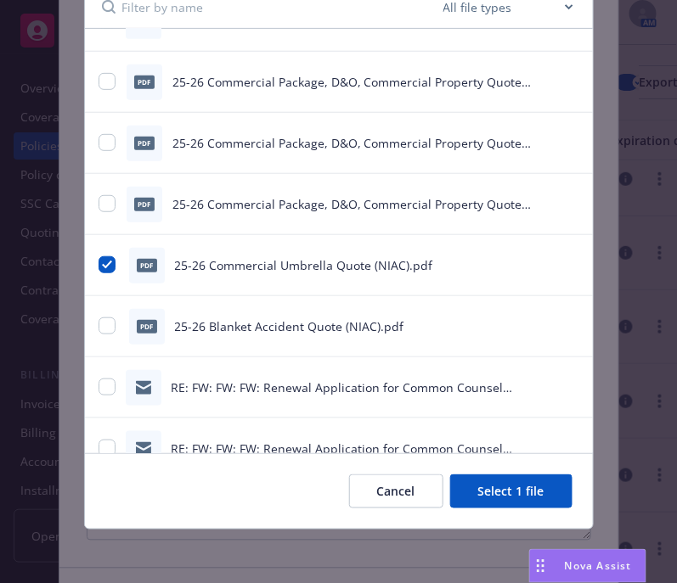
click at [501, 506] on button "Select 1 file" at bounding box center [511, 492] width 122 height 34
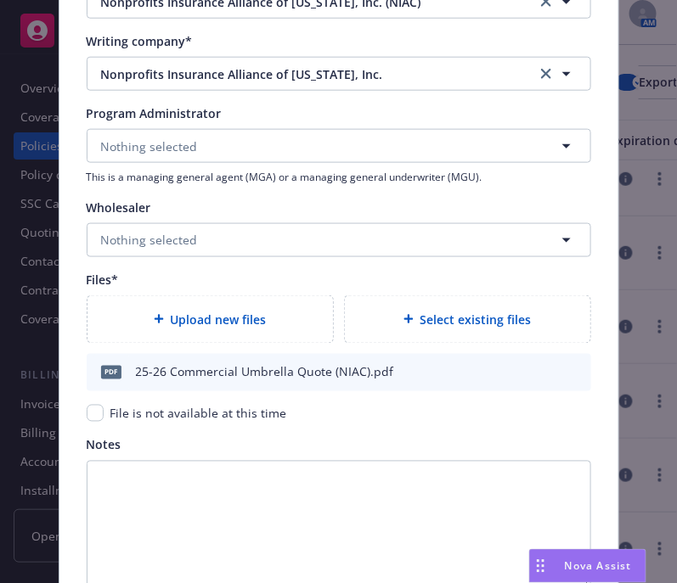
scroll to position [1864, 0]
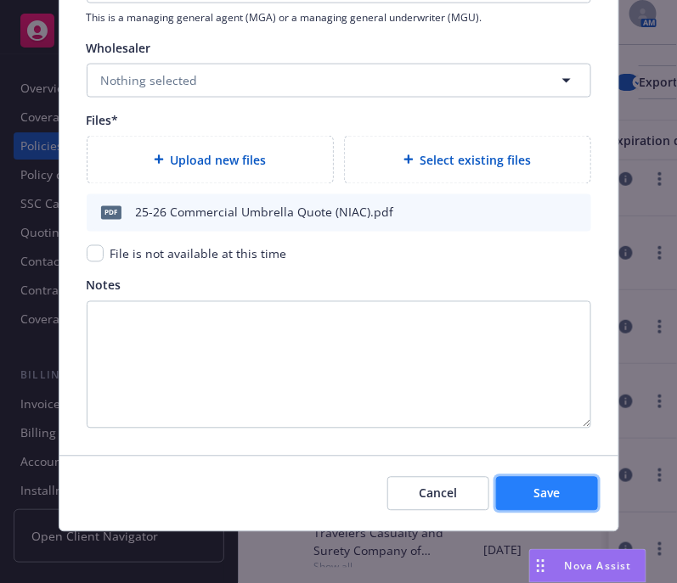
click at [539, 501] on button "Save" at bounding box center [547, 494] width 102 height 34
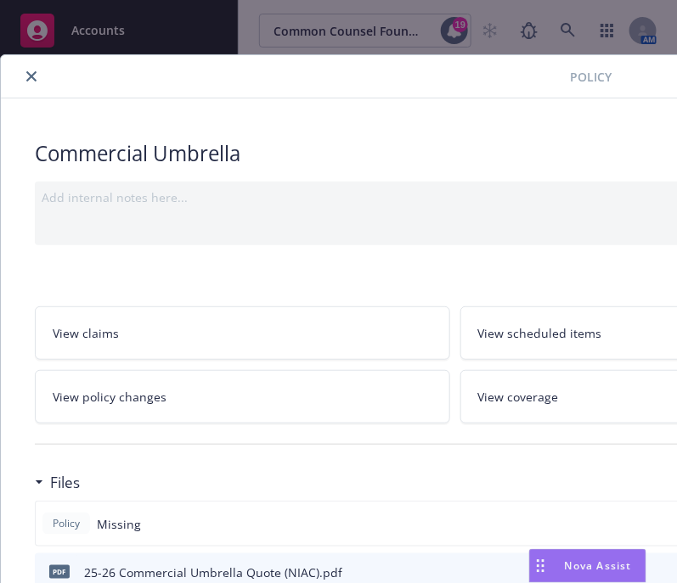
click at [30, 71] on icon "close" at bounding box center [31, 76] width 10 height 10
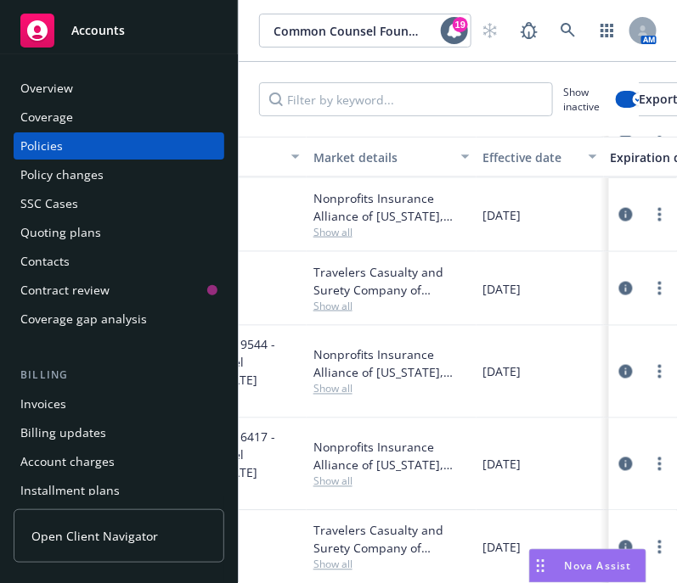
scroll to position [1856, 442]
drag, startPoint x: 545, startPoint y: 456, endPoint x: 437, endPoint y: 442, distance: 108.8
click at [437, 442] on div "Blanket Accident Blanket Accident To be assigned - 6417 - Common Counsel Founda…" at bounding box center [616, 465] width 1639 height 93
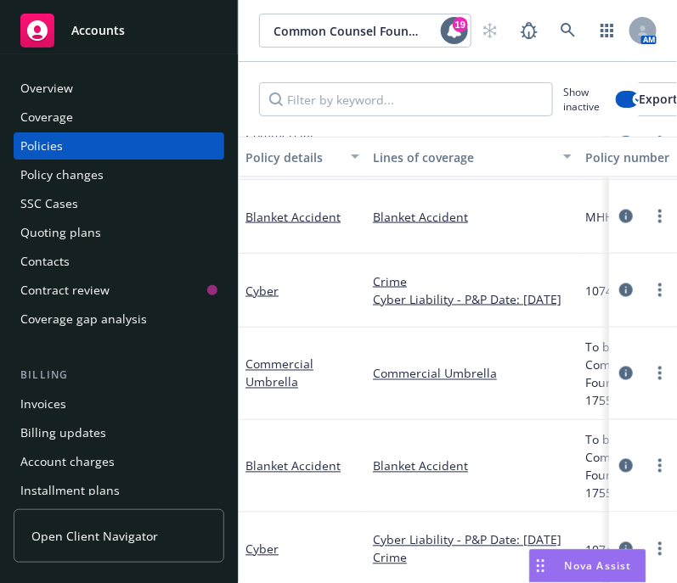
scroll to position [1664, 0]
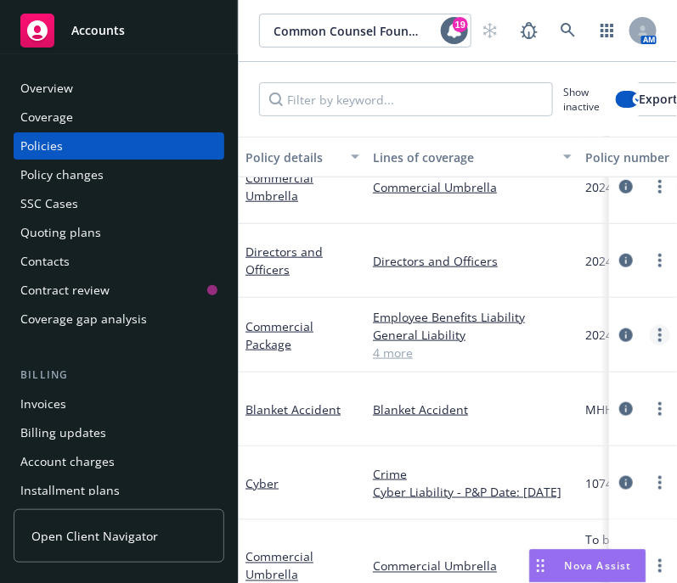
click at [658, 335] on circle "more" at bounding box center [659, 335] width 3 height 3
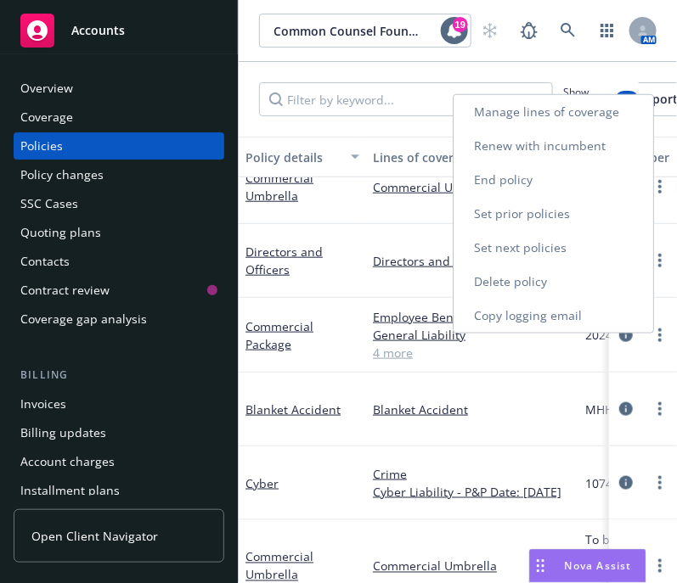
click at [549, 157] on link "Renew with incumbent" at bounding box center [554, 146] width 200 height 34
select select "12"
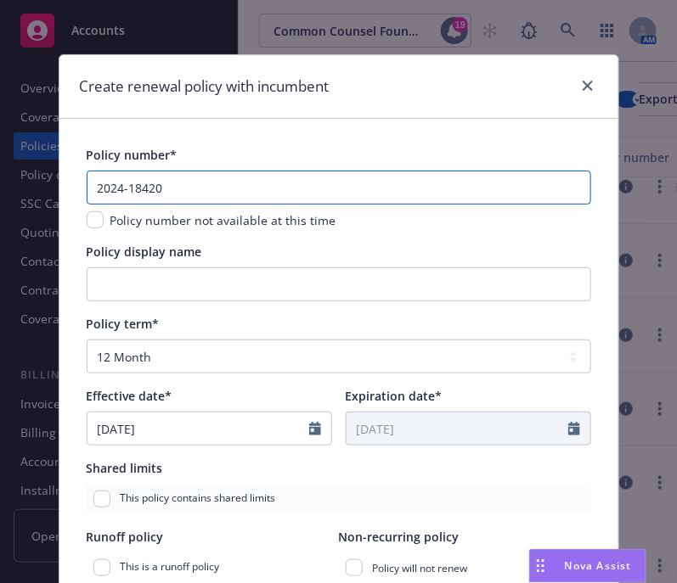
click at [164, 180] on input "2024-18420" at bounding box center [339, 188] width 504 height 34
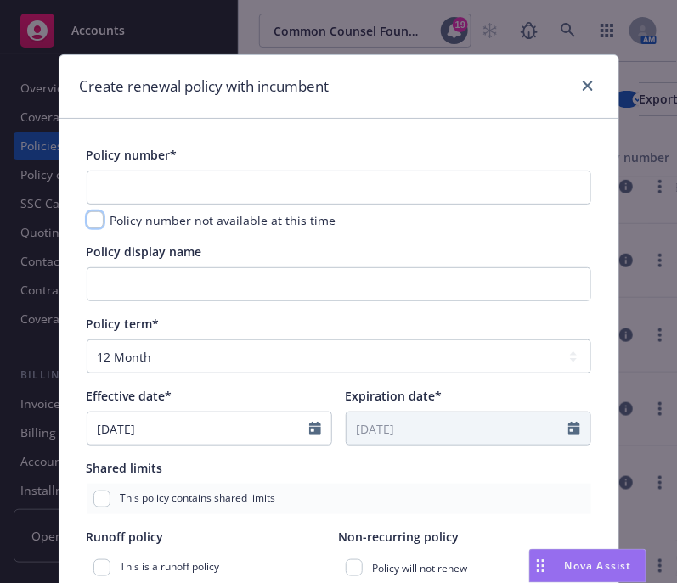
click at [91, 223] on input "checkbox" at bounding box center [95, 219] width 17 height 17
checkbox input "true"
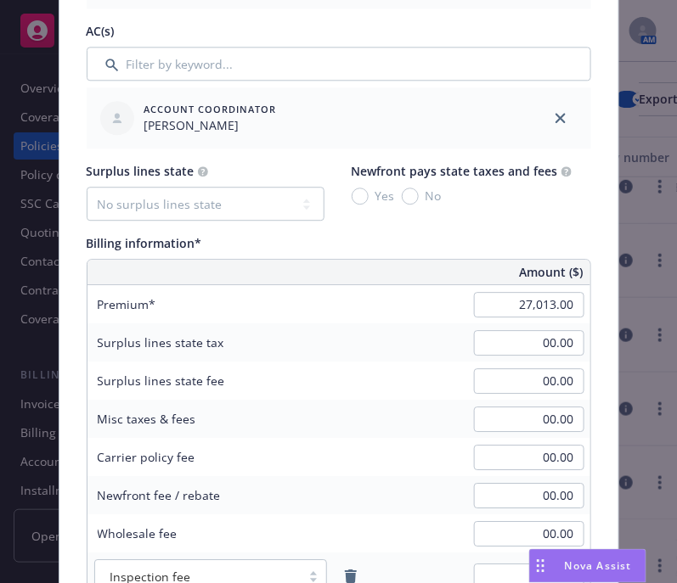
scroll to position [871, 0]
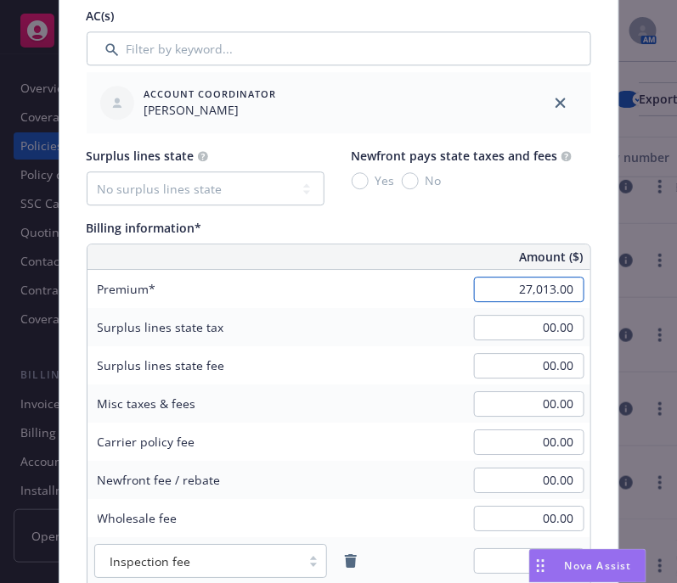
click at [514, 279] on input "27,013.00" at bounding box center [529, 289] width 110 height 25
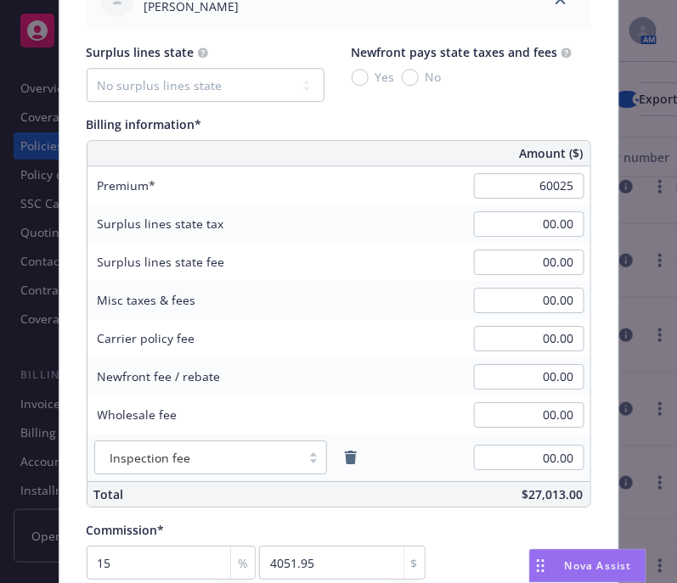
type input "60,025.00"
type input "9003.75"
click at [308, 371] on div "Newfront fee / rebate" at bounding box center [214, 377] width 255 height 38
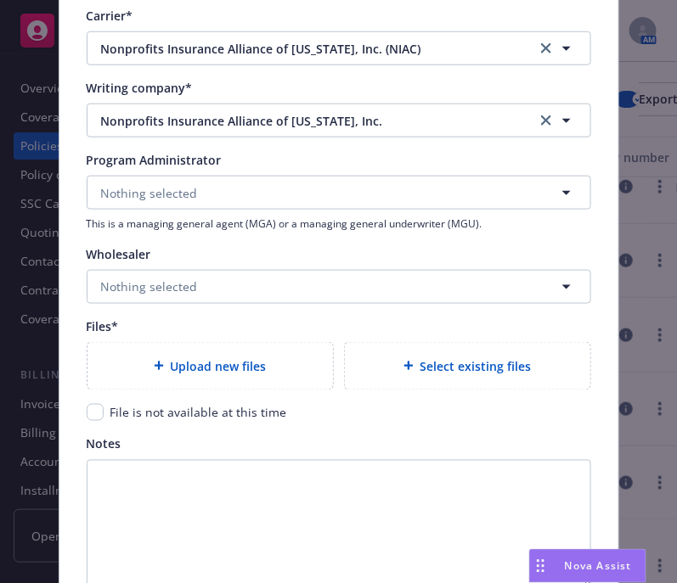
scroll to position [1666, 0]
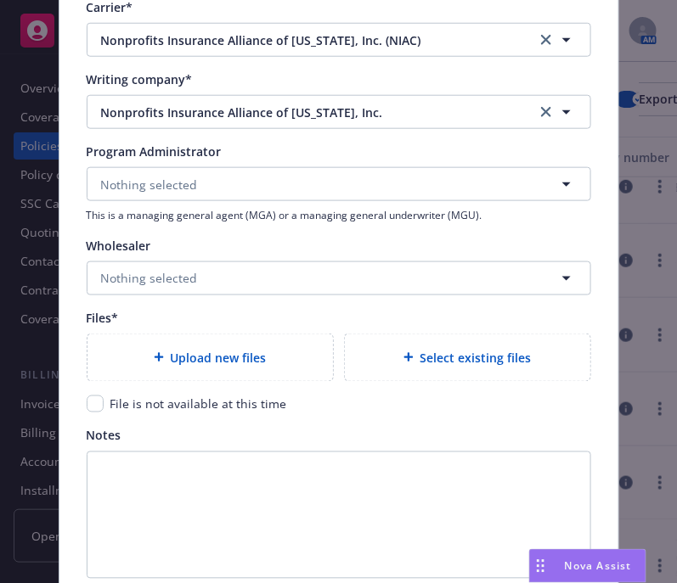
click at [421, 369] on div "Select existing files" at bounding box center [467, 358] width 245 height 47
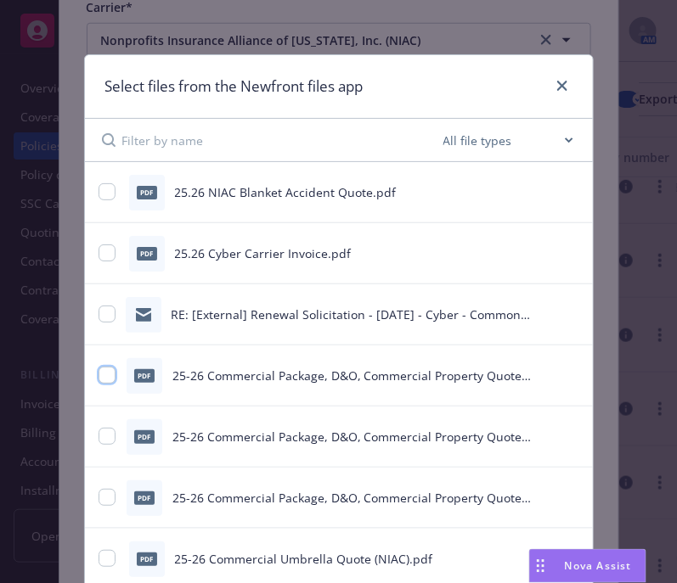
click at [102, 380] on input "checkbox" at bounding box center [107, 375] width 17 height 17
checkbox input "true"
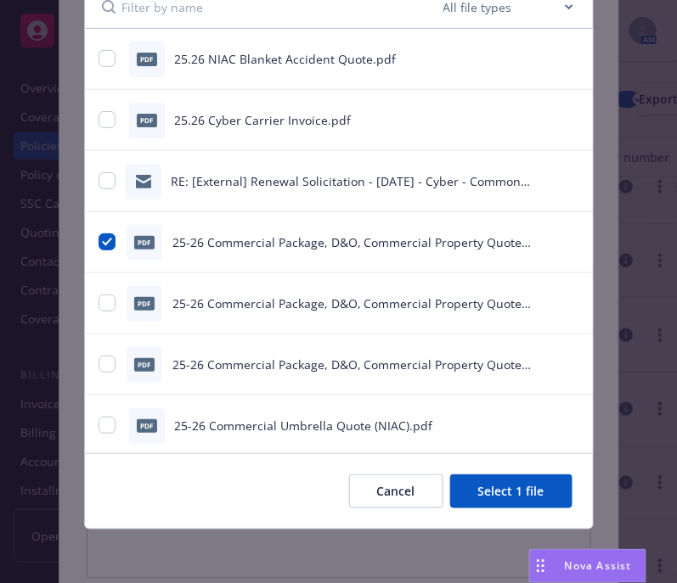
click at [522, 503] on button "Select 1 file" at bounding box center [511, 492] width 122 height 34
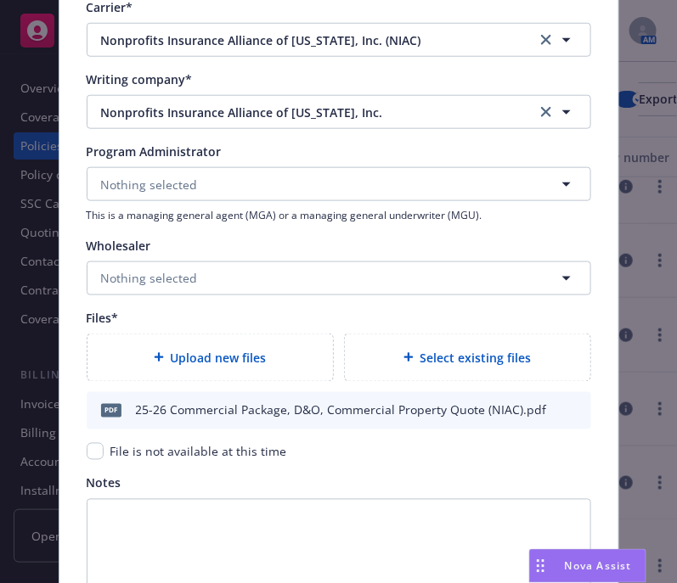
scroll to position [1864, 0]
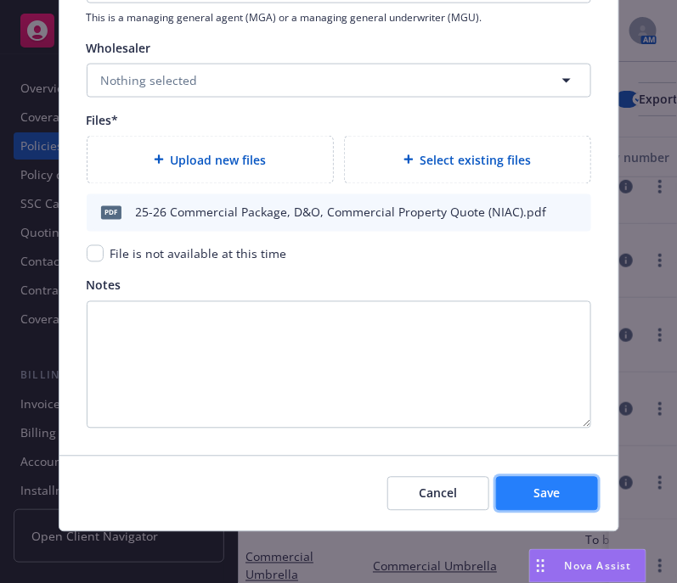
click at [557, 497] on button "Save" at bounding box center [547, 494] width 102 height 34
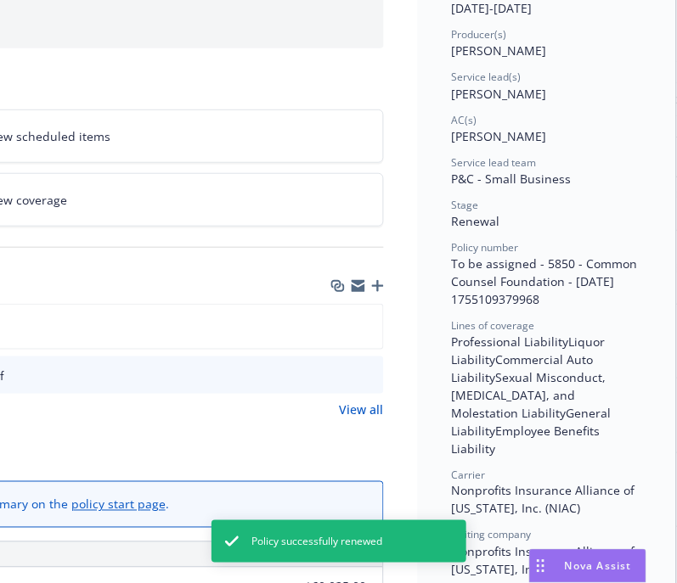
scroll to position [0, 506]
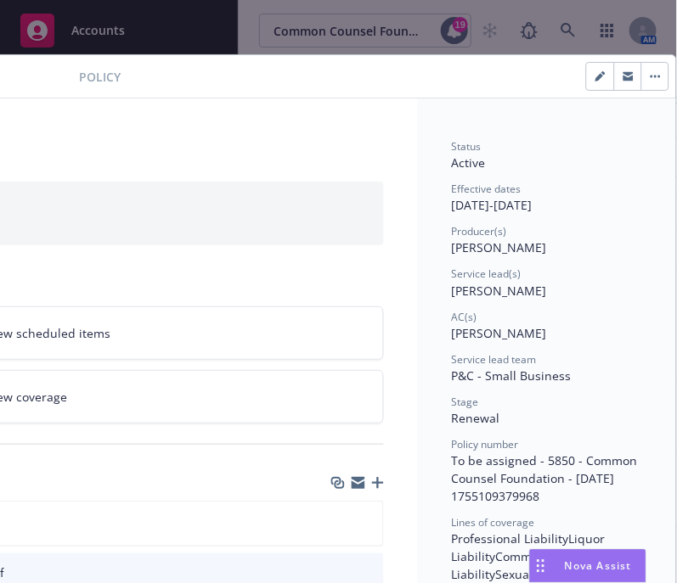
click at [641, 78] on button "button" at bounding box center [654, 76] width 27 height 27
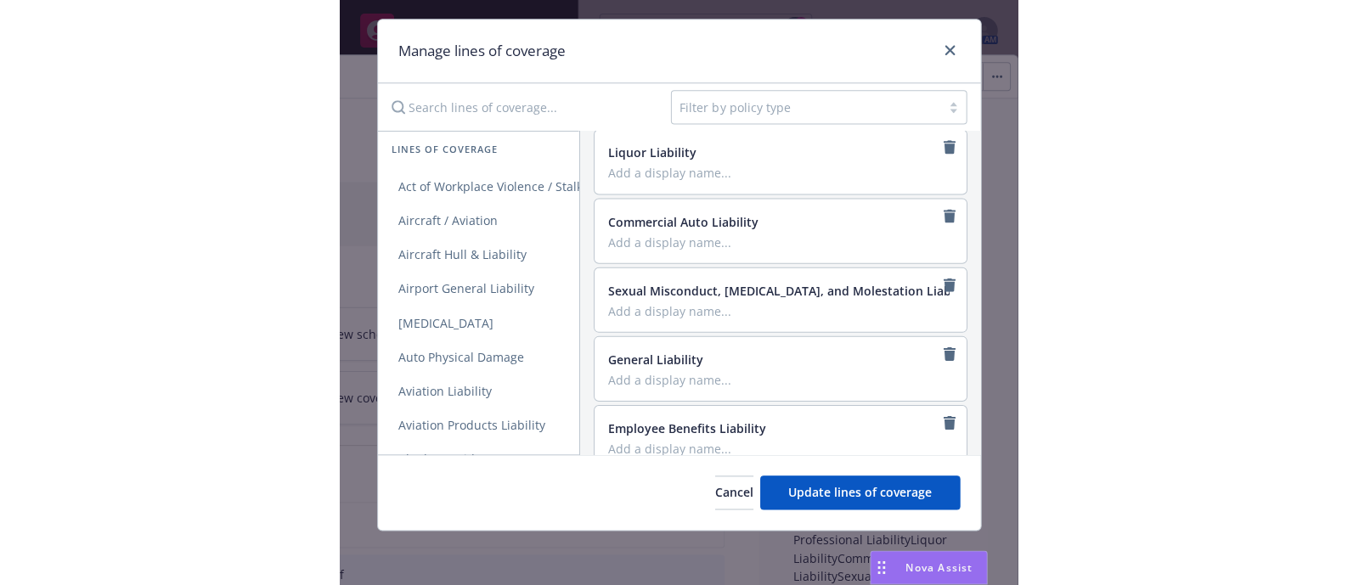
scroll to position [116, 0]
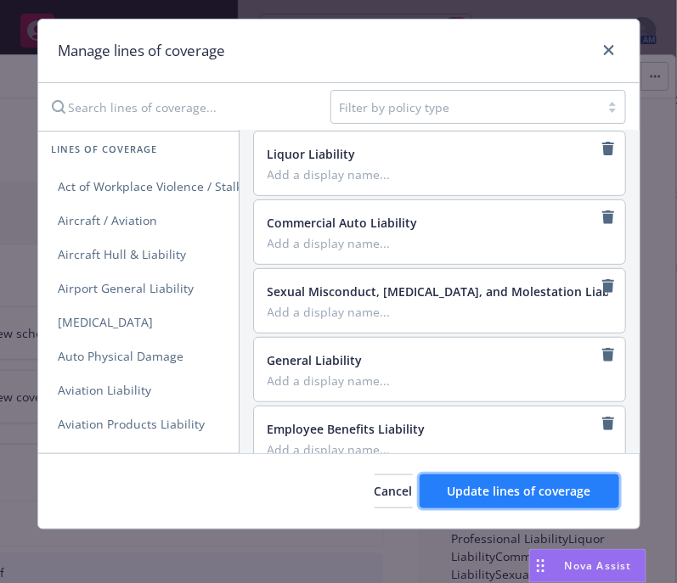
click at [497, 499] on span "Update lines of coverage" at bounding box center [520, 491] width 144 height 16
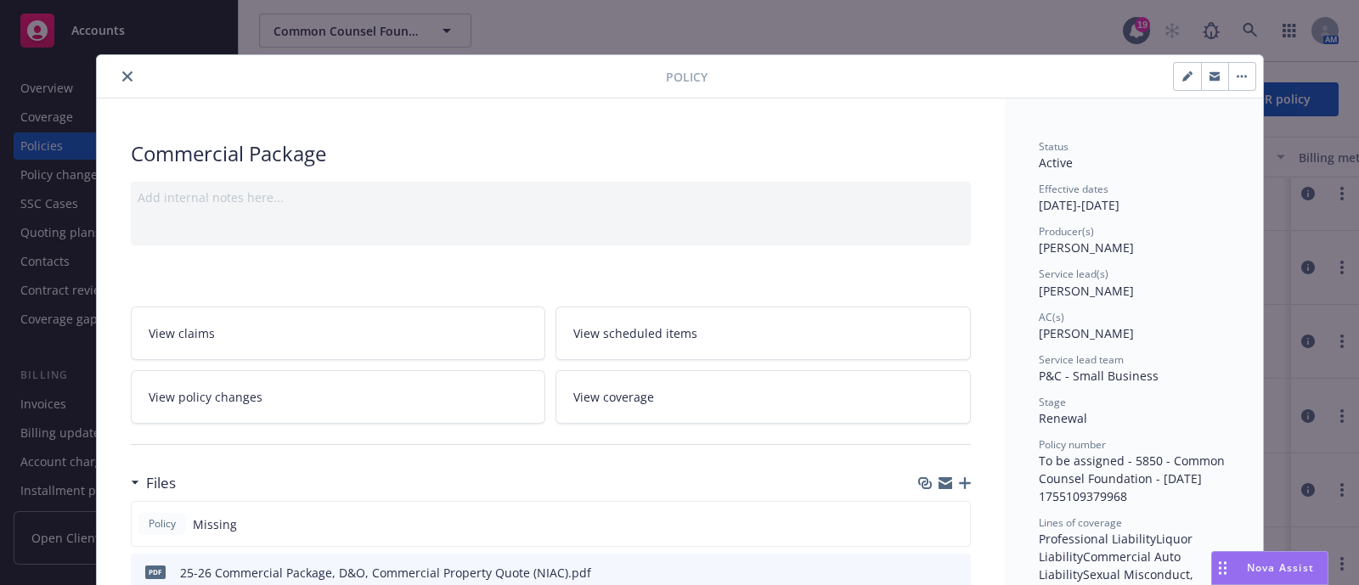
scroll to position [0, 0]
click at [1239, 73] on button "button" at bounding box center [1241, 76] width 27 height 27
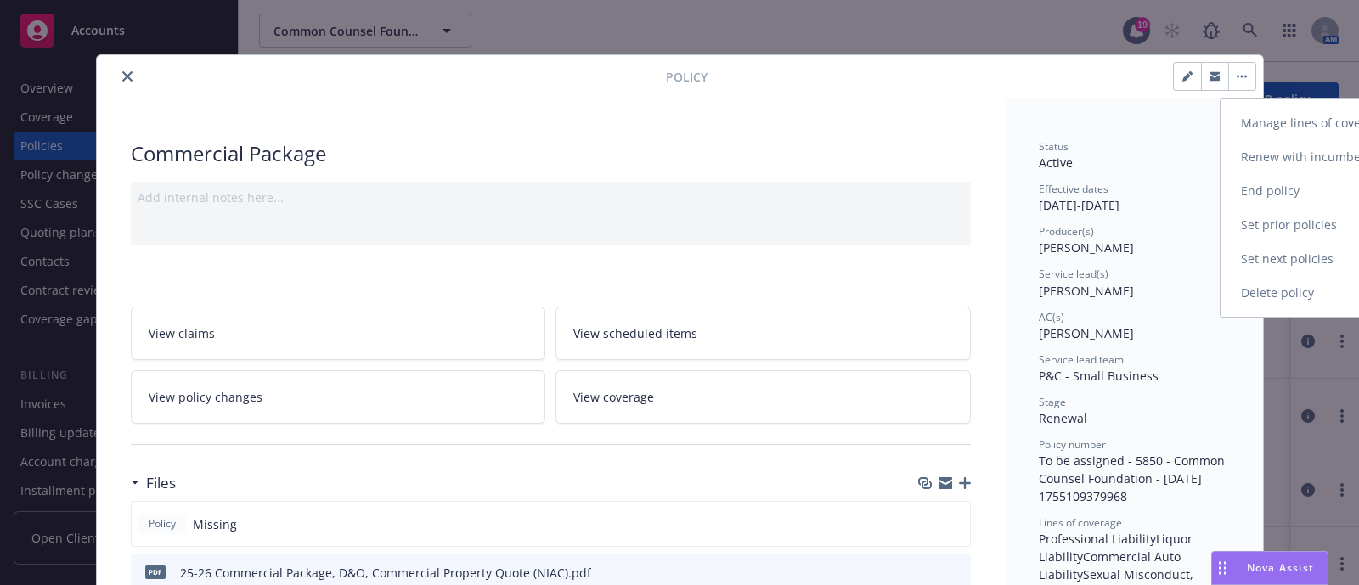
click at [1282, 132] on link "Manage lines of coverage" at bounding box center [1320, 123] width 200 height 34
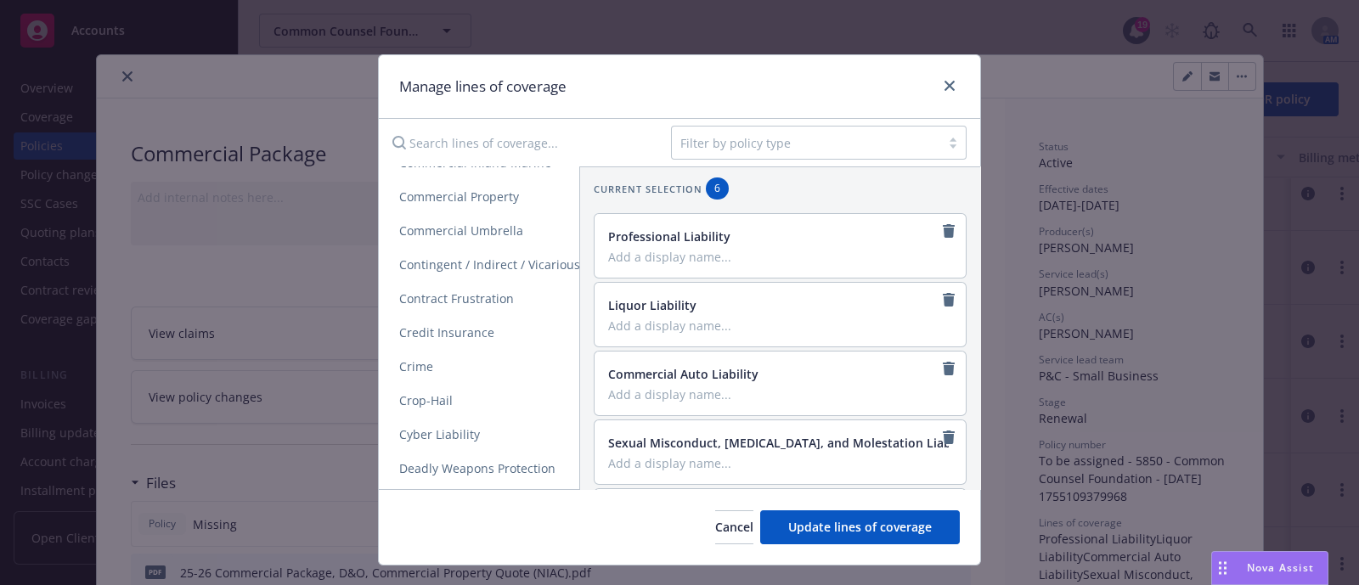
scroll to position [541, 0]
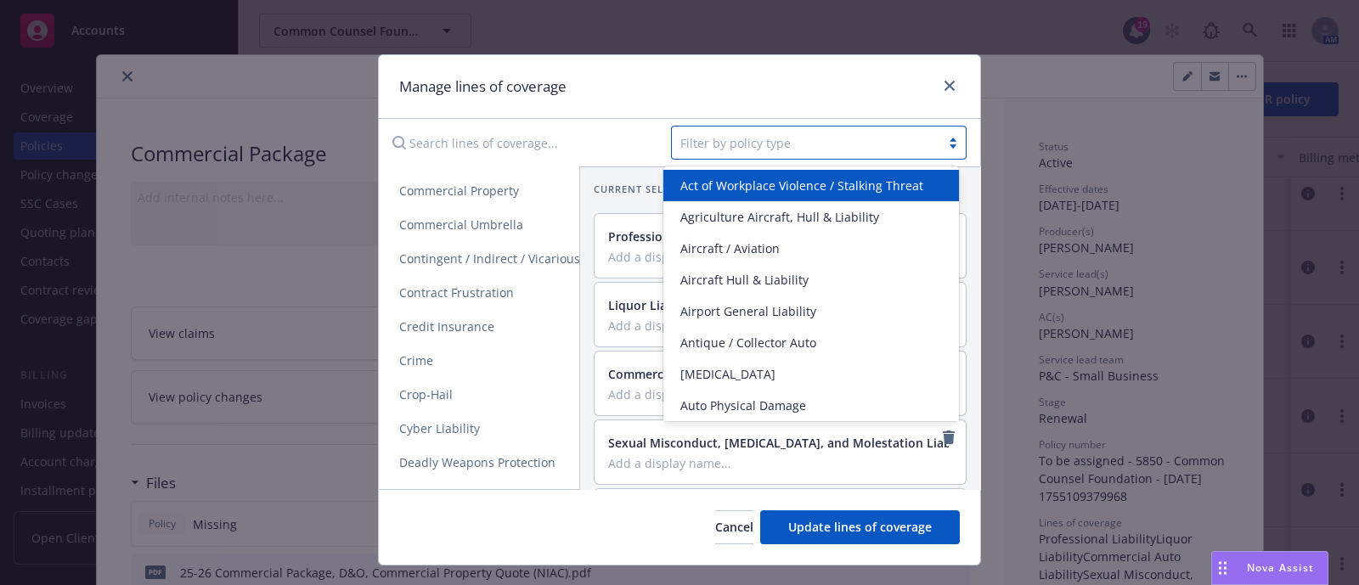
click at [757, 142] on div at bounding box center [805, 142] width 251 height 20
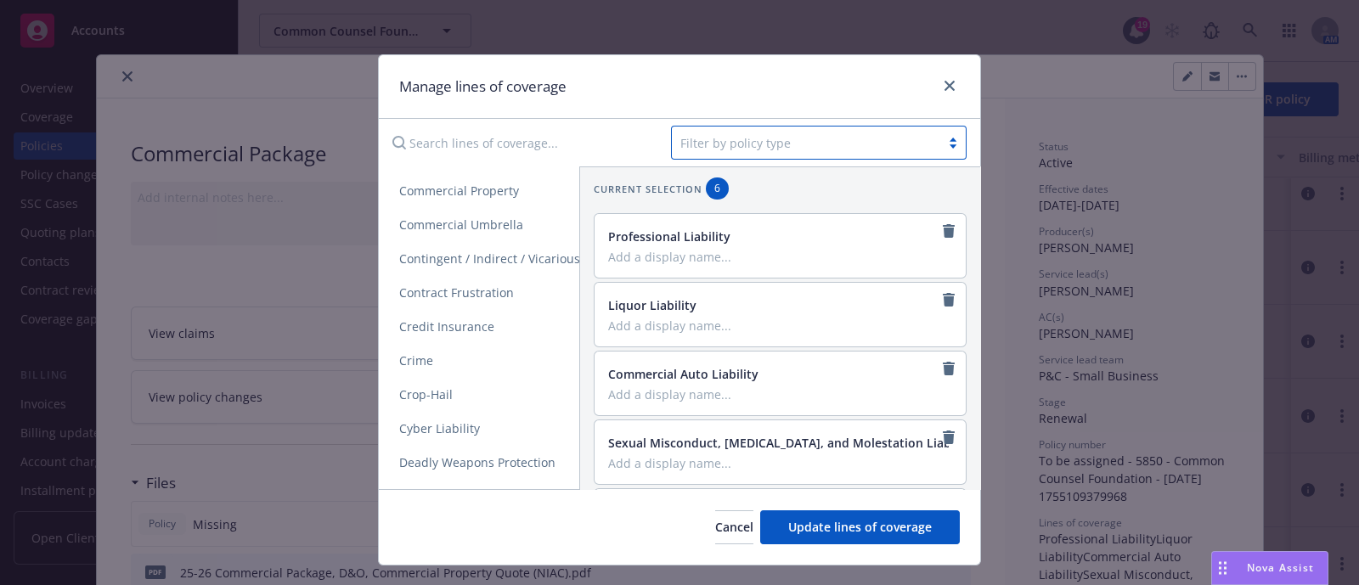
click at [757, 142] on div at bounding box center [805, 142] width 251 height 20
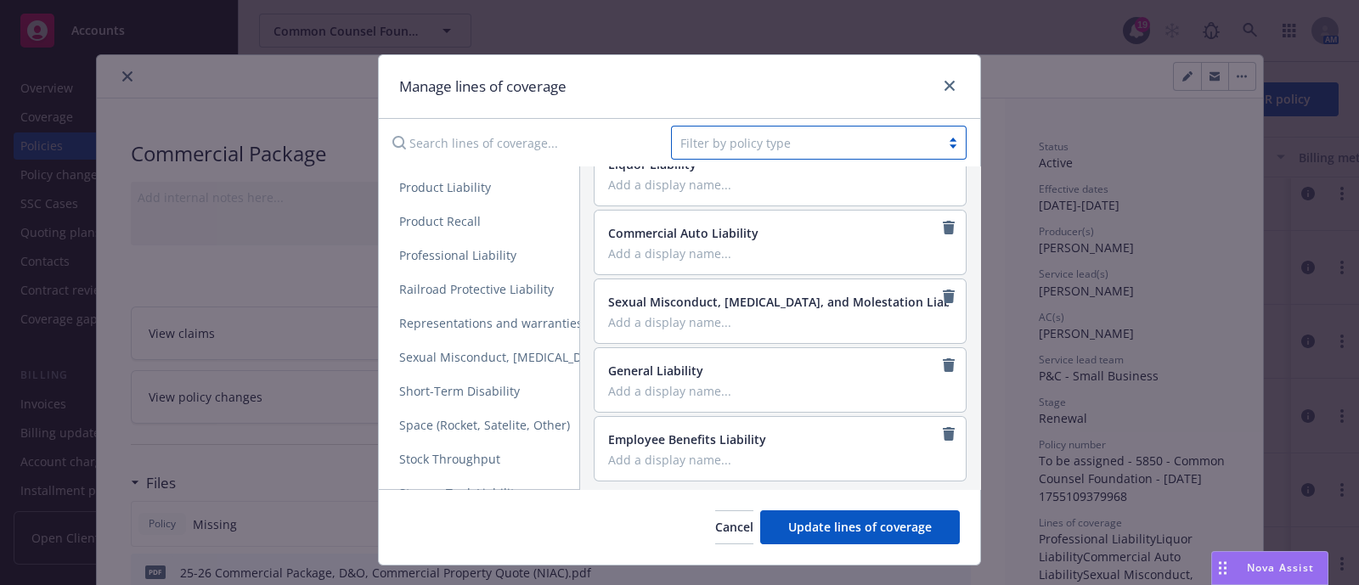
scroll to position [2632, 0]
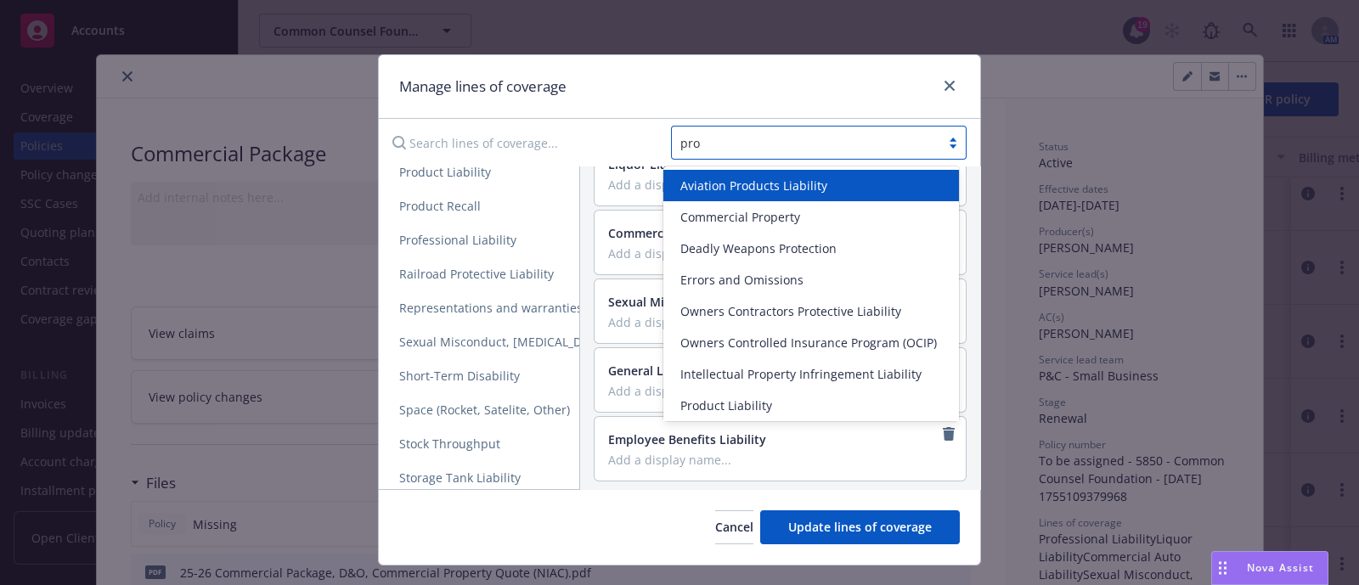
type input "prop"
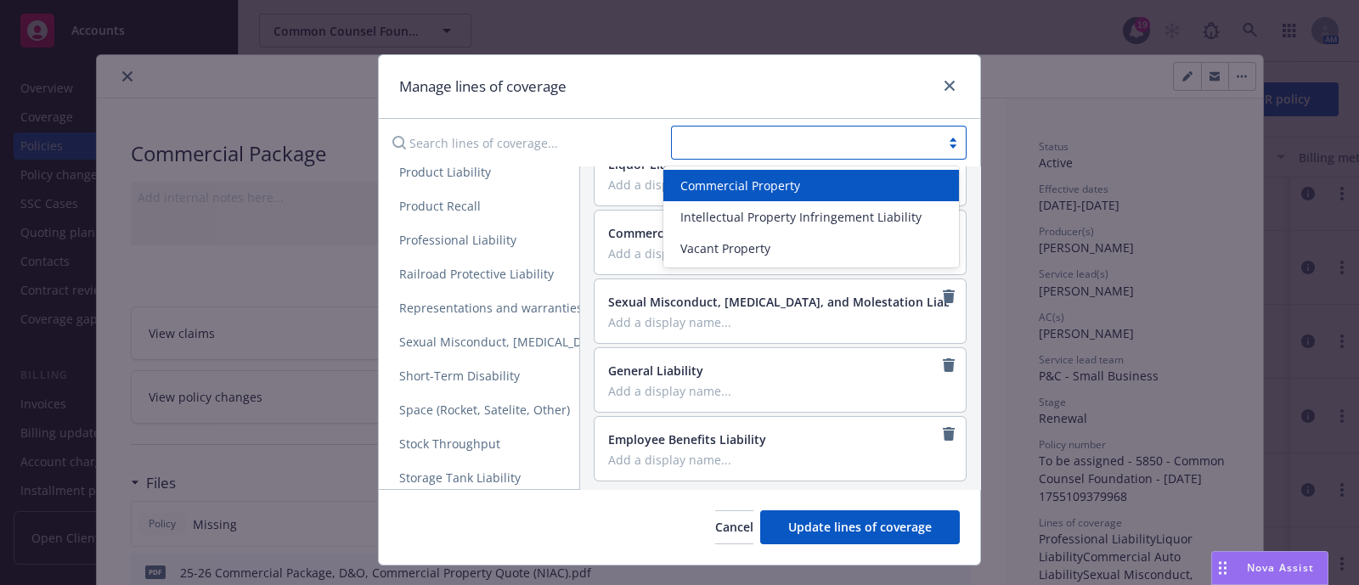
scroll to position [0, 0]
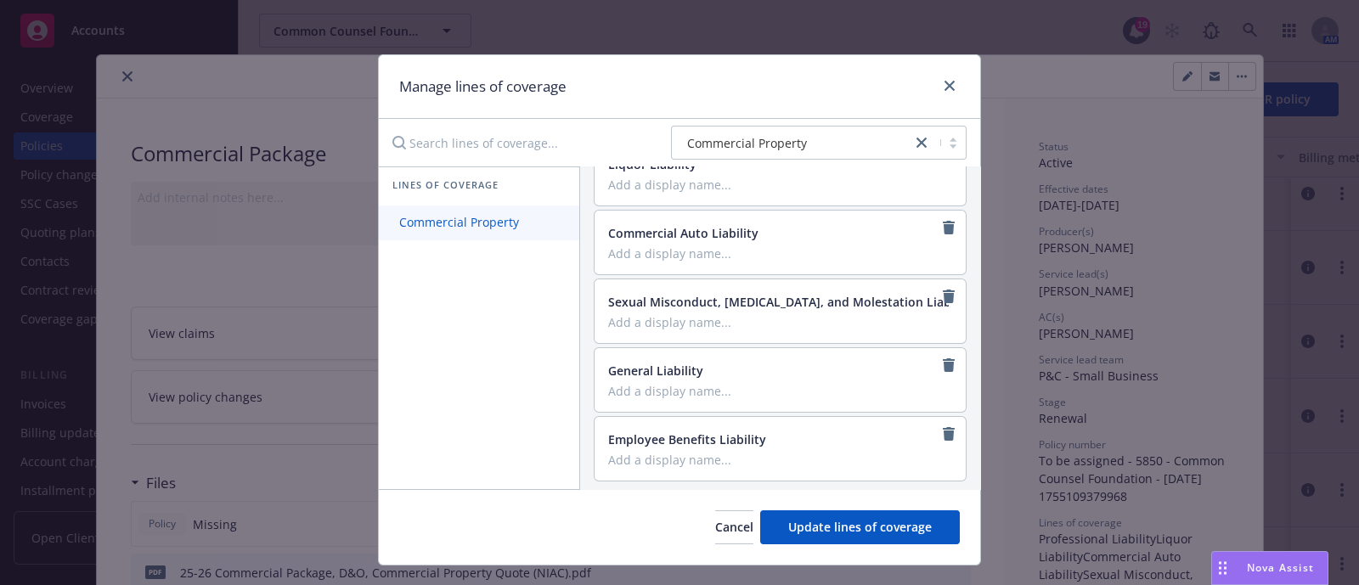
click at [450, 219] on span "Commercial Property" at bounding box center [459, 222] width 161 height 16
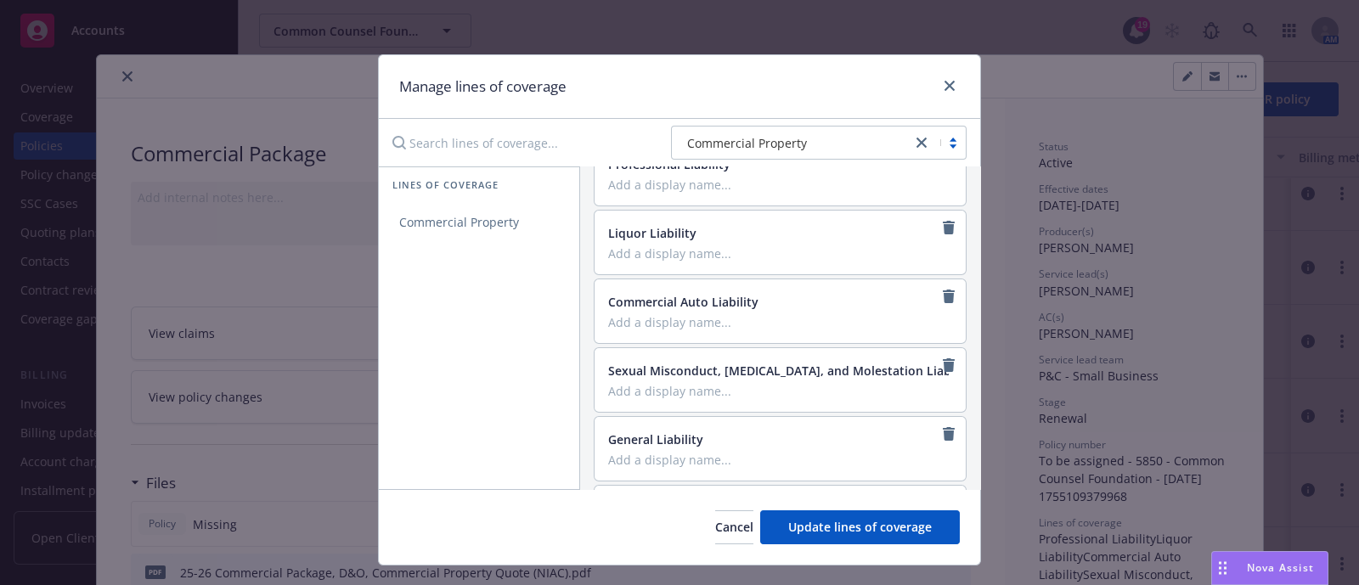
click at [913, 136] on link "close" at bounding box center [921, 142] width 20 height 20
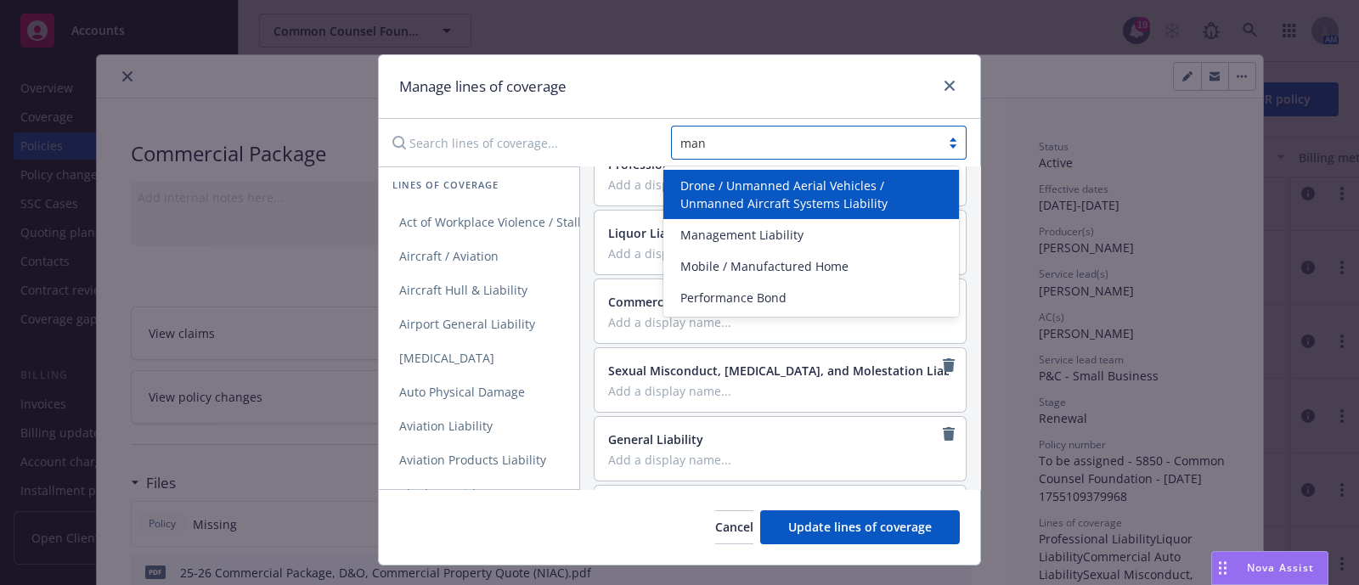
type input "mana"
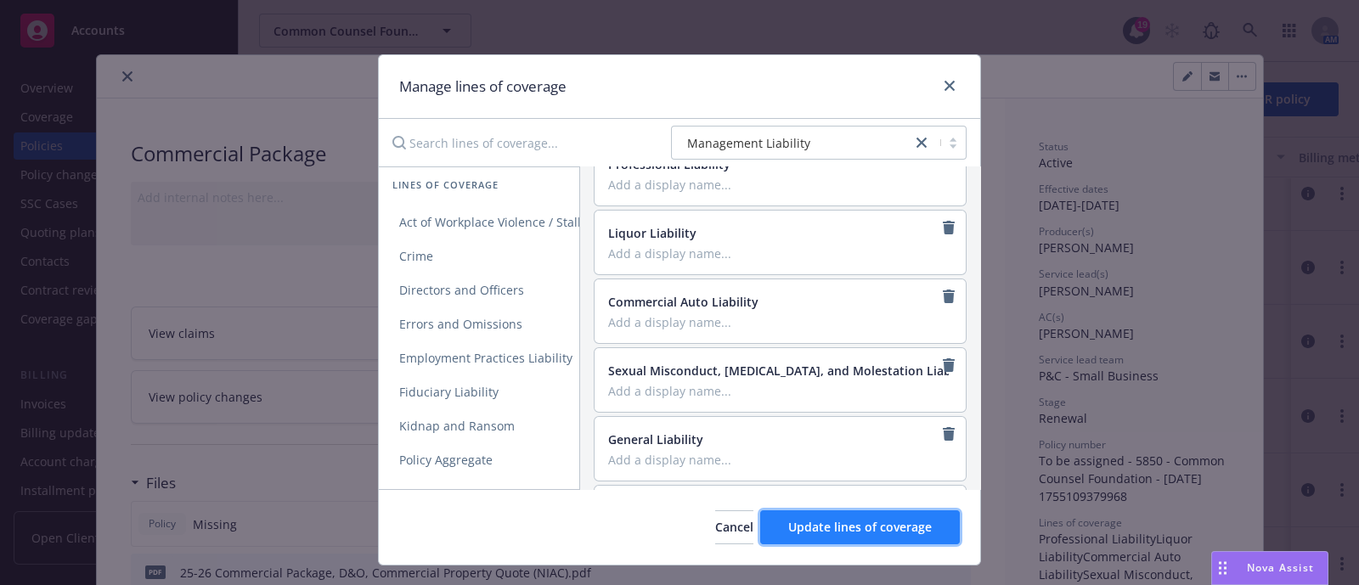
click at [879, 519] on span "Update lines of coverage" at bounding box center [860, 527] width 144 height 16
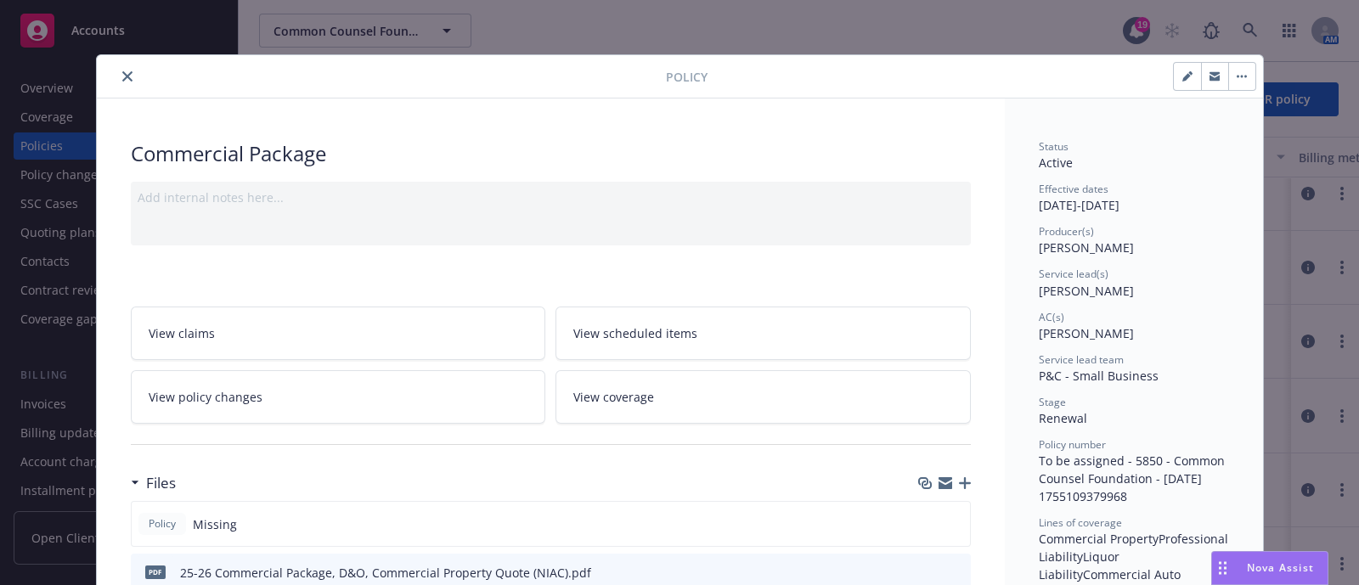
click at [117, 73] on button "close" at bounding box center [127, 76] width 20 height 20
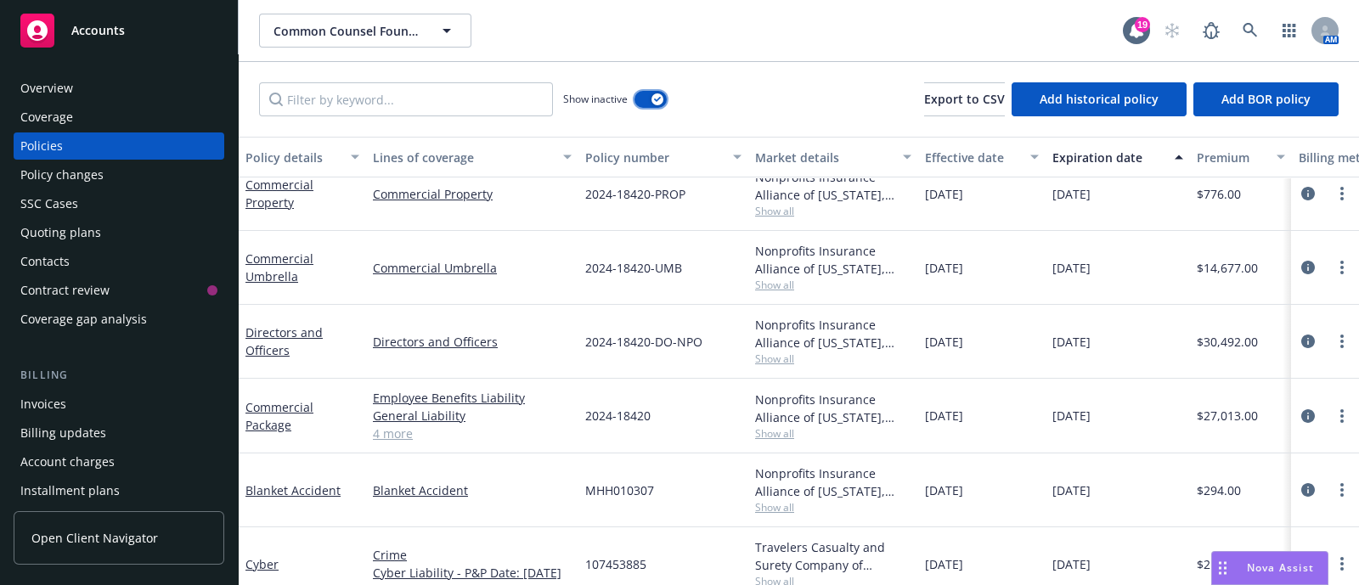
click at [649, 93] on button "button" at bounding box center [650, 99] width 32 height 17
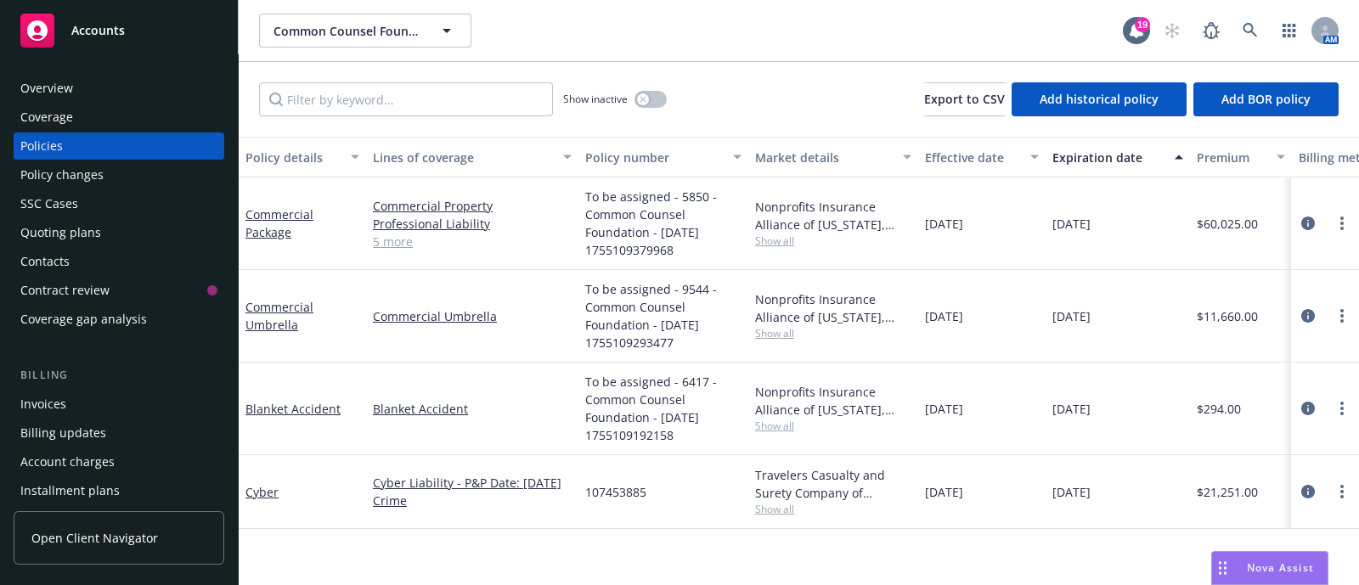
click at [33, 403] on div "Invoices" at bounding box center [43, 404] width 46 height 27
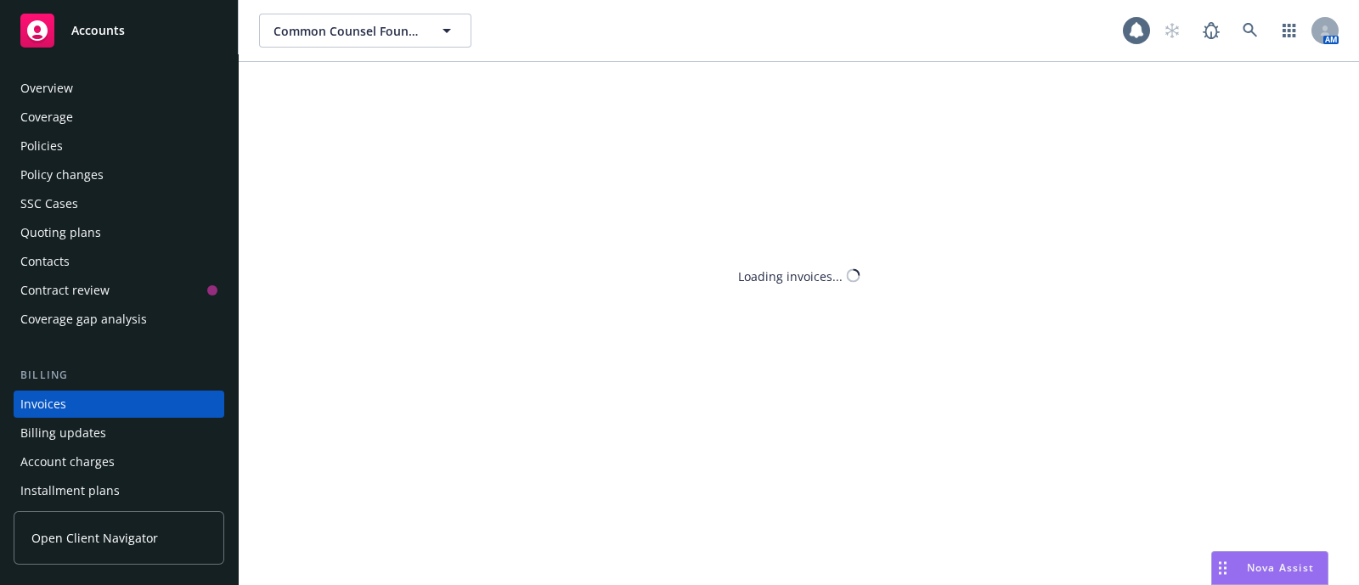
scroll to position [84, 0]
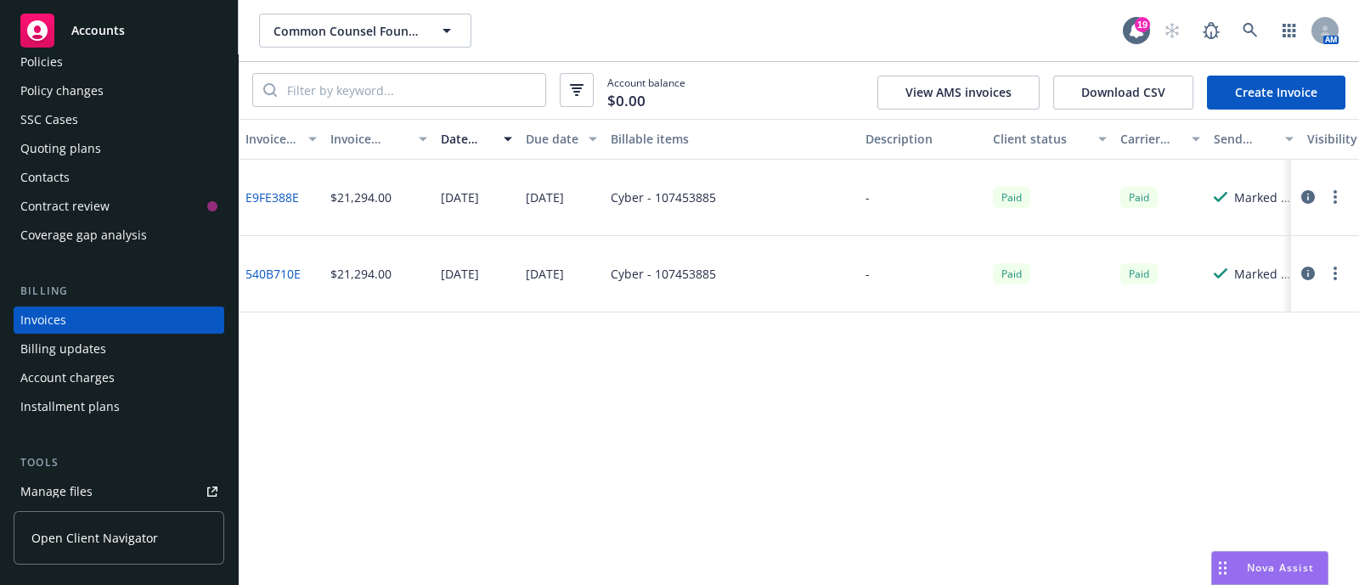
click at [1321, 81] on link "Create Invoice" at bounding box center [1276, 93] width 138 height 34
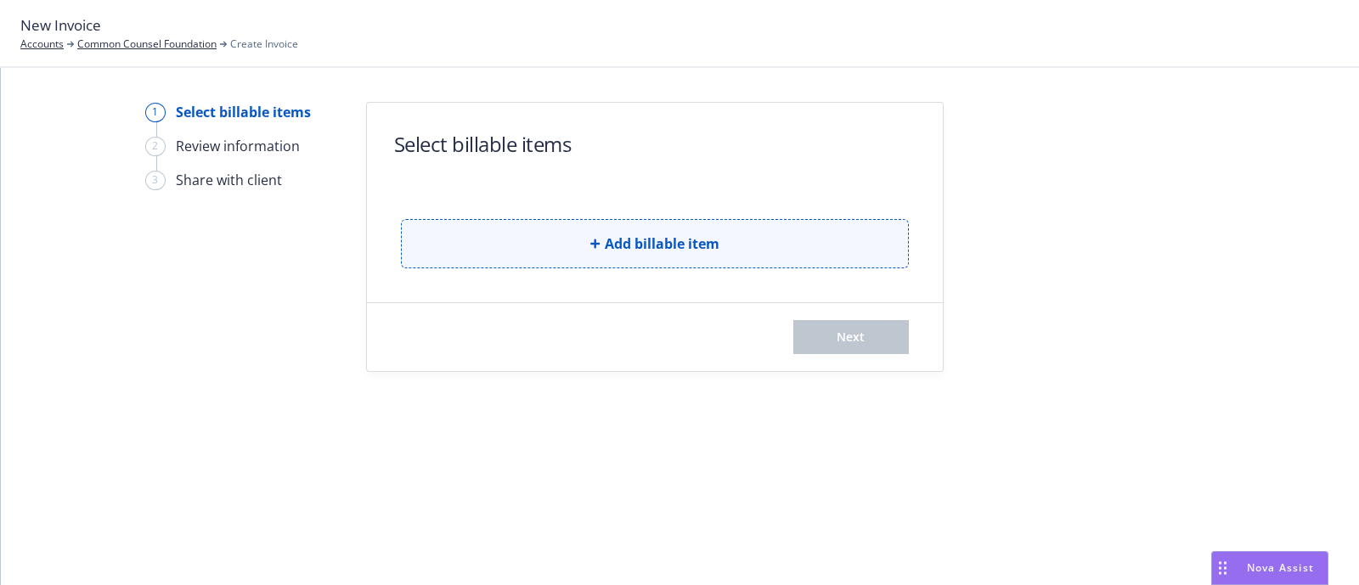
click at [729, 246] on button "Add billable item" at bounding box center [655, 243] width 508 height 49
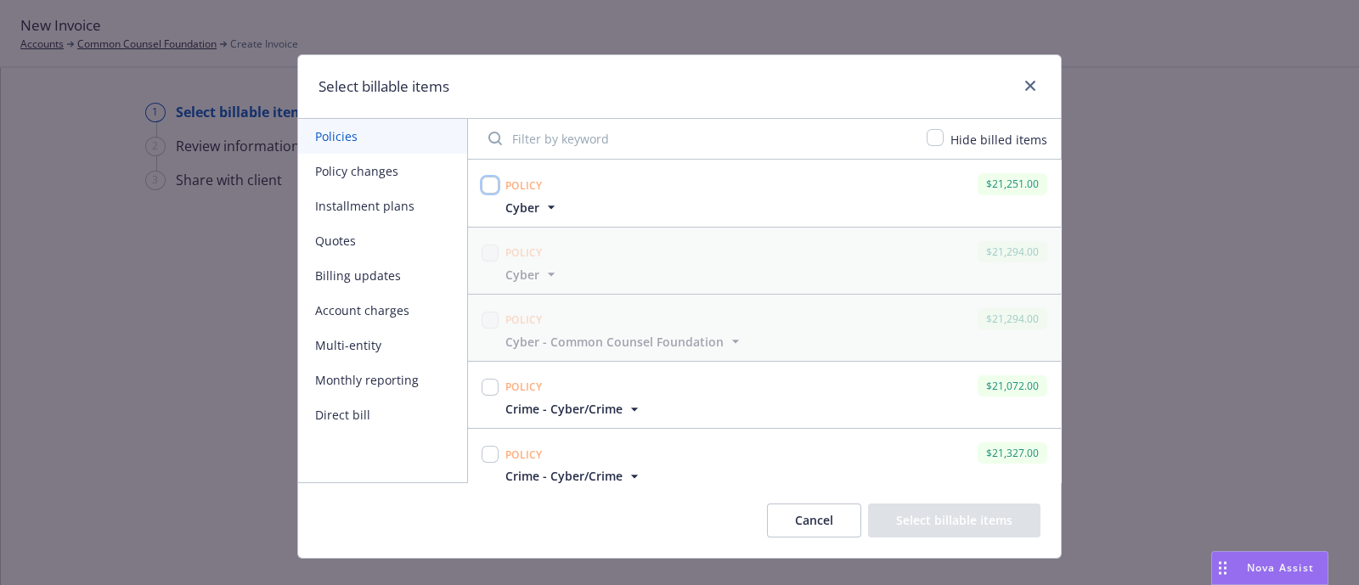
click at [485, 187] on input "checkbox" at bounding box center [490, 185] width 17 height 17
checkbox input "true"
click at [945, 525] on button "Select billable items" at bounding box center [954, 521] width 172 height 34
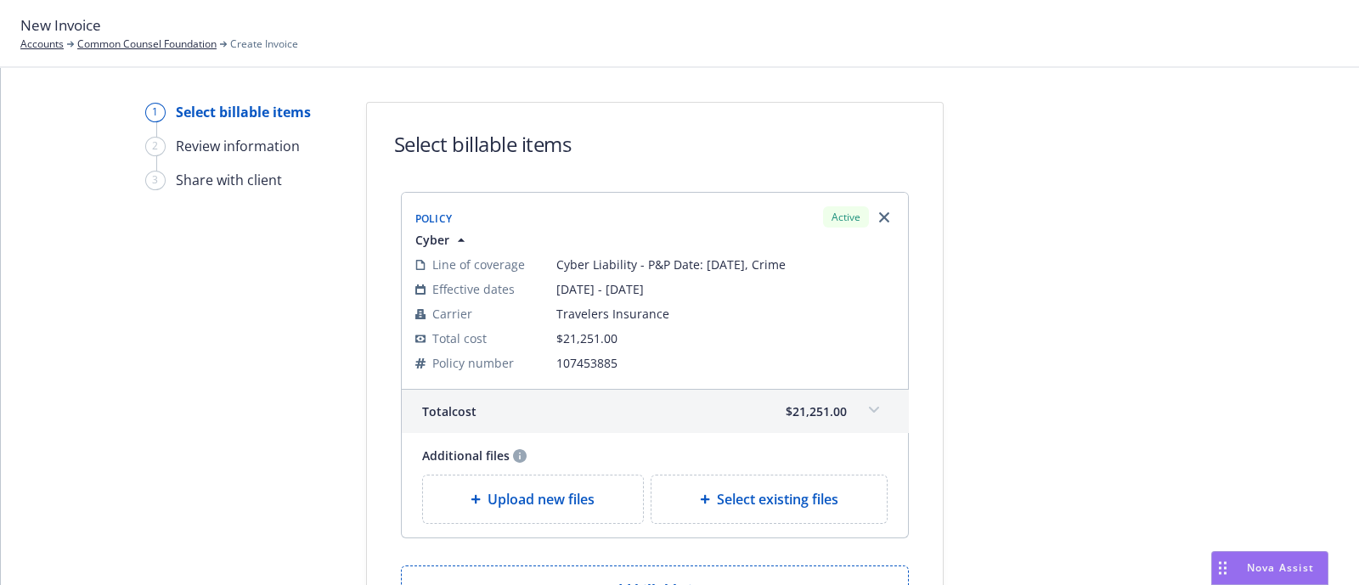
scroll to position [165, 0]
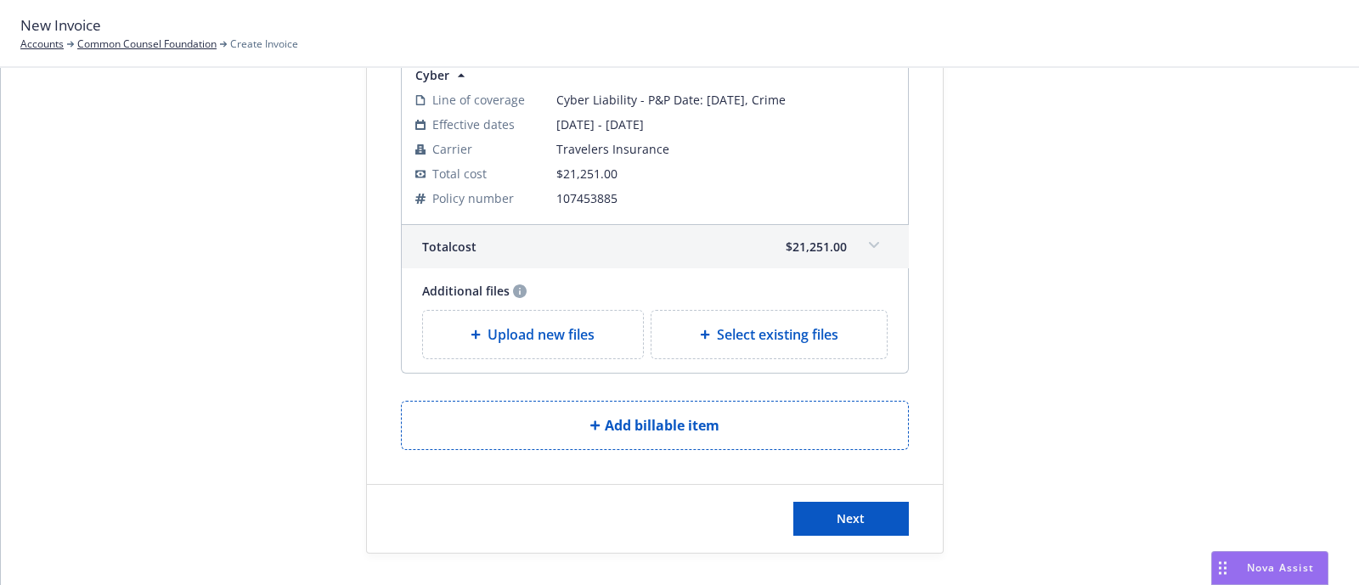
click at [763, 329] on span "Select existing files" at bounding box center [777, 334] width 121 height 20
select select "Invoice - Third Party"
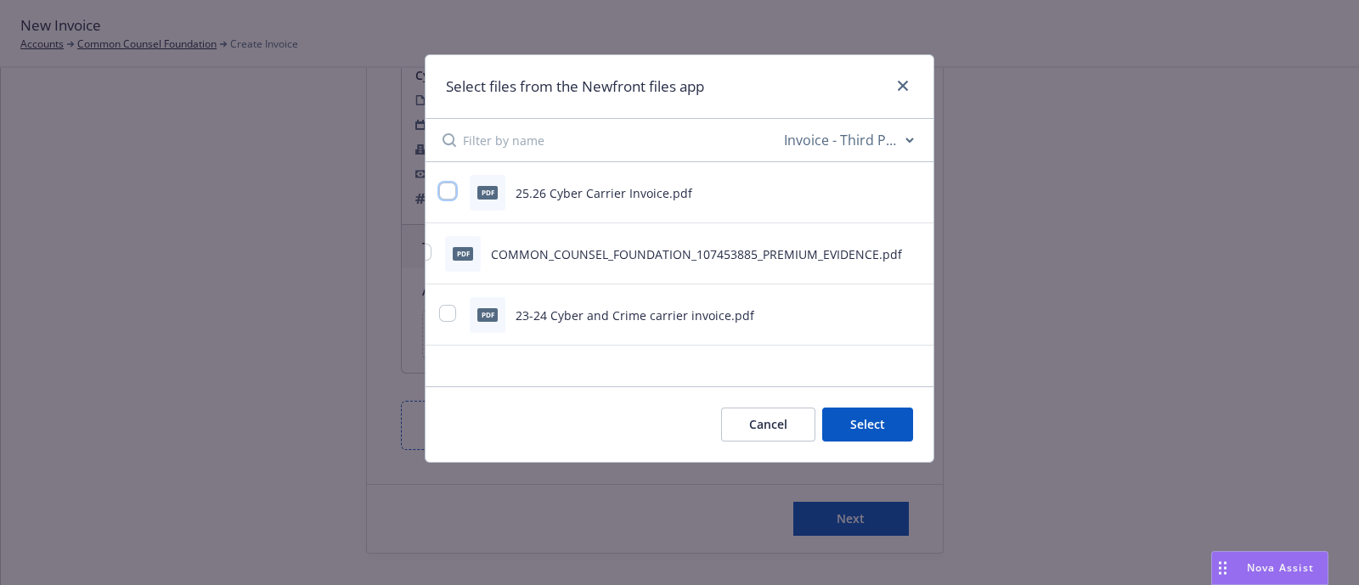
click at [451, 191] on input "checkbox" at bounding box center [447, 191] width 17 height 17
checkbox input "true"
click at [908, 197] on button at bounding box center [911, 193] width 15 height 20
click at [914, 194] on icon "preview file" at bounding box center [910, 192] width 15 height 12
click at [815, 442] on button "Select 1 file" at bounding box center [852, 425] width 122 height 34
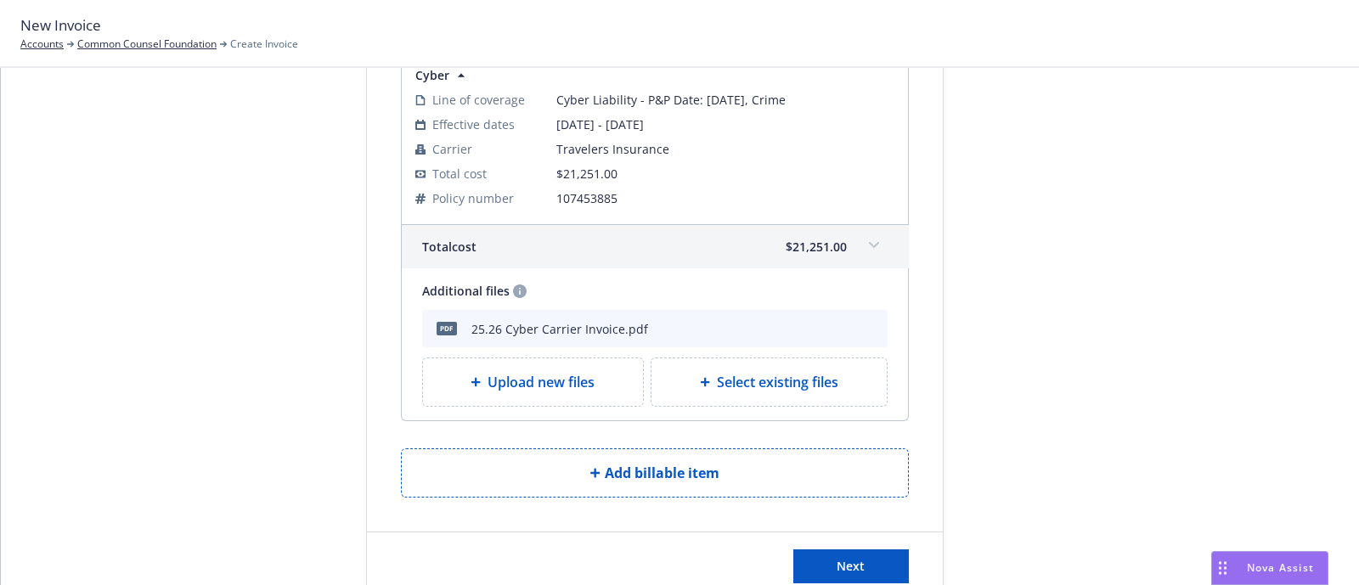
scroll to position [212, 0]
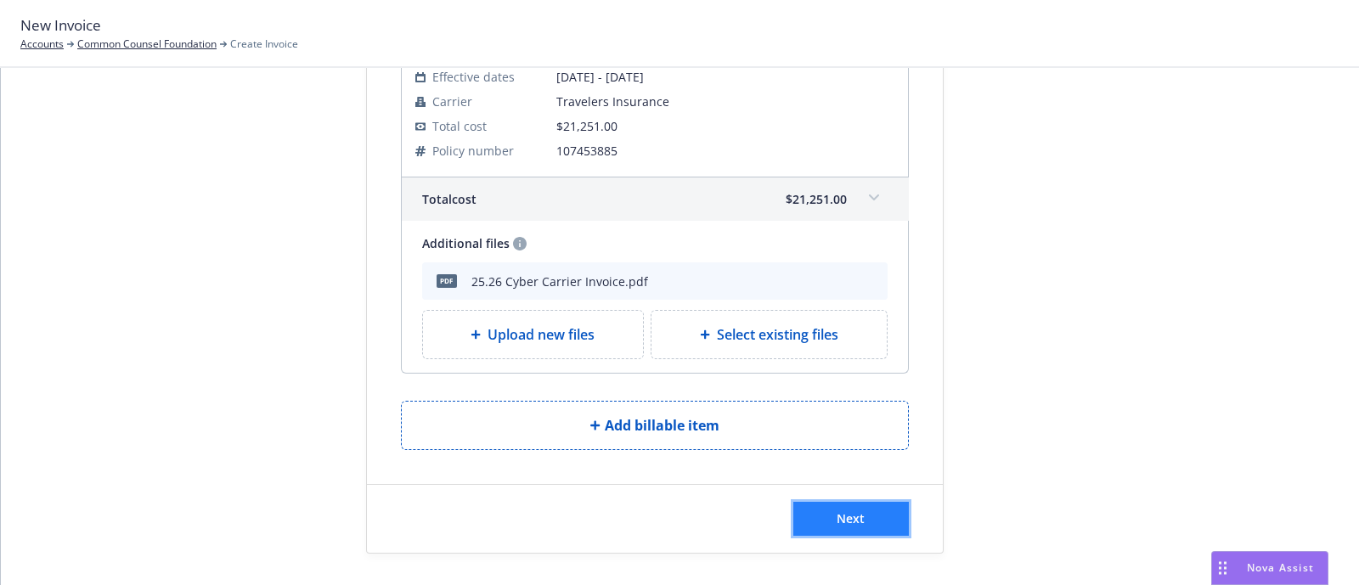
click at [848, 520] on span "Next" at bounding box center [851, 518] width 28 height 16
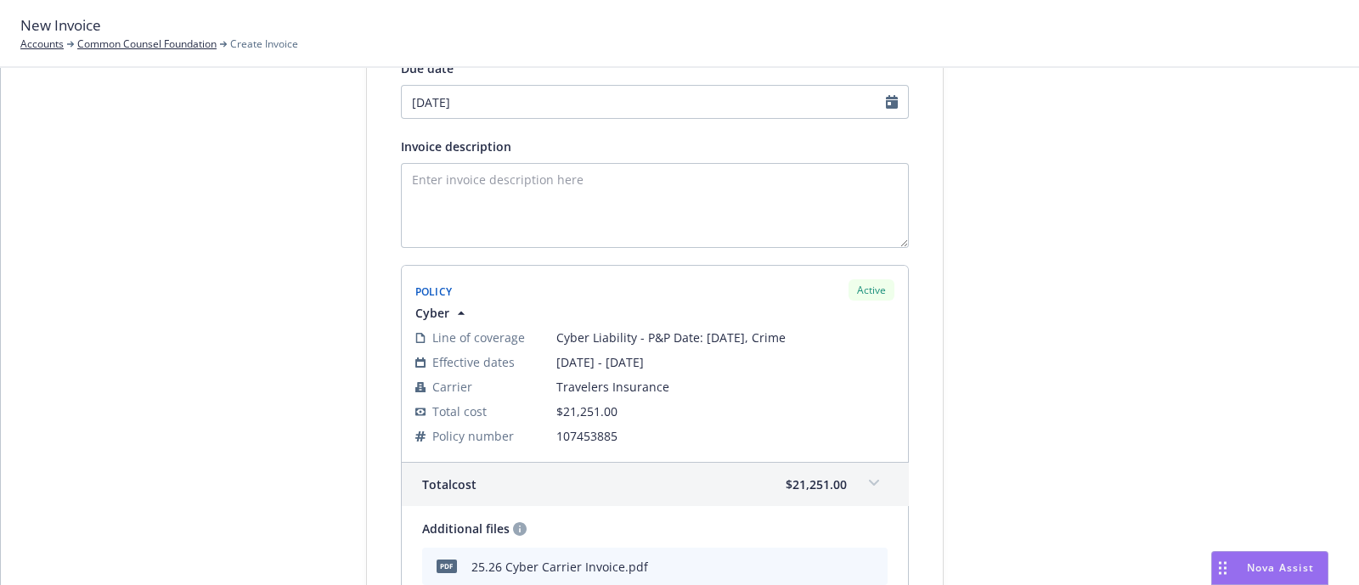
scroll to position [421, 0]
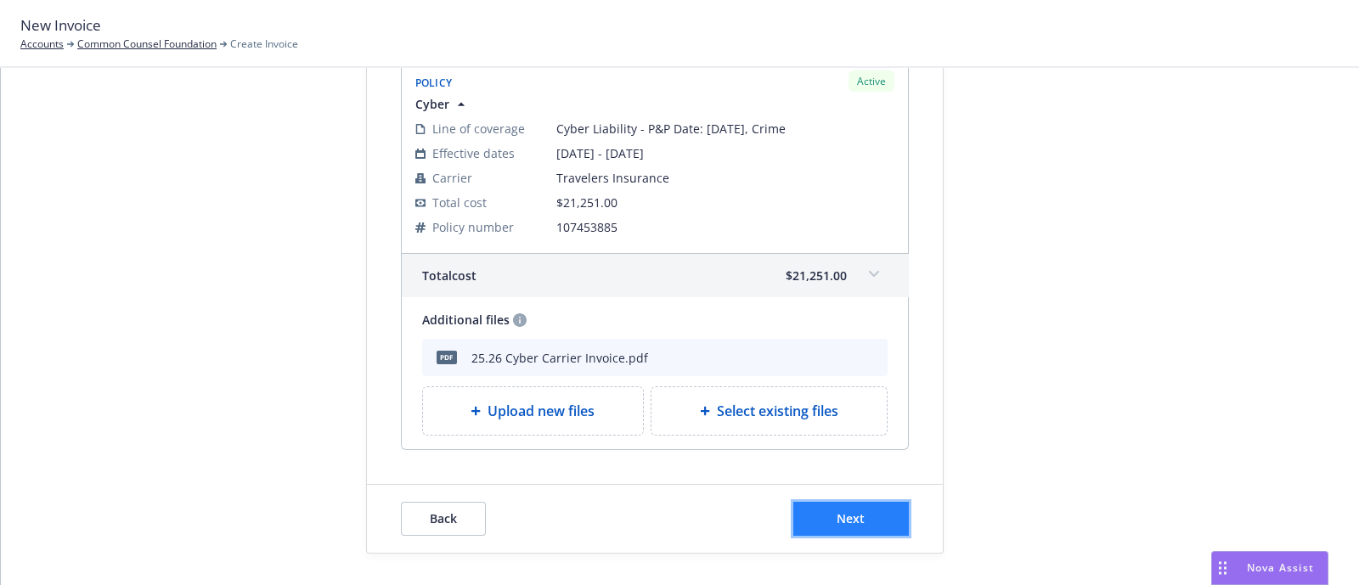
click at [848, 507] on button "Next" at bounding box center [851, 519] width 116 height 34
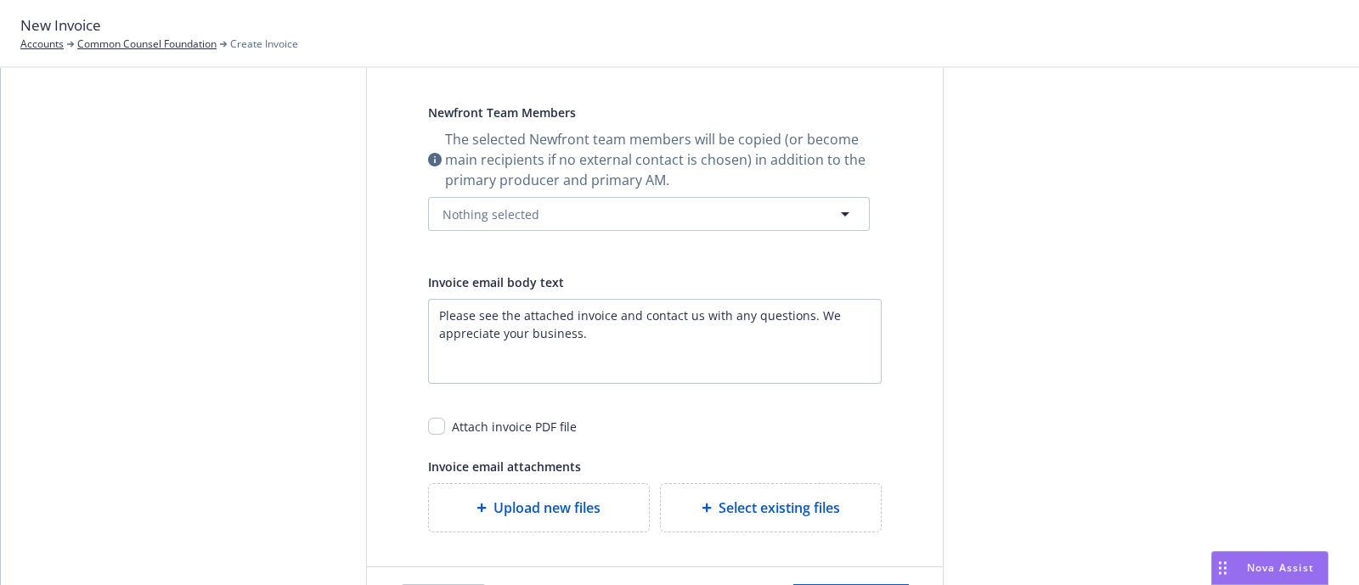
scroll to position [0, 0]
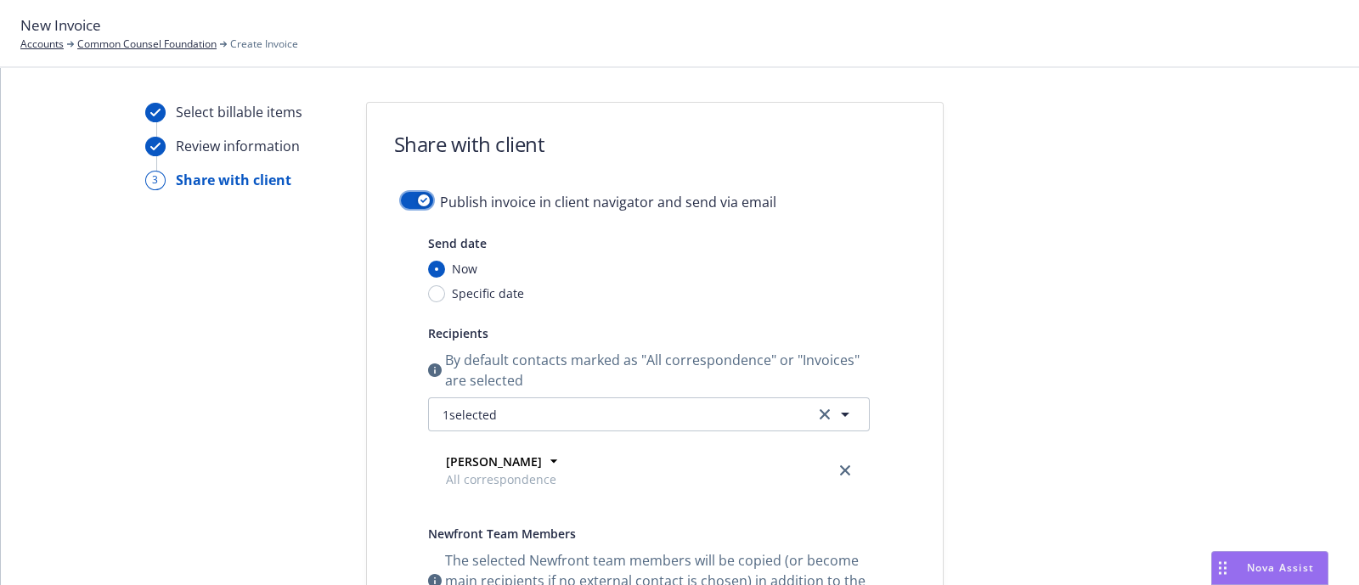
click at [420, 201] on icon "button" at bounding box center [423, 200] width 7 height 5
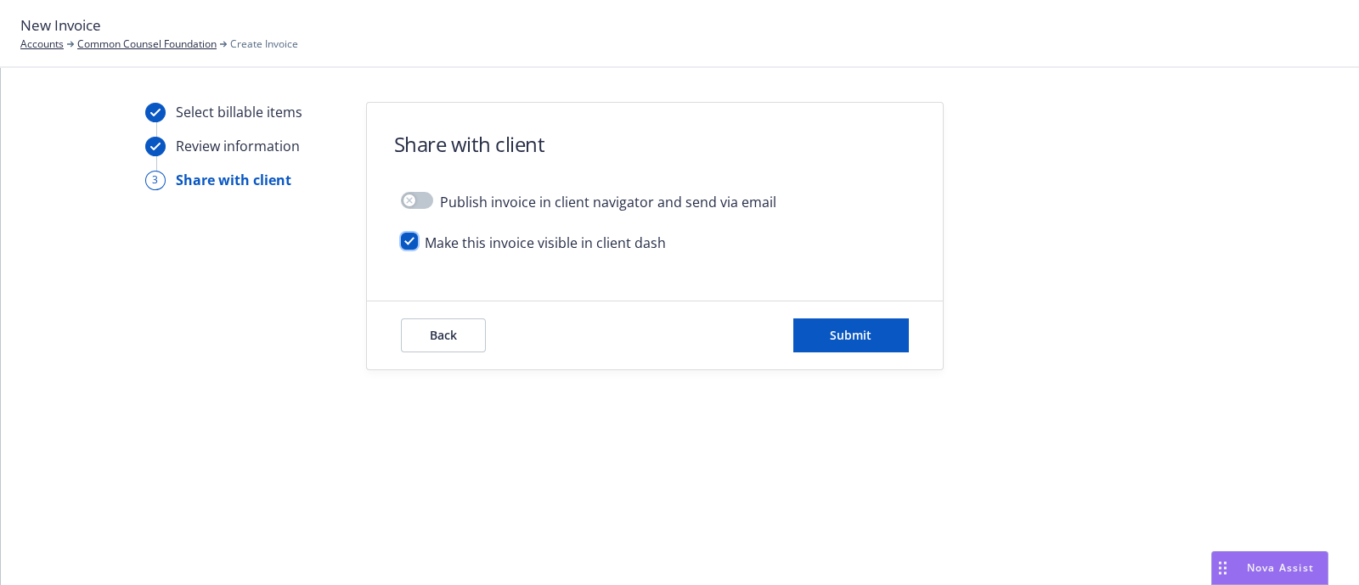
click at [410, 233] on input "checkbox" at bounding box center [409, 241] width 17 height 17
checkbox input "false"
click at [826, 327] on button "Submit" at bounding box center [851, 335] width 116 height 34
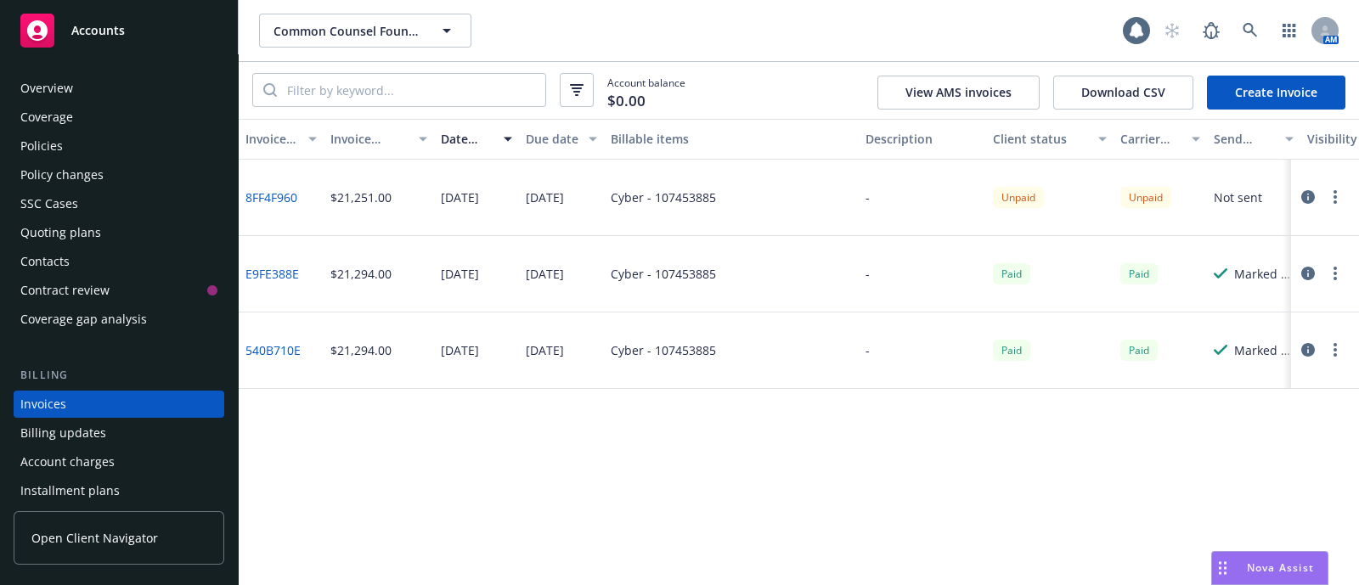
scroll to position [84, 0]
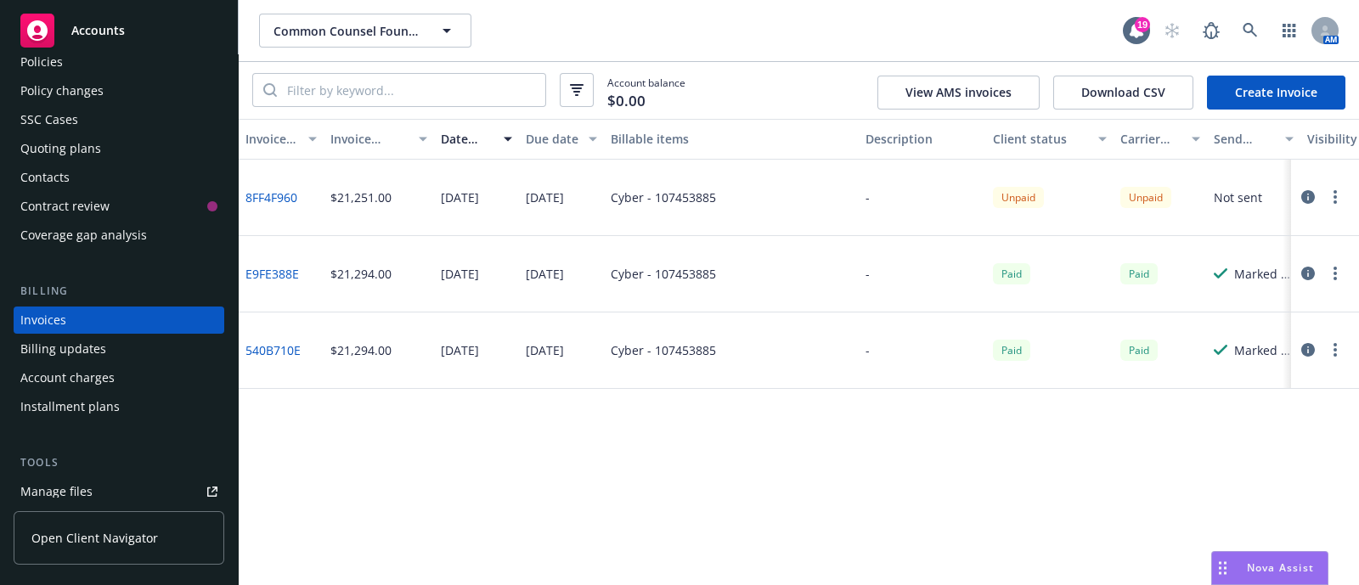
click at [1308, 203] on icon "button" at bounding box center [1308, 197] width 14 height 14
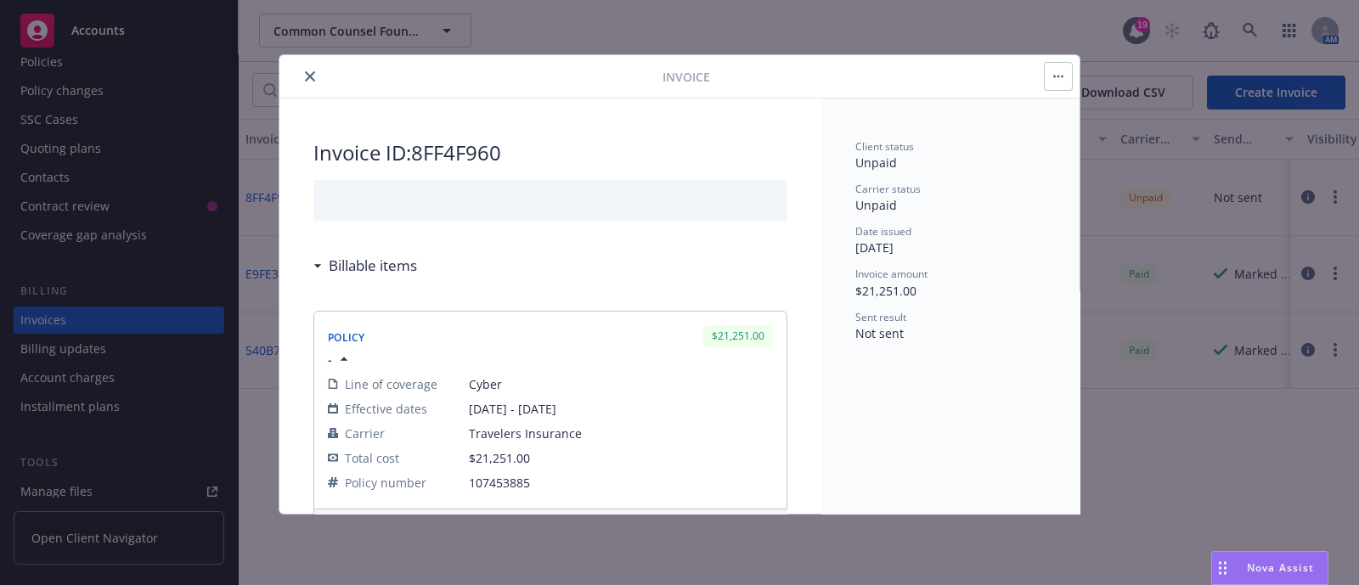
scroll to position [217, 0]
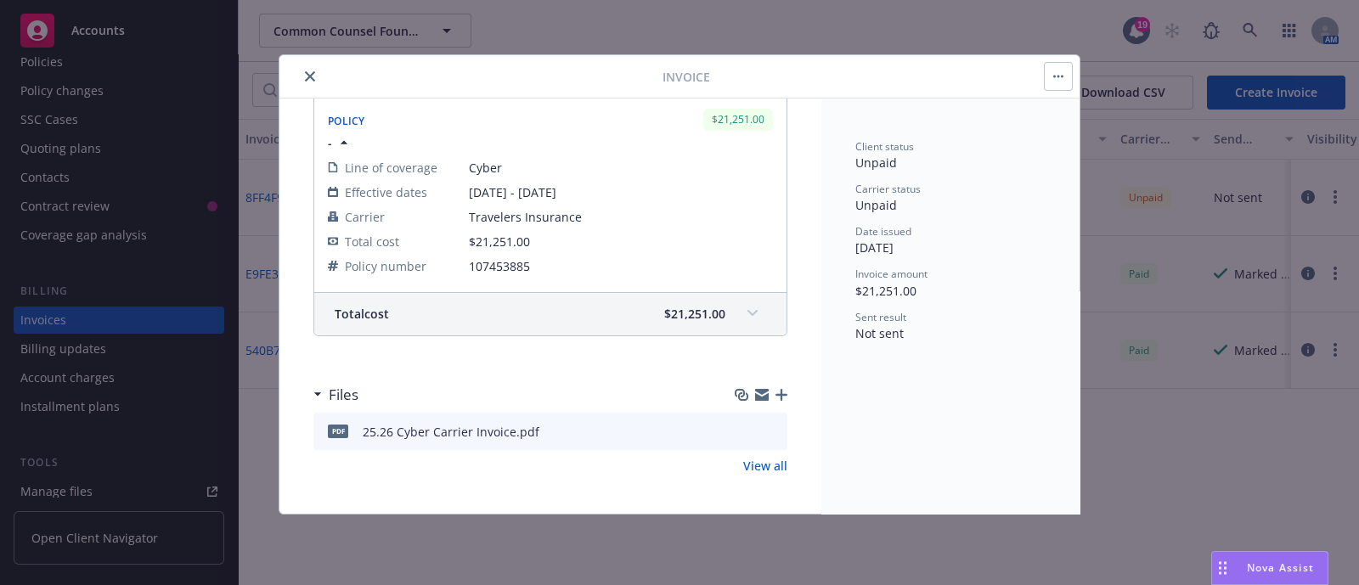
click at [1064, 76] on button "button" at bounding box center [1058, 76] width 27 height 27
click at [915, 414] on div "Client status Unpaid Carrier status Unpaid Date issued [DATE] Invoice amount $2…" at bounding box center [950, 306] width 258 height 415
click at [306, 71] on icon "close" at bounding box center [310, 76] width 10 height 10
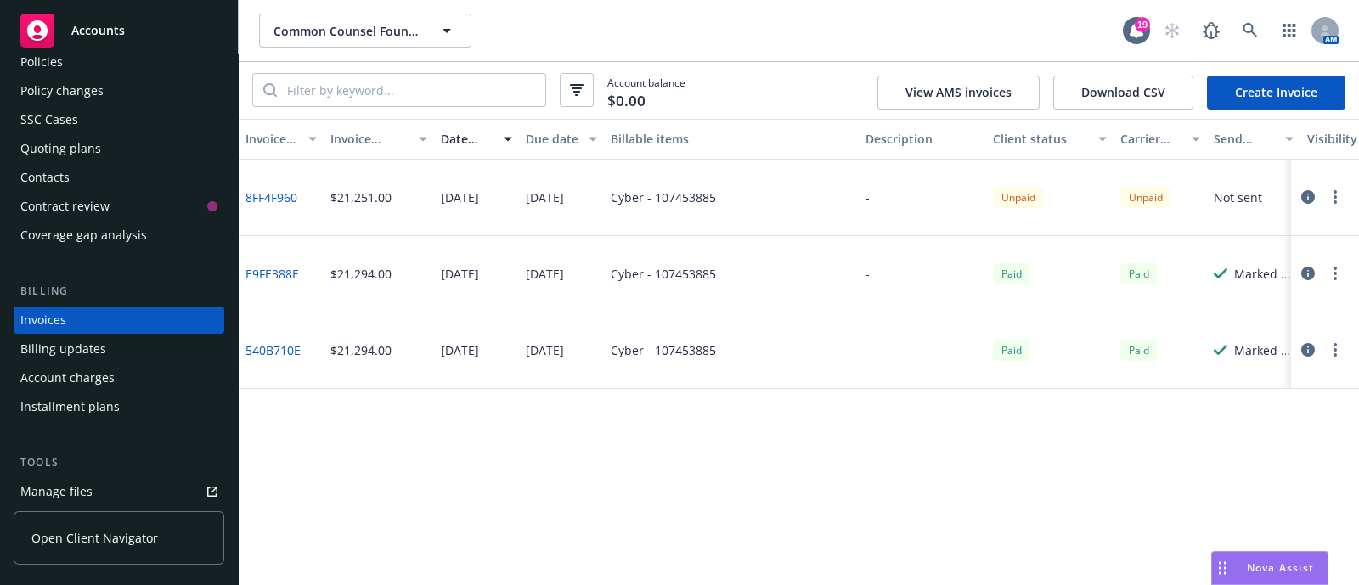
click at [1336, 206] on button "button" at bounding box center [1335, 197] width 20 height 20
click at [1254, 39] on link at bounding box center [1250, 31] width 34 height 34
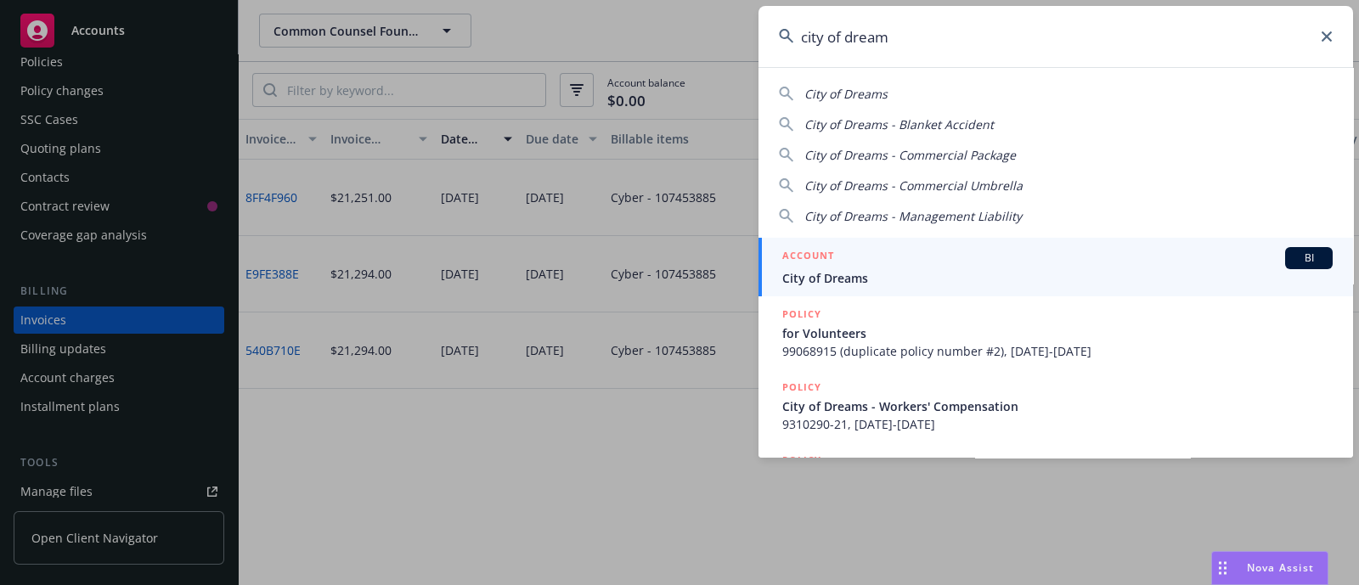
type input "city of dream"
click at [882, 282] on span "City of Dreams" at bounding box center [1057, 278] width 550 height 18
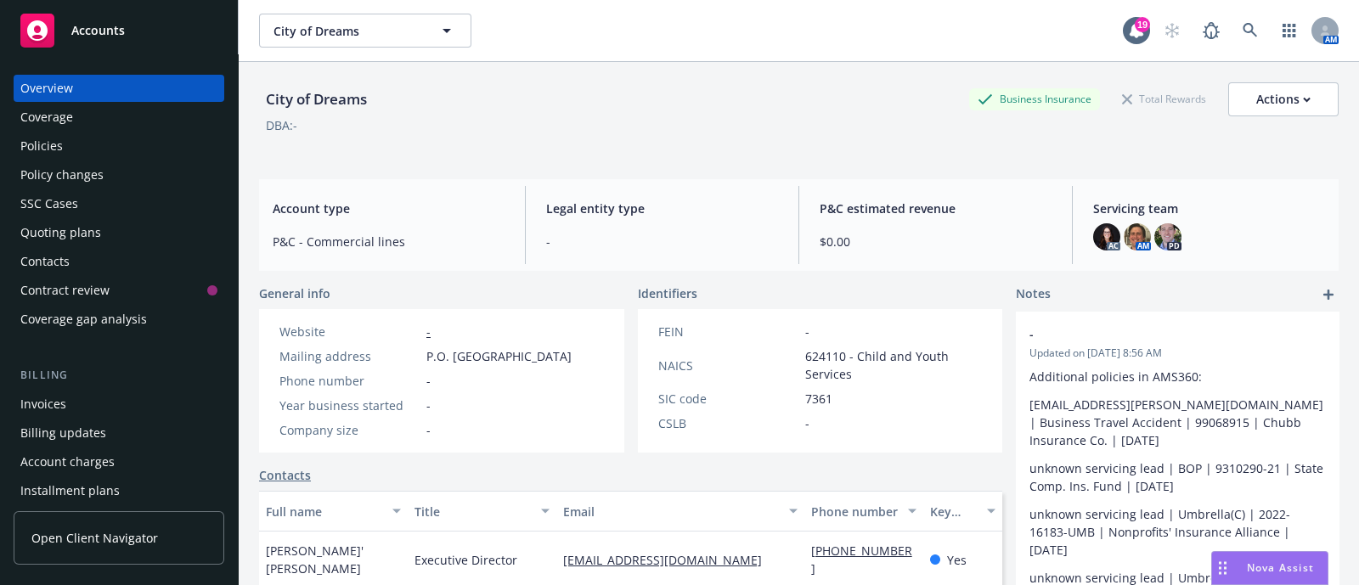
click at [72, 149] on div "Policies" at bounding box center [118, 145] width 197 height 27
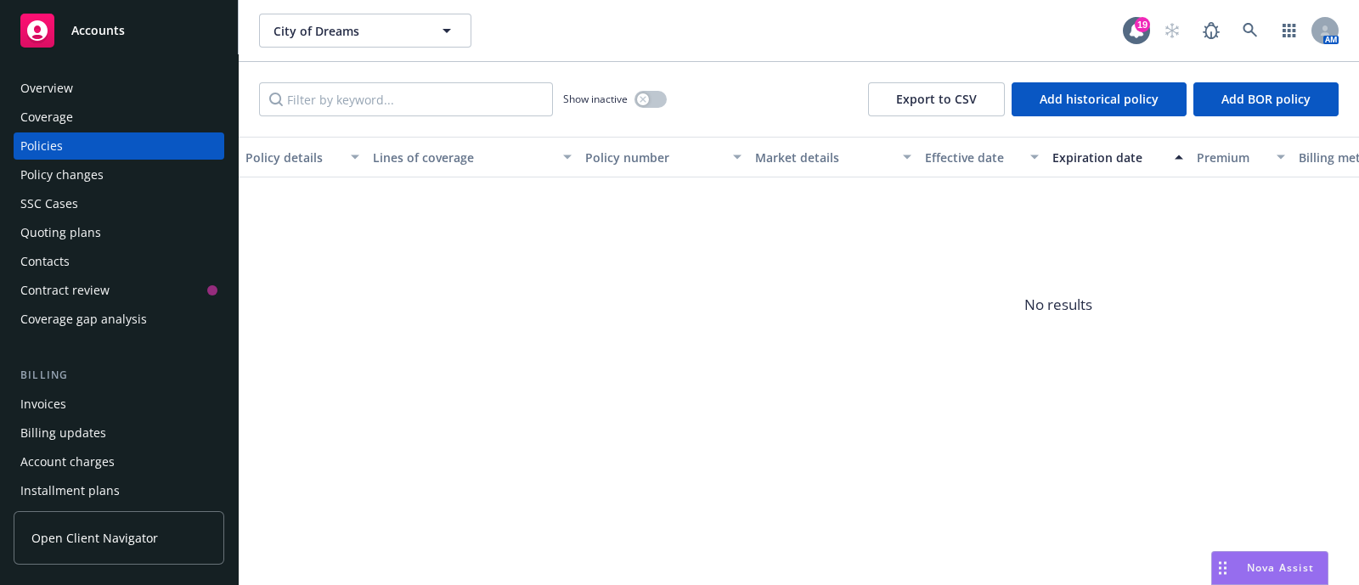
click at [62, 89] on div "Overview" at bounding box center [46, 88] width 53 height 27
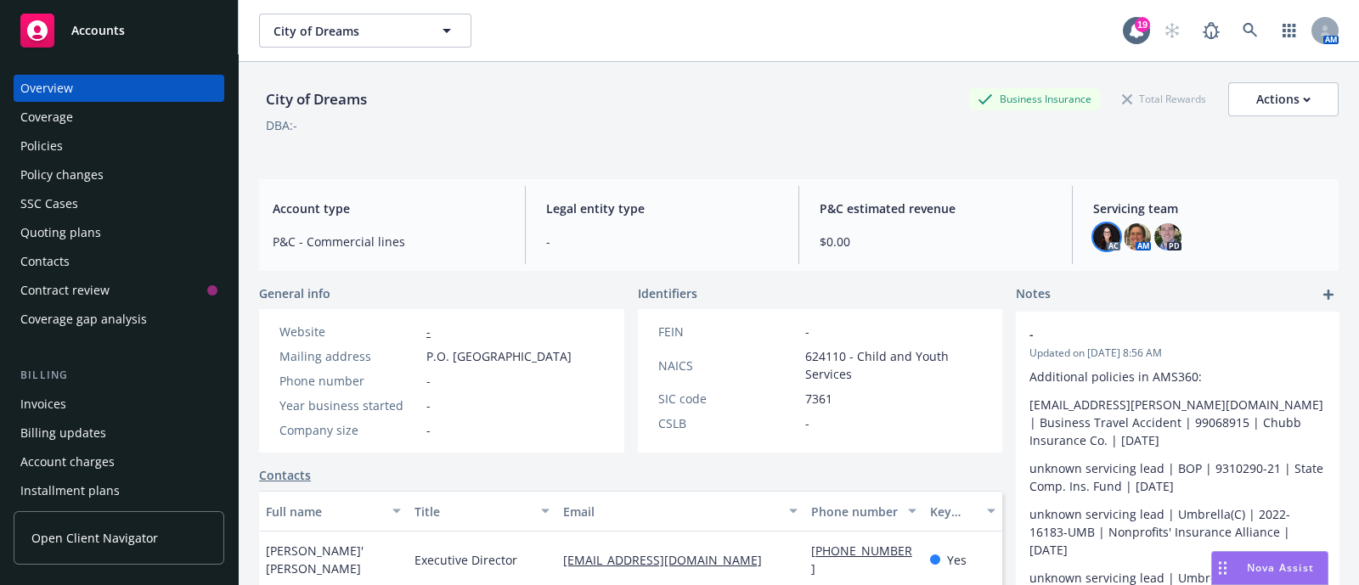
click at [1102, 245] on img at bounding box center [1106, 236] width 27 height 27
click at [1124, 249] on img at bounding box center [1137, 236] width 27 height 27
click at [1164, 242] on img at bounding box center [1167, 236] width 27 height 27
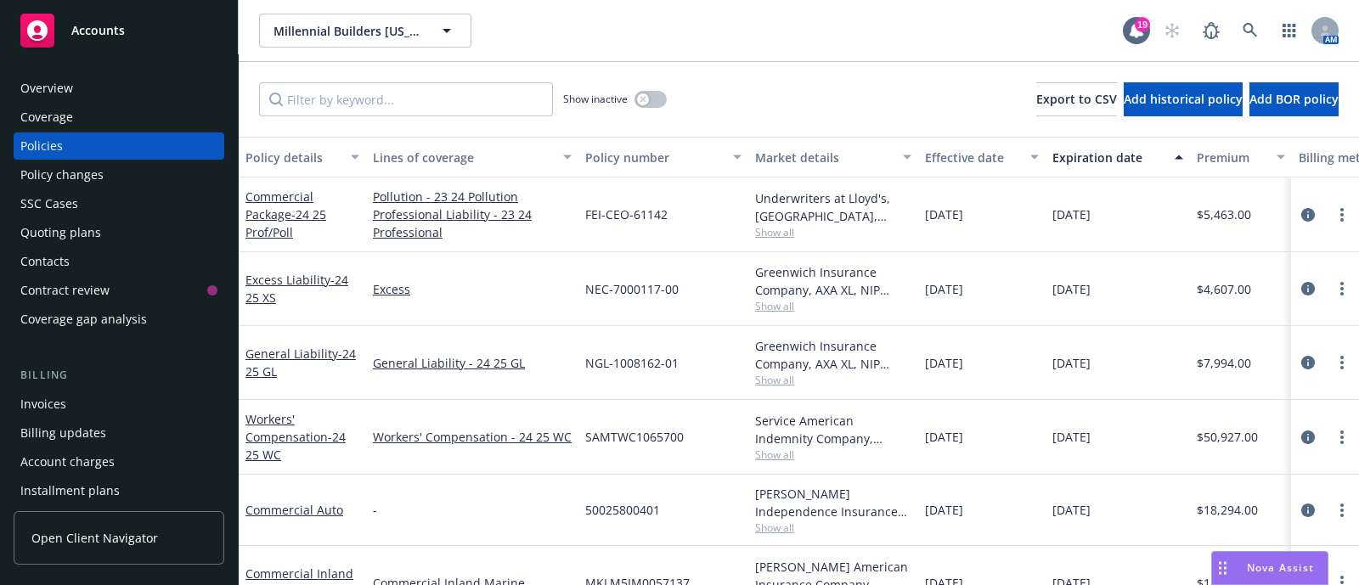
scroll to position [50, 0]
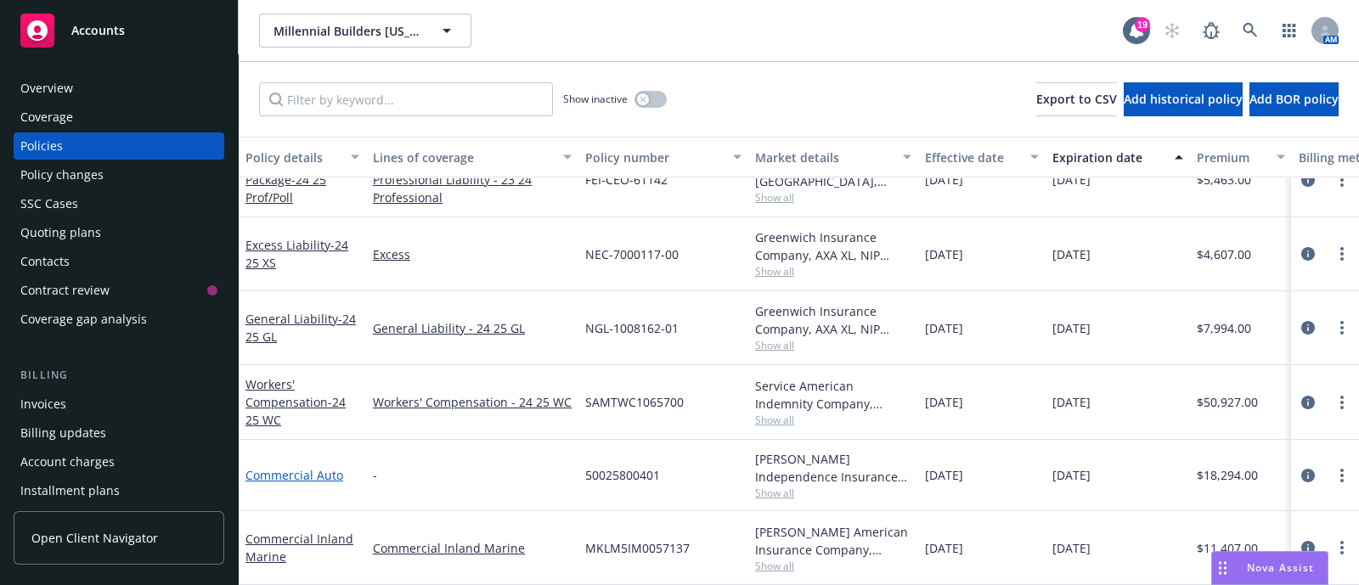
click at [280, 467] on link "Commercial Auto" at bounding box center [294, 475] width 98 height 16
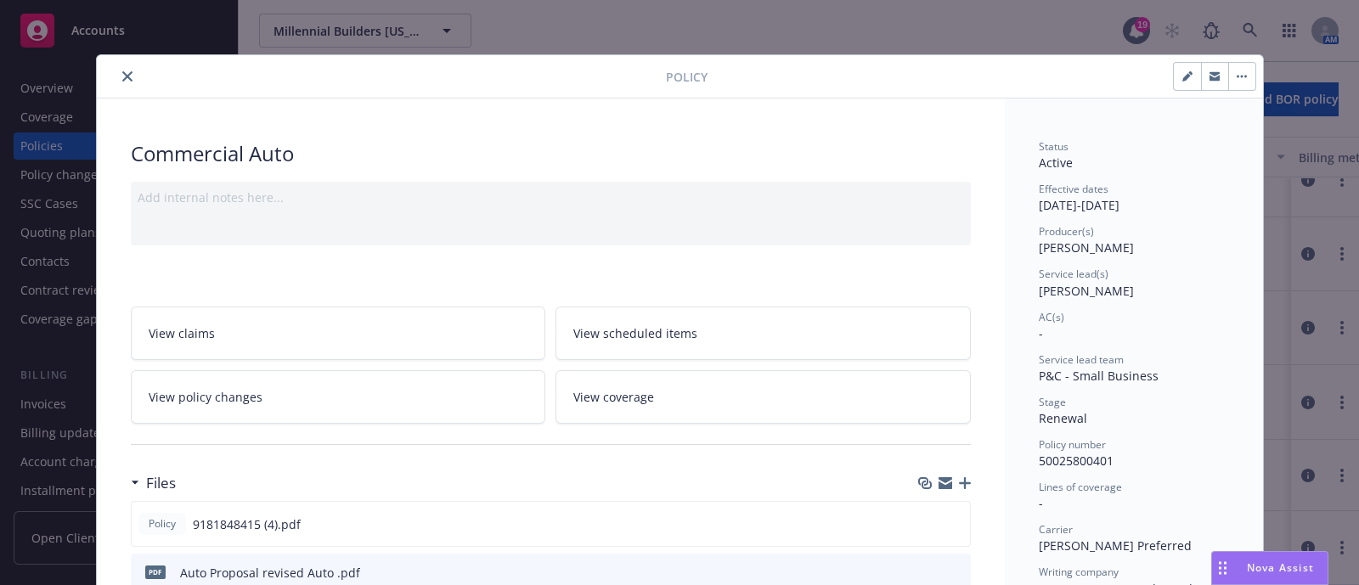
scroll to position [114, 0]
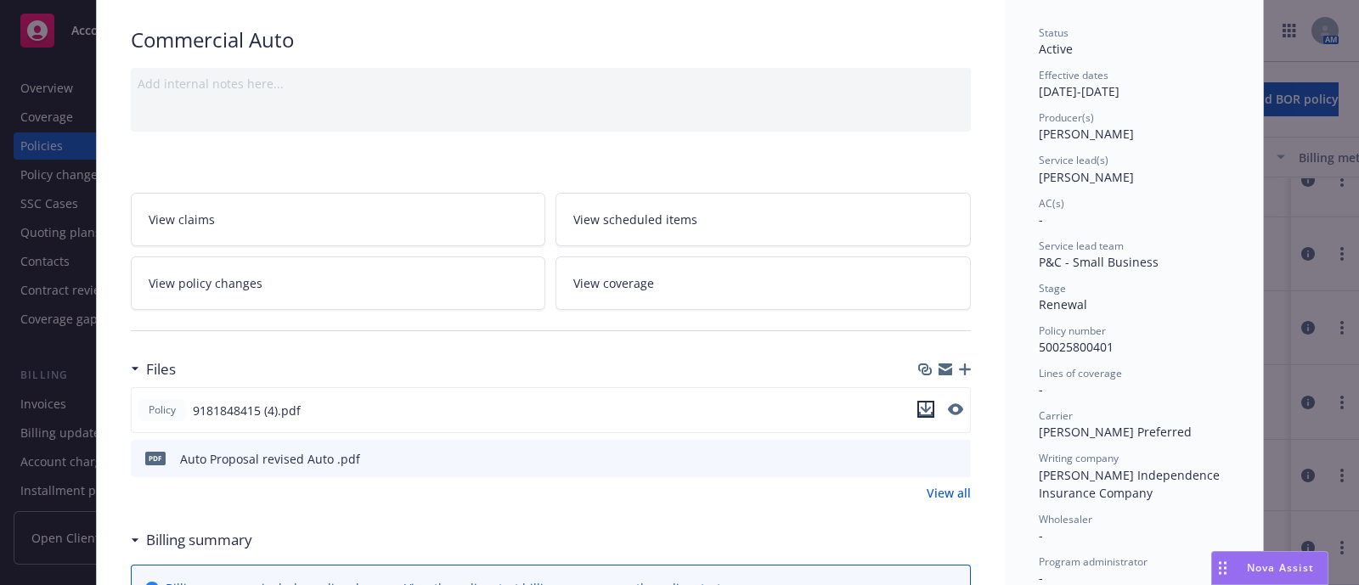
click at [921, 409] on icon "download file" at bounding box center [926, 410] width 14 height 14
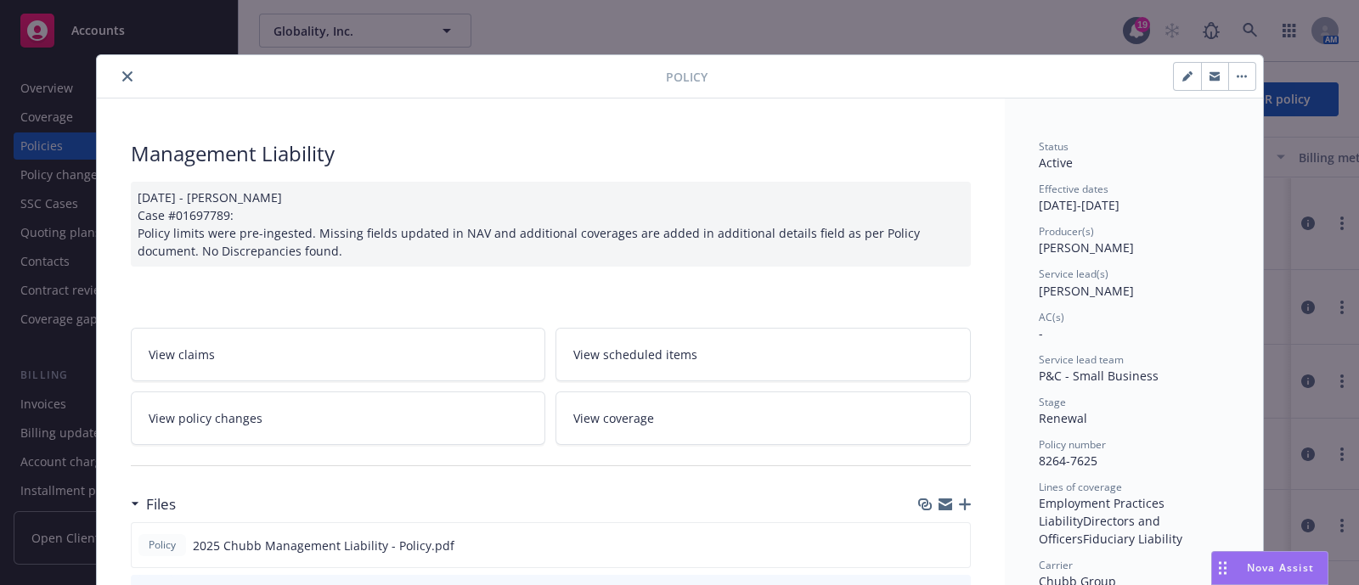
click at [122, 76] on icon "close" at bounding box center [127, 76] width 10 height 10
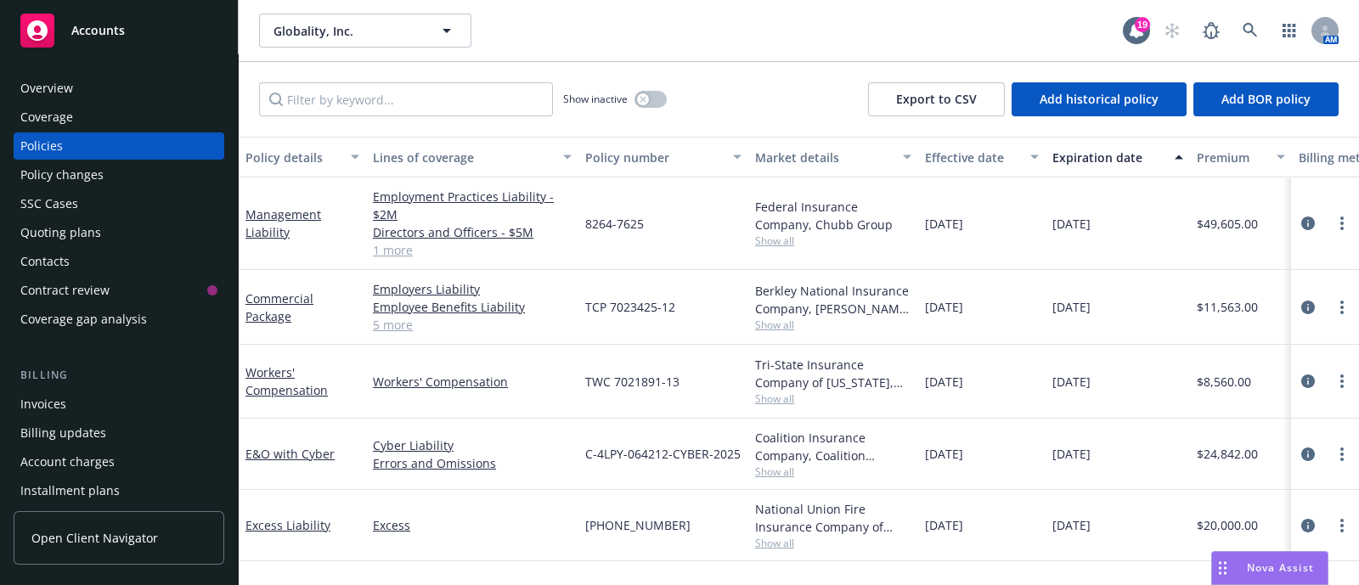
click at [42, 91] on div "Overview" at bounding box center [46, 88] width 53 height 27
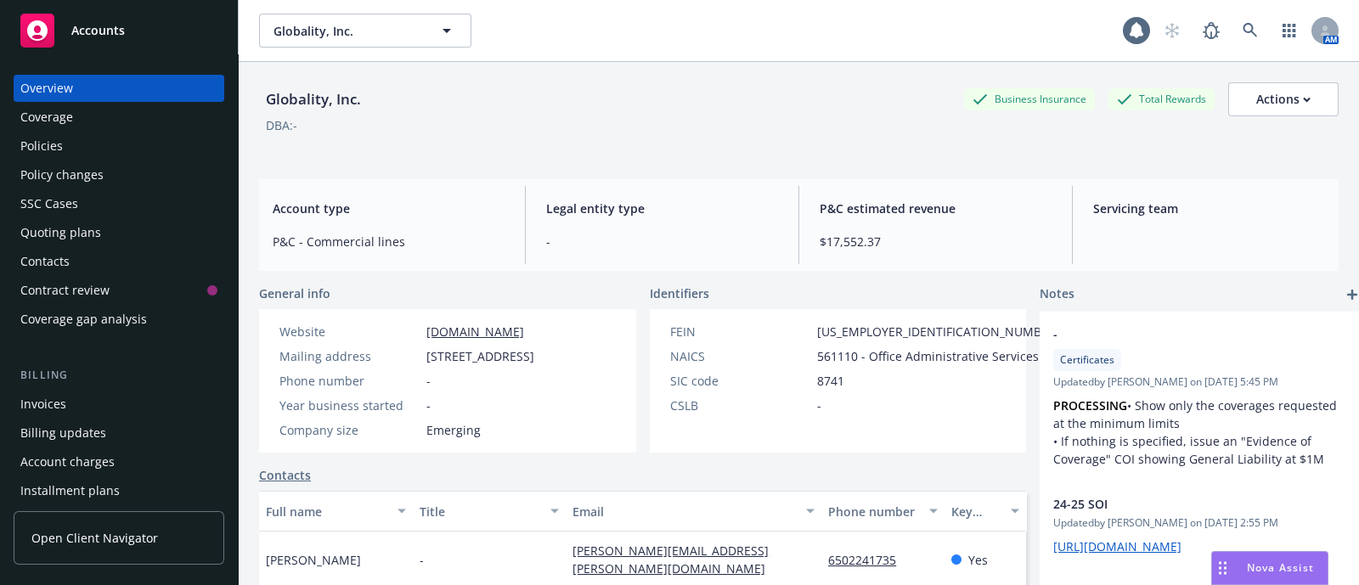
scroll to position [265, 0]
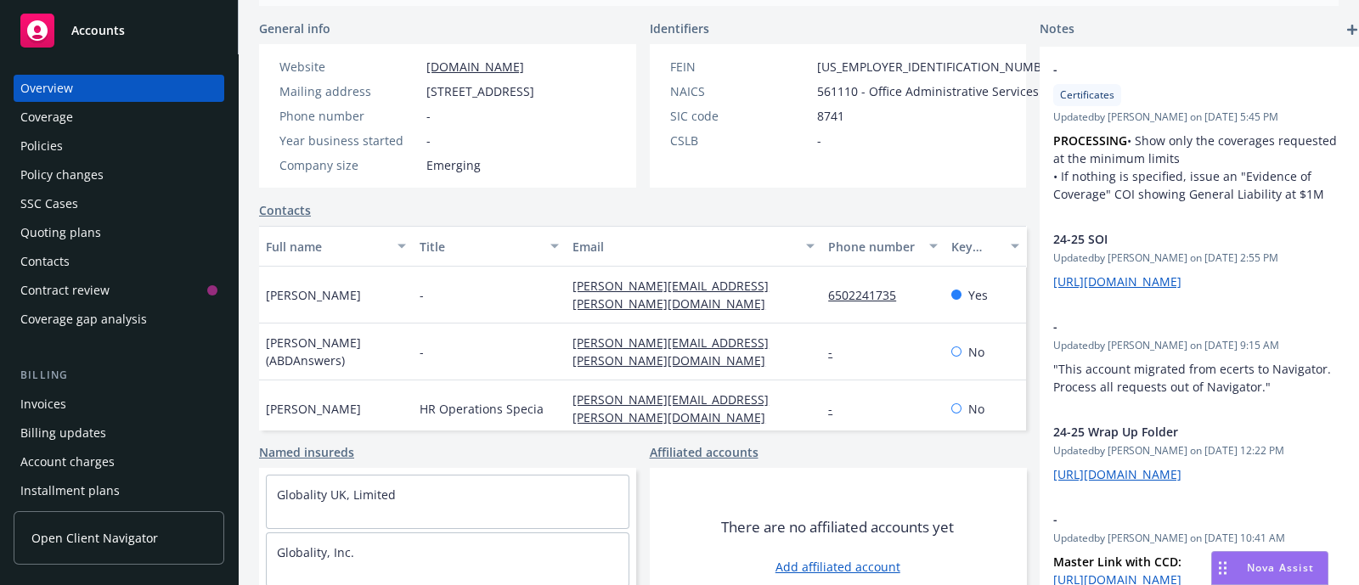
click at [667, 461] on link "Affiliated accounts" at bounding box center [704, 452] width 109 height 18
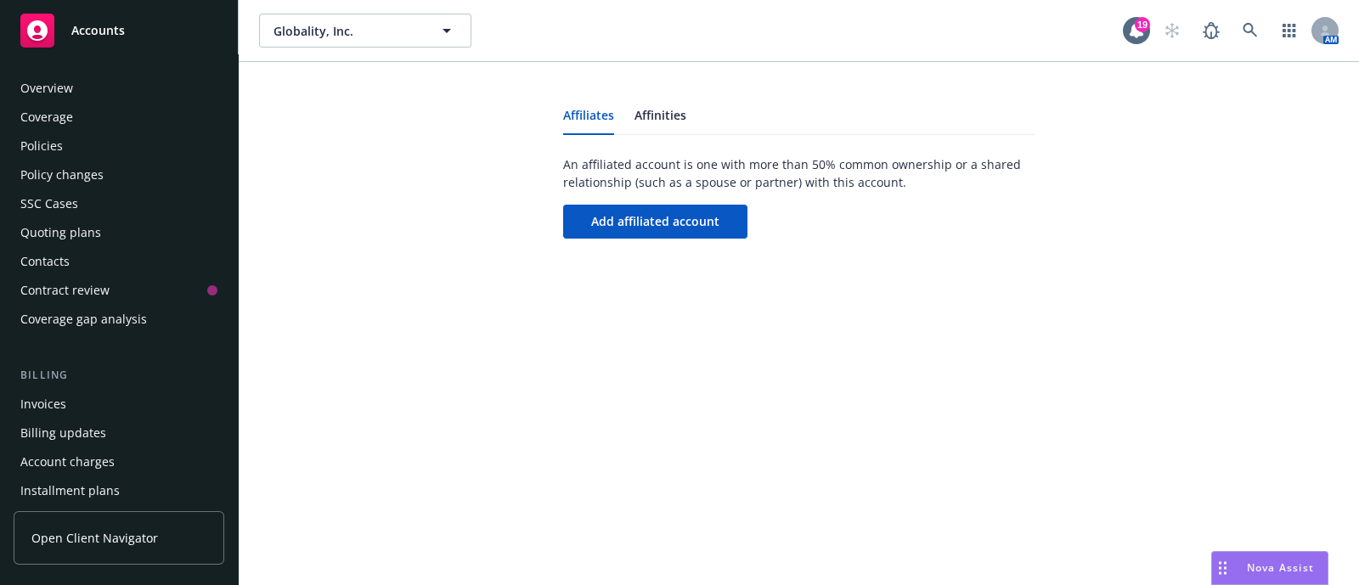
click at [49, 82] on div "Overview" at bounding box center [46, 88] width 53 height 27
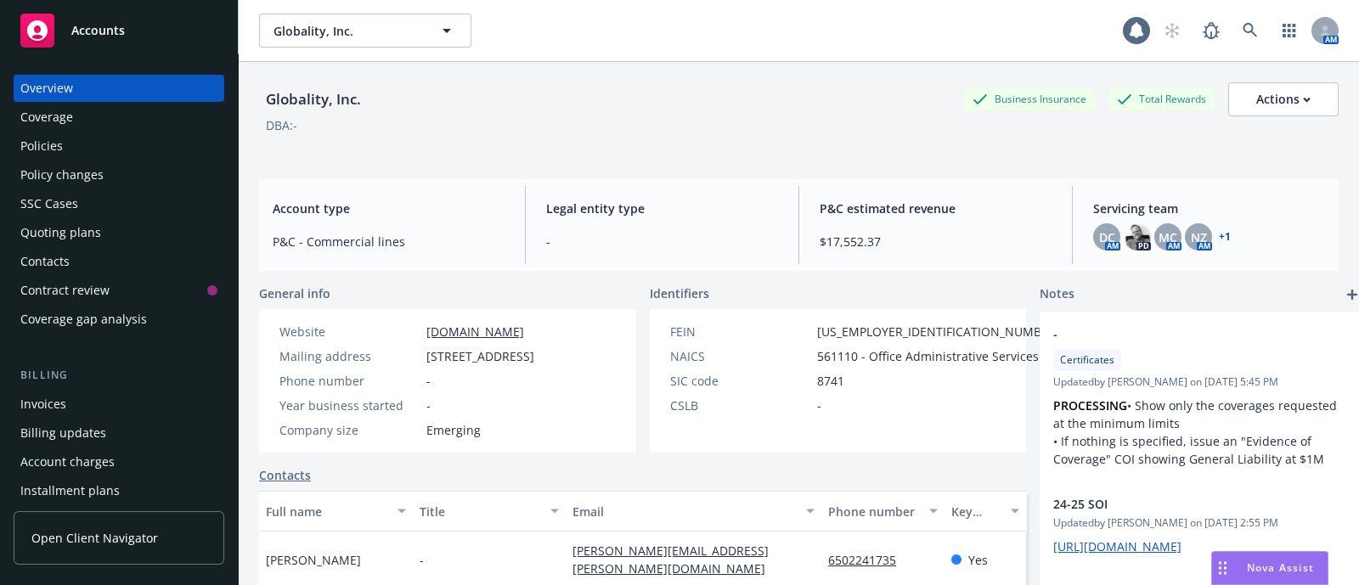
scroll to position [521, 0]
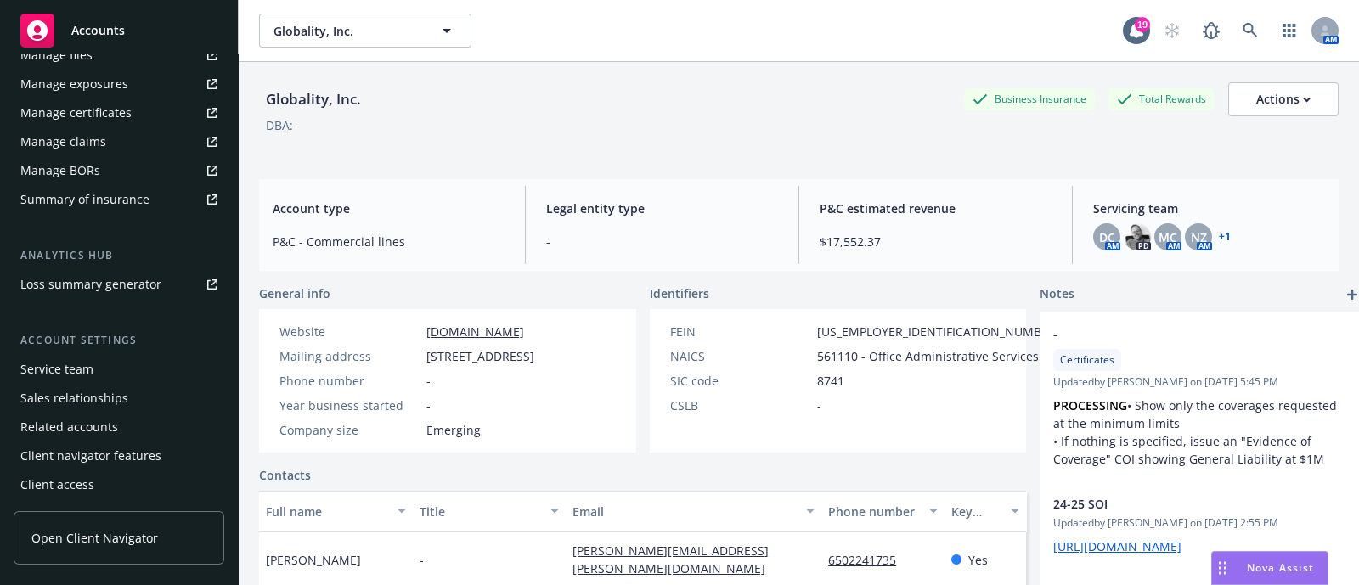
click at [301, 484] on link "Contacts" at bounding box center [285, 475] width 52 height 18
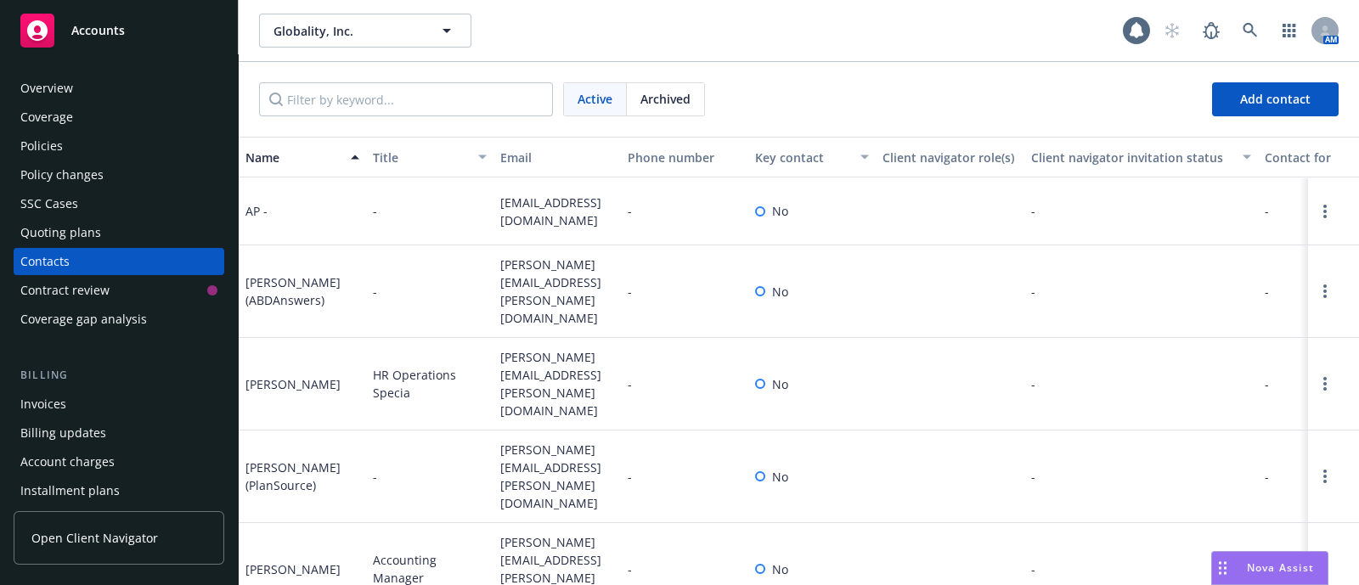
scroll to position [105, 0]
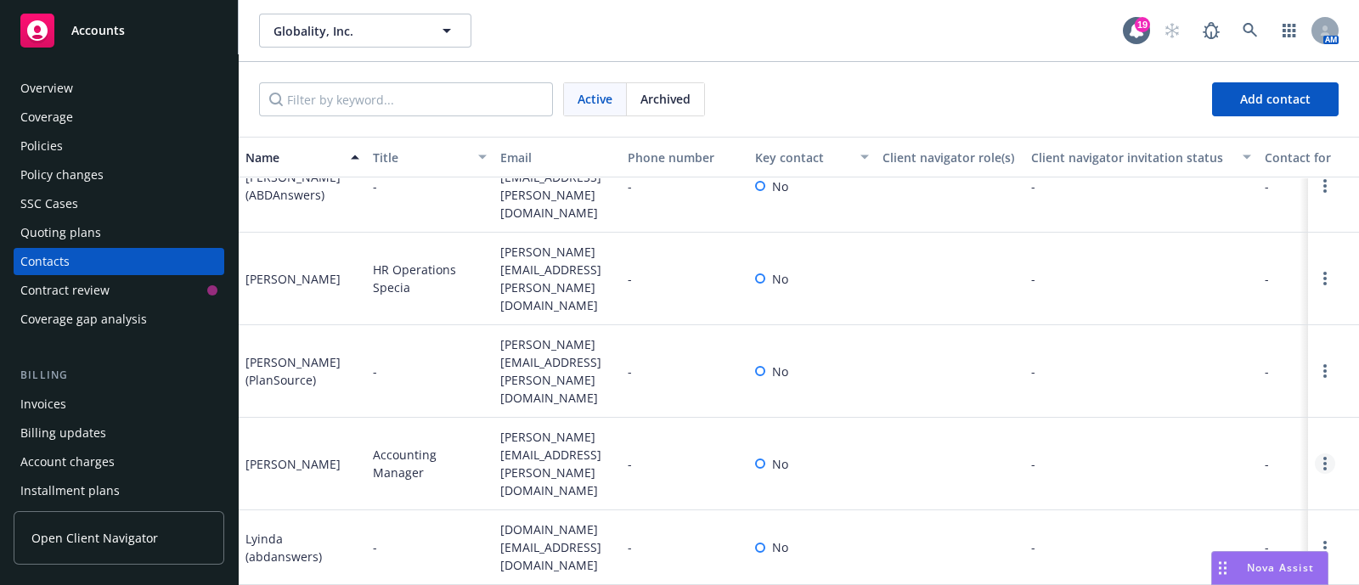
click at [1315, 454] on link "Open options" at bounding box center [1325, 464] width 20 height 20
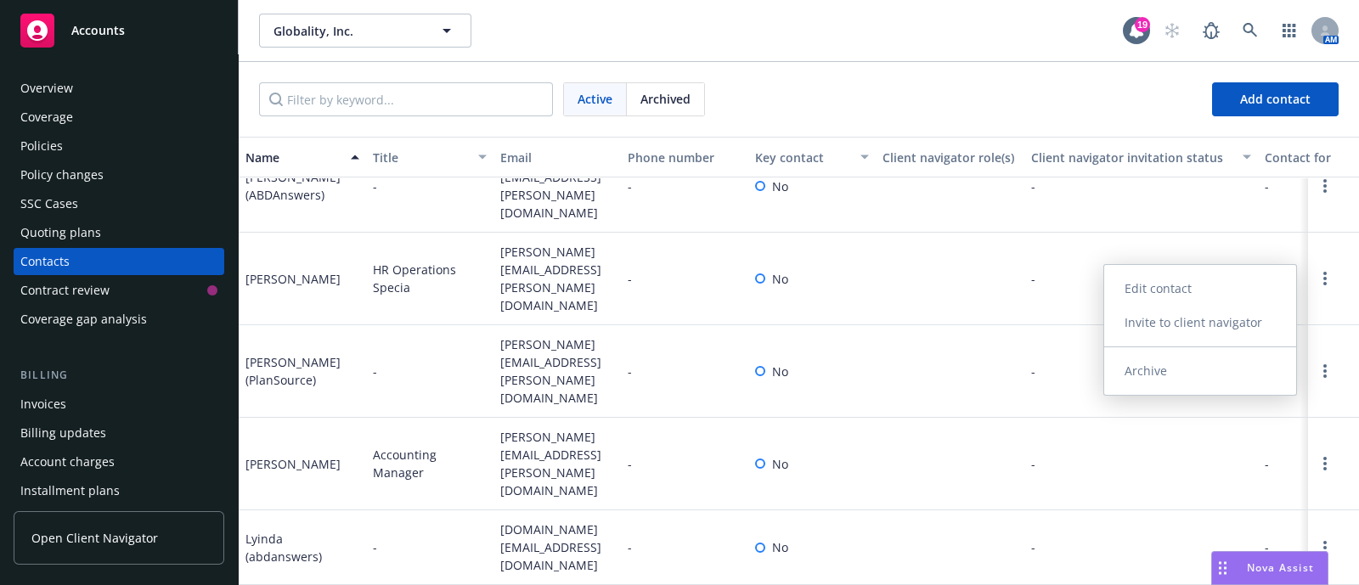
click at [1206, 371] on link "Archive" at bounding box center [1200, 371] width 192 height 34
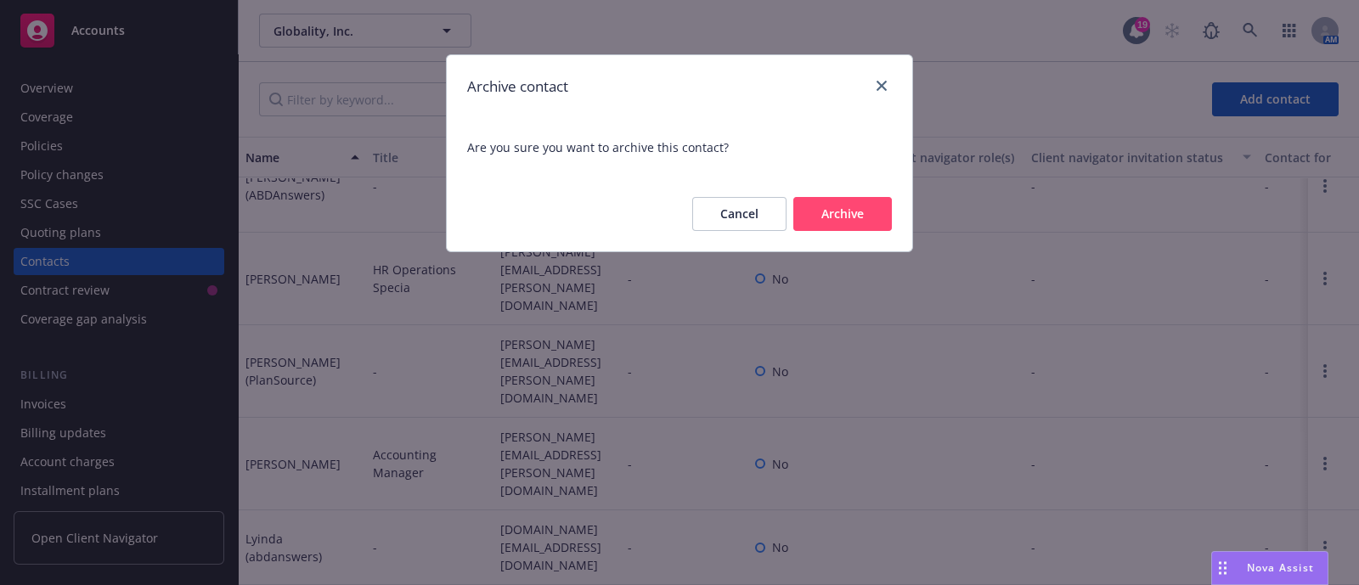
click at [856, 206] on button "Archive" at bounding box center [842, 214] width 99 height 34
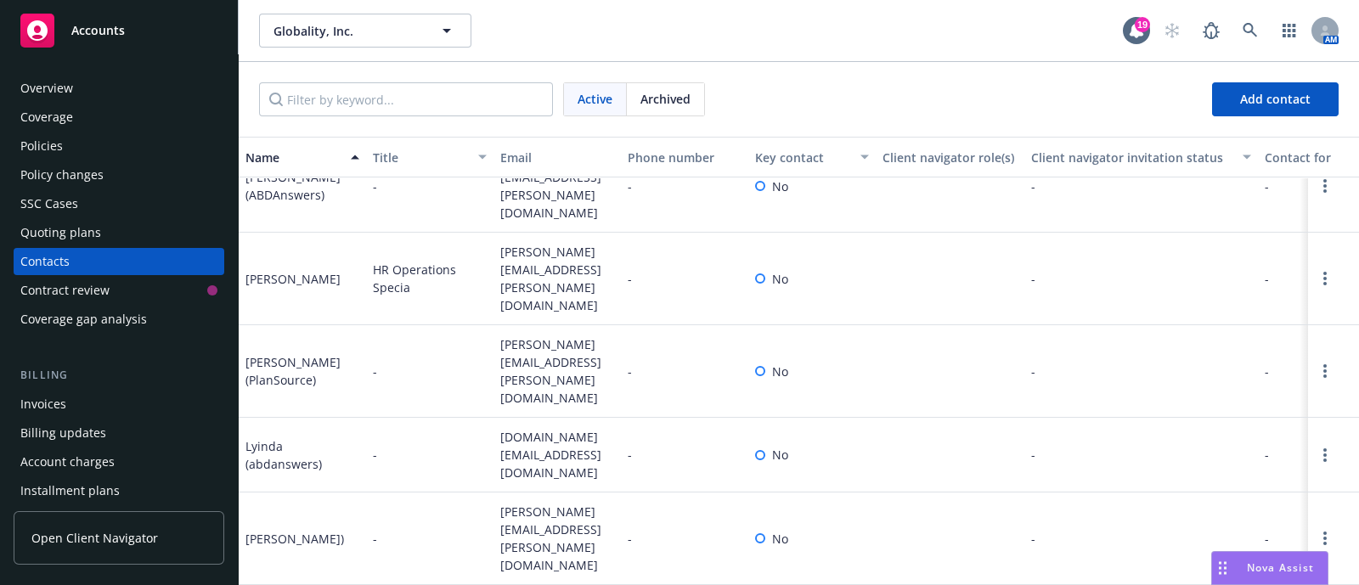
scroll to position [97, 0]
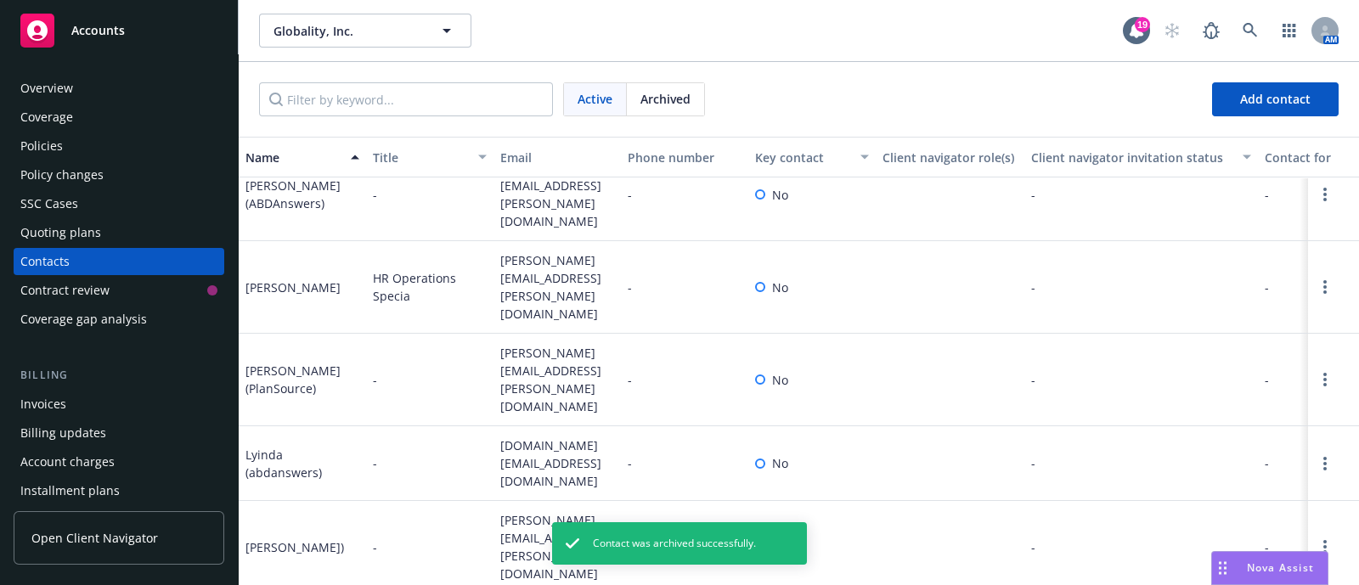
click at [110, 554] on link "Open Client Navigator" at bounding box center [119, 538] width 211 height 54
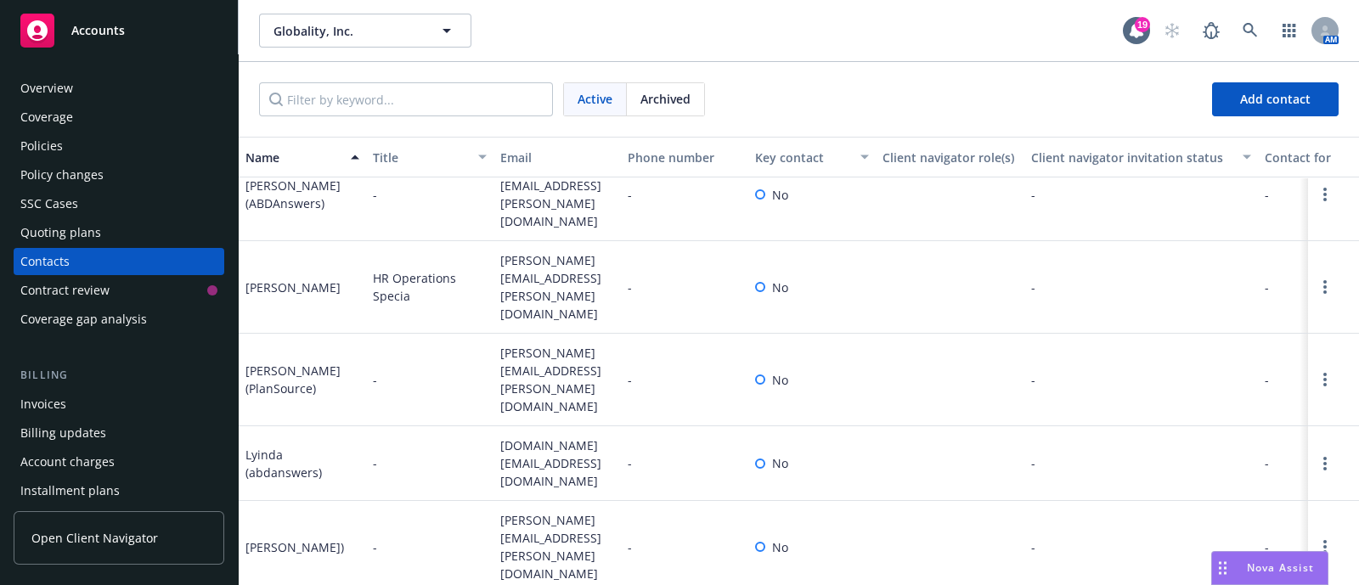
click at [54, 402] on div "Invoices" at bounding box center [43, 404] width 46 height 27
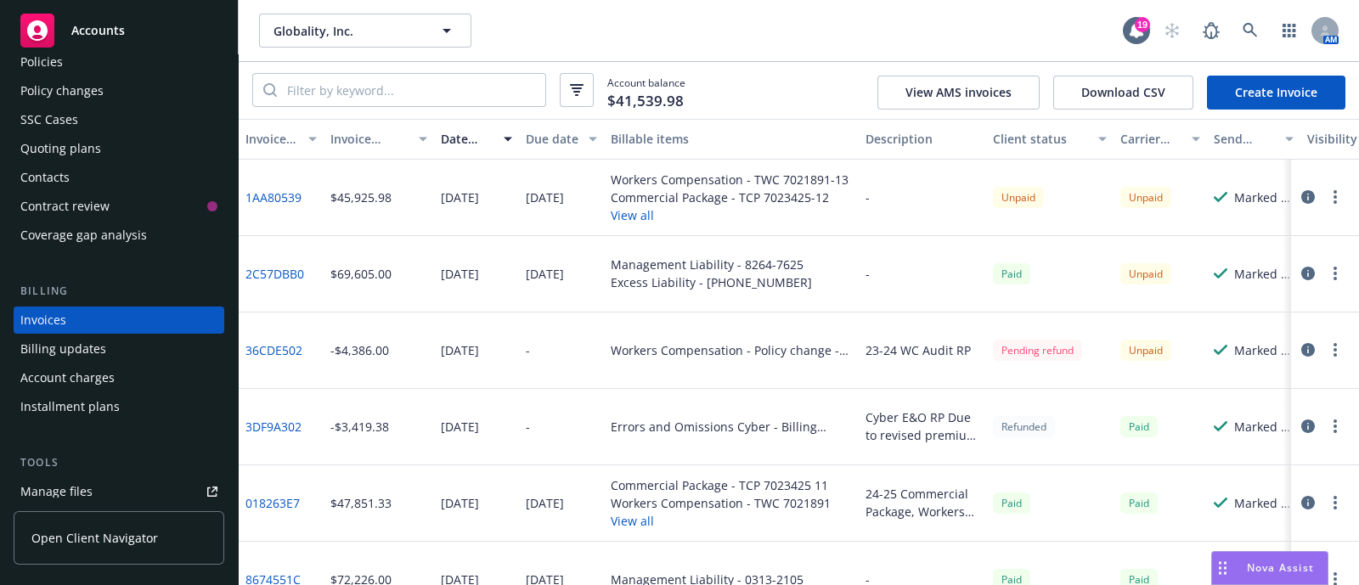
click at [279, 354] on link "36CDE502" at bounding box center [273, 350] width 57 height 18
click at [1325, 350] on button "button" at bounding box center [1335, 350] width 20 height 20
click at [1298, 358] on button "button" at bounding box center [1308, 350] width 20 height 20
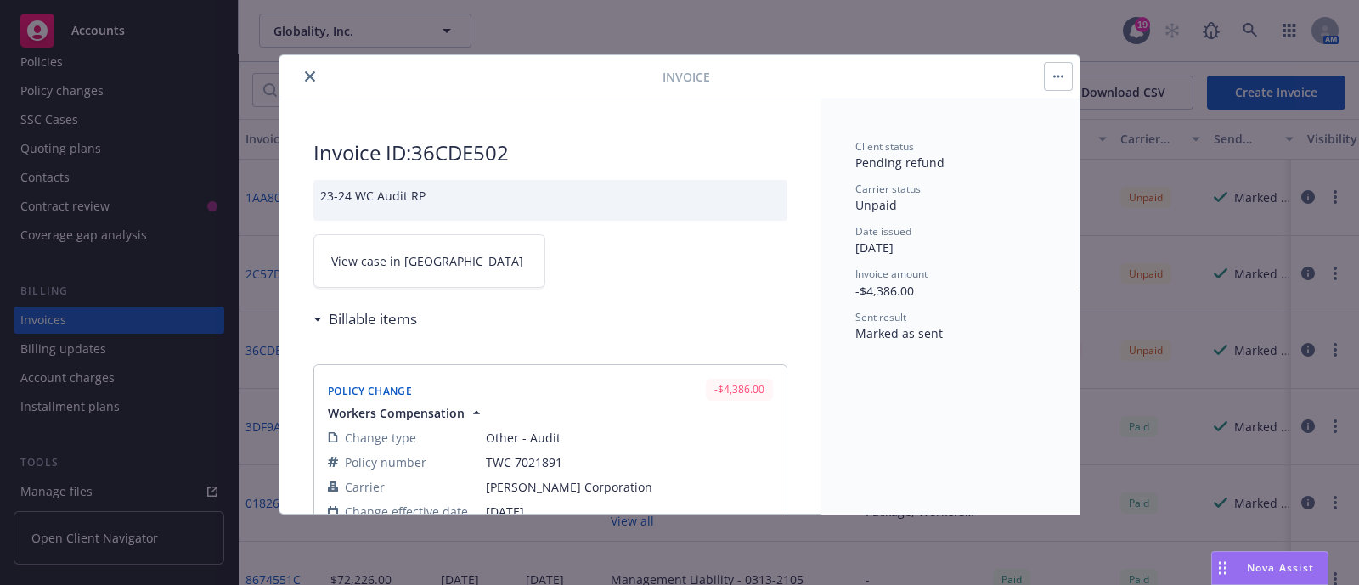
click at [401, 271] on link "View case in [GEOGRAPHIC_DATA]" at bounding box center [429, 261] width 232 height 54
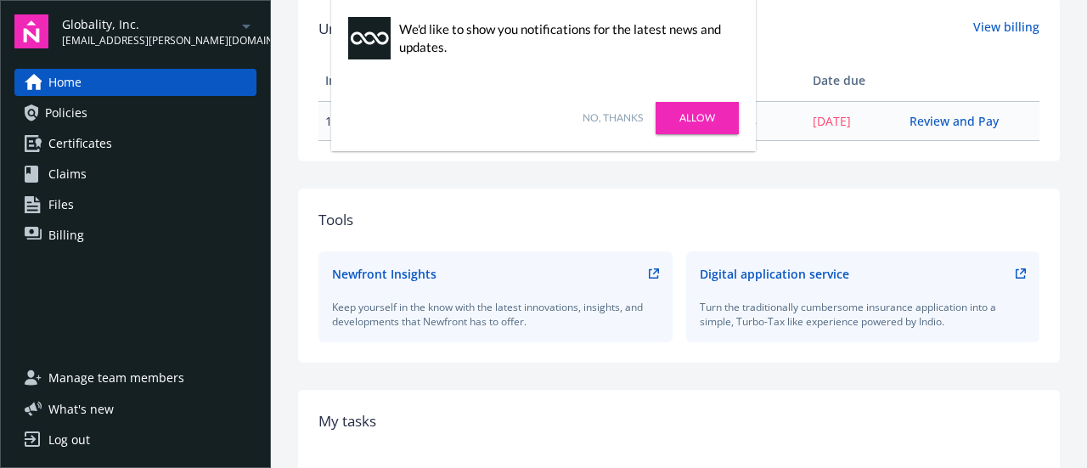
scroll to position [723, 0]
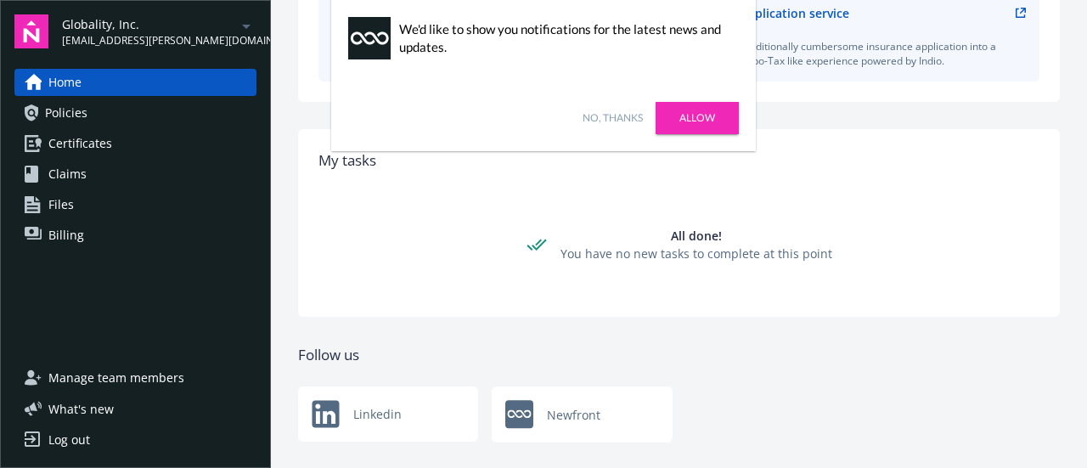
click at [168, 378] on span "Manage team members" at bounding box center [116, 377] width 136 height 27
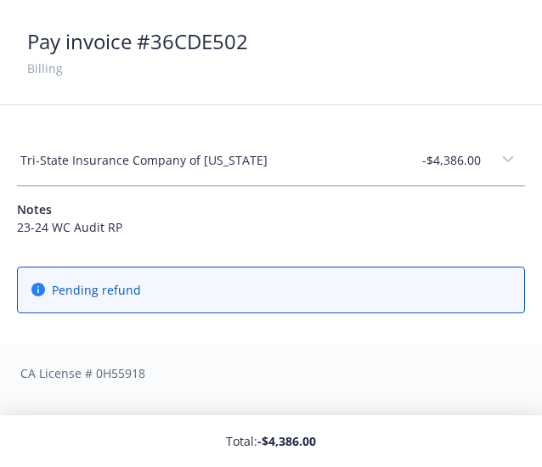
click at [210, 54] on div "Pay invoice # 36CDE502" at bounding box center [137, 41] width 221 height 29
copy div "36CDE502"
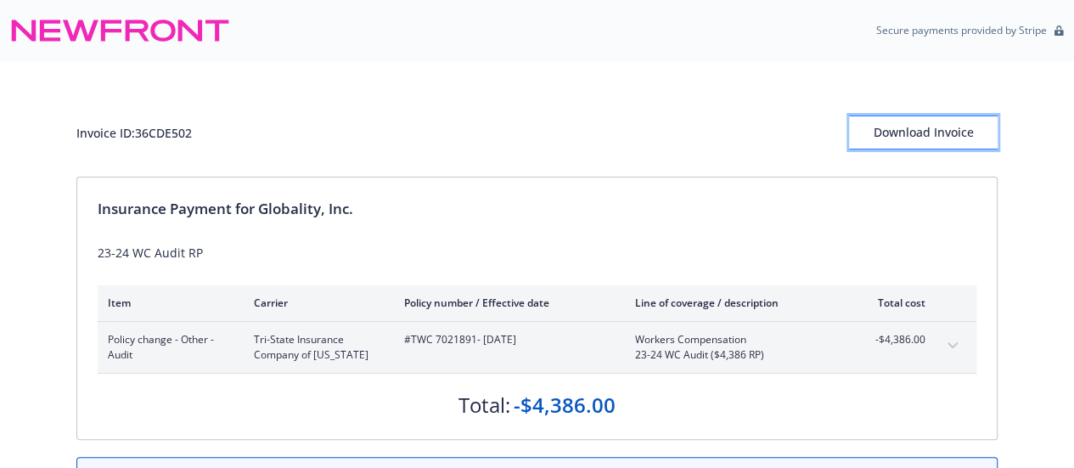
click at [938, 147] on div "Download Invoice" at bounding box center [923, 132] width 149 height 32
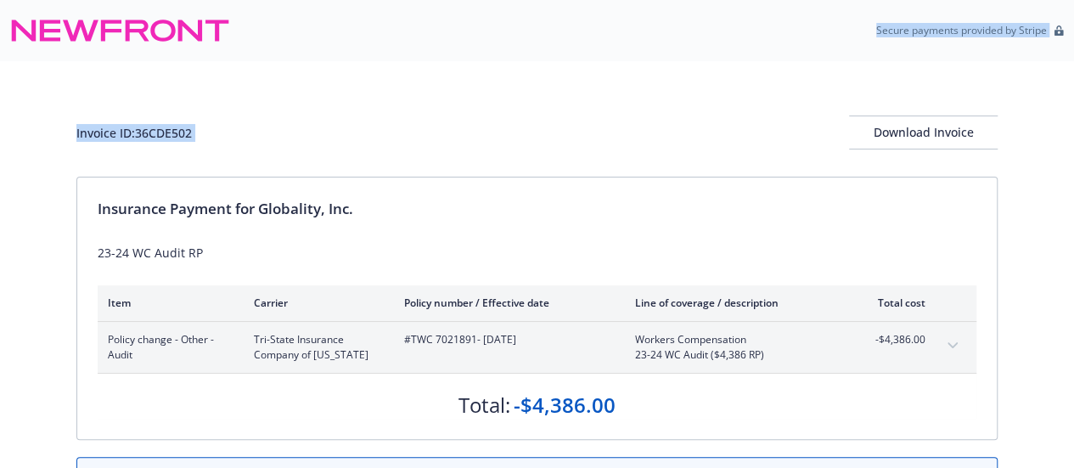
drag, startPoint x: 717, startPoint y: 115, endPoint x: 560, endPoint y: -103, distance: 268.2
click at [560, 0] on html "Secure payments provided by Stripe Invoice ID: 36CDE502 Download Invoice Insura…" at bounding box center [537, 297] width 1074 height 594
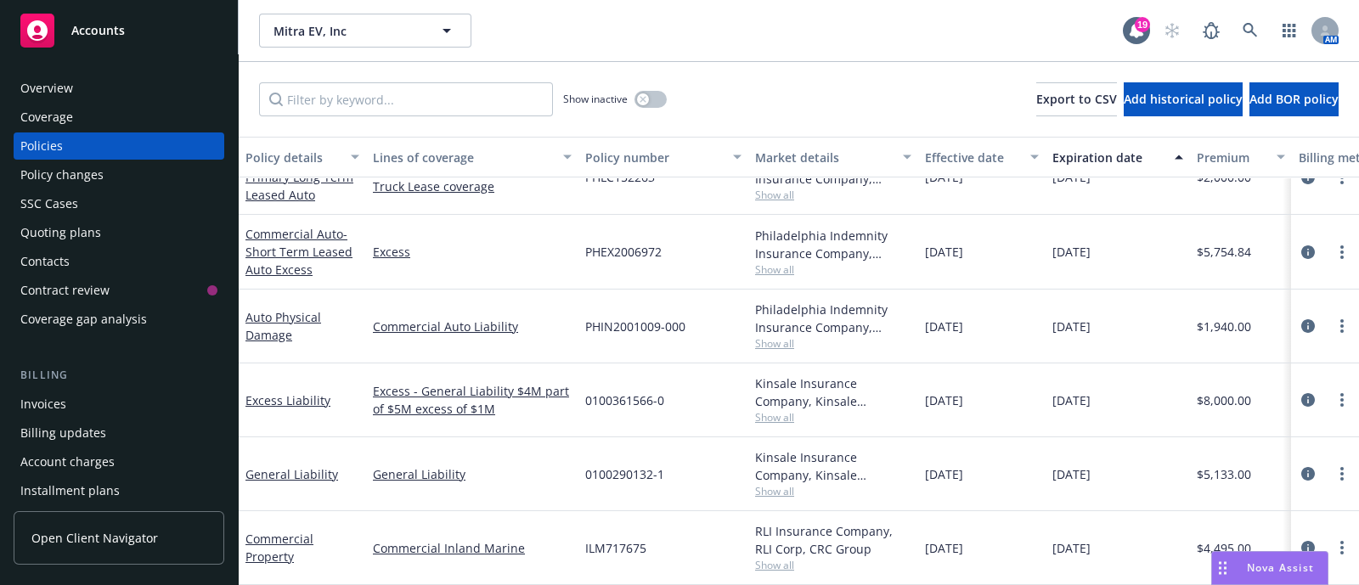
scroll to position [398, 276]
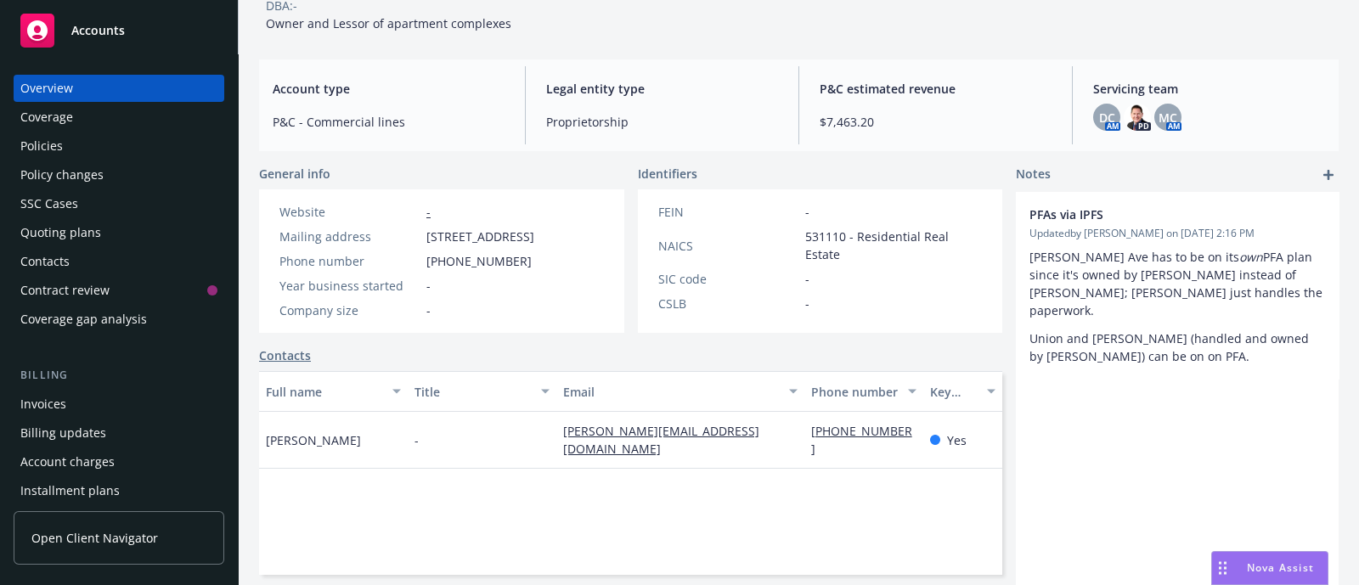
scroll to position [121, 0]
click at [41, 133] on div "Policies" at bounding box center [41, 145] width 42 height 27
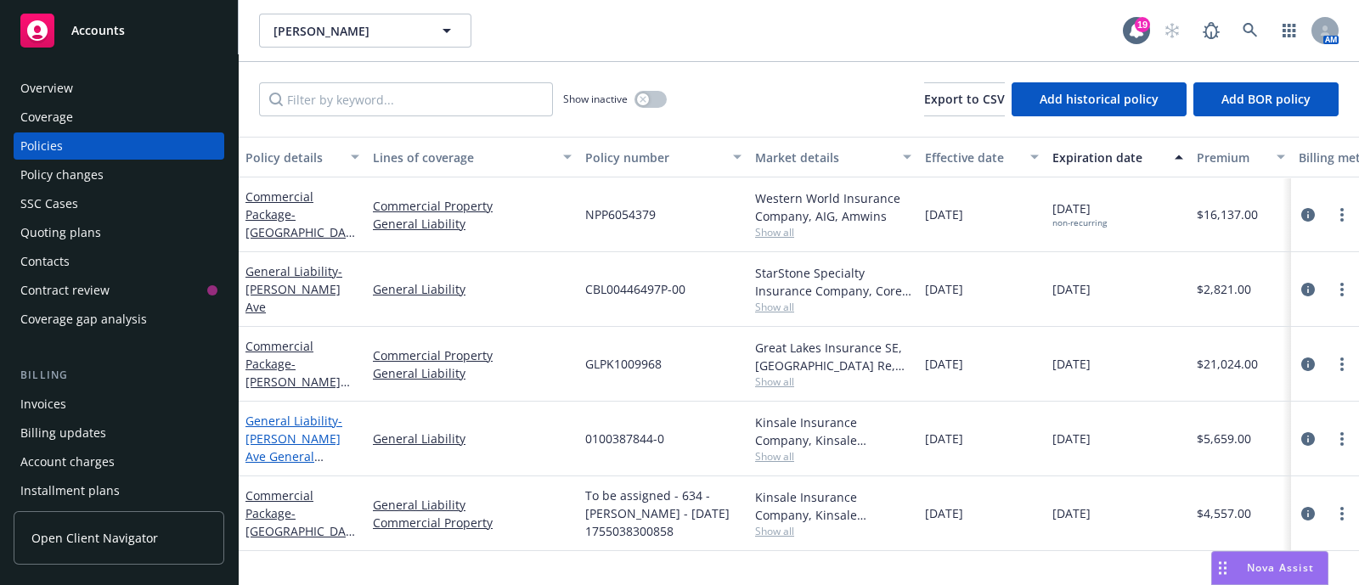
click at [314, 437] on span "- [PERSON_NAME] Ave General Liability" at bounding box center [293, 448] width 97 height 70
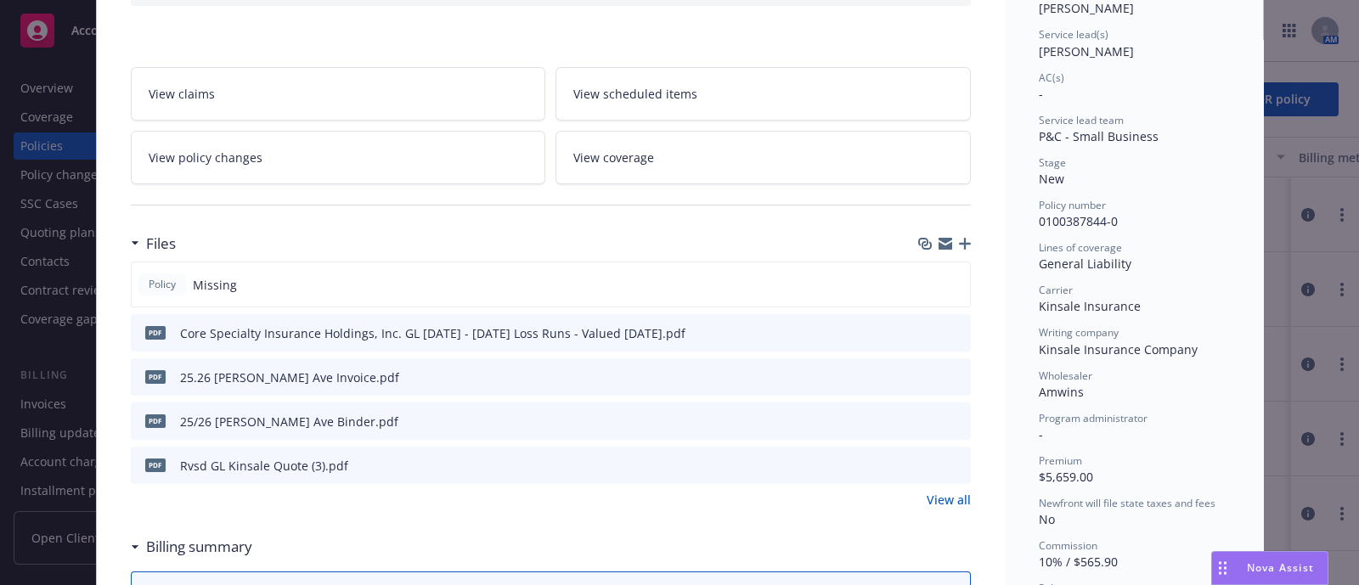
scroll to position [238, 0]
click at [314, 437] on div "pdf 25/26 [PERSON_NAME] Ave Binder.pdf" at bounding box center [268, 423] width 261 height 36
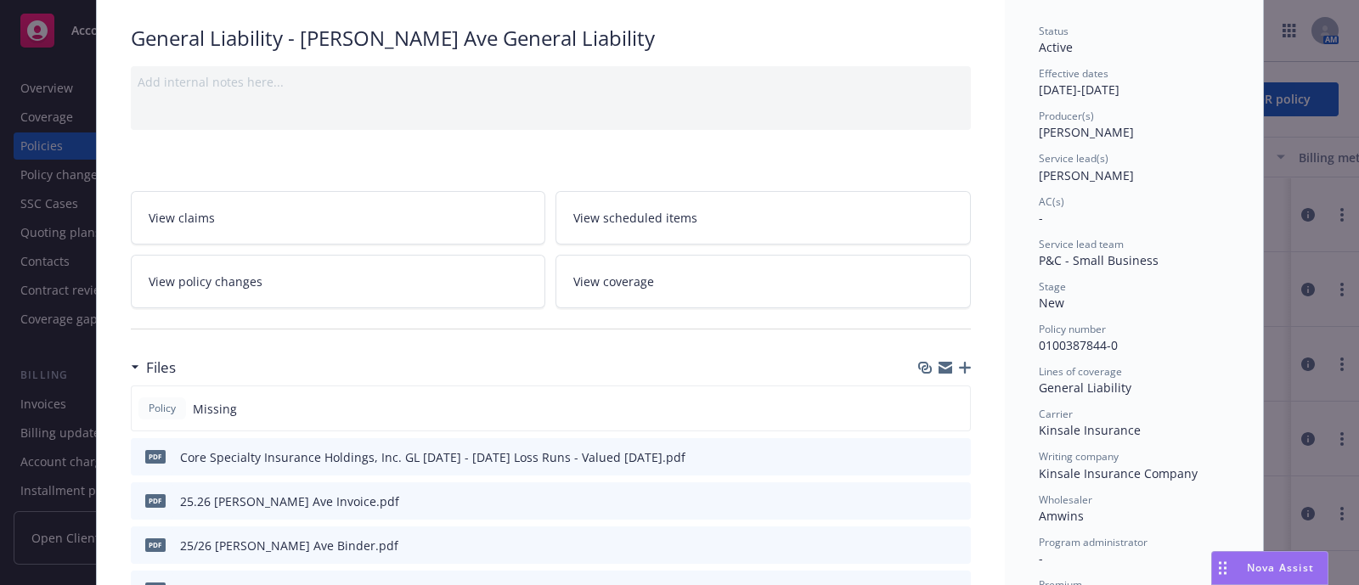
scroll to position [116, 0]
click at [959, 363] on icon "button" at bounding box center [965, 367] width 12 height 12
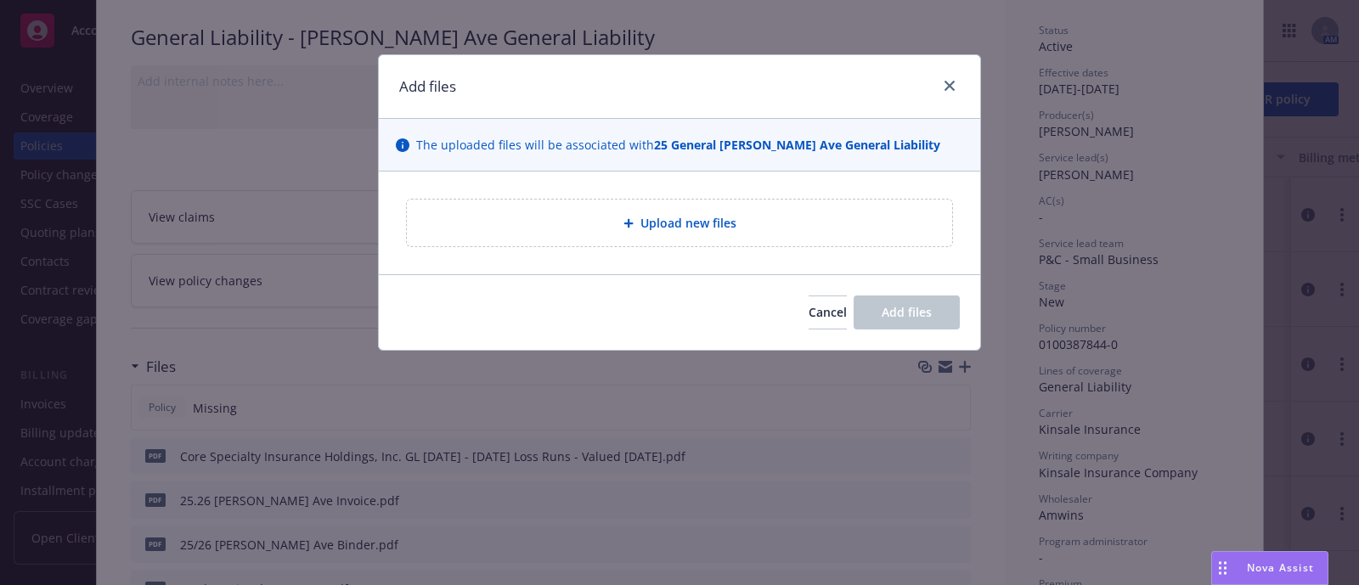
click at [659, 219] on span "Upload new files" at bounding box center [688, 223] width 96 height 18
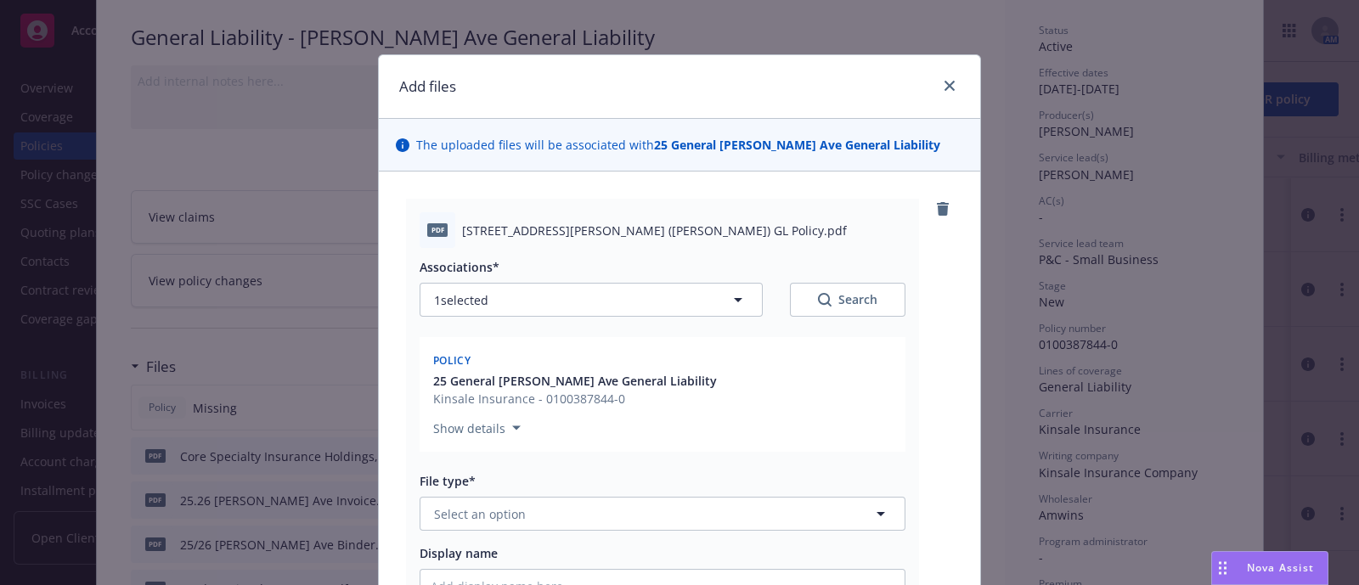
scroll to position [297, 0]
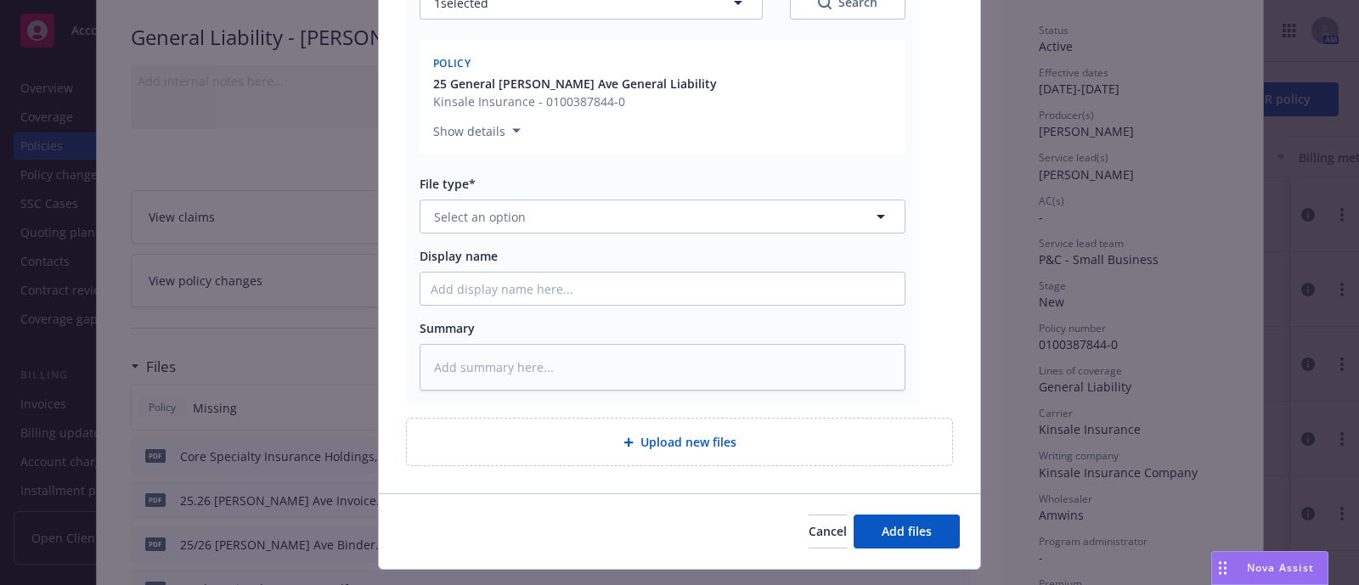
click at [484, 193] on div "File type* Select an option" at bounding box center [663, 204] width 486 height 59
click at [491, 226] on button "Select an option" at bounding box center [663, 217] width 486 height 34
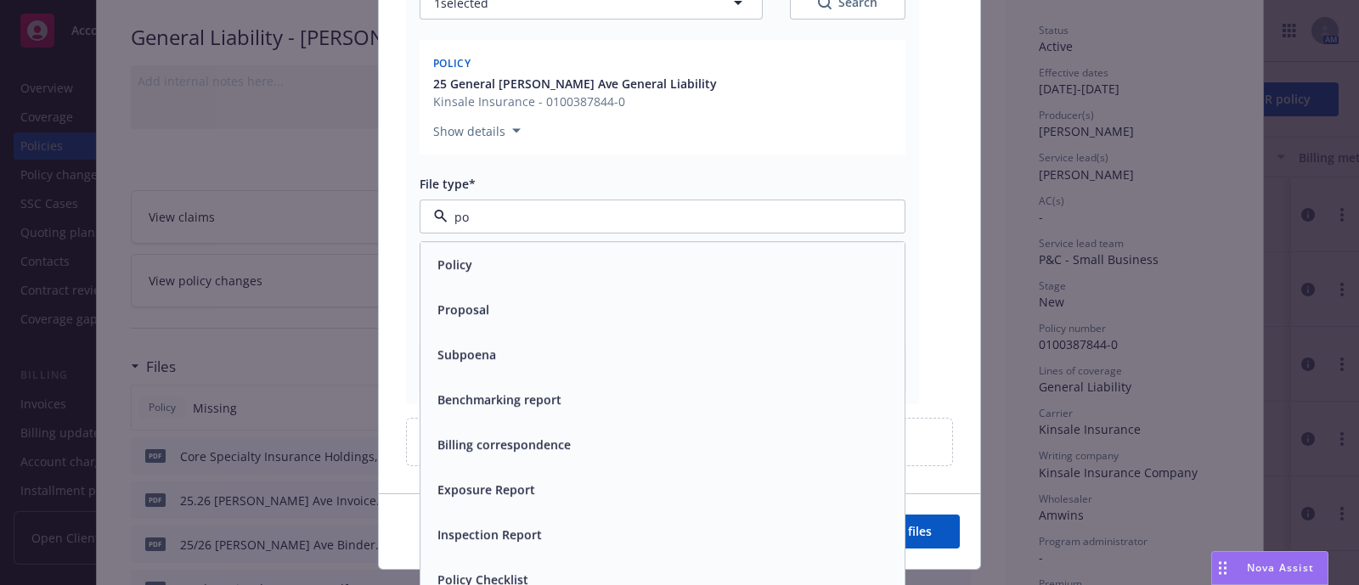
type input "pol"
click at [480, 253] on div "Policy" at bounding box center [663, 264] width 464 height 25
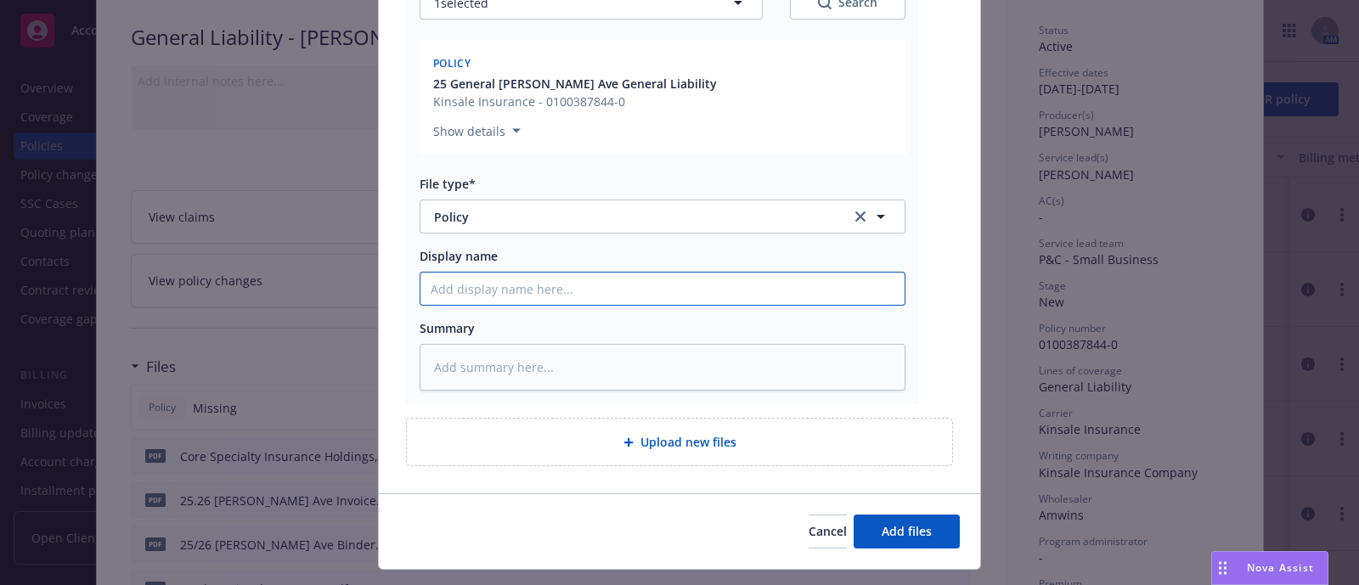
click at [548, 301] on input "Display name" at bounding box center [662, 289] width 484 height 32
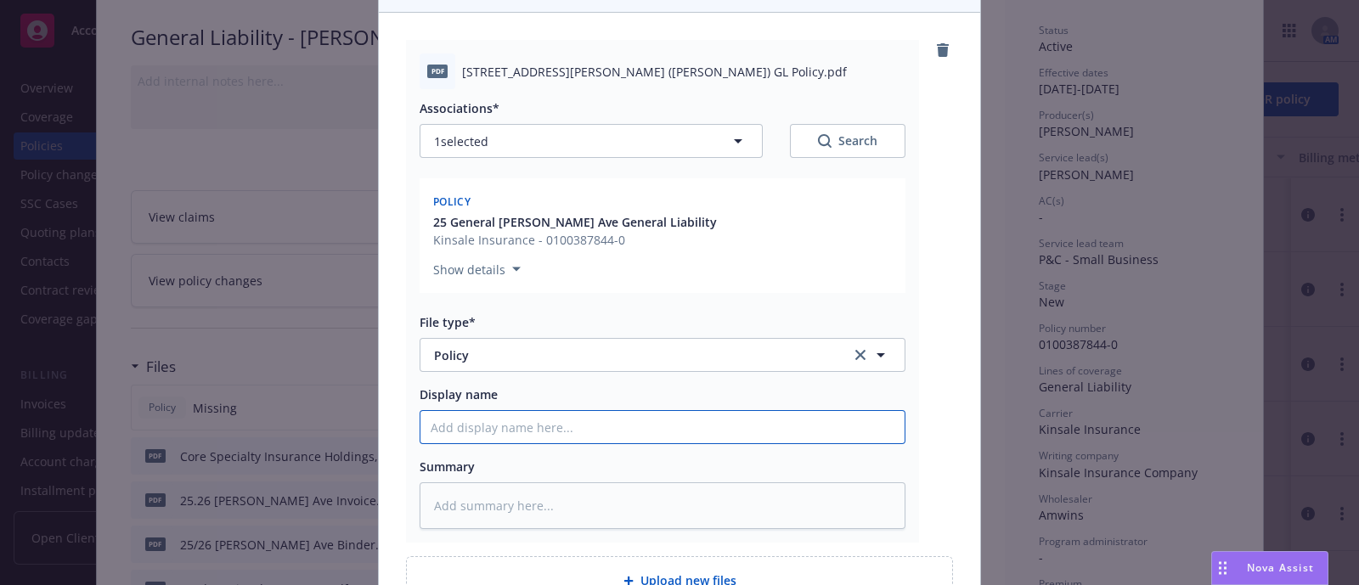
scroll to position [158, 0]
click at [533, 76] on span "25.26 Ross Ave (Patricia) GL Policy.pdf" at bounding box center [654, 73] width 385 height 18
copy span "25.26 Ross Ave (Patricia) GL Policy.pdf"
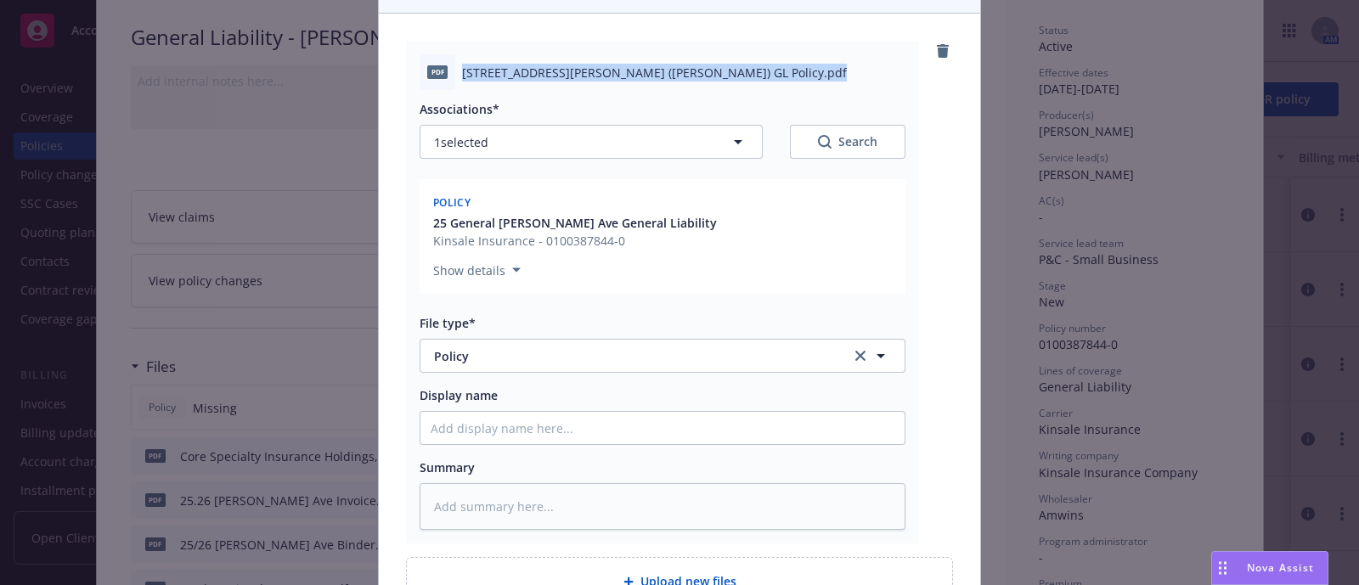
scroll to position [335, 0]
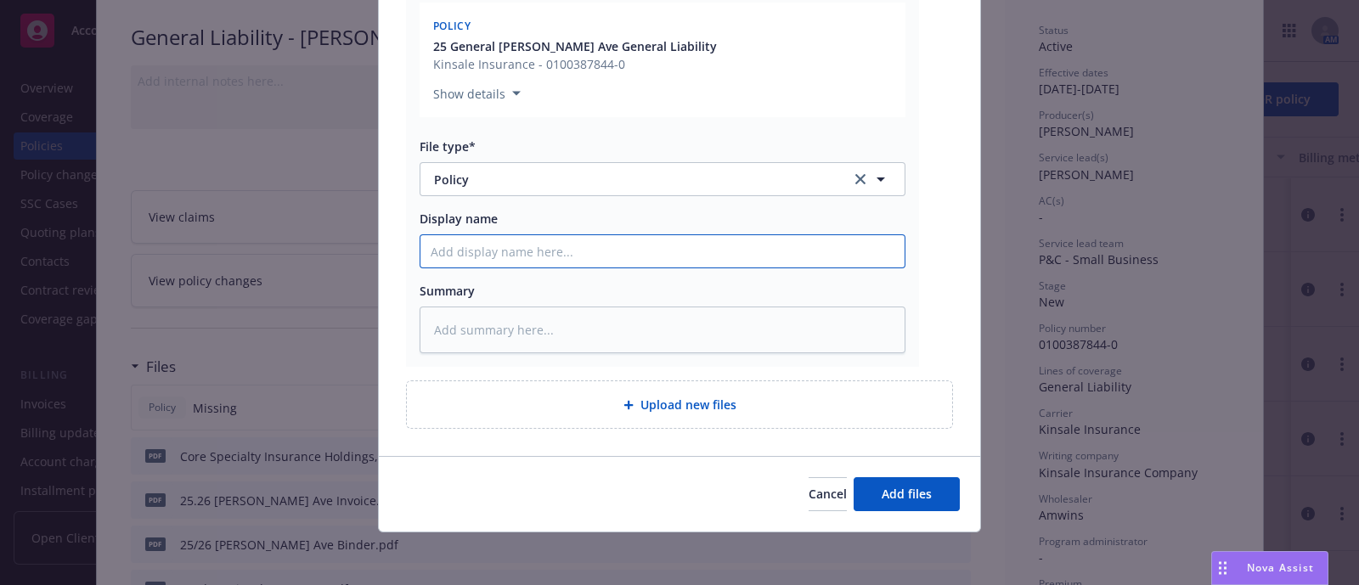
paste input "25.26 Ross Ave (Patricia) GL Policy.pdf"
type textarea "x"
type input "25.26 Ross Ave (Patricia) GL Policy.pdf"
click at [545, 249] on input "25.26 Ross Ave (Patricia) GL Policy.pdf" at bounding box center [662, 251] width 484 height 32
type textarea "x"
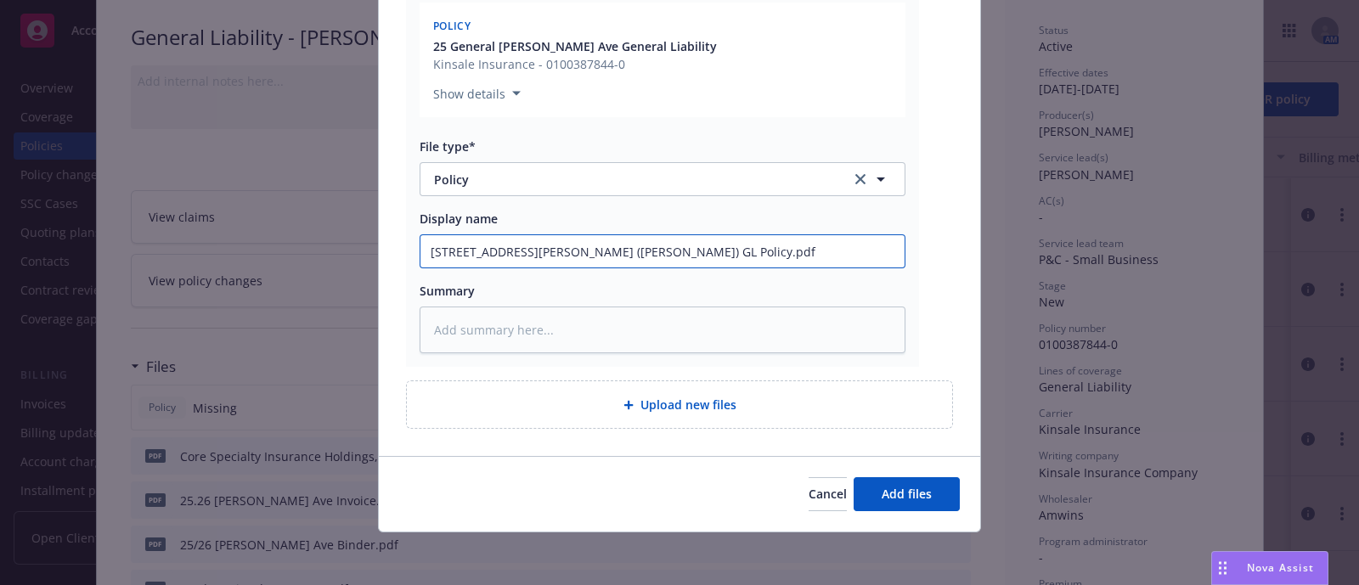
type input "25.26 Ross Ave (Patricia) GL Policy.pd"
type textarea "x"
type input "25.26 Ross Ave (Patricia) GL Policy.p"
type textarea "x"
type input "25.26 Ross Ave (Patricia) GL Policy."
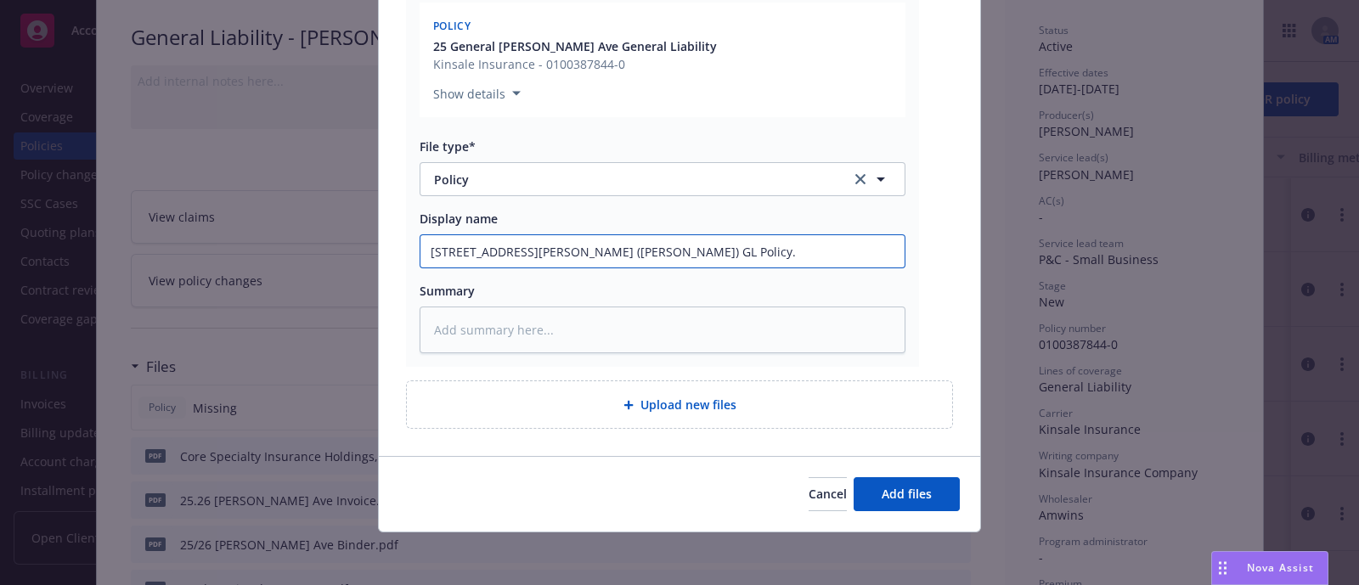
type textarea "x"
type input "25.26 Ross Ave (Patricia) GL Policy"
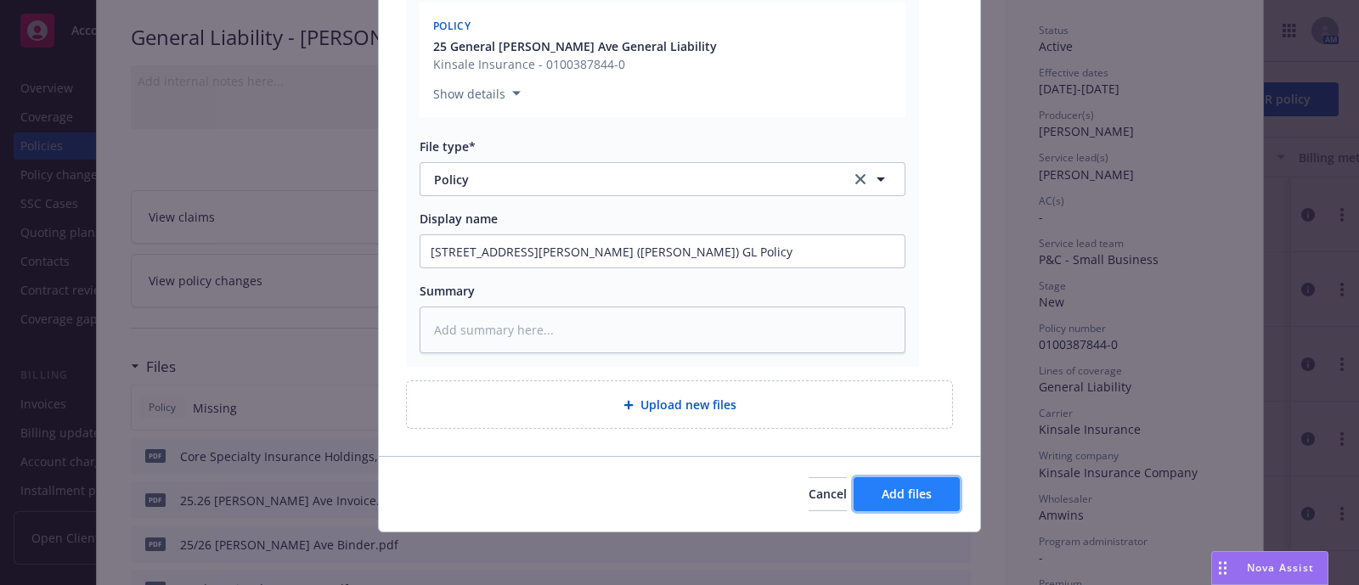
click at [942, 508] on button "Add files" at bounding box center [907, 494] width 106 height 34
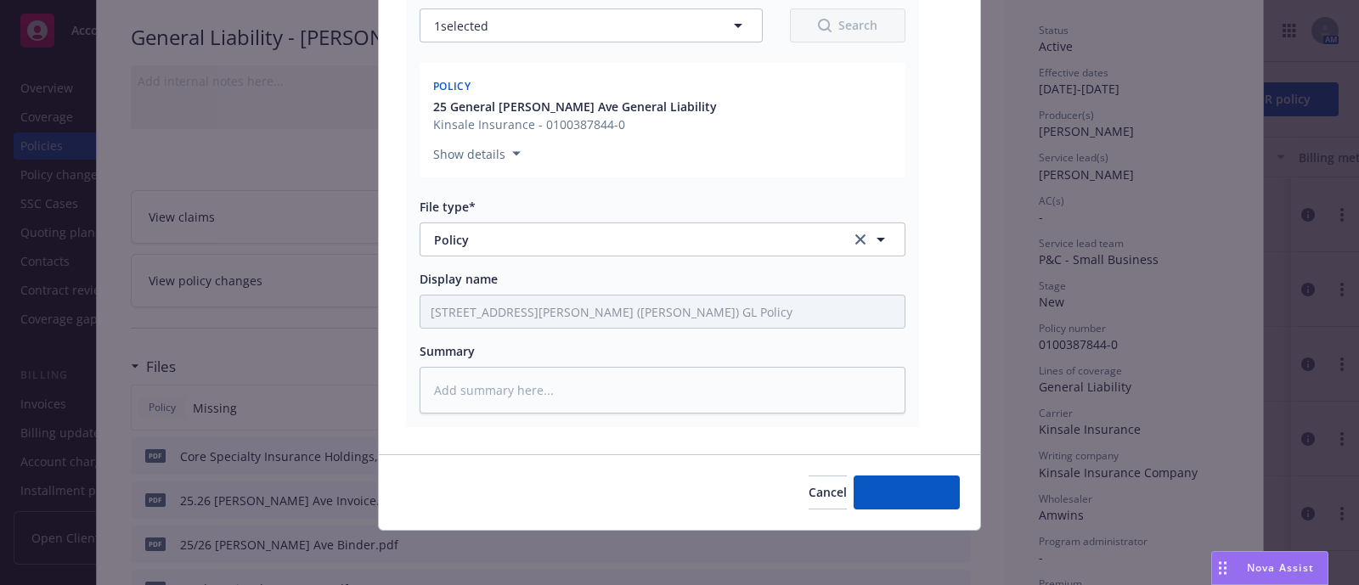
scroll to position [273, 0]
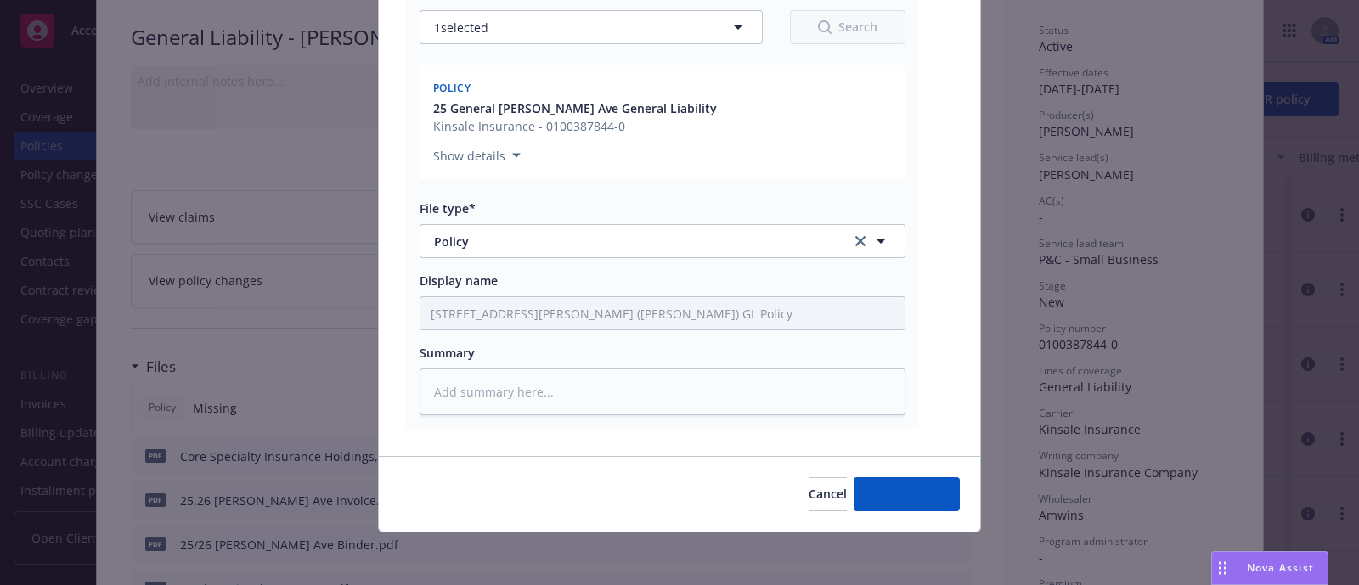
type textarea "x"
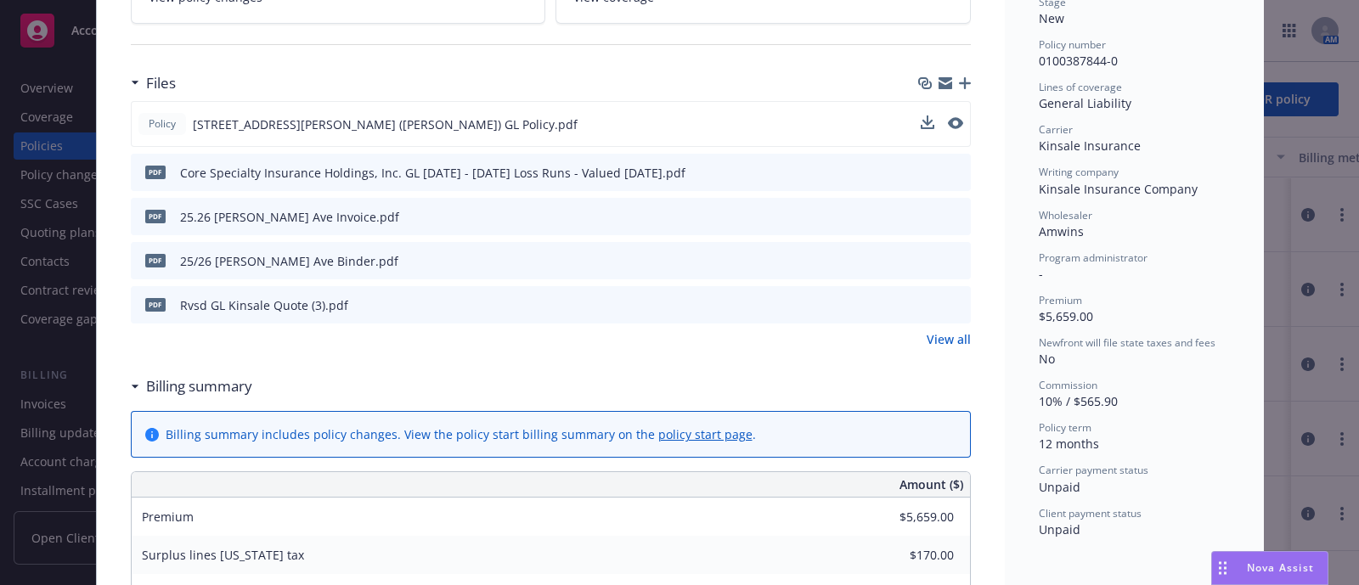
scroll to position [0, 0]
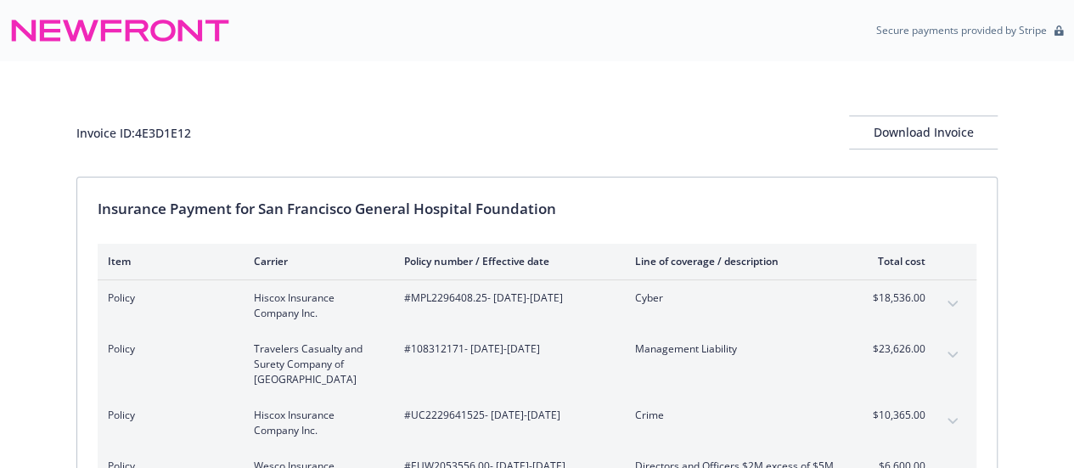
scroll to position [401, 0]
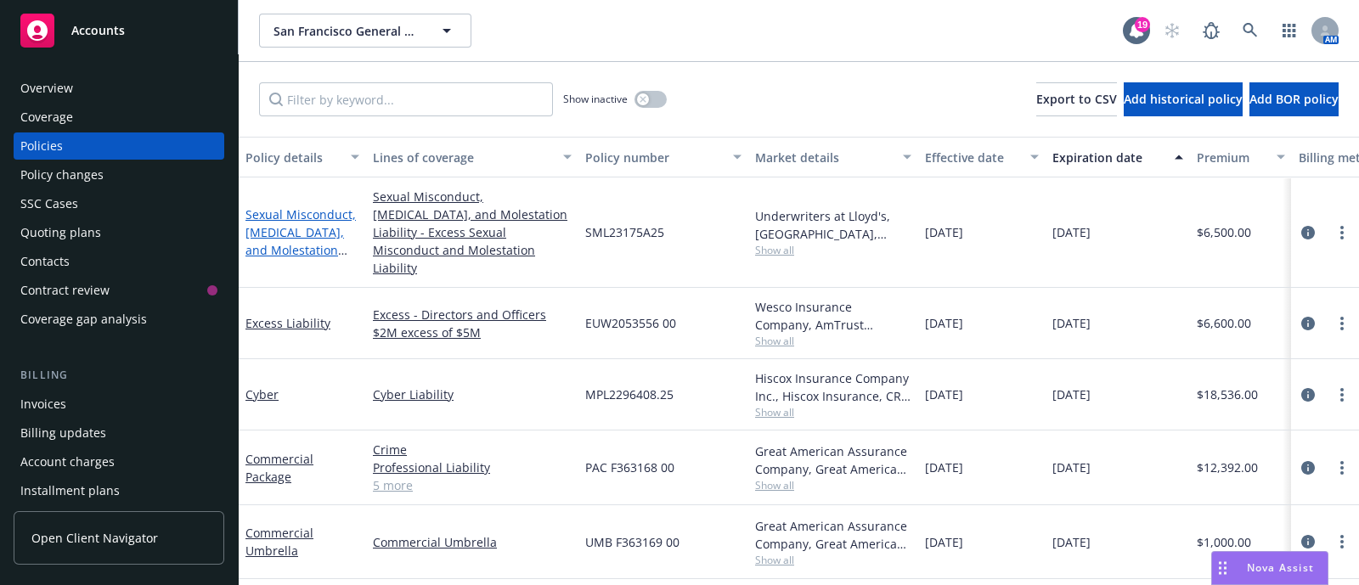
click at [319, 247] on link "Sexual Misconduct, [MEDICAL_DATA], and Molestation Liability - Excess [PERSON_N…" at bounding box center [300, 249] width 110 height 87
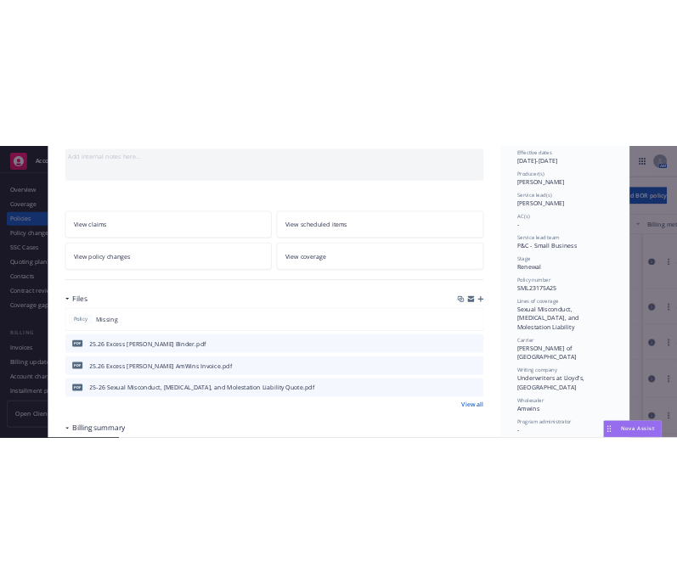
scroll to position [179, 0]
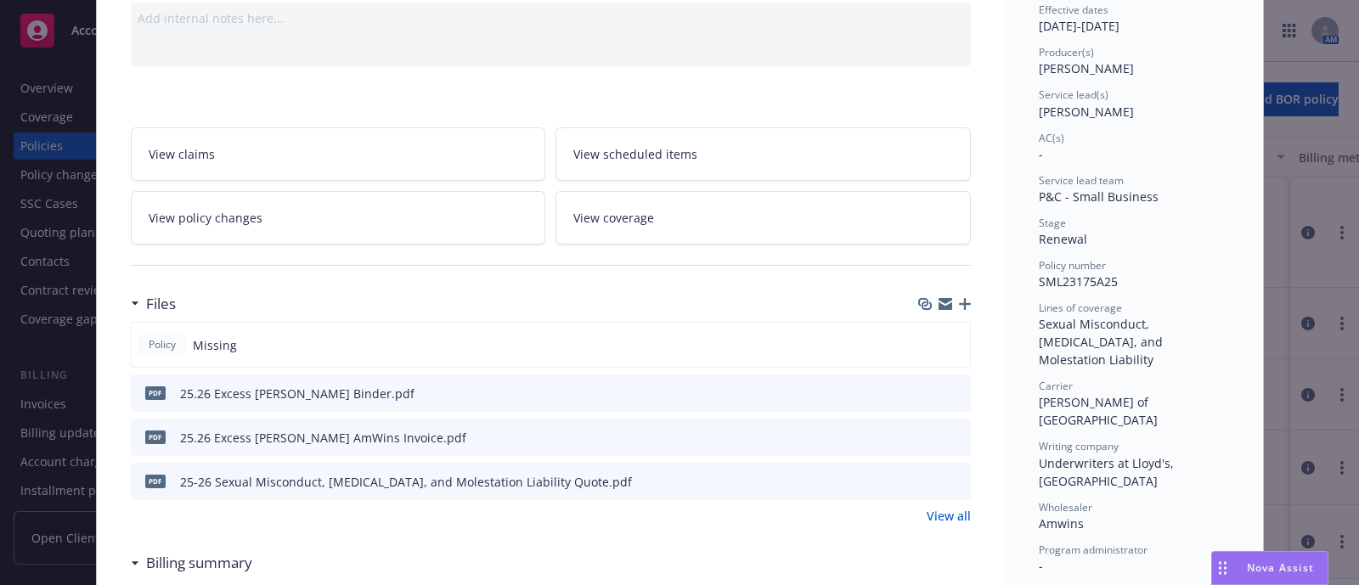
click at [959, 300] on icon "button" at bounding box center [965, 304] width 12 height 12
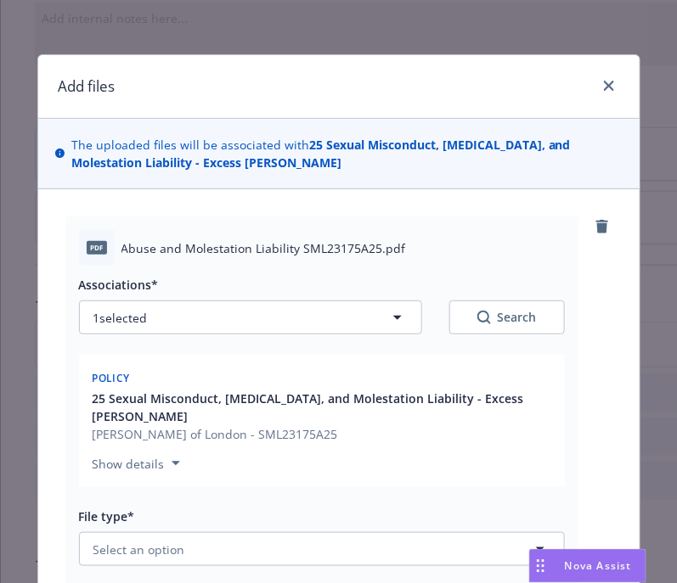
scroll to position [229, 0]
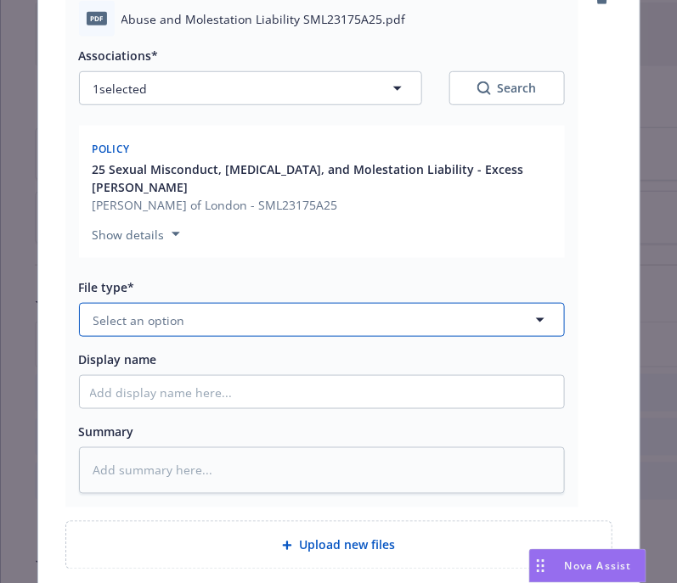
click at [199, 303] on button "Select an option" at bounding box center [322, 320] width 486 height 34
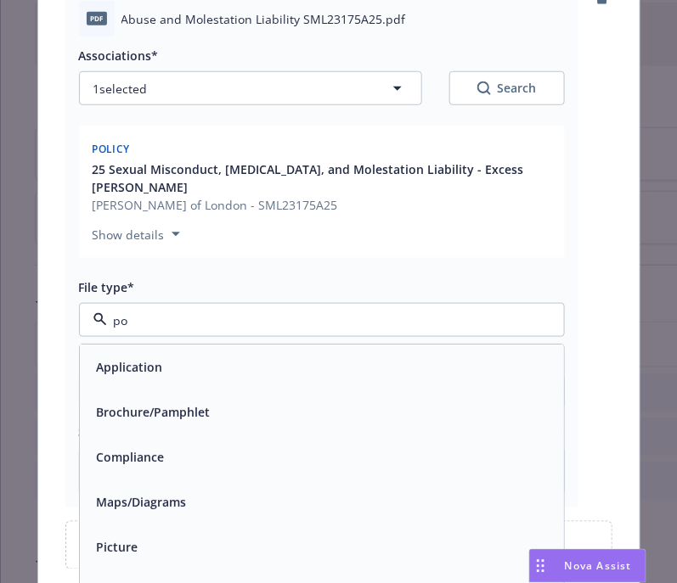
type input "pol"
click at [180, 346] on div "Policy" at bounding box center [322, 368] width 484 height 45
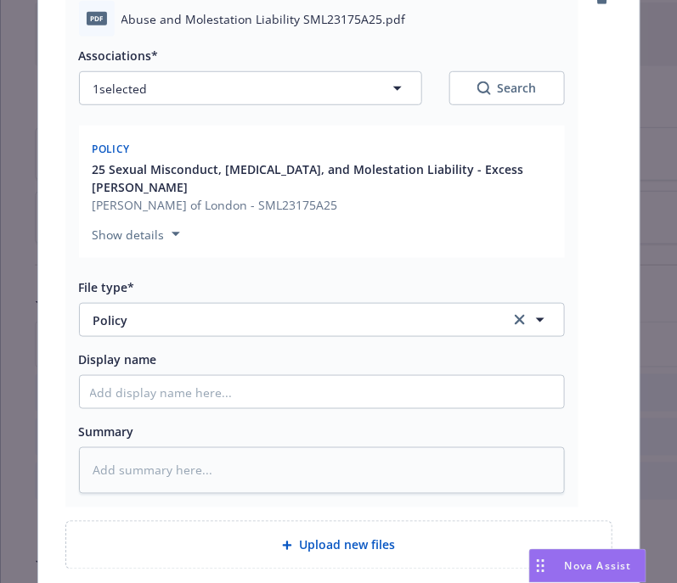
click at [195, 392] on div "Associations* 1 selected Search Policy 25 Sexual Misconduct, [MEDICAL_DATA], an…" at bounding box center [322, 266] width 486 height 458
drag, startPoint x: 195, startPoint y: 392, endPoint x: 211, endPoint y: 388, distance: 16.7
click at [211, 388] on div "Associations* 1 selected Search Policy 25 Sexual Misconduct, [MEDICAL_DATA], an…" at bounding box center [322, 266] width 486 height 458
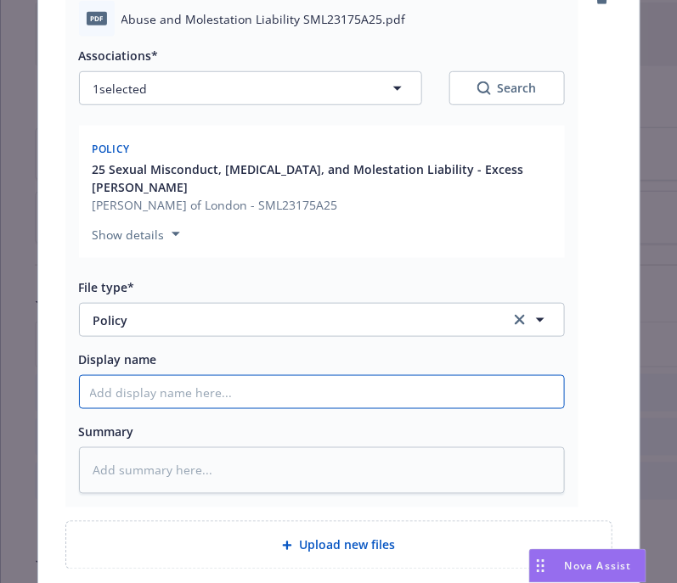
type textarea "x"
type input "2"
click at [211, 388] on input "2" at bounding box center [322, 392] width 484 height 32
type textarea "x"
type input "25"
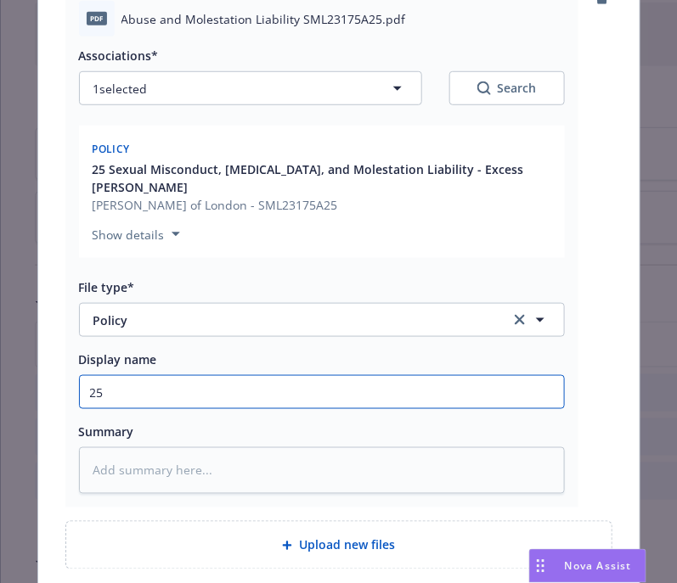
type textarea "x"
type input "25."
type textarea "x"
type input "25.2"
type textarea "x"
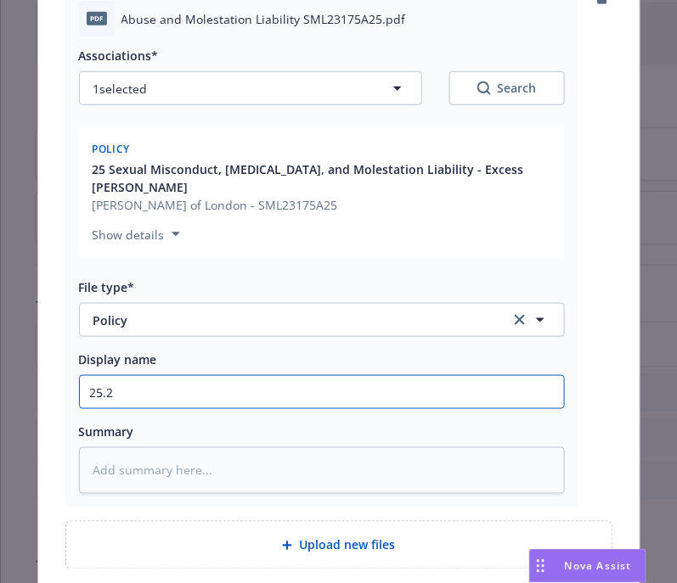
type input "25.26"
type textarea "x"
type input "25.26"
type textarea "x"
type input "25.26 S"
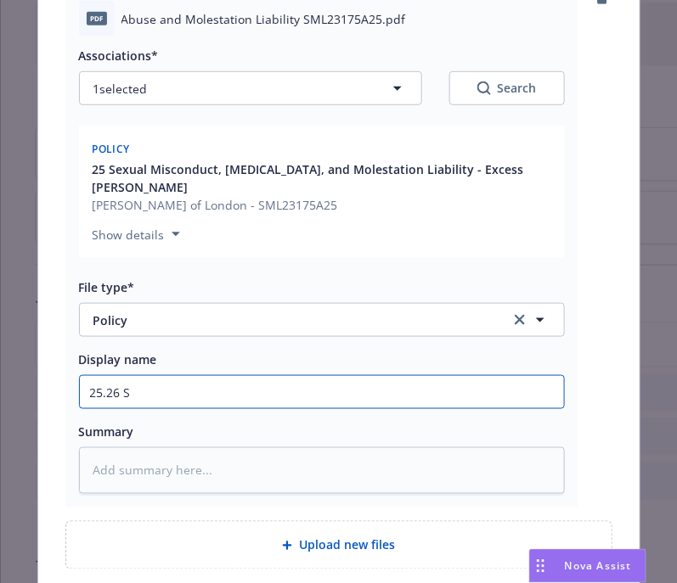
type textarea "x"
type input "25.26 [PERSON_NAME]"
type textarea "x"
type input "25.26 [PERSON_NAME]"
type textarea "x"
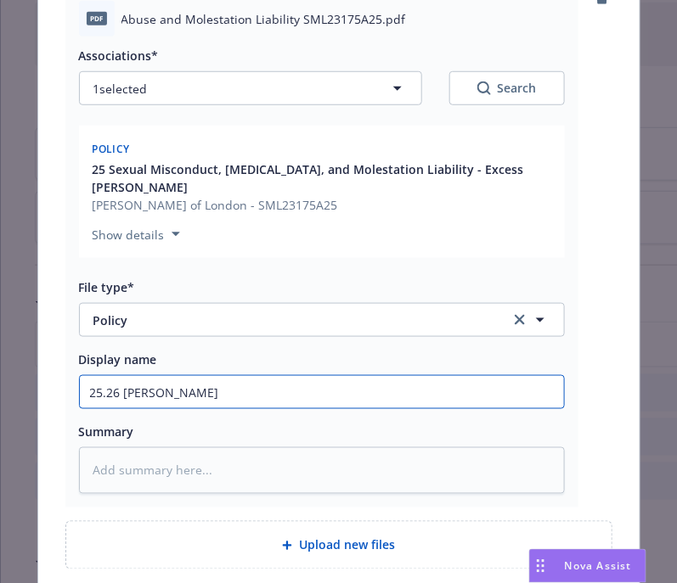
type input "25.26 [PERSON_NAME]"
type textarea "x"
type input "25.26 [PERSON_NAME]"
type textarea "x"
type input "25.26 [PERSON_NAME]"
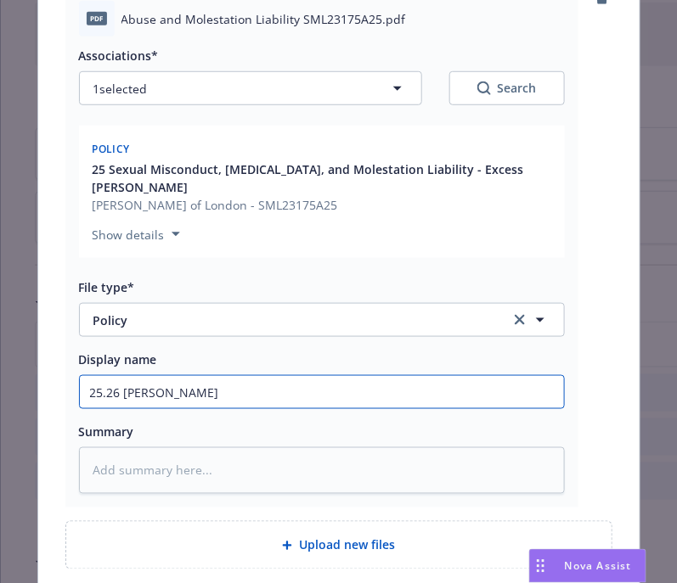
type textarea "x"
type input "25.26 [PERSON_NAME]"
type textarea "x"
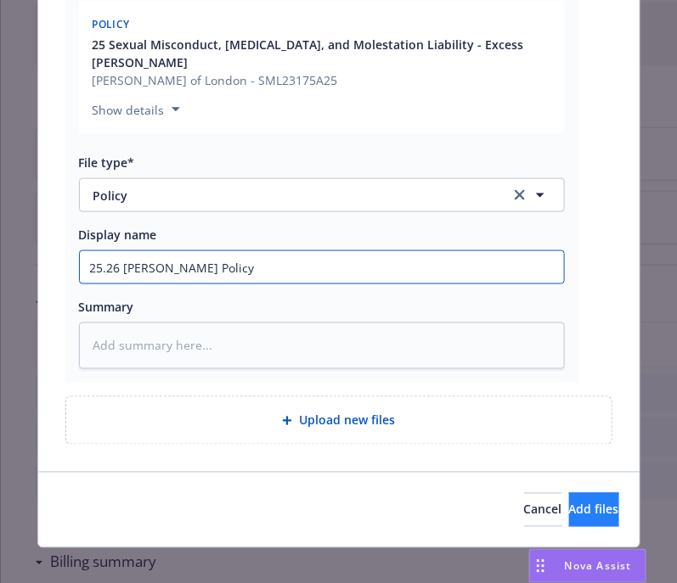
type input "25.26 [PERSON_NAME] Policy"
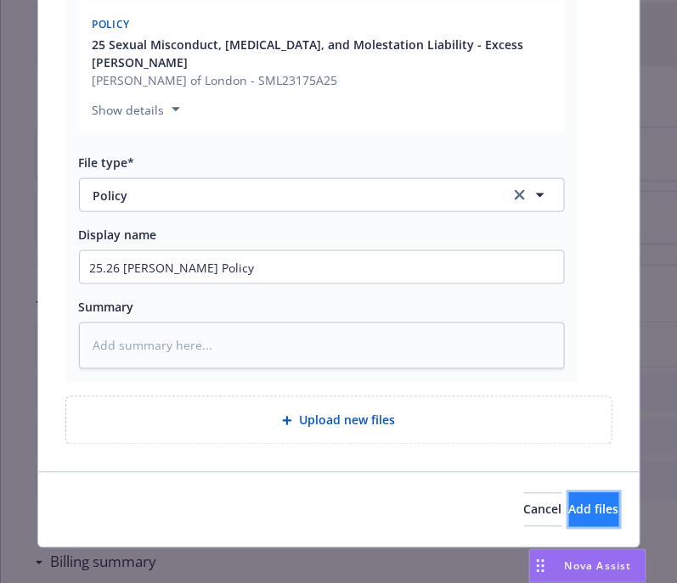
click at [582, 502] on span "Add files" at bounding box center [594, 510] width 50 height 16
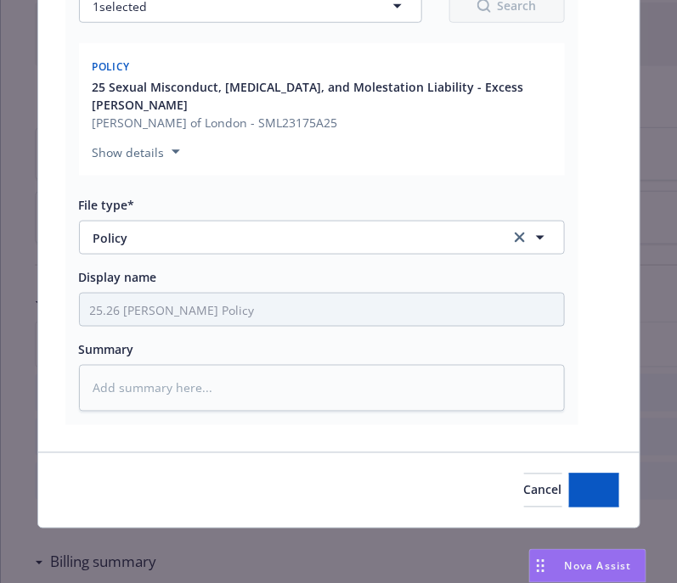
scroll to position [292, 0]
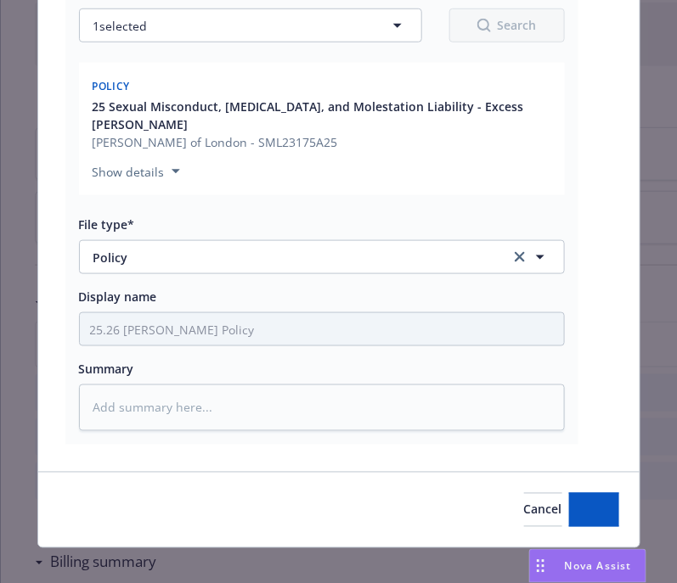
type textarea "x"
